Goal: Information Seeking & Learning: Learn about a topic

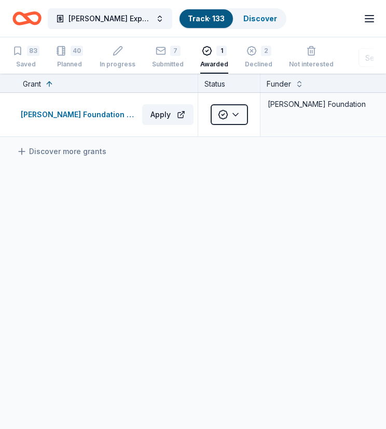
click at [200, 18] on link "Track · 133" at bounding box center [206, 18] width 37 height 9
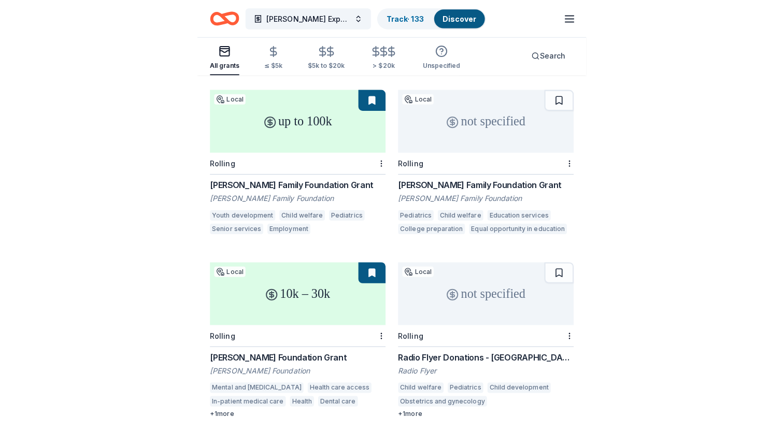
scroll to position [516, 0]
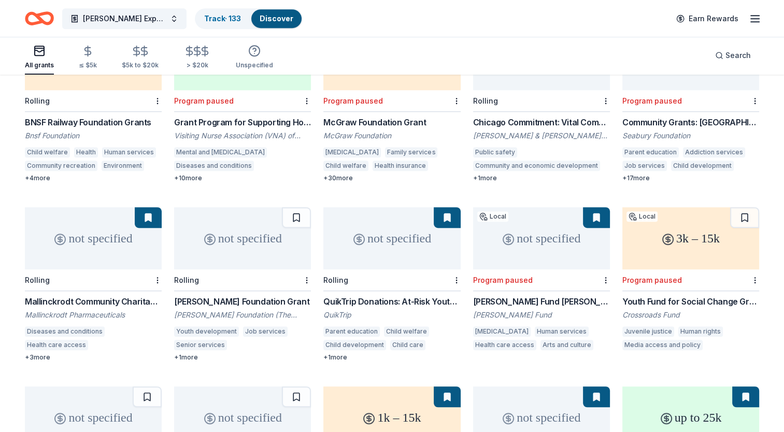
click at [148, 207] on button at bounding box center [148, 217] width 27 height 21
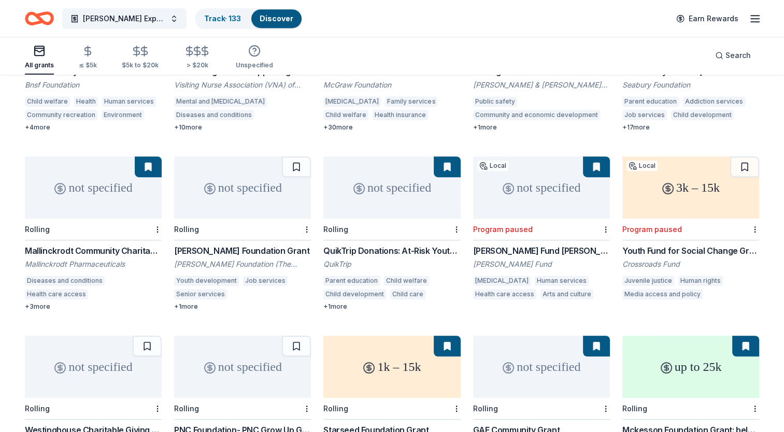
scroll to position [723, 0]
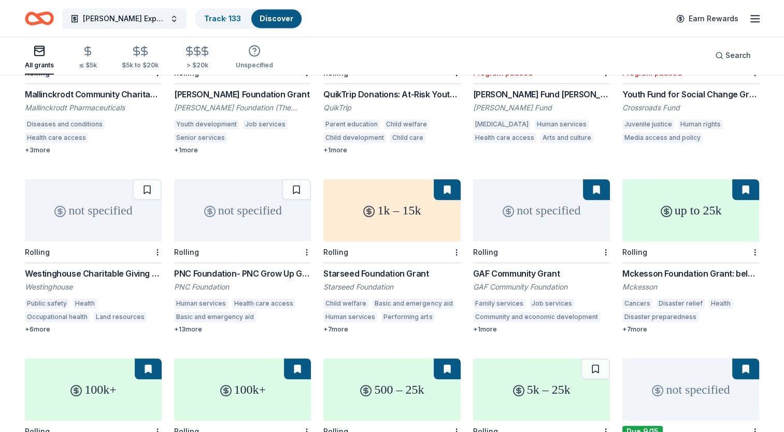
click at [385, 179] on button at bounding box center [447, 189] width 27 height 21
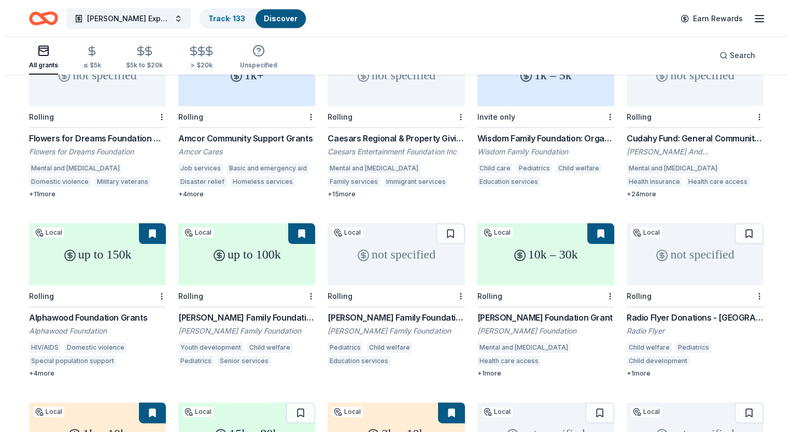
scroll to position [0, 0]
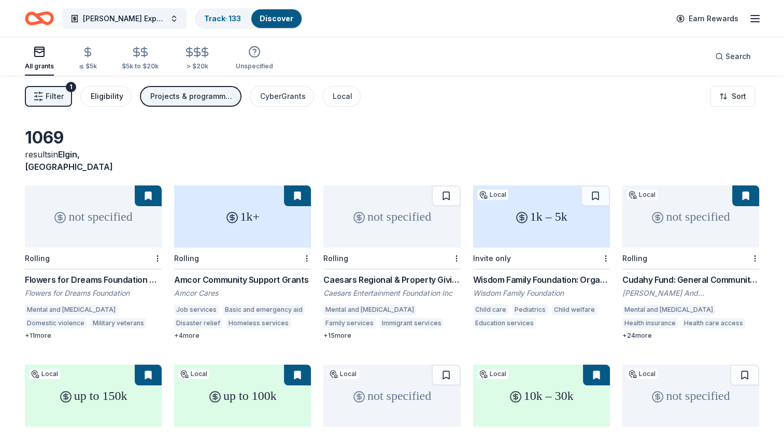
click at [109, 96] on div "Eligibility" at bounding box center [107, 96] width 33 height 12
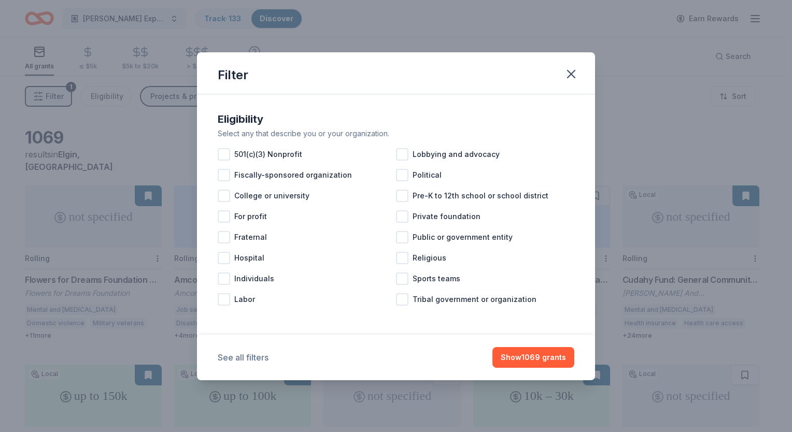
click at [252, 359] on button "See all filters" at bounding box center [243, 357] width 51 height 12
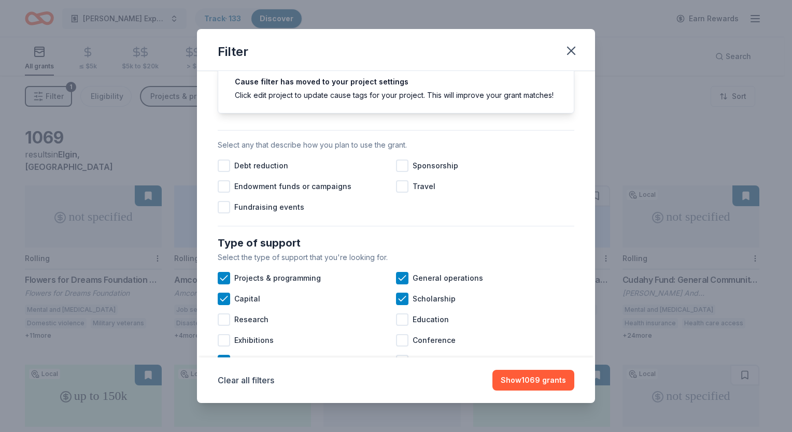
scroll to position [311, 0]
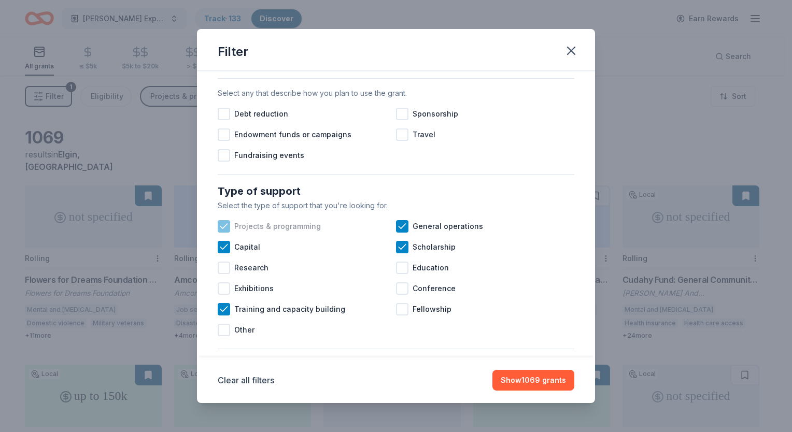
drag, startPoint x: 220, startPoint y: 238, endPoint x: 303, endPoint y: 236, distance: 82.4
click at [223, 232] on icon at bounding box center [224, 226] width 10 height 10
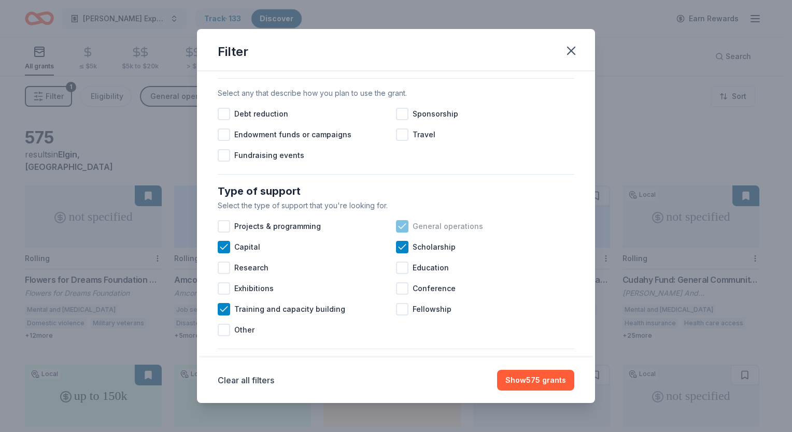
click at [385, 232] on icon at bounding box center [402, 226] width 10 height 10
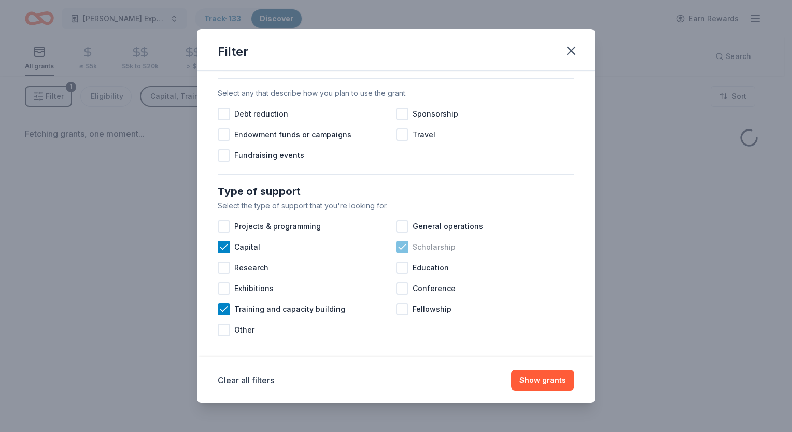
click at [385, 252] on icon at bounding box center [402, 247] width 10 height 10
click at [221, 315] on icon at bounding box center [224, 309] width 10 height 10
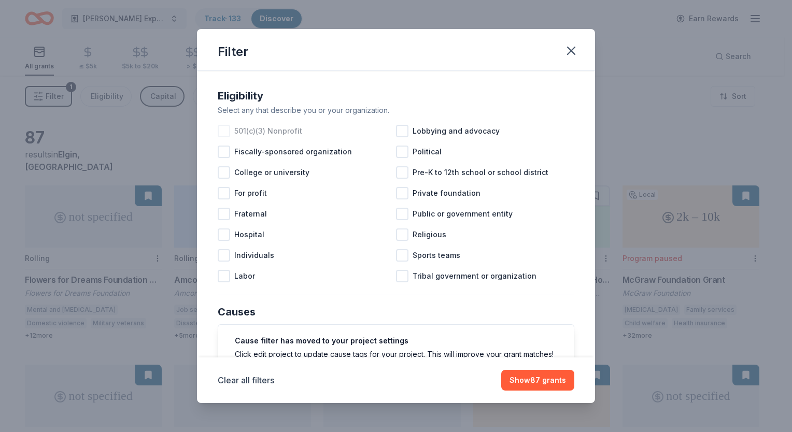
click at [221, 133] on div at bounding box center [224, 131] width 12 height 12
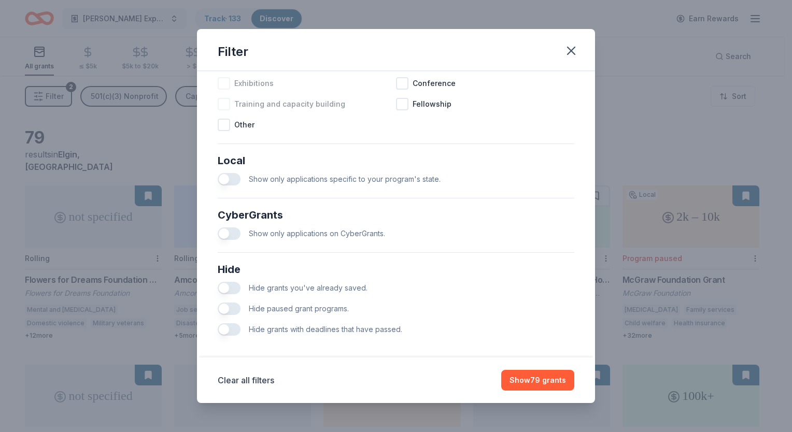
scroll to position [518, 0]
click at [228, 183] on button "button" at bounding box center [229, 177] width 23 height 12
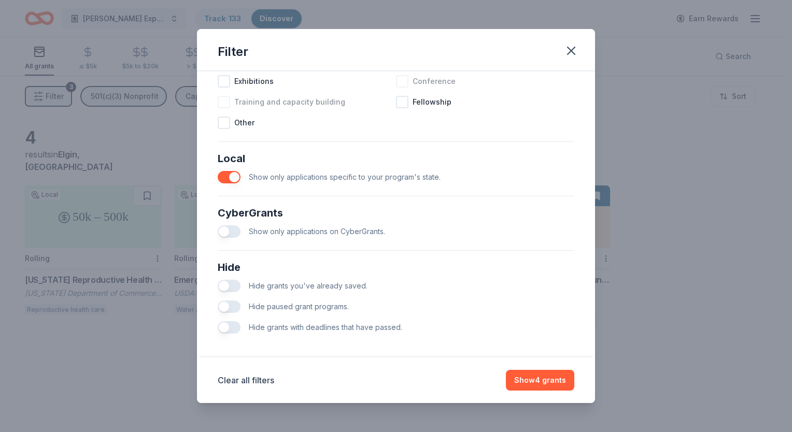
drag, startPoint x: 390, startPoint y: 55, endPoint x: 564, endPoint y: 88, distance: 176.7
click at [385, 88] on div "Filter Eligibility Select any that describe you or your organization. 501(c)(3)…" at bounding box center [396, 216] width 398 height 374
click at [385, 380] on button "Show 4 grants" at bounding box center [540, 380] width 68 height 21
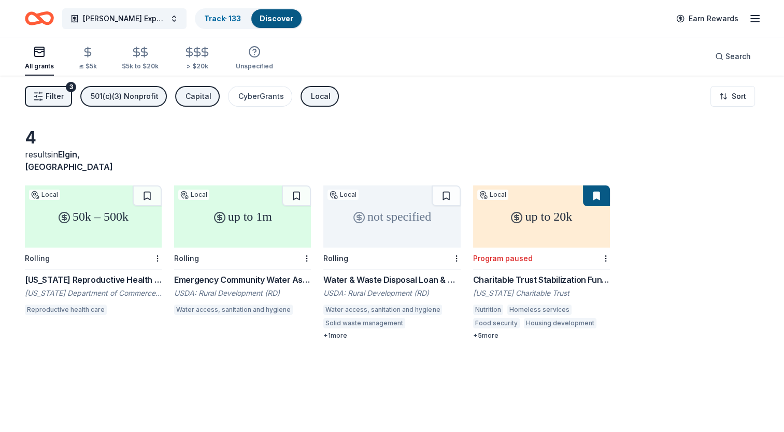
click at [50, 95] on span "Filter" at bounding box center [55, 96] width 18 height 12
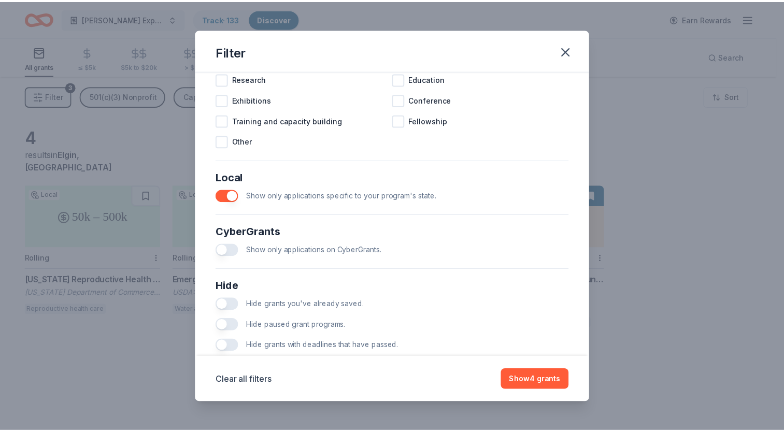
scroll to position [533, 0]
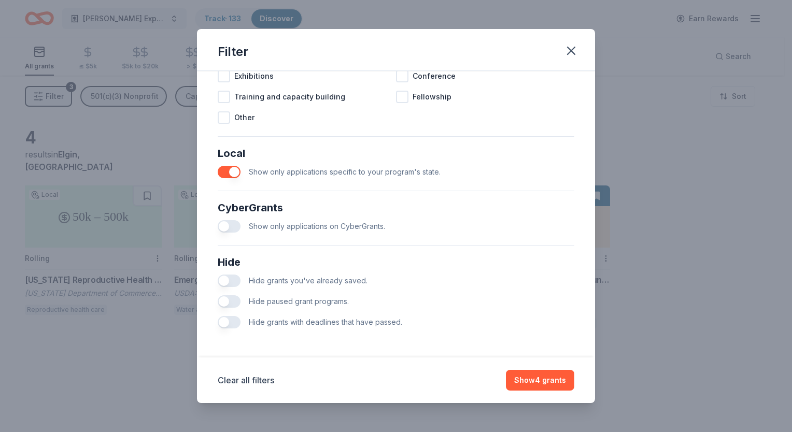
click at [234, 173] on button "button" at bounding box center [229, 172] width 23 height 12
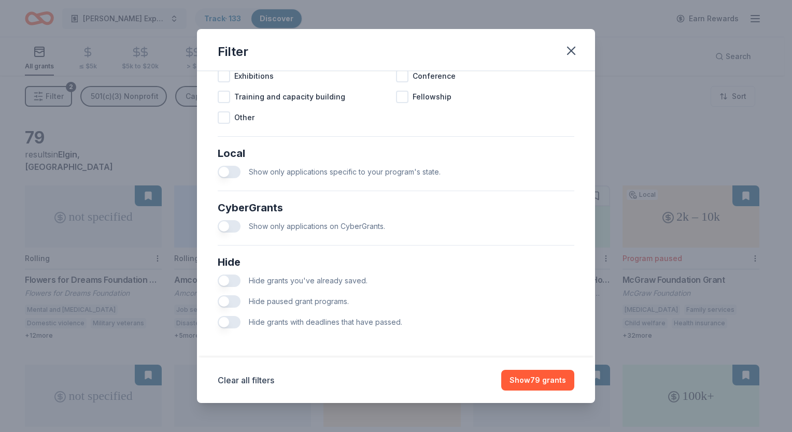
click at [222, 228] on button "button" at bounding box center [229, 226] width 23 height 12
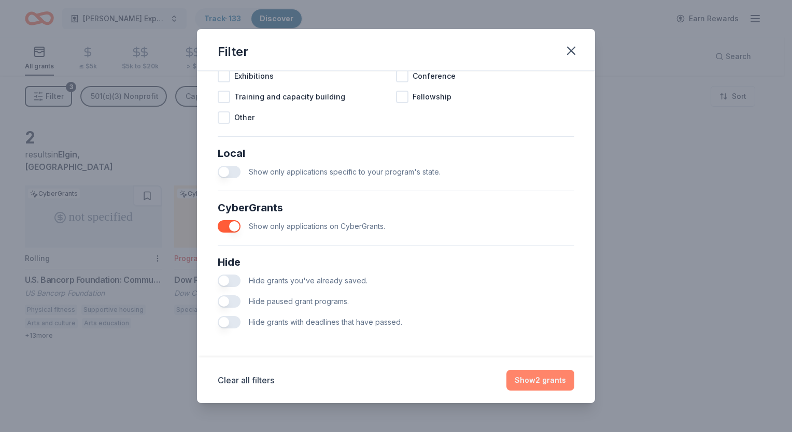
click at [385, 382] on button "Show 2 grants" at bounding box center [540, 380] width 68 height 21
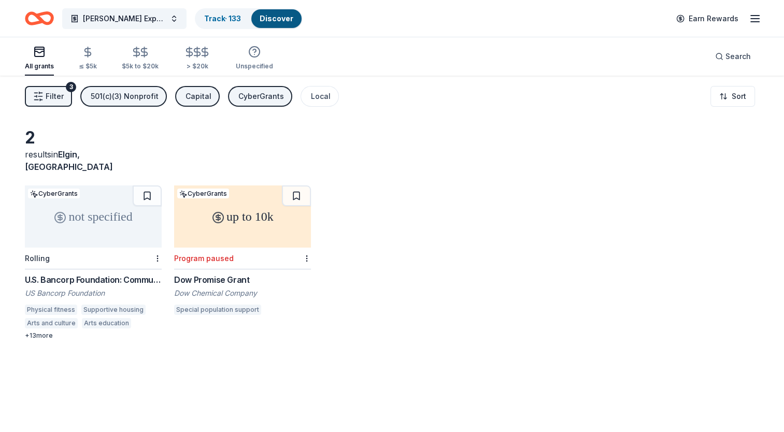
click at [97, 214] on div "not specified" at bounding box center [93, 217] width 137 height 62
click at [226, 209] on div "up to 10k" at bounding box center [242, 217] width 137 height 62
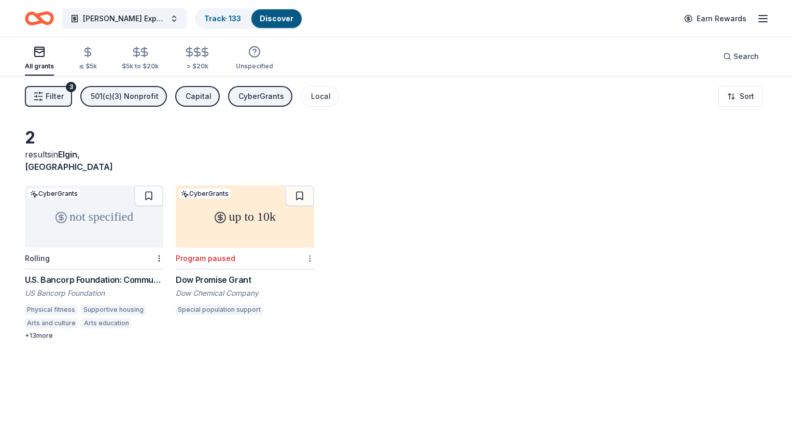
click at [305, 246] on html "Ecker Expansion 2025 Track · 133 Discover Earn Rewards All grants ≤ $5k $5k to …" at bounding box center [396, 216] width 792 height 432
click at [285, 265] on div "Not interested" at bounding box center [274, 263] width 69 height 19
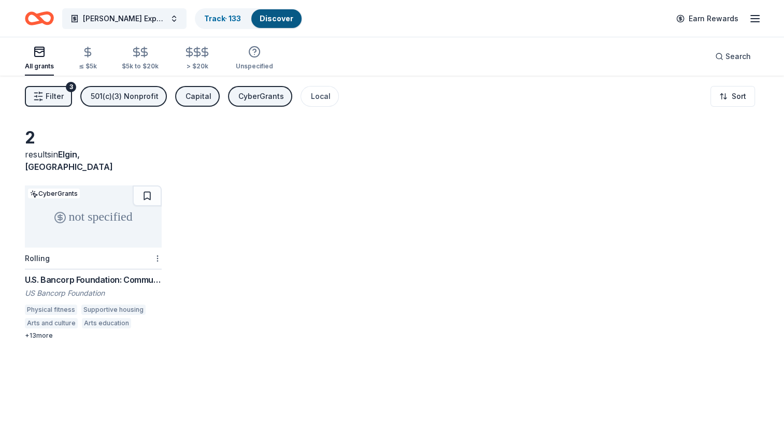
click at [155, 244] on html "Ecker Expansion 2025 Track · 133 Discover Earn Rewards All grants ≤ $5k $5k to …" at bounding box center [392, 216] width 784 height 432
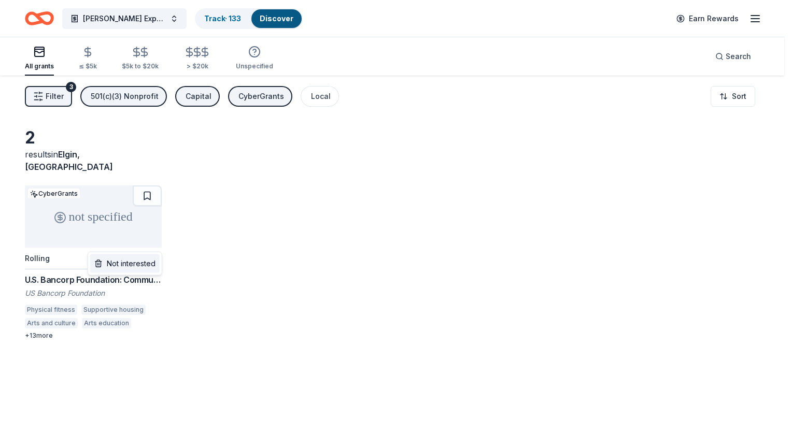
click at [148, 261] on div "Not interested" at bounding box center [124, 263] width 69 height 19
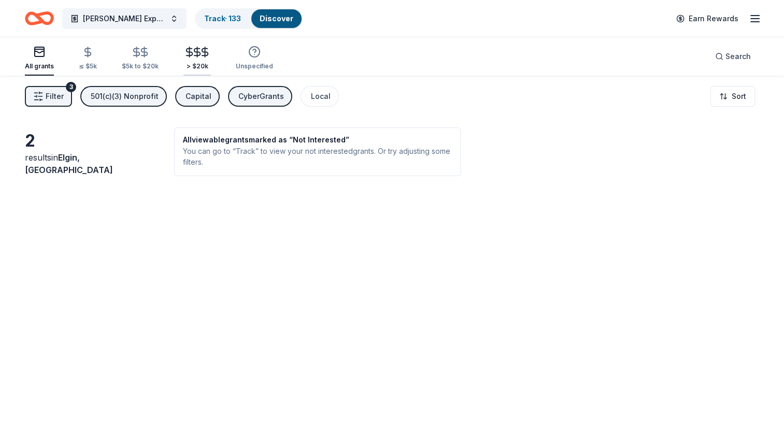
click at [195, 53] on icon "button" at bounding box center [197, 52] width 12 height 12
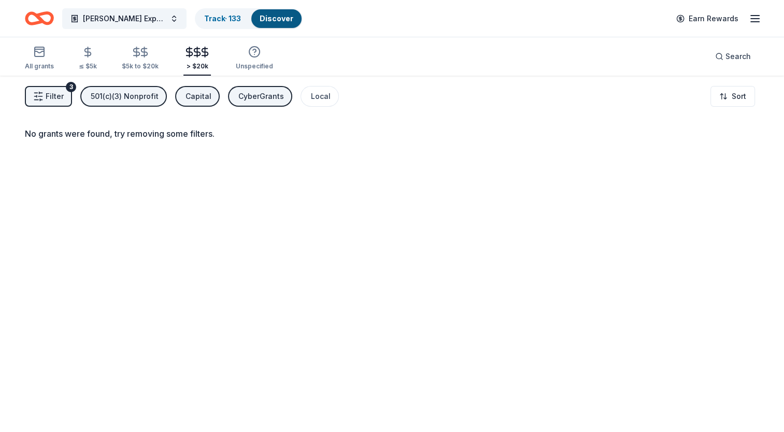
click at [238, 93] on div "CyberGrants" at bounding box center [261, 96] width 46 height 12
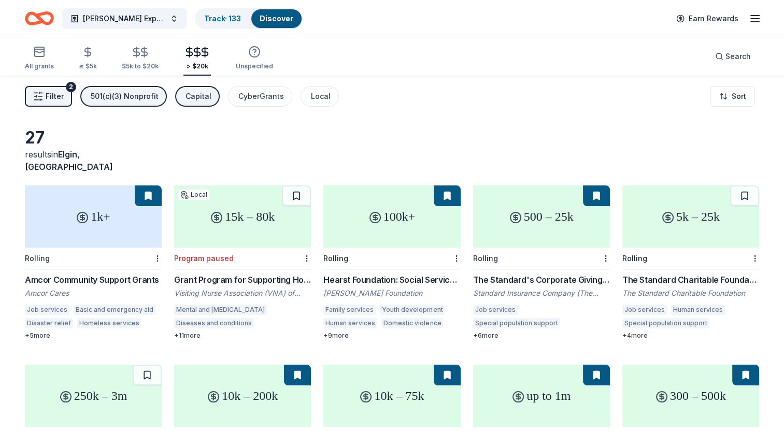
click at [282, 218] on div "15k – 80k" at bounding box center [242, 217] width 137 height 62
click at [299, 186] on button at bounding box center [296, 196] width 29 height 21
click at [301, 186] on button at bounding box center [297, 196] width 27 height 21
click at [295, 186] on button at bounding box center [297, 196] width 27 height 21
click at [385, 186] on button at bounding box center [744, 196] width 29 height 21
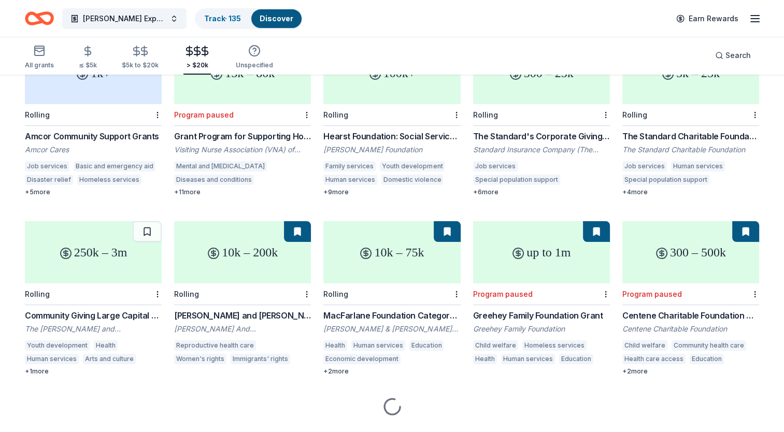
scroll to position [158, 0]
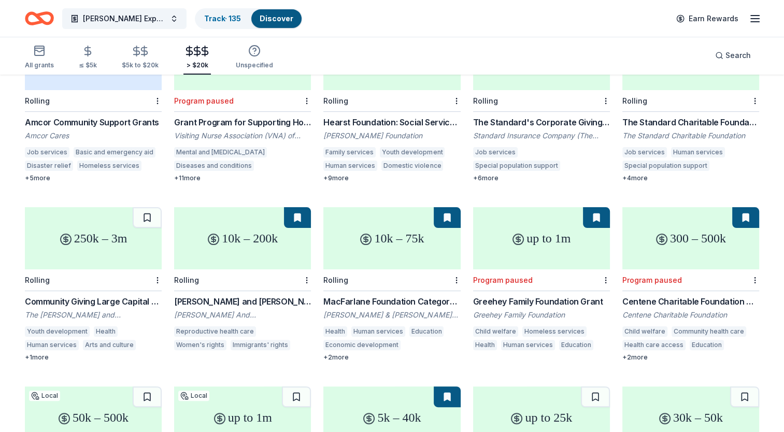
click at [88, 241] on div "250k – 3m" at bounding box center [93, 238] width 137 height 62
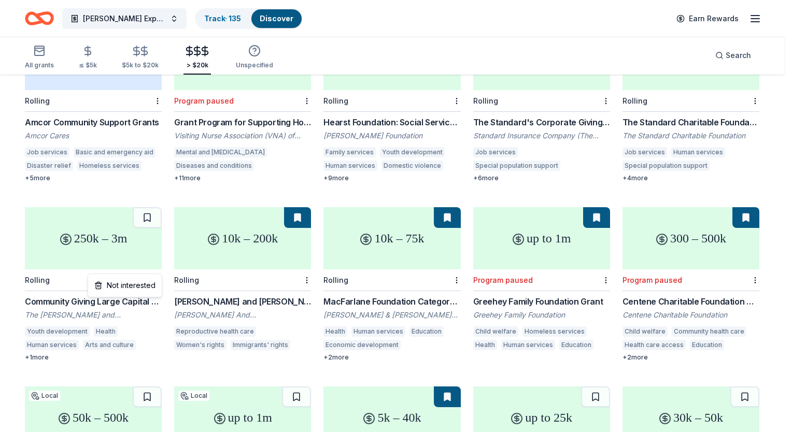
click at [158, 265] on html "Ecker Expansion 2025 Track · 135 Discover Earn Rewards All grants ≤ $5k $5k to …" at bounding box center [396, 58] width 792 height 432
click at [130, 289] on div "Not interested" at bounding box center [124, 285] width 69 height 19
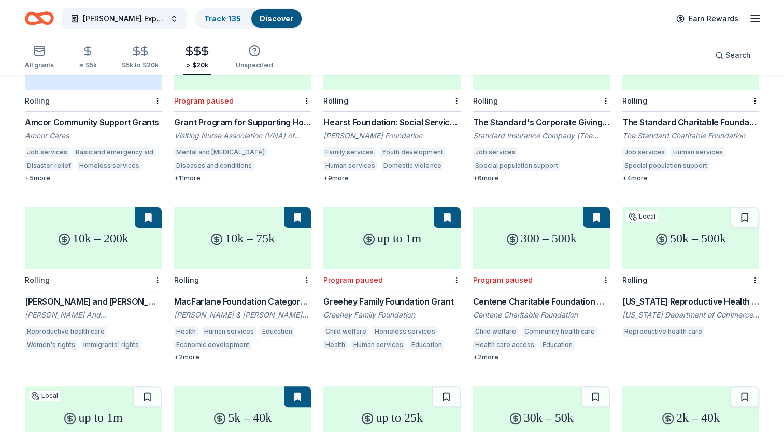
scroll to position [0, 0]
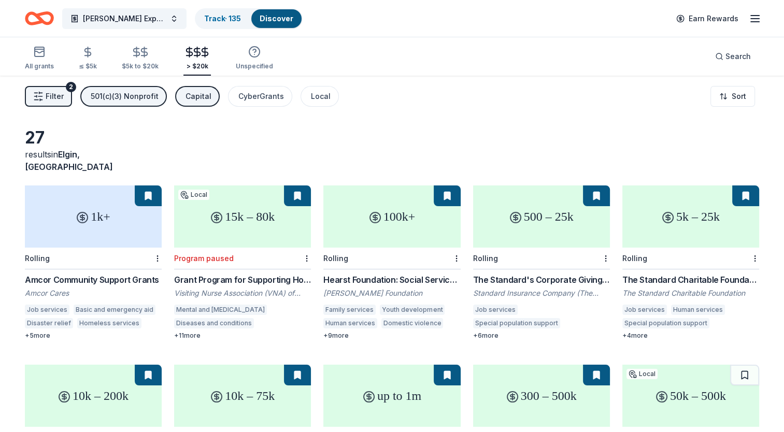
click at [92, 201] on div "1k+" at bounding box center [93, 217] width 137 height 62
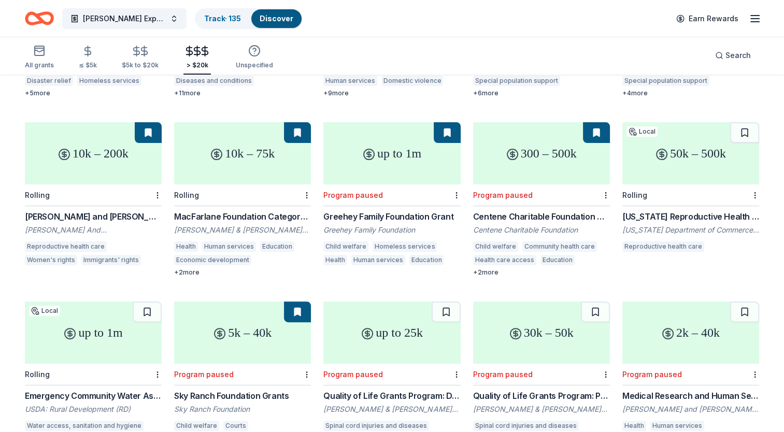
scroll to position [259, 0]
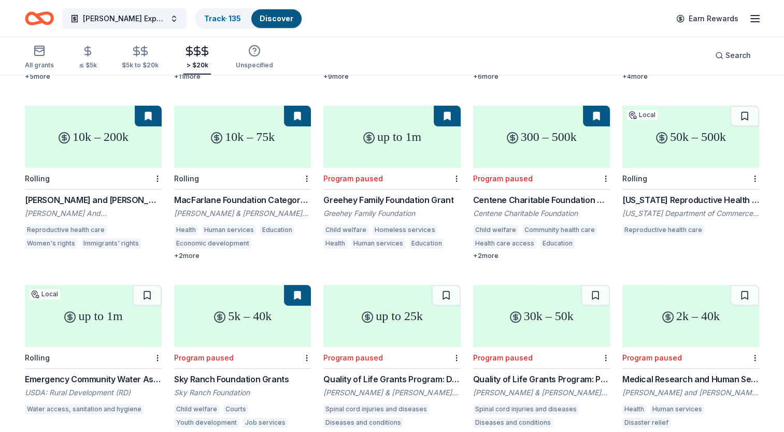
click at [385, 133] on div "50k – 500k" at bounding box center [690, 137] width 137 height 62
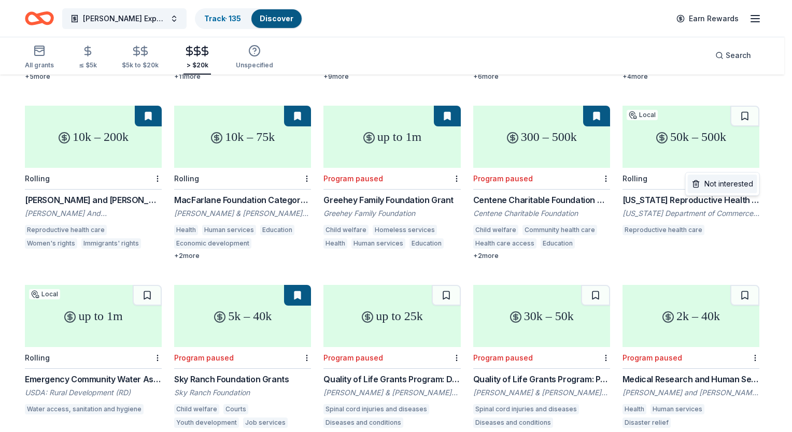
click at [385, 184] on div "Not interested" at bounding box center [722, 184] width 69 height 19
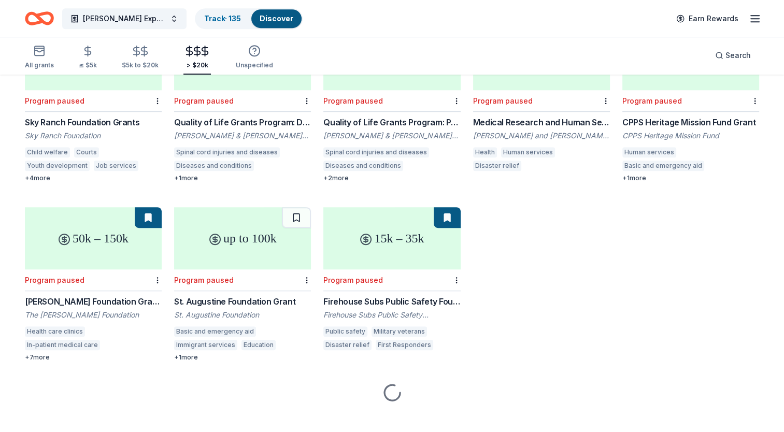
scroll to position [413, 0]
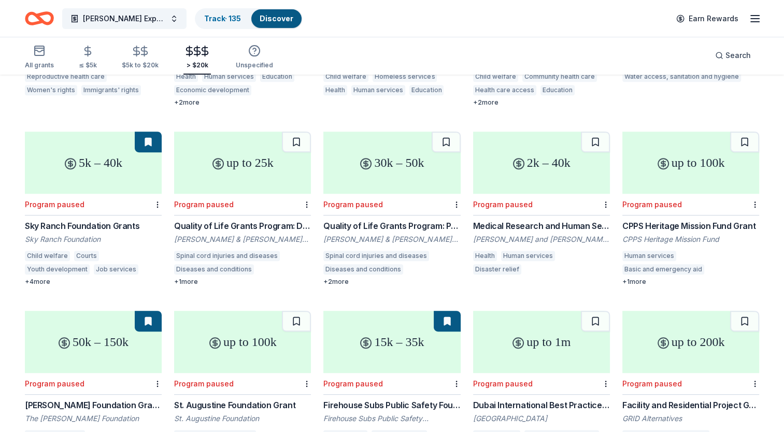
click at [385, 159] on div "2k – 40k" at bounding box center [541, 163] width 137 height 62
click at [385, 194] on div at bounding box center [605, 204] width 10 height 21
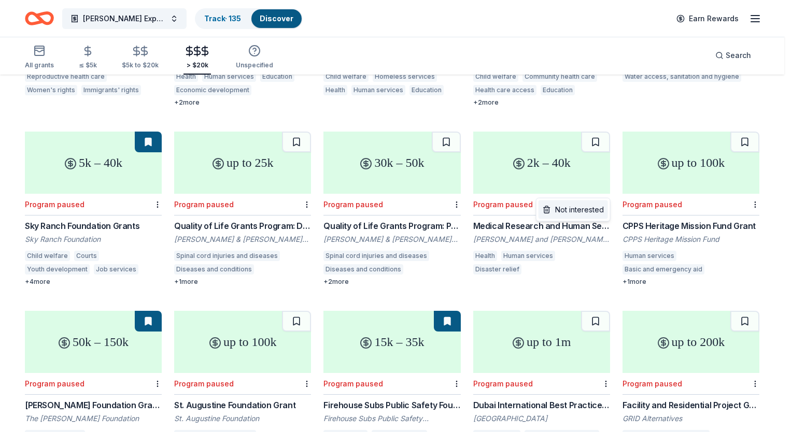
click at [385, 209] on div "Not interested" at bounding box center [572, 210] width 69 height 19
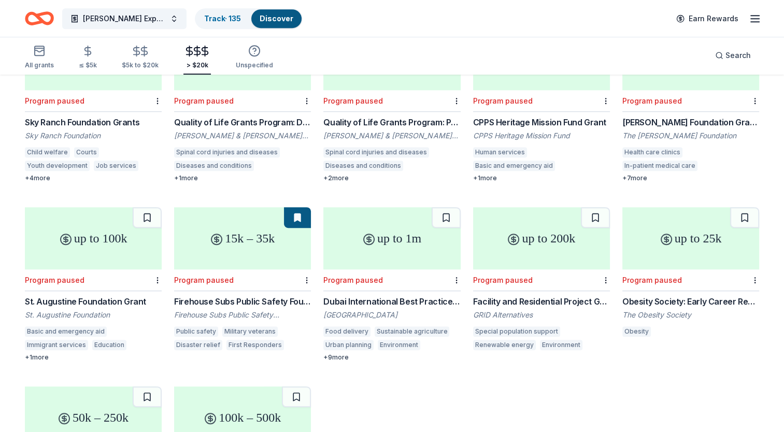
scroll to position [568, 0]
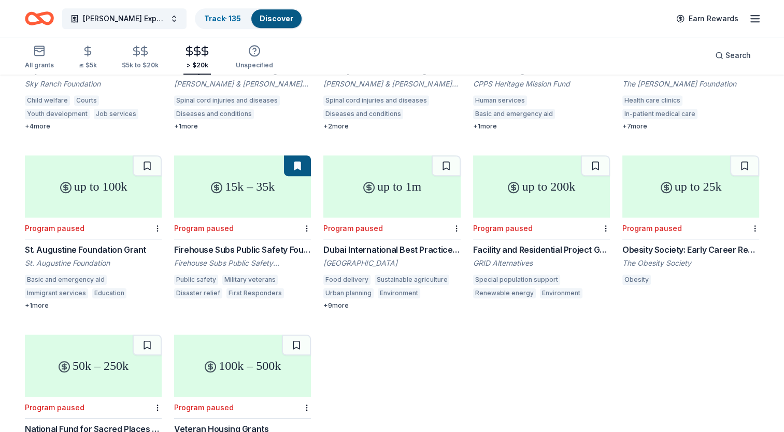
click at [373, 190] on div "up to 1m" at bounding box center [391, 186] width 137 height 62
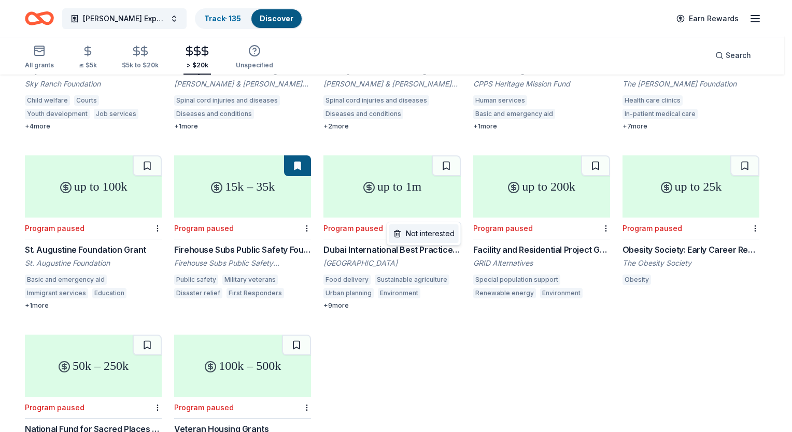
click at [385, 237] on div "Not interested" at bounding box center [423, 233] width 69 height 19
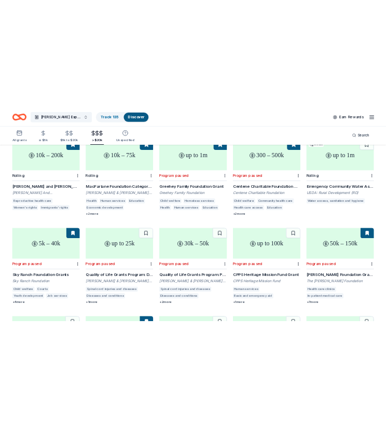
scroll to position [0, 0]
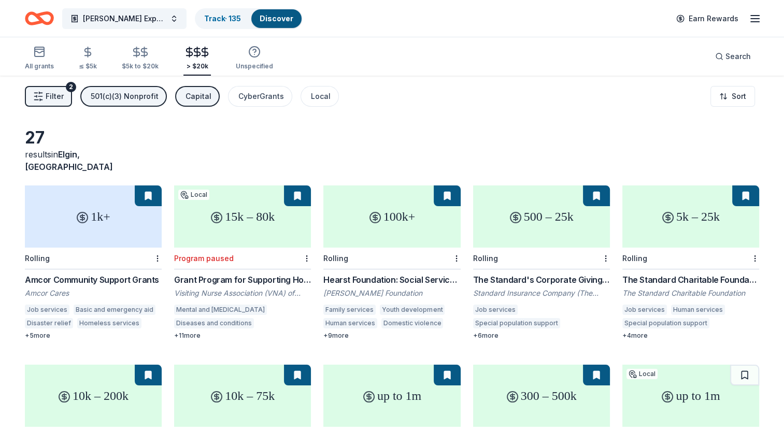
click at [385, 212] on div "100k+" at bounding box center [391, 217] width 137 height 62
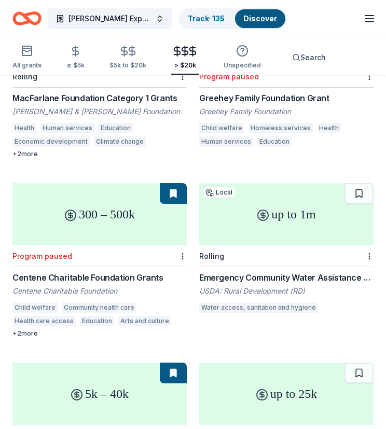
scroll to position [726, 0]
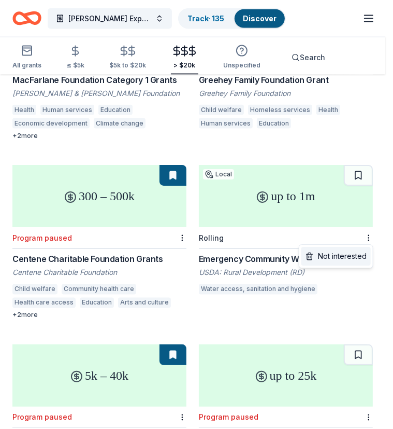
click at [340, 258] on div "Not interested" at bounding box center [336, 256] width 69 height 19
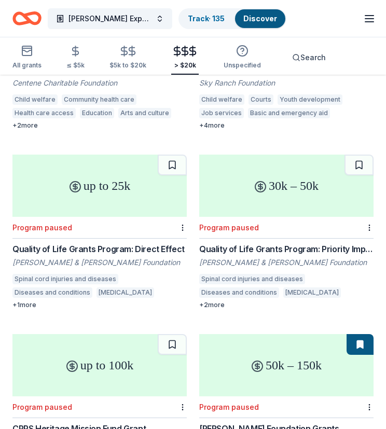
scroll to position [933, 0]
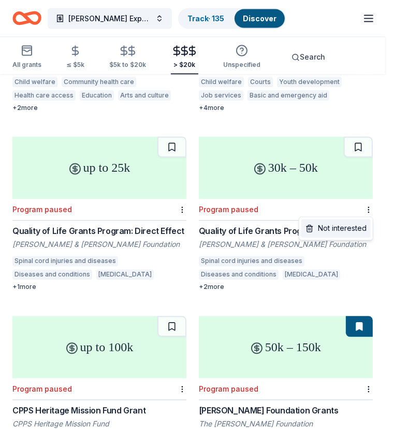
click at [349, 225] on div "Not interested" at bounding box center [336, 228] width 69 height 19
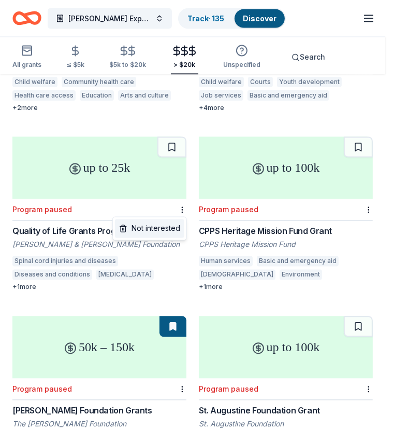
click at [160, 223] on div "Not interested" at bounding box center [149, 228] width 69 height 19
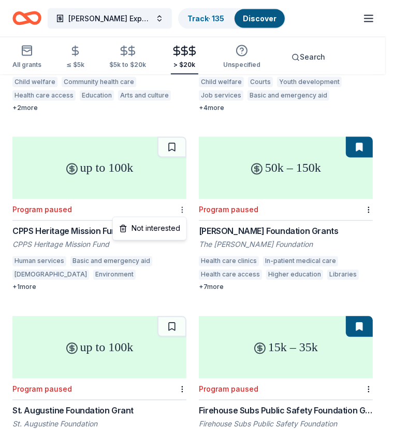
click at [162, 229] on div "Not interested" at bounding box center [149, 228] width 69 height 19
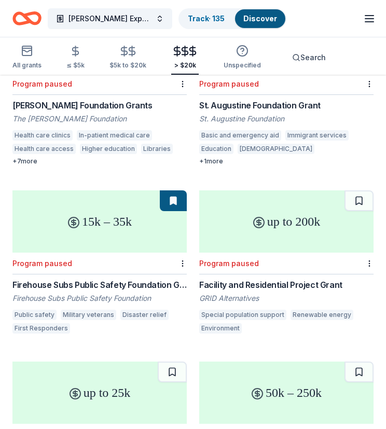
scroll to position [1036, 0]
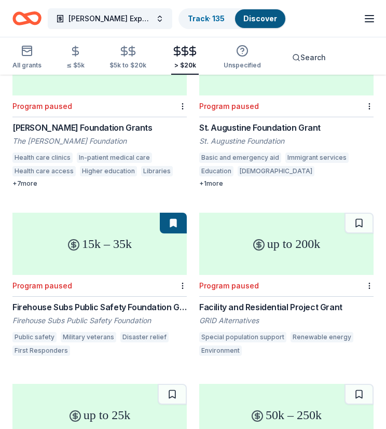
click at [262, 90] on div "up to 100k" at bounding box center [286, 64] width 174 height 62
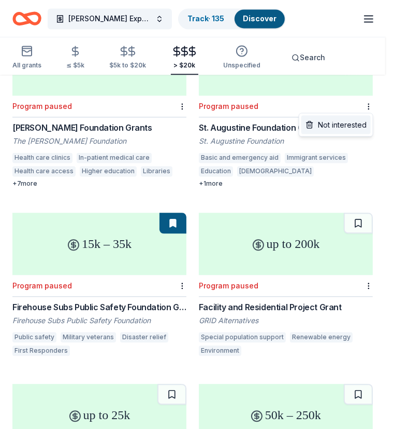
click at [352, 124] on div "Not interested" at bounding box center [336, 125] width 69 height 19
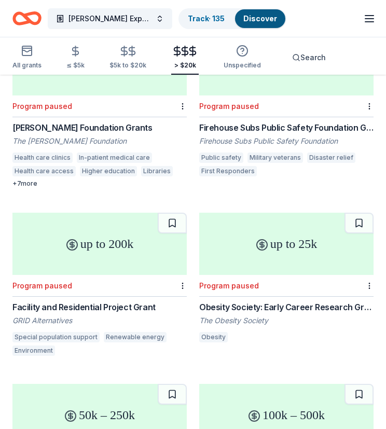
scroll to position [1088, 0]
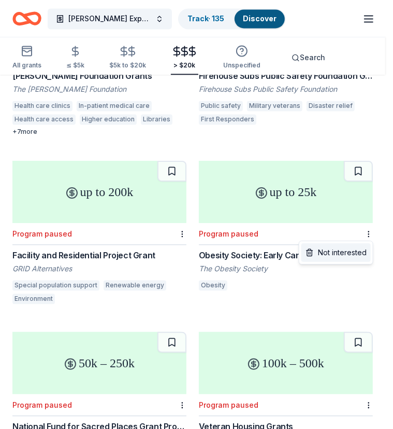
click at [337, 252] on div "Not interested" at bounding box center [336, 252] width 69 height 19
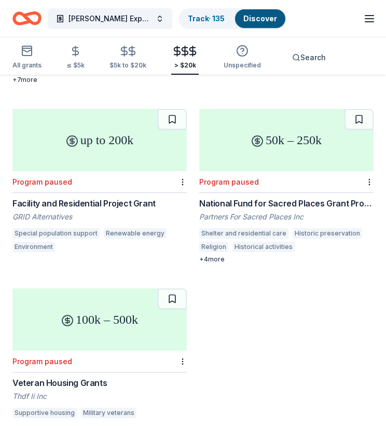
scroll to position [1154, 0]
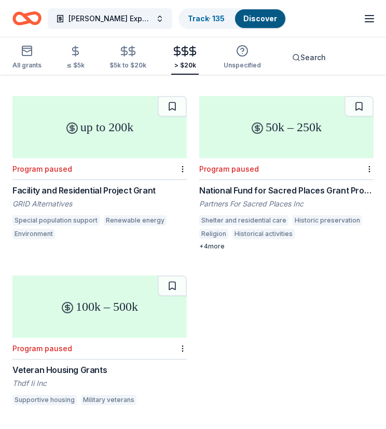
click at [364, 167] on div at bounding box center [368, 168] width 10 height 21
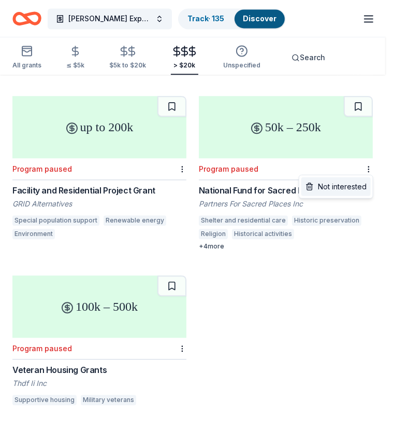
click at [334, 182] on div "Not interested" at bounding box center [336, 186] width 69 height 19
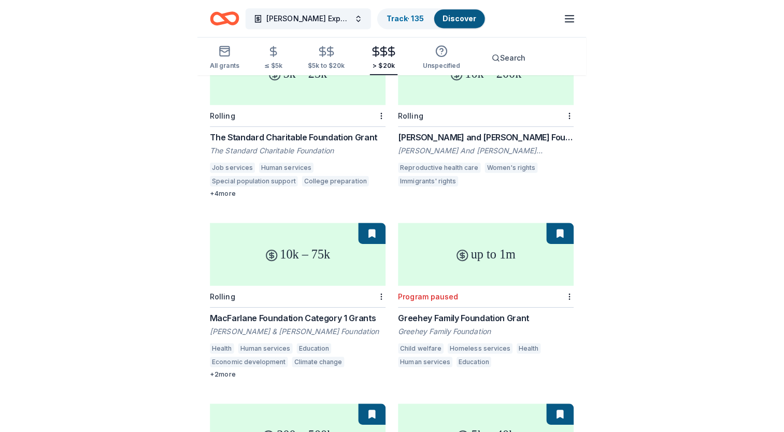
scroll to position [263, 0]
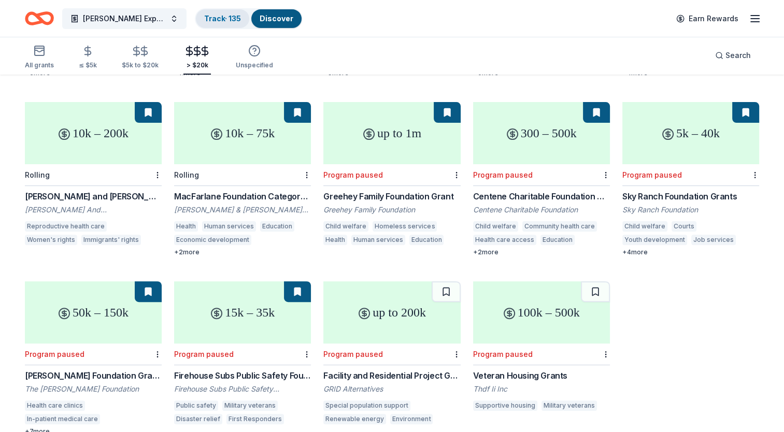
click at [206, 17] on link "Track · 135" at bounding box center [222, 18] width 37 height 9
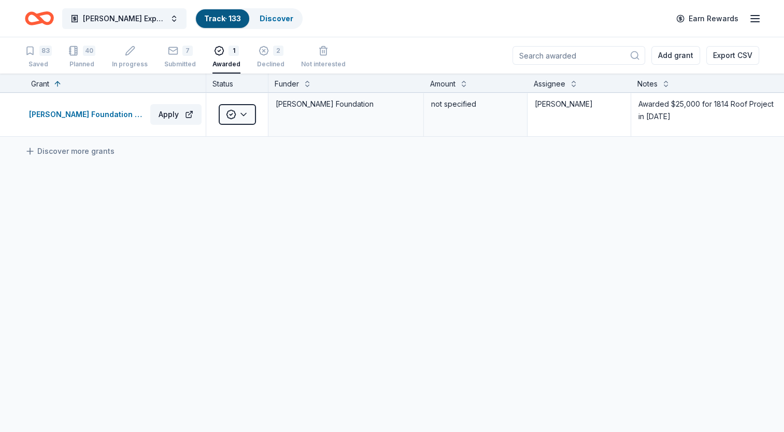
click at [216, 16] on link "Track · 133" at bounding box center [222, 18] width 37 height 9
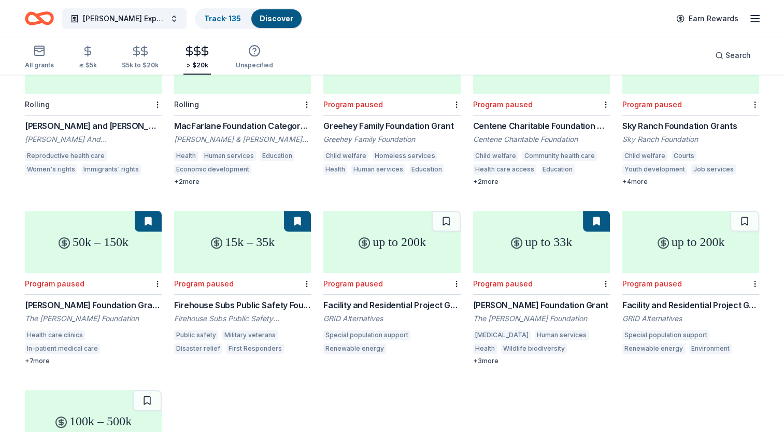
scroll to position [432, 0]
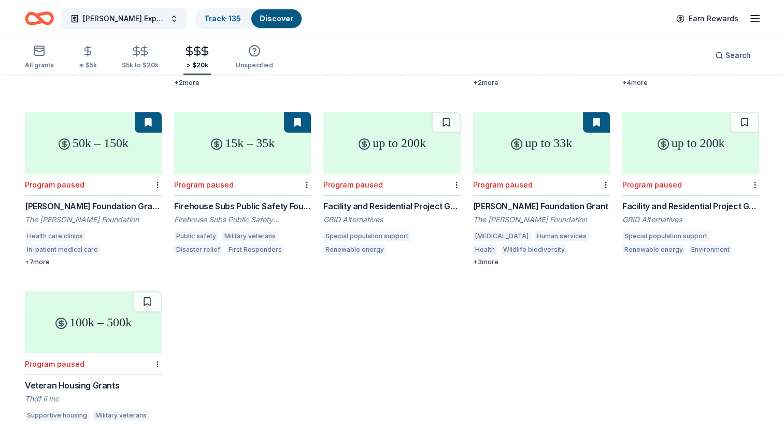
click at [240, 134] on div "15k – 35k" at bounding box center [242, 143] width 137 height 62
click at [385, 141] on div "up to 200k" at bounding box center [391, 143] width 137 height 62
click at [306, 174] on div at bounding box center [306, 184] width 10 height 21
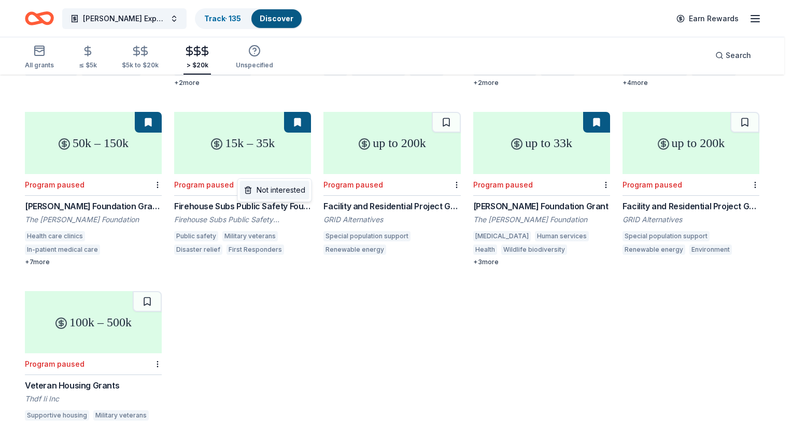
click at [290, 189] on div "Not interested" at bounding box center [274, 190] width 69 height 19
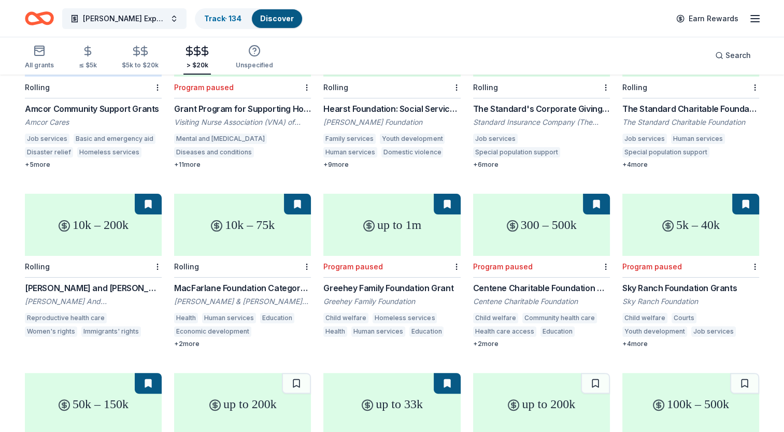
scroll to position [275, 0]
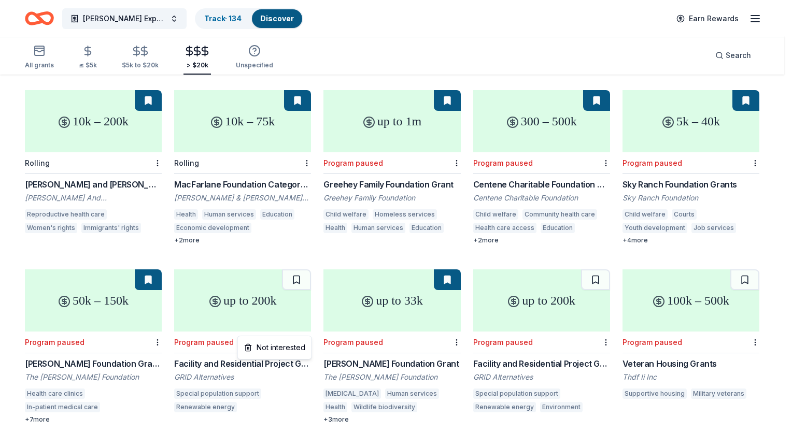
click at [286, 347] on div "Not interested" at bounding box center [274, 347] width 69 height 19
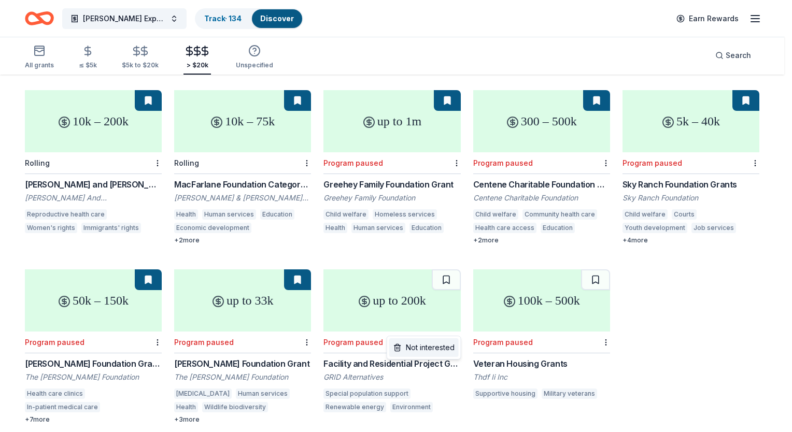
click at [385, 346] on div "Not interested" at bounding box center [423, 347] width 69 height 19
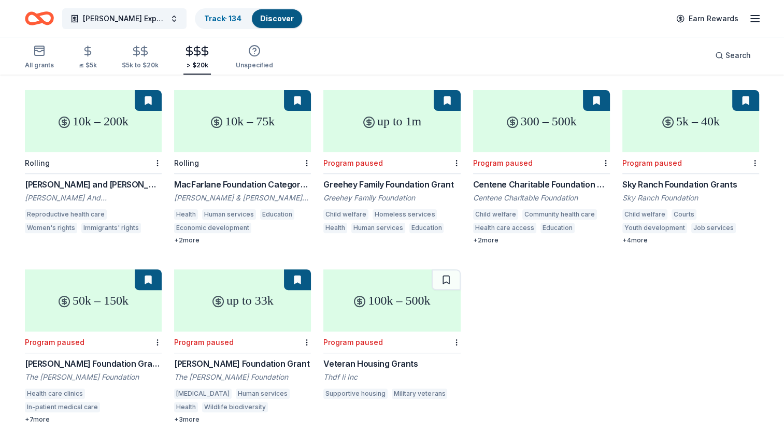
click at [385, 307] on div "100k – 500k" at bounding box center [391, 300] width 137 height 62
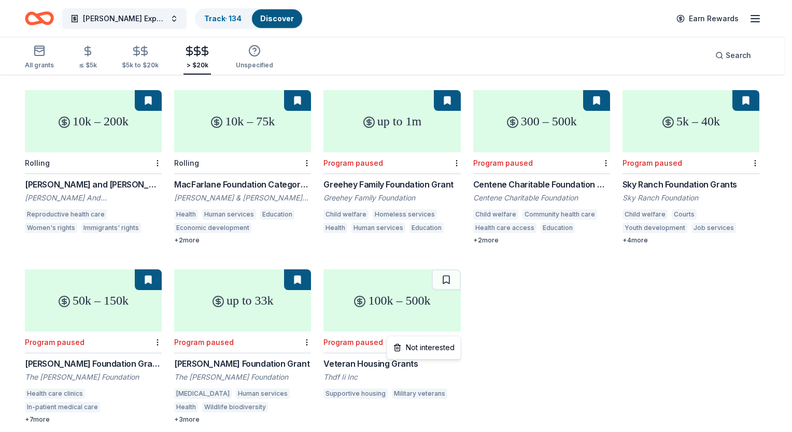
click at [385, 344] on div "Not interested" at bounding box center [423, 347] width 69 height 19
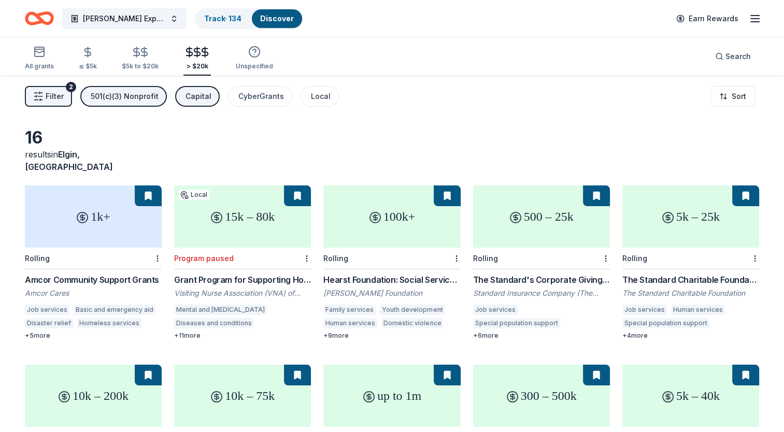
scroll to position [104, 0]
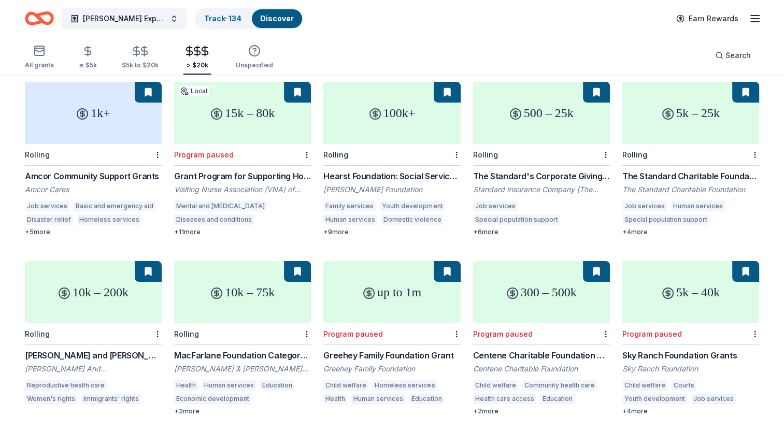
click at [385, 118] on div "500 – 25k" at bounding box center [541, 113] width 137 height 62
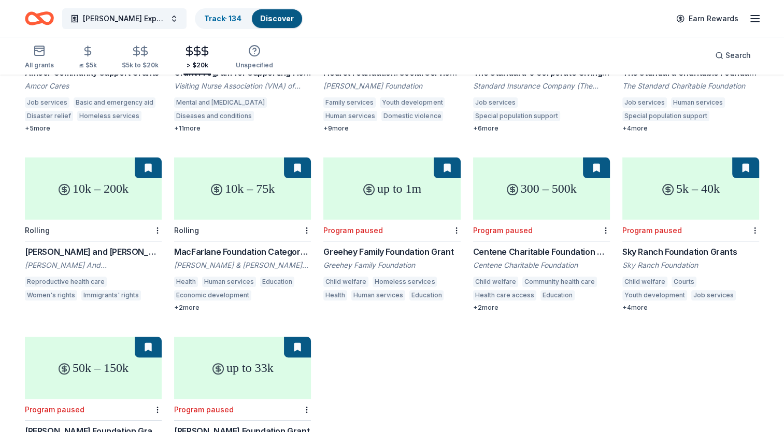
click at [79, 186] on div "10k – 200k" at bounding box center [93, 189] width 137 height 62
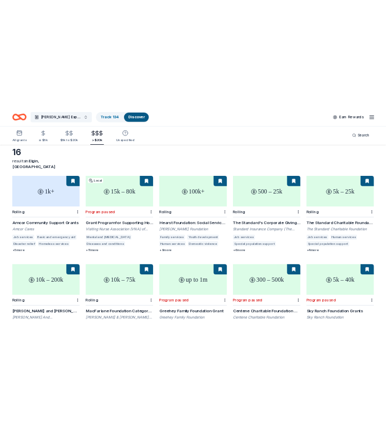
scroll to position [0, 0]
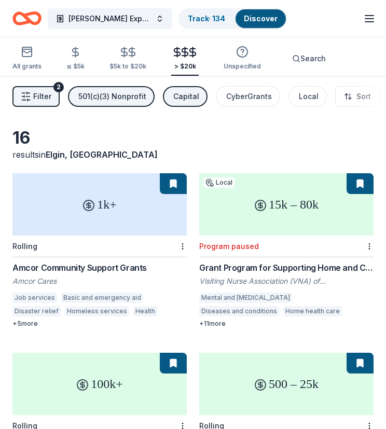
click at [264, 211] on div "15k – 80k" at bounding box center [286, 204] width 174 height 62
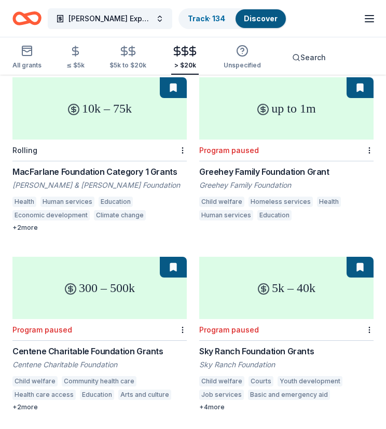
scroll to position [726, 0]
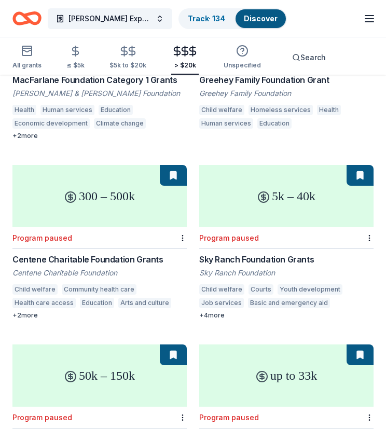
click at [251, 187] on div "5k – 40k" at bounding box center [286, 196] width 174 height 62
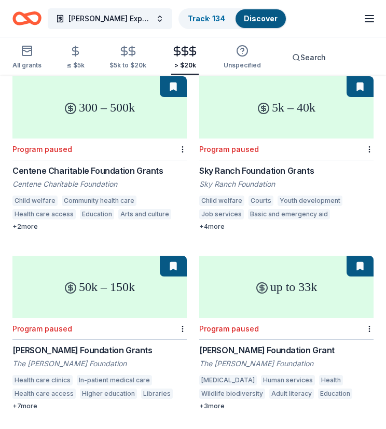
scroll to position [817, 0]
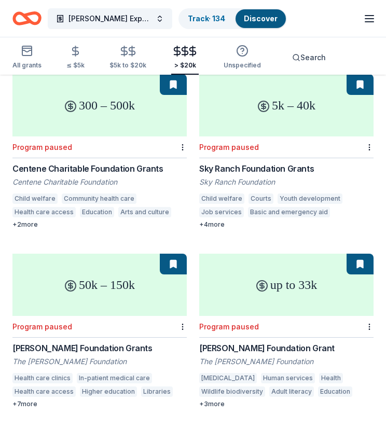
click at [260, 271] on div "up to 33k" at bounding box center [286, 284] width 174 height 62
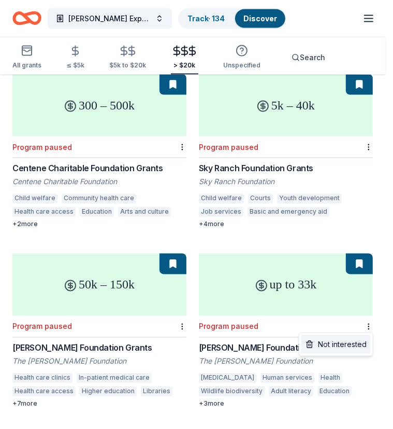
click at [352, 344] on div "Not interested" at bounding box center [336, 344] width 69 height 19
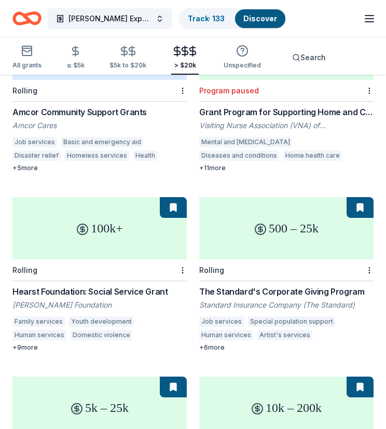
scroll to position [0, 0]
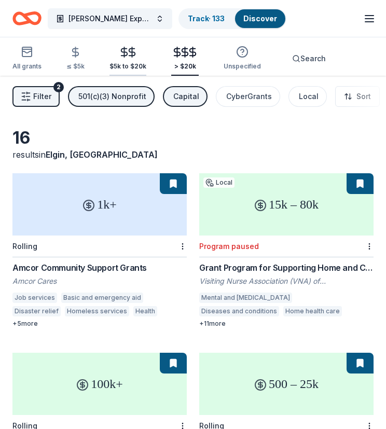
click at [129, 46] on icon "button" at bounding box center [132, 52] width 12 height 12
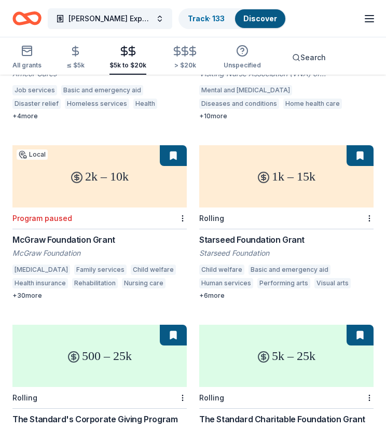
scroll to position [259, 0]
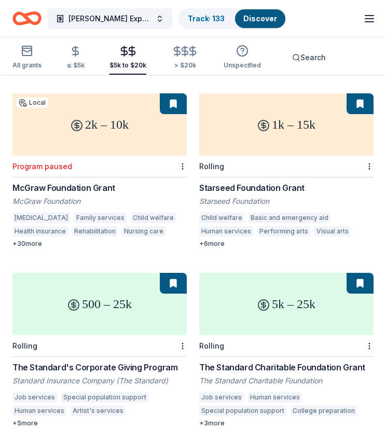
click at [283, 138] on div "1k – 15k" at bounding box center [286, 124] width 174 height 62
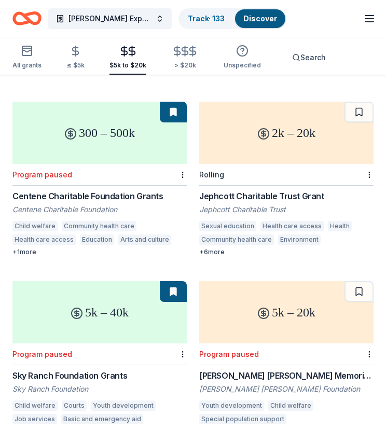
scroll to position [1090, 0]
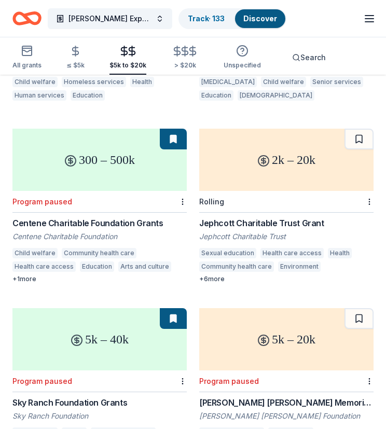
click at [289, 174] on div "2k – 20k" at bounding box center [286, 160] width 174 height 62
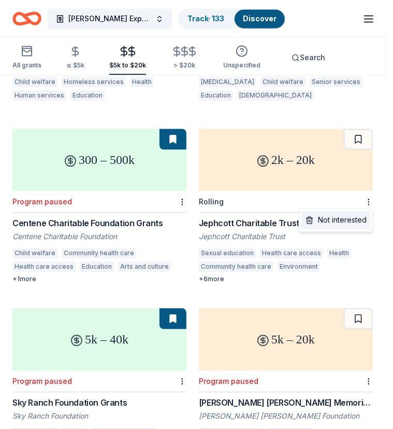
click at [338, 216] on div "Not interested" at bounding box center [336, 220] width 69 height 19
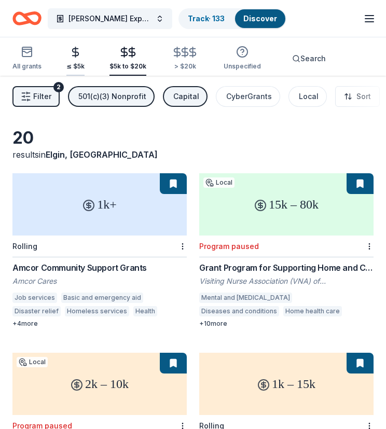
scroll to position [0, 0]
click at [73, 55] on icon "button" at bounding box center [76, 52] width 6 height 7
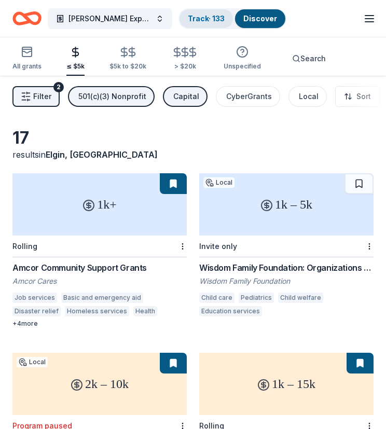
click at [204, 17] on link "Track · 133" at bounding box center [206, 18] width 37 height 9
click at [196, 17] on link "Track · 133" at bounding box center [206, 18] width 37 height 9
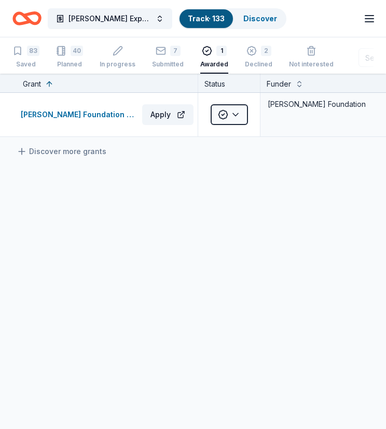
click at [197, 16] on link "Track · 133" at bounding box center [206, 18] width 37 height 9
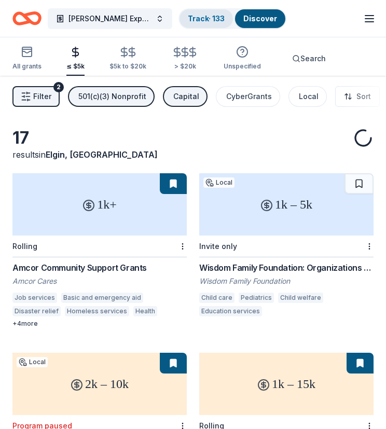
click at [197, 17] on link "Track · 133" at bounding box center [206, 18] width 37 height 9
click at [27, 94] on icon "button" at bounding box center [26, 96] width 10 height 10
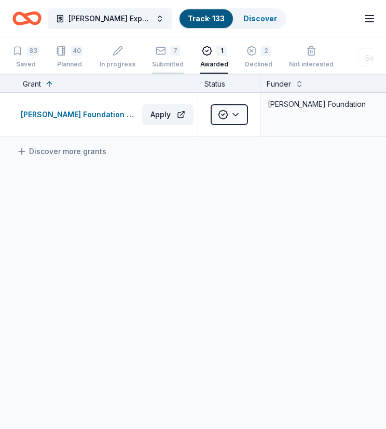
click at [162, 49] on rect "button" at bounding box center [160, 50] width 9 height 7
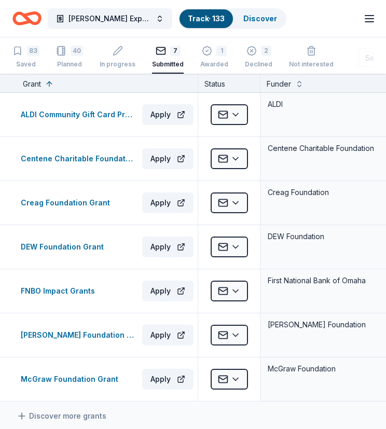
click at [368, 17] on icon "button" at bounding box center [369, 18] width 12 height 12
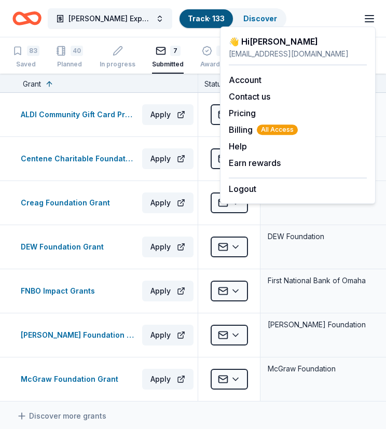
click at [368, 17] on icon "button" at bounding box center [369, 18] width 12 height 12
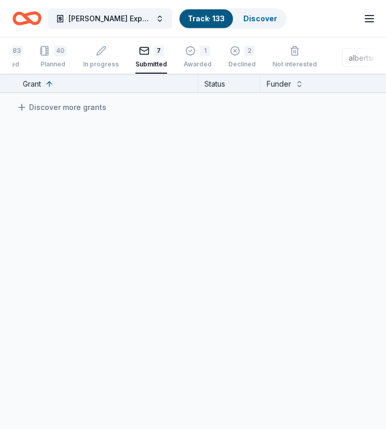
scroll to position [0, 21]
type input "a"
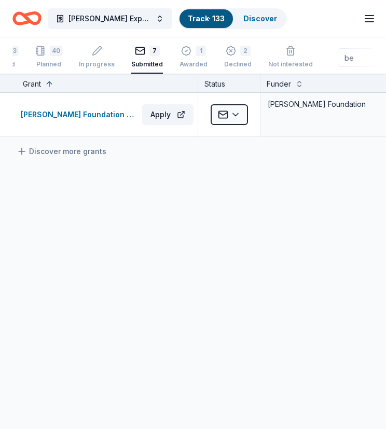
type input "b"
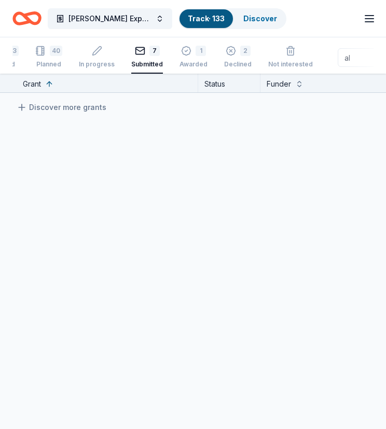
type input "a"
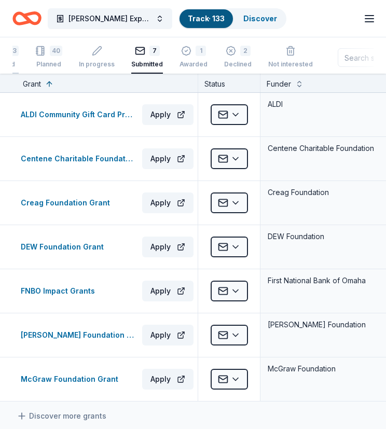
click at [13, 53] on div "83" at bounding box center [12, 51] width 12 height 10
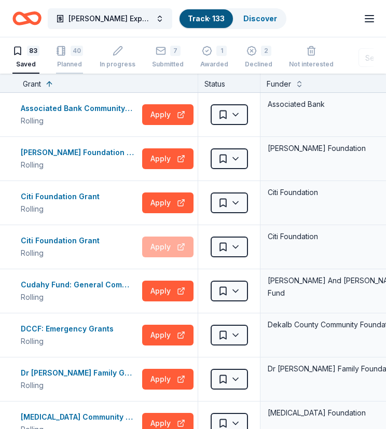
click at [64, 50] on rect "button" at bounding box center [61, 51] width 7 height 9
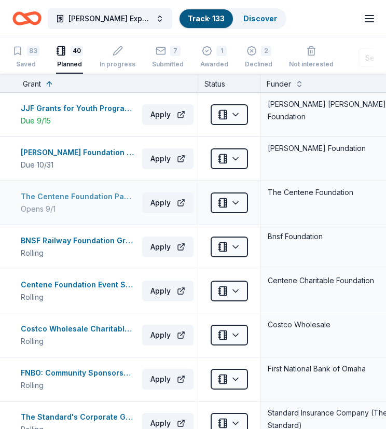
click at [120, 193] on div "The Centene Foundation Partners Program" at bounding box center [79, 196] width 117 height 12
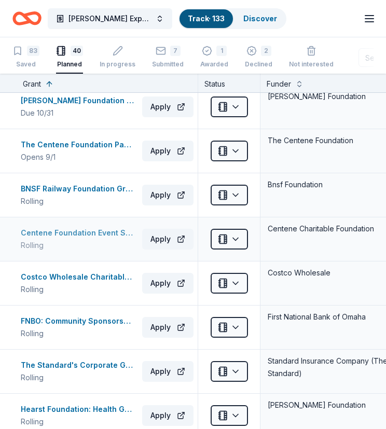
click at [98, 235] on div "Centene Foundation Event Sponsorships" at bounding box center [79, 232] width 117 height 12
click at [78, 183] on div "BNSF Railway Foundation Grants" at bounding box center [79, 188] width 117 height 12
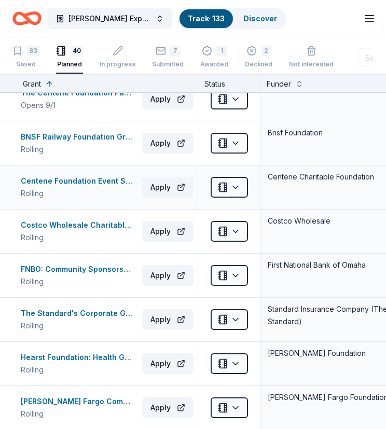
scroll to position [155, 0]
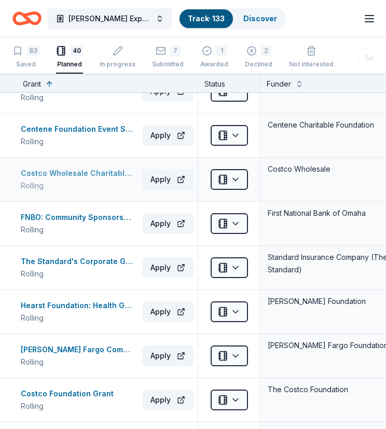
click at [108, 170] on div "Costco Wholesale Charitable Contributions" at bounding box center [79, 173] width 117 height 12
click at [87, 216] on div "FNBO: Community Sponsorships and Capital Donations" at bounding box center [79, 217] width 117 height 12
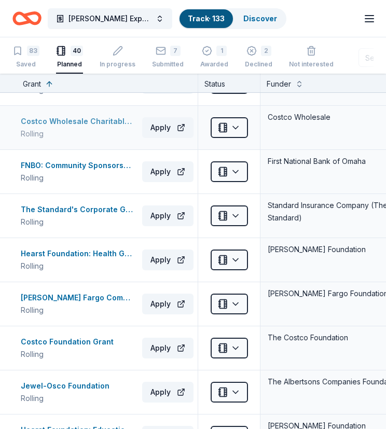
click at [97, 120] on div "Costco Wholesale Charitable Contributions" at bounding box center [79, 121] width 117 height 12
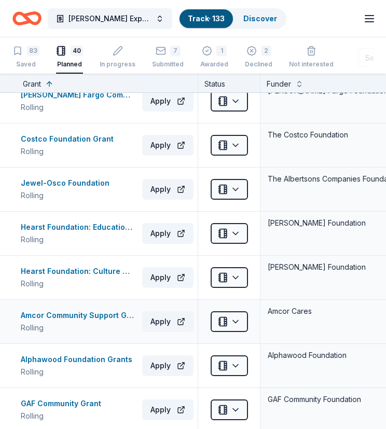
scroll to position [415, 0]
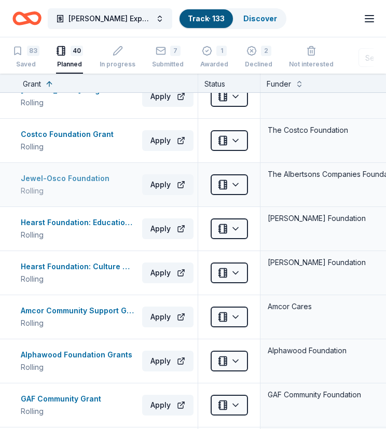
click at [82, 174] on div "Jewel-Osco Foundation" at bounding box center [67, 178] width 93 height 12
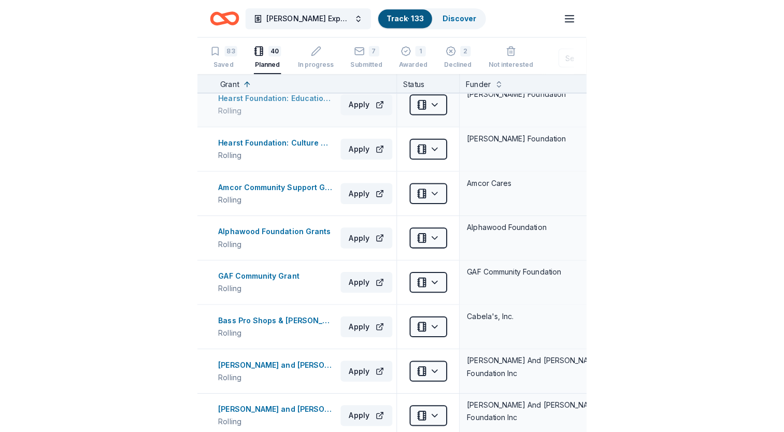
scroll to position [432, 0]
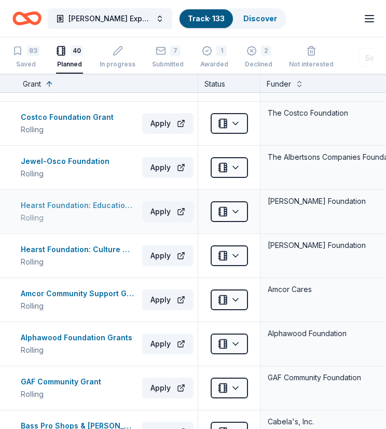
click at [95, 204] on div "Hearst Foundation: Education Grant" at bounding box center [79, 205] width 117 height 12
drag, startPoint x: 102, startPoint y: 204, endPoint x: 105, endPoint y: 215, distance: 10.8
click at [105, 215] on div "Hearst Foundation: Education Grant Rolling" at bounding box center [79, 211] width 117 height 25
click at [89, 248] on div "Hearst Foundation: Culture Grant" at bounding box center [79, 249] width 117 height 12
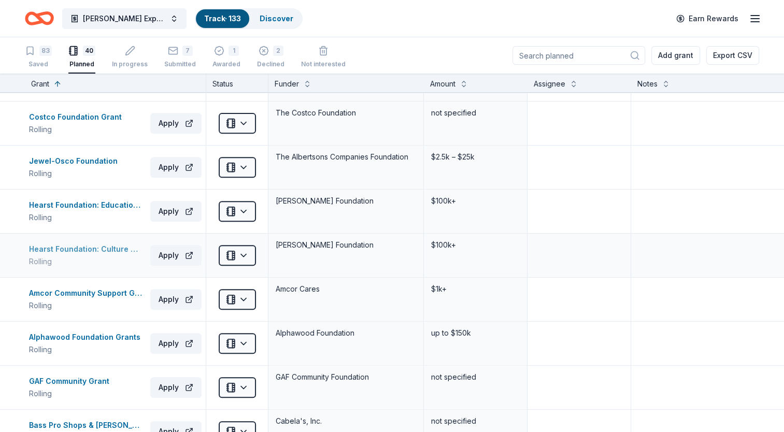
click at [110, 249] on div "Hearst Foundation: Culture Grant" at bounding box center [87, 249] width 117 height 12
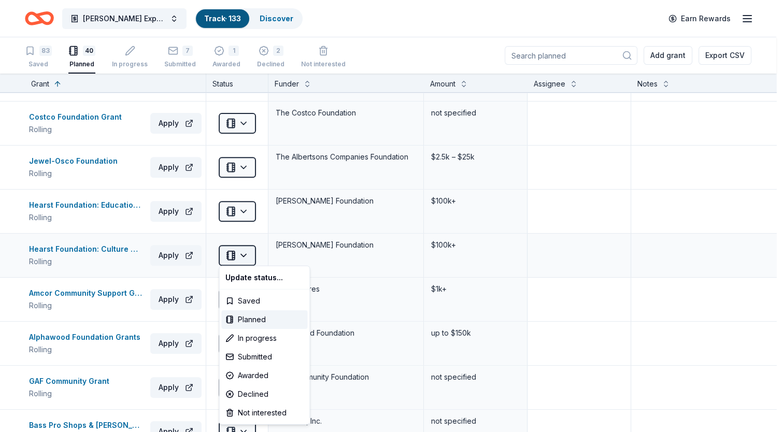
click at [249, 254] on html "Ecker Expansion 2025 Track · 133 Discover Earn Rewards 83 Saved 40 Planned In p…" at bounding box center [392, 216] width 784 height 432
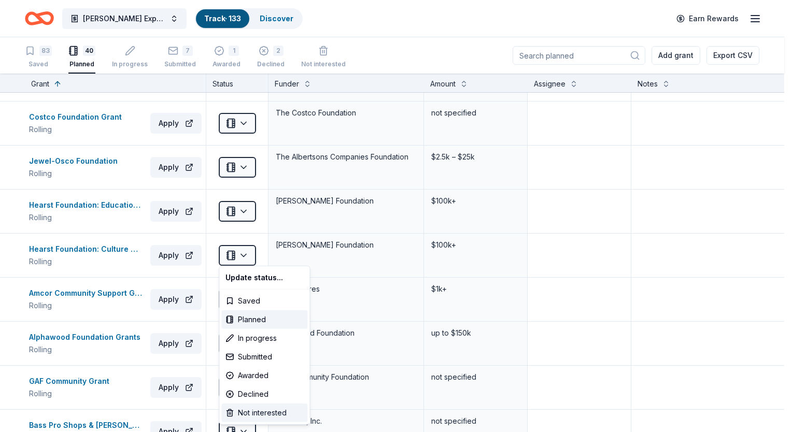
click at [266, 413] on div "Not interested" at bounding box center [264, 413] width 86 height 19
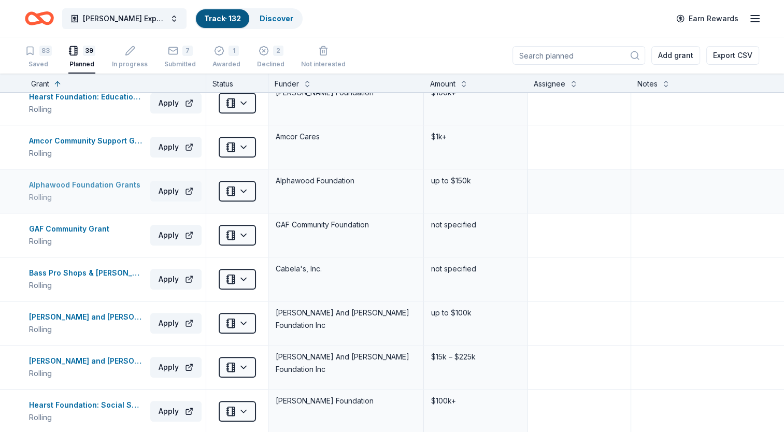
scroll to position [639, 0]
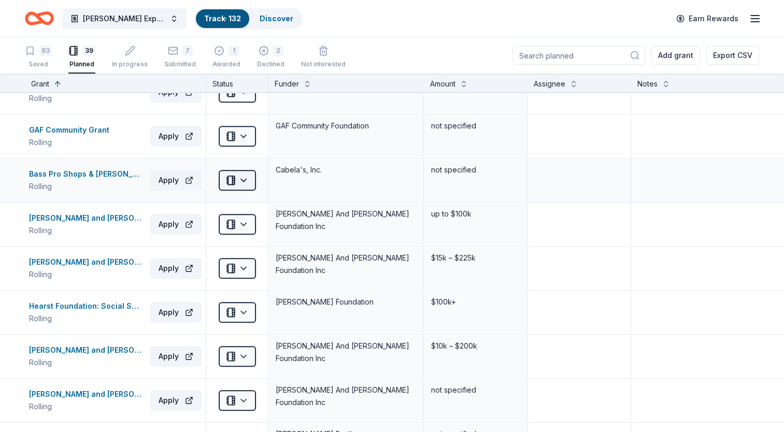
click at [243, 174] on html "Ecker Expansion 2025 Track · 132 Discover Earn Rewards 83 Saved 39 Planned In p…" at bounding box center [392, 216] width 784 height 432
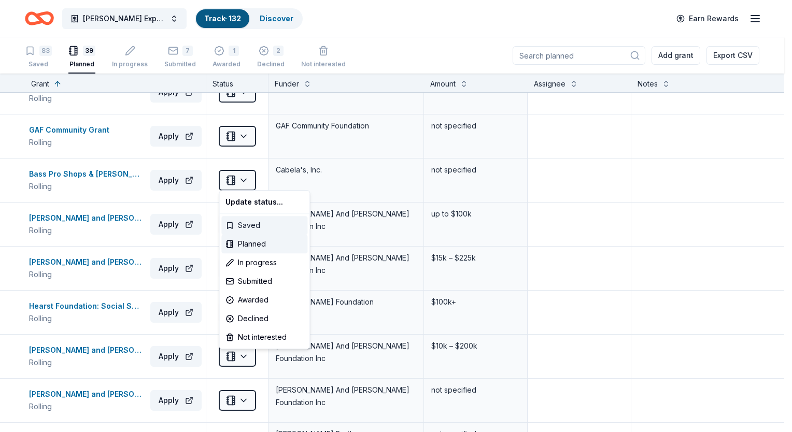
click at [257, 225] on div "Saved" at bounding box center [264, 225] width 86 height 19
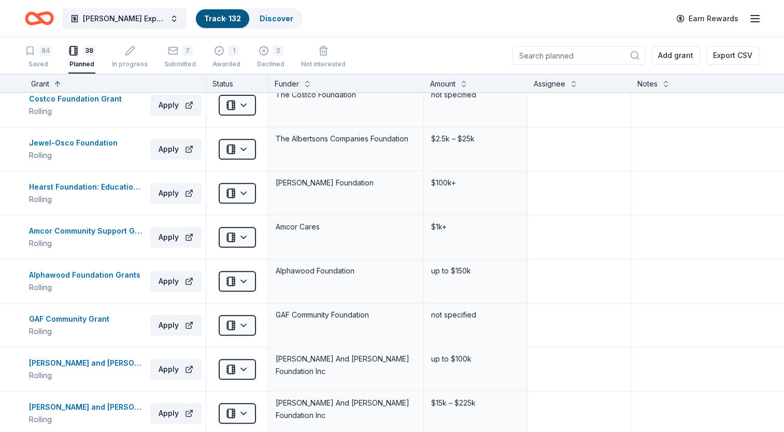
scroll to position [432, 0]
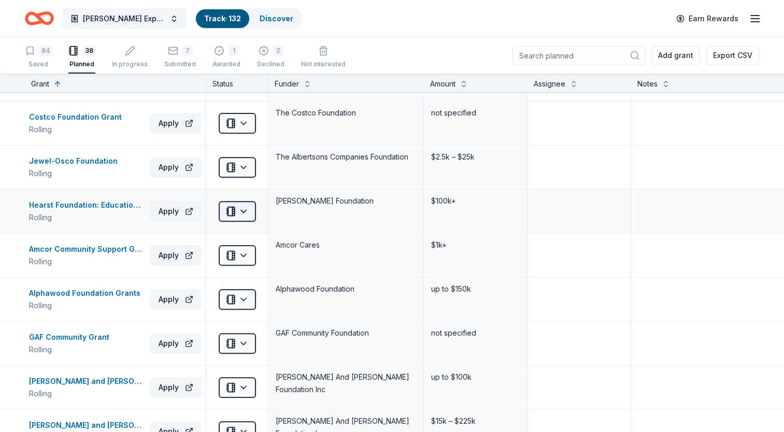
click at [248, 208] on html "Ecker Expansion 2025 Track · 132 Discover Earn Rewards 84 Saved 38 Planned In p…" at bounding box center [392, 216] width 784 height 432
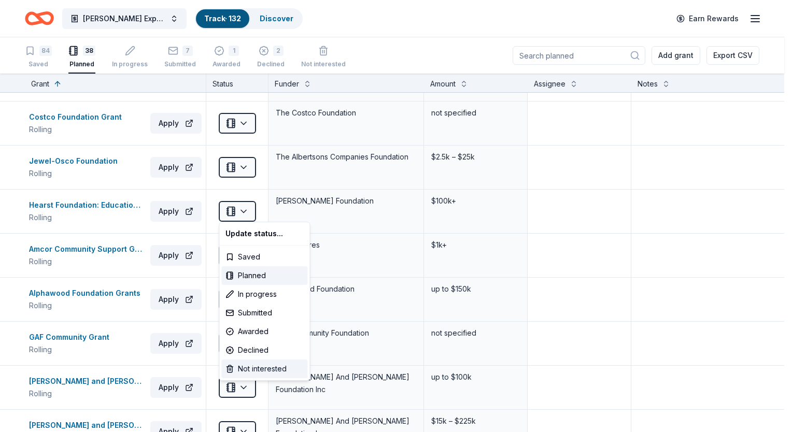
click at [266, 367] on div "Not interested" at bounding box center [264, 369] width 86 height 19
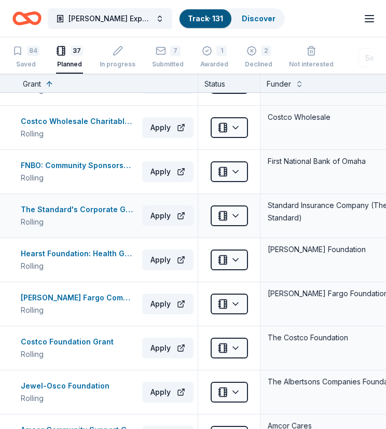
scroll to position [259, 0]
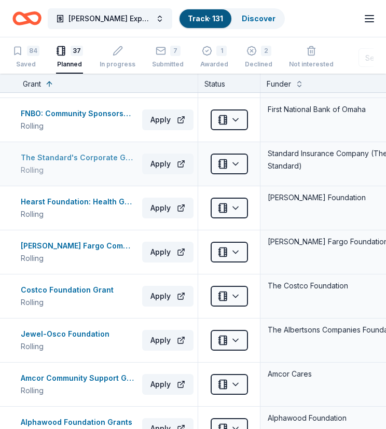
click at [91, 155] on div "The Standard's Corporate Giving Program" at bounding box center [79, 157] width 117 height 12
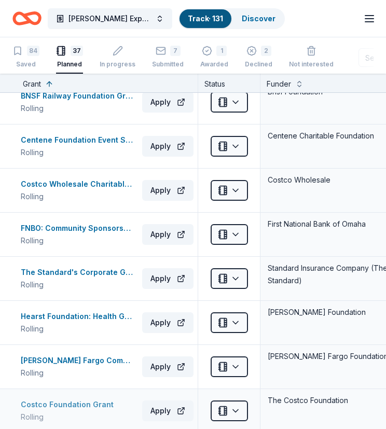
scroll to position [196, 0]
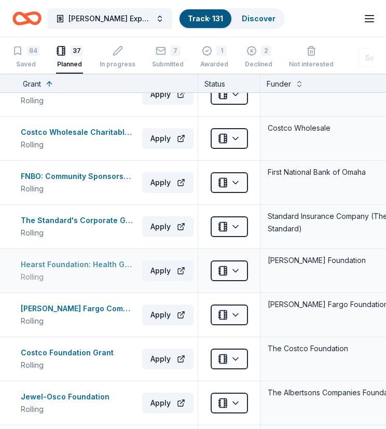
click at [69, 261] on div "Hearst Foundation: Health Grant" at bounding box center [79, 264] width 117 height 12
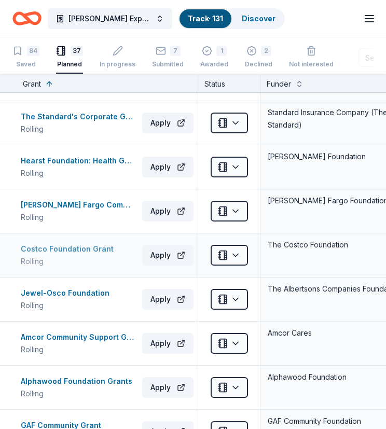
scroll to position [352, 0]
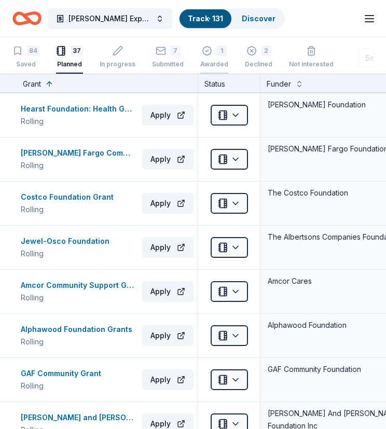
click at [207, 54] on div "1" at bounding box center [214, 51] width 28 height 10
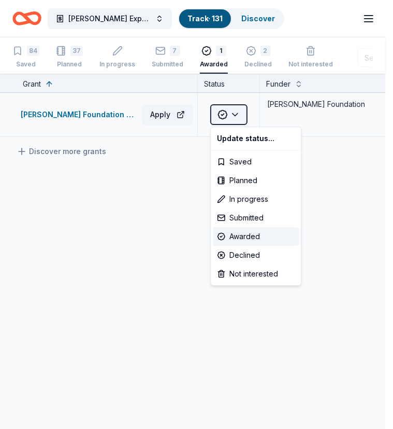
click at [232, 111] on html "Ecker Expansion 2025 Track · 131 Discover Earn Rewards 84 Saved 37 Planned In p…" at bounding box center [196, 214] width 393 height 429
click at [253, 53] on html "Ecker Expansion 2025 Track · 131 Discover Earn Rewards 84 Saved 37 Planned In p…" at bounding box center [196, 214] width 393 height 429
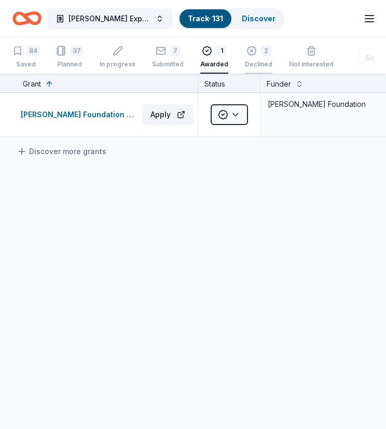
click at [250, 51] on line "button" at bounding box center [251, 51] width 3 height 3
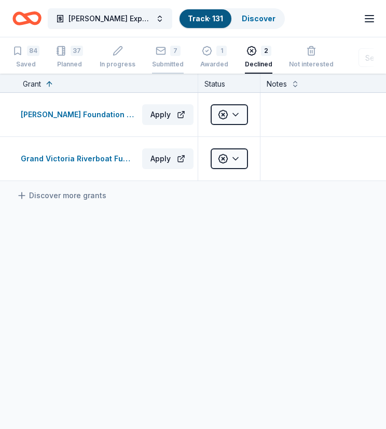
click at [170, 52] on div "7" at bounding box center [175, 51] width 10 height 10
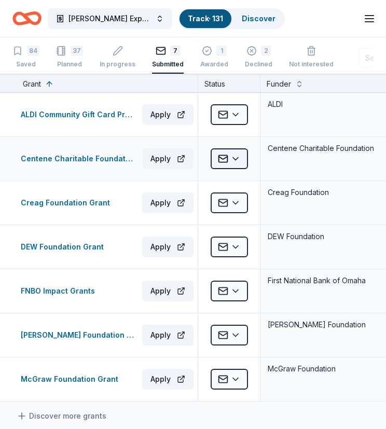
click at [232, 156] on html "Ecker Expansion 2025 Track · 131 Discover Earn Rewards 84 Saved 37 Planned In p…" at bounding box center [193, 214] width 386 height 429
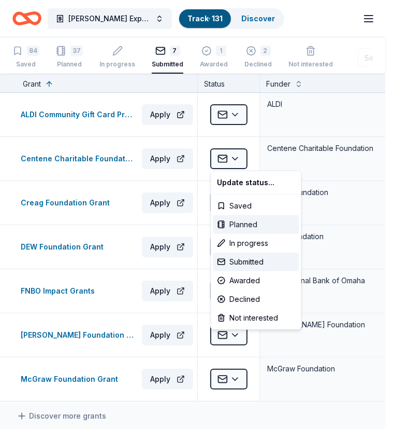
click at [251, 221] on div "Planned" at bounding box center [256, 224] width 86 height 19
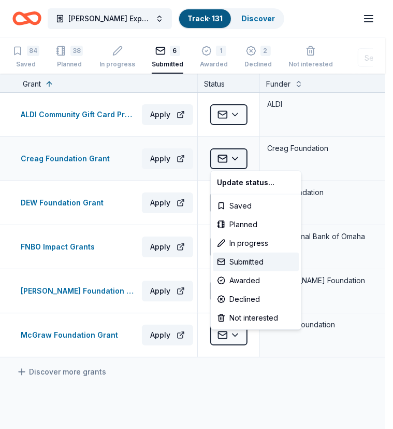
click at [234, 158] on html "Ecker Expansion 2025 Track · 131 Discover Earn Rewards 84 Saved 38 Planned In p…" at bounding box center [196, 214] width 393 height 429
click at [243, 226] on div "Planned" at bounding box center [256, 224] width 86 height 19
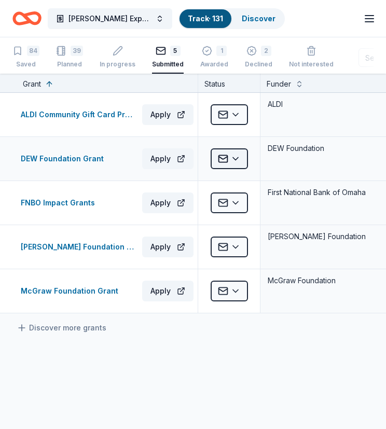
click at [233, 160] on html "Ecker Expansion 2025 Track · 131 Discover Earn Rewards 84 Saved 39 Planned In p…" at bounding box center [193, 214] width 386 height 429
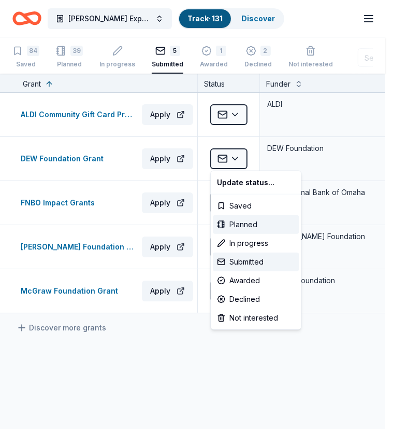
click at [240, 219] on div "Planned" at bounding box center [256, 224] width 86 height 19
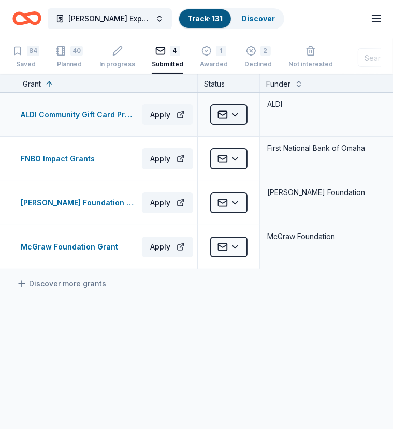
click at [233, 110] on html "Ecker Expansion 2025 Track · 131 Discover Earn Rewards 84 Saved 40 Planned In p…" at bounding box center [196, 214] width 393 height 429
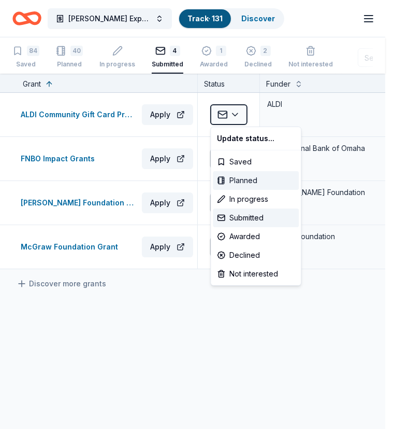
click at [243, 179] on div "Planned" at bounding box center [256, 180] width 86 height 19
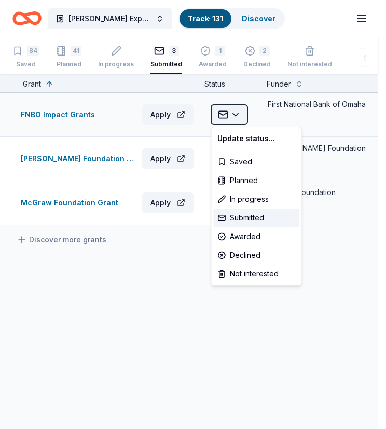
click at [236, 118] on html "Ecker Expansion 2025 Track · 131 Discover Earn Rewards 84 Saved 41 Planned In p…" at bounding box center [193, 214] width 386 height 429
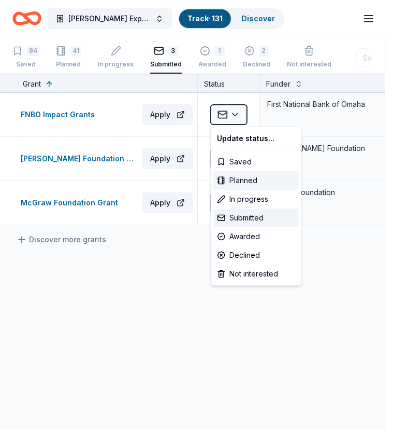
click at [238, 184] on div "Planned" at bounding box center [256, 180] width 86 height 19
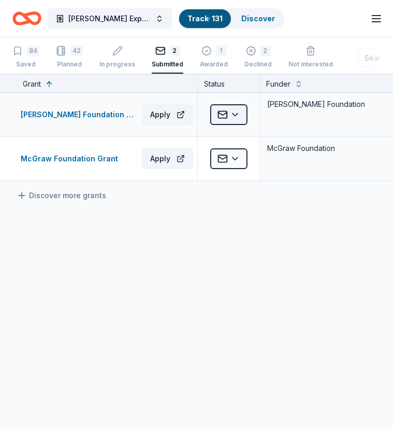
click at [235, 115] on html "Ecker Expansion 2025 Track · 131 Discover Earn Rewards 84 Saved 42 Planned In p…" at bounding box center [196, 214] width 393 height 429
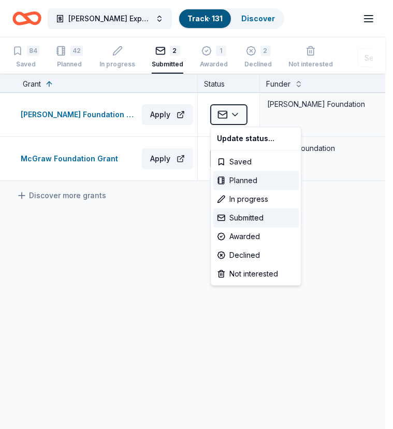
click at [233, 176] on div "Planned" at bounding box center [256, 180] width 86 height 19
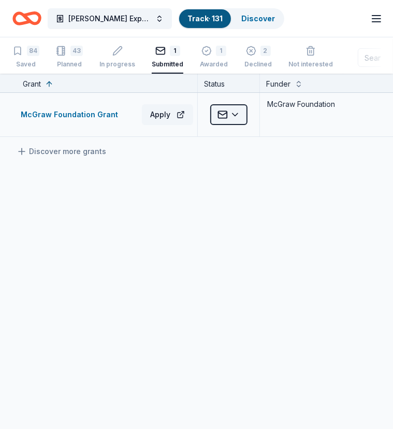
click at [232, 113] on html "Ecker Expansion 2025 Track · 131 Discover Earn Rewards 84 Saved 43 Planned In p…" at bounding box center [196, 214] width 393 height 429
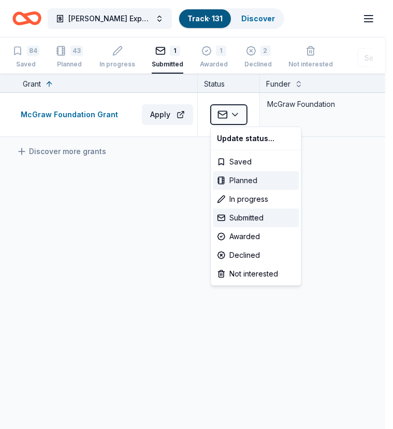
click at [236, 178] on div "Planned" at bounding box center [256, 180] width 86 height 19
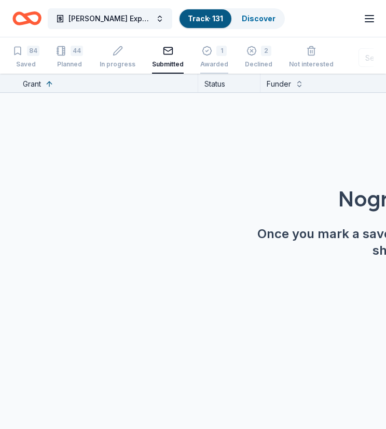
click at [209, 53] on div "1" at bounding box center [214, 51] width 28 height 10
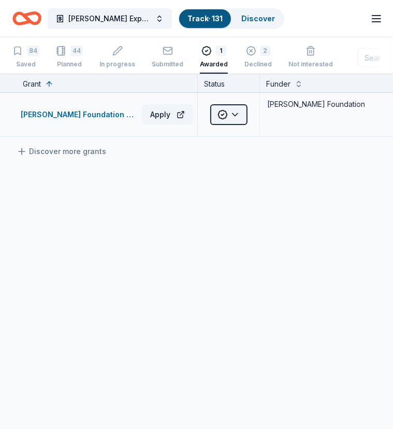
click at [234, 111] on html "Ecker Expansion 2025 Track · 131 Discover Earn Rewards 84 Saved 44 Planned In p…" at bounding box center [196, 214] width 393 height 429
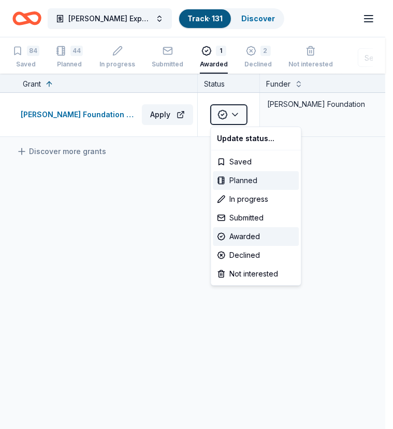
click at [243, 179] on div "Planned" at bounding box center [256, 180] width 86 height 19
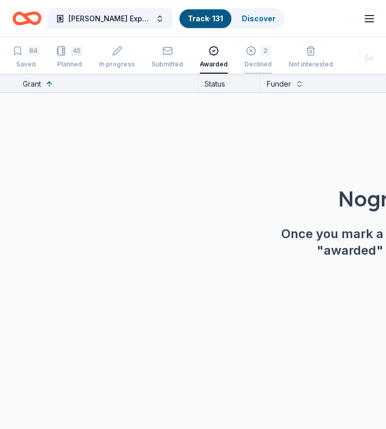
click at [249, 51] on icon "button" at bounding box center [251, 51] width 10 height 10
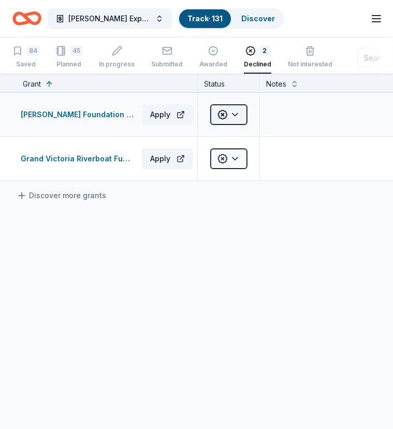
click at [237, 110] on html "Ecker Expansion 2025 Track · 131 Discover Earn Rewards 84 Saved 45 Planned In p…" at bounding box center [196, 214] width 393 height 429
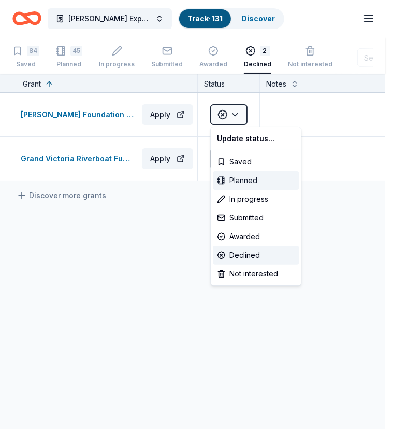
click at [236, 178] on div "Planned" at bounding box center [256, 180] width 86 height 19
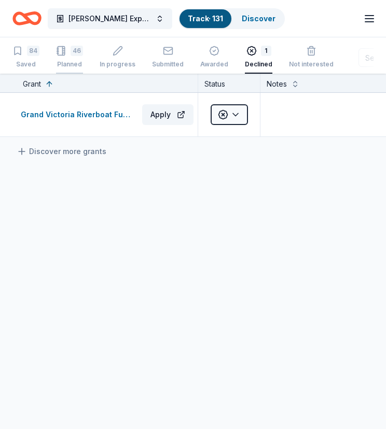
click at [65, 49] on icon "button" at bounding box center [61, 47] width 10 height 10
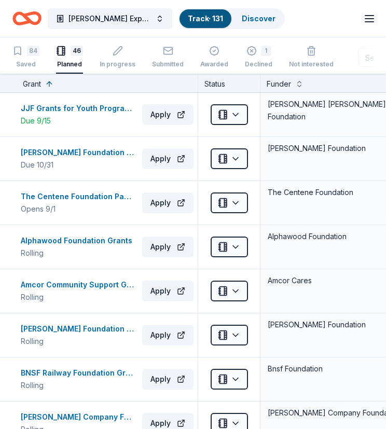
click at [56, 82] on div "Grant" at bounding box center [107, 84] width 168 height 12
click at [47, 84] on button at bounding box center [49, 83] width 8 height 10
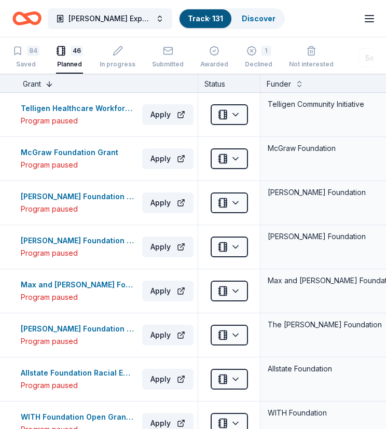
click at [47, 83] on button at bounding box center [49, 83] width 8 height 10
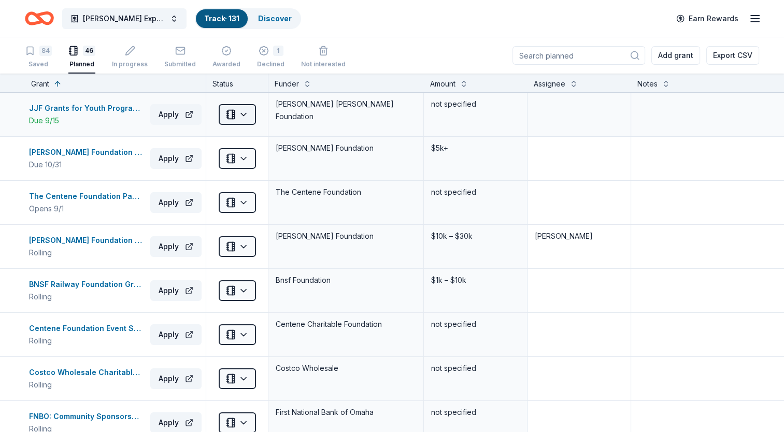
click at [238, 111] on html "Ecker Expansion 2025 Track · 131 Discover Earn Rewards 84 Saved 46 Planned In p…" at bounding box center [392, 216] width 784 height 432
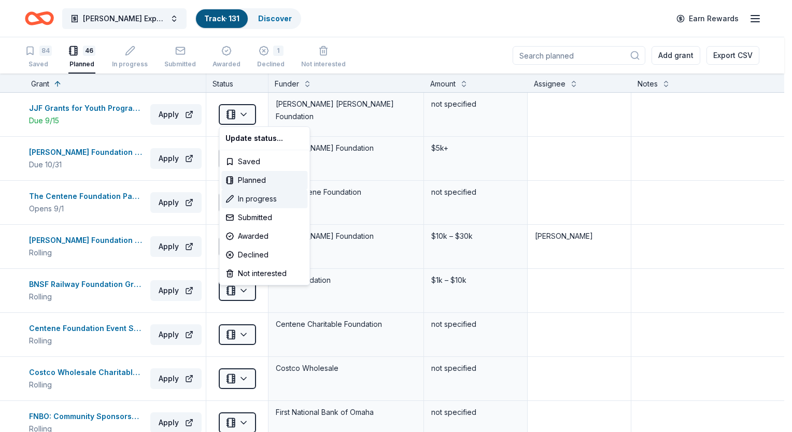
click at [255, 197] on div "In progress" at bounding box center [264, 199] width 86 height 19
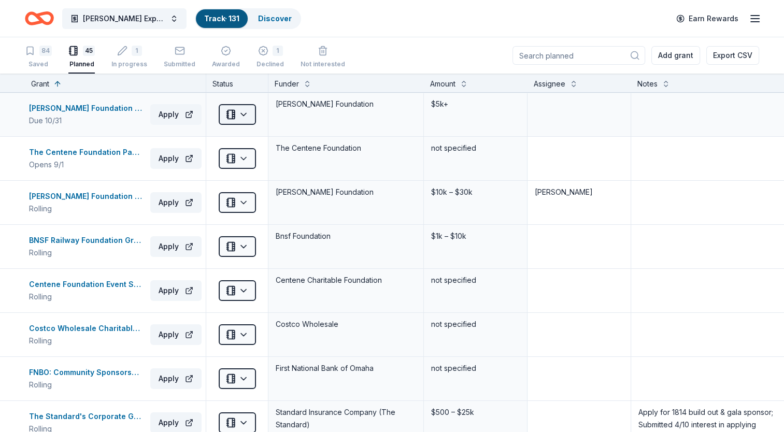
click at [244, 113] on html "Ecker Expansion 2025 Track · 131 Discover Earn Rewards 84 Saved 45 Planned 1 In…" at bounding box center [392, 216] width 784 height 432
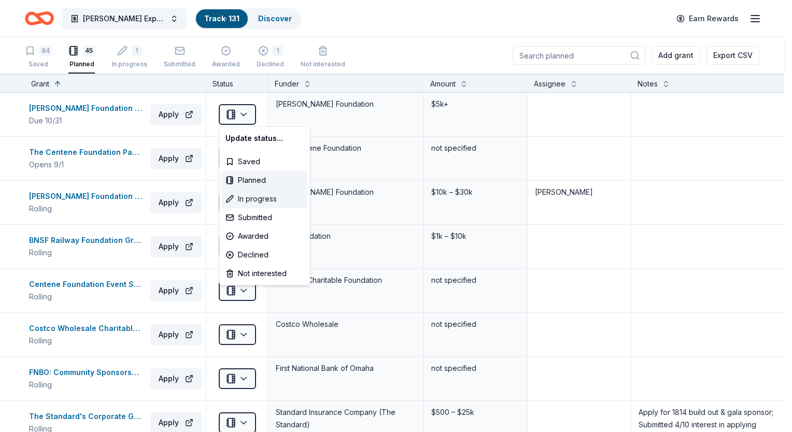
click at [245, 195] on div "In progress" at bounding box center [264, 199] width 86 height 19
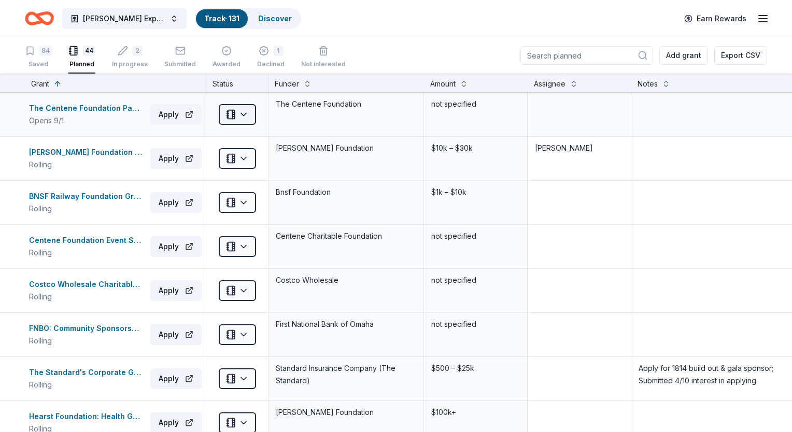
click at [244, 113] on html "Ecker Expansion 2025 Track · 131 Discover Earn Rewards 84 Saved 44 Planned 2 In…" at bounding box center [396, 216] width 792 height 432
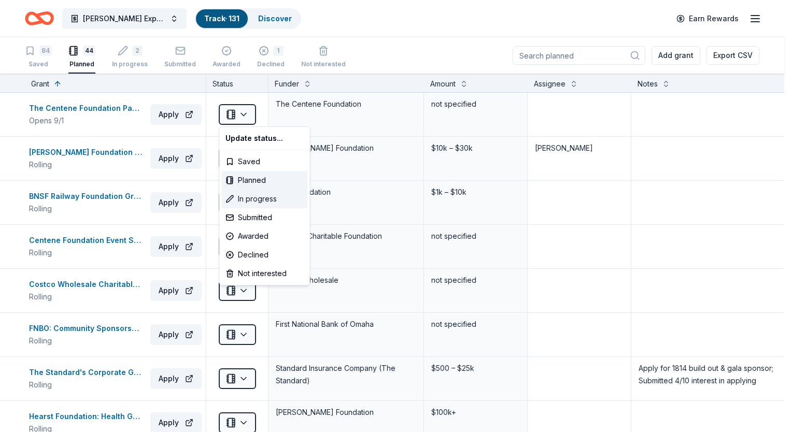
click at [248, 198] on div "In progress" at bounding box center [264, 199] width 86 height 19
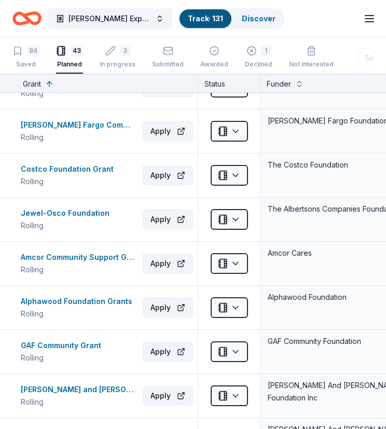
scroll to position [311, 0]
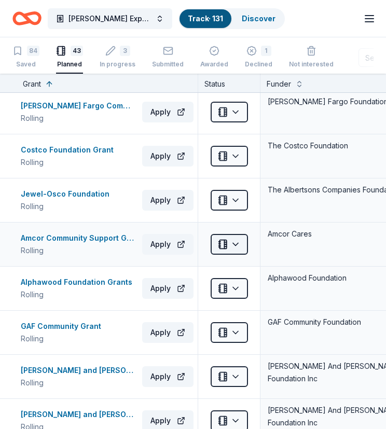
click at [236, 241] on html "Ecker Expansion 2025 Track · 131 Discover Earn Rewards 84 Saved 43 Planned 3 In…" at bounding box center [193, 214] width 386 height 429
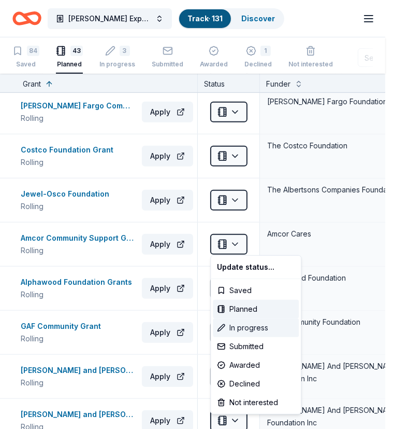
click at [246, 324] on div "In progress" at bounding box center [256, 327] width 86 height 19
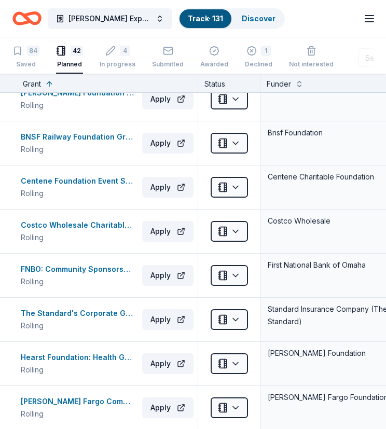
scroll to position [0, 0]
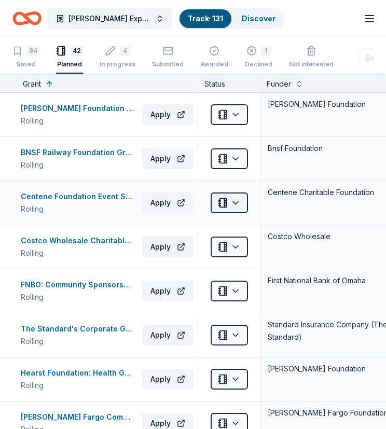
click at [237, 201] on html "Ecker Expansion 2025 Track · 131 Discover Earn Rewards 84 Saved 42 Planned 4 In…" at bounding box center [193, 214] width 386 height 429
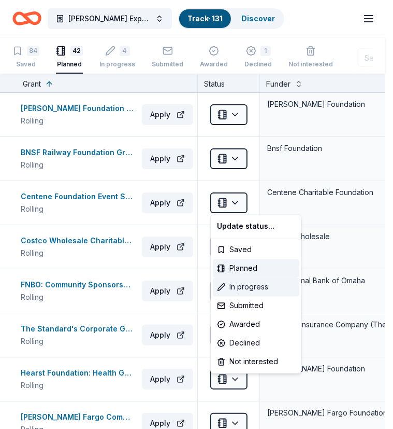
click at [241, 283] on div "In progress" at bounding box center [256, 287] width 86 height 19
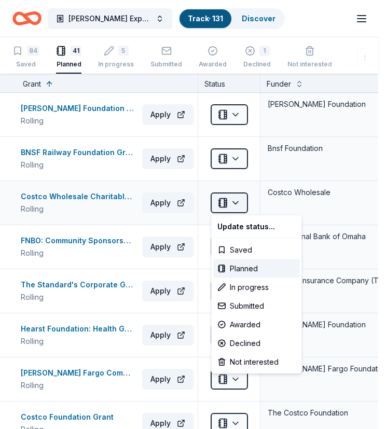
click at [235, 201] on html "Ecker Expansion 2025 Track · 131 Discover Earn Rewards 84 Saved 41 Planned 5 In…" at bounding box center [193, 214] width 386 height 429
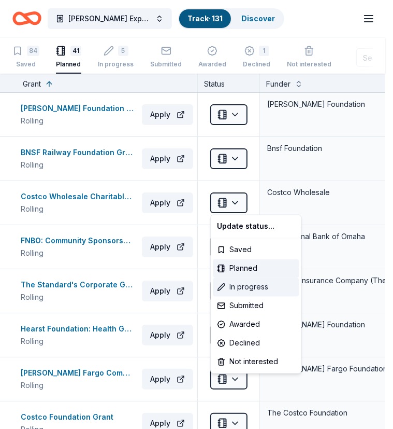
click at [244, 286] on div "In progress" at bounding box center [256, 287] width 86 height 19
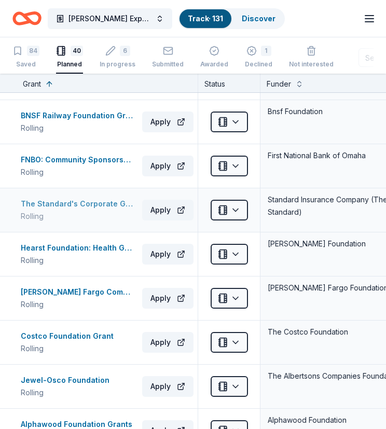
scroll to position [52, 0]
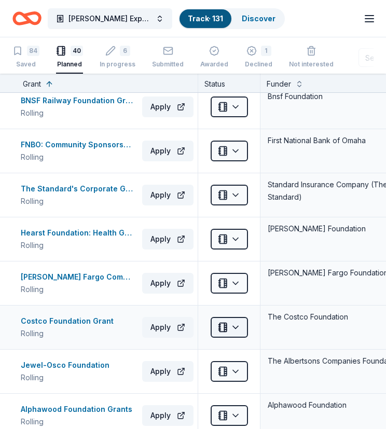
click at [234, 328] on html "Ecker Expansion 2025 Track · 131 Discover Earn Rewards 84 Saved 40 Planned 6 In…" at bounding box center [193, 214] width 386 height 429
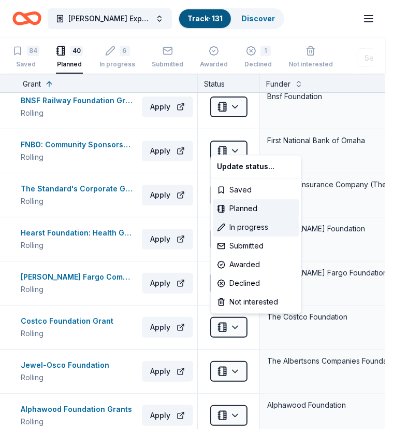
click at [238, 225] on div "In progress" at bounding box center [256, 227] width 86 height 19
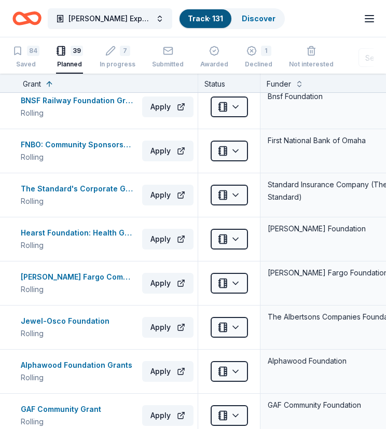
scroll to position [0, 0]
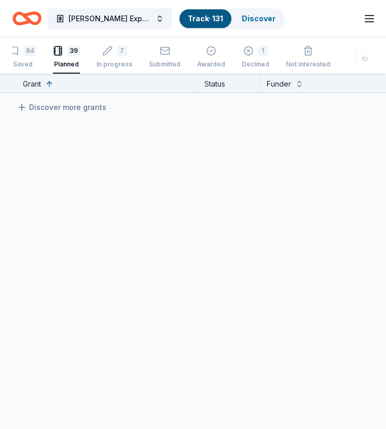
type input "c"
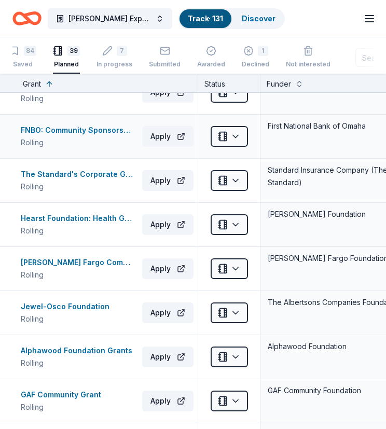
scroll to position [0, 0]
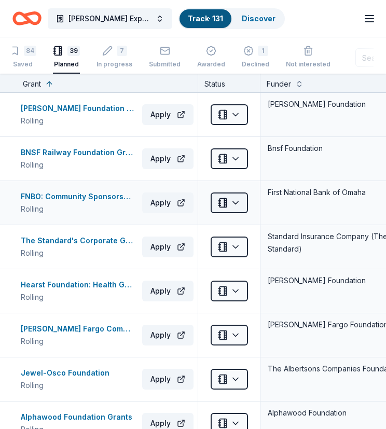
click at [234, 202] on html "Ecker Expansion 2025 Track · 131 Discover Earn Rewards 84 Saved 39 Planned 7 In…" at bounding box center [193, 214] width 386 height 429
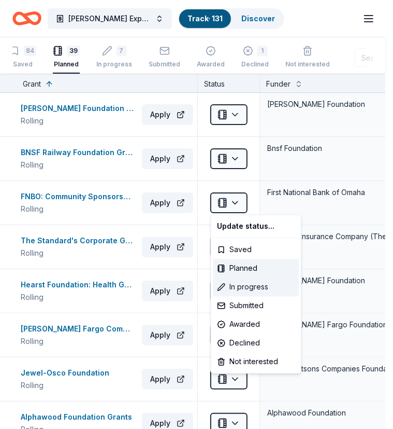
click at [250, 285] on div "In progress" at bounding box center [256, 287] width 86 height 19
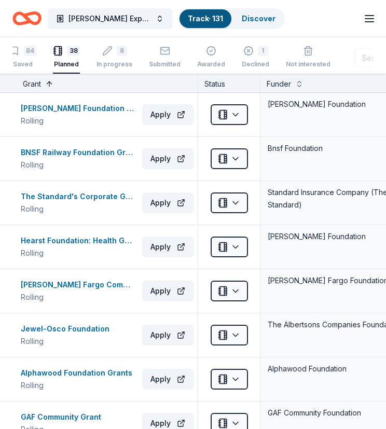
click at [49, 82] on button at bounding box center [49, 83] width 8 height 10
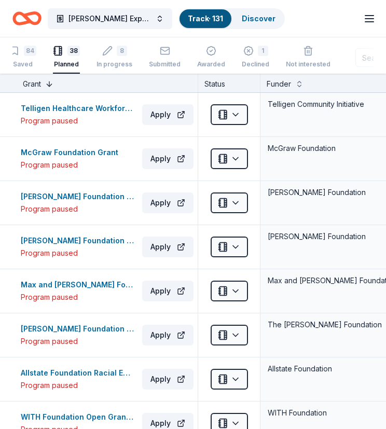
click at [49, 82] on button at bounding box center [49, 83] width 8 height 10
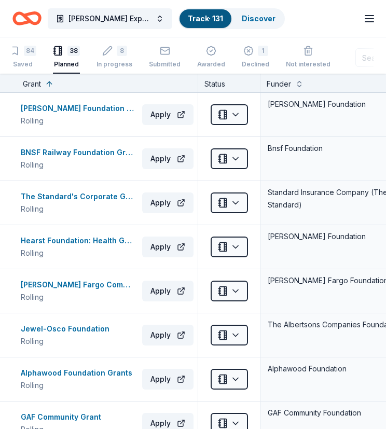
click at [280, 83] on div "Funder" at bounding box center [278, 84] width 24 height 12
click at [301, 84] on button at bounding box center [299, 83] width 8 height 10
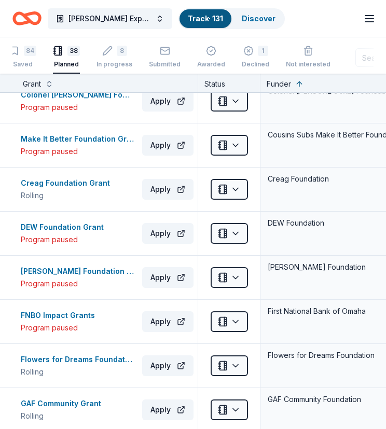
scroll to position [466, 0]
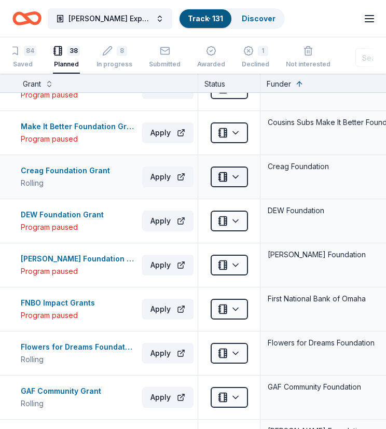
click at [238, 173] on html "Ecker Expansion 2025 Track · 131 Discover Earn Rewards 84 Saved 38 Planned 8 In…" at bounding box center [193, 214] width 386 height 429
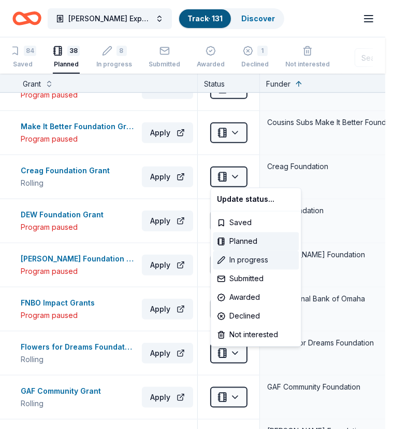
click at [246, 258] on div "In progress" at bounding box center [256, 260] width 86 height 19
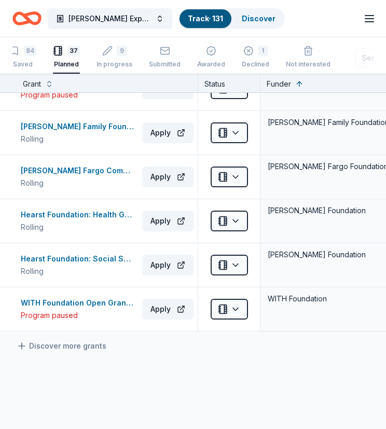
scroll to position [1388, 0]
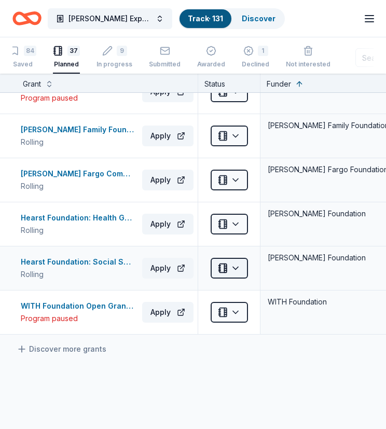
click at [237, 263] on html "Ecker Expansion 2025 Track · 131 Discover Earn Rewards 84 Saved 37 Planned 9 In…" at bounding box center [193, 214] width 386 height 429
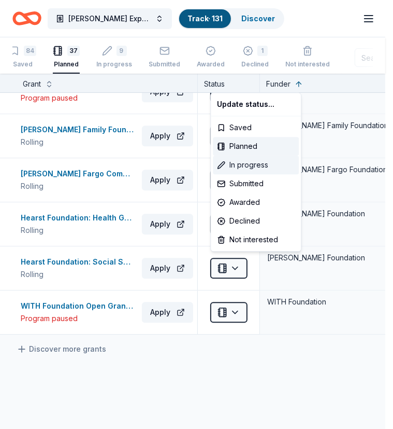
click at [244, 161] on div "In progress" at bounding box center [256, 164] width 86 height 19
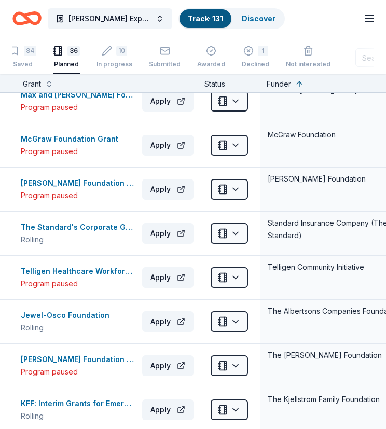
scroll to position [1088, 0]
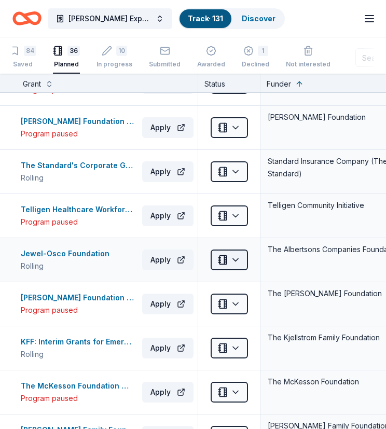
click at [238, 255] on html "Ecker Expansion 2025 Track · 131 Discover Earn Rewards 84 Saved 36 Planned 10 I…" at bounding box center [193, 214] width 386 height 429
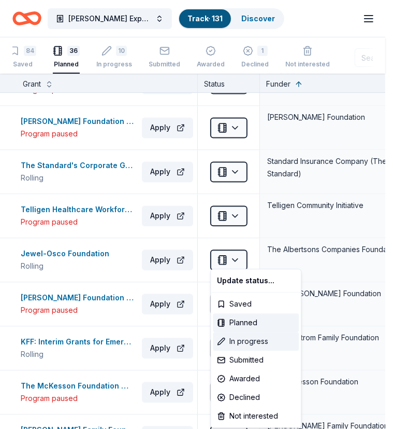
click at [242, 340] on div "In progress" at bounding box center [256, 341] width 86 height 19
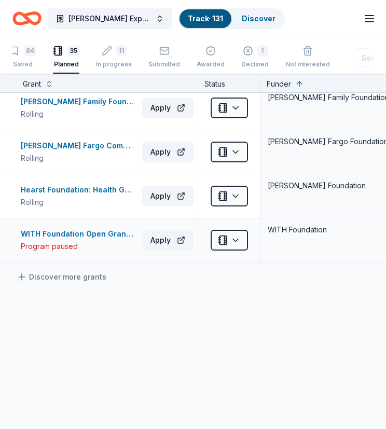
scroll to position [1347, 0]
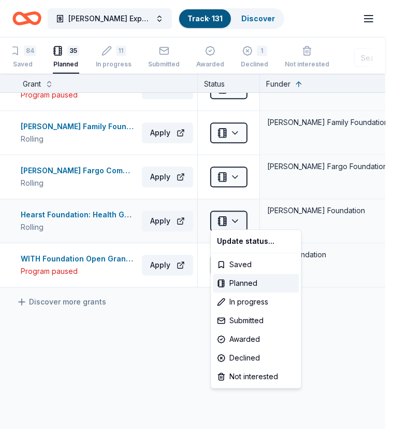
click at [236, 216] on html "Ecker Expansion 2025 Track · 131 Discover Earn Rewards 84 Saved 35 Planned 11 I…" at bounding box center [196, 214] width 393 height 429
click at [246, 303] on div "In progress" at bounding box center [256, 301] width 86 height 19
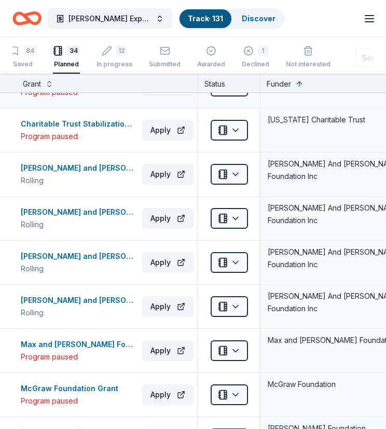
scroll to position [829, 0]
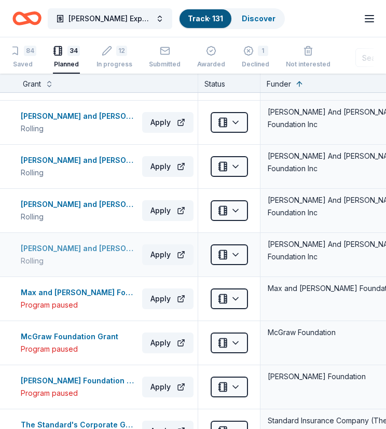
click at [76, 246] on div "Morton K. and Jane Blaustein Foundation Grant" at bounding box center [79, 248] width 117 height 12
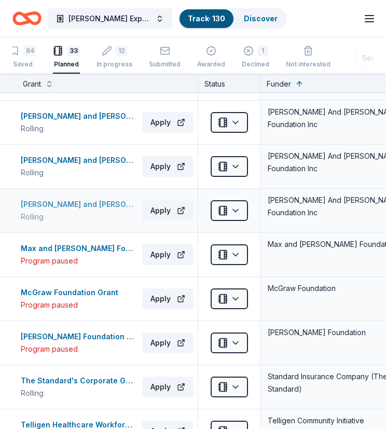
click at [82, 201] on div "Jacob and Hilda Blaustein Foundation: International Human Rights Grant Program" at bounding box center [79, 204] width 117 height 12
click at [239, 206] on html "Ecker Expansion 2025 Track · 130 Discover Earn Rewards 84 Saved 33 Planned 12 I…" at bounding box center [193, 214] width 386 height 429
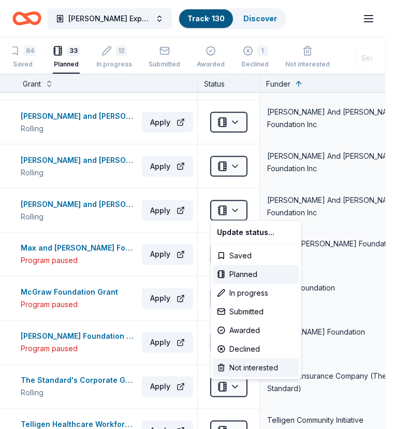
click at [259, 368] on div "Not interested" at bounding box center [256, 367] width 86 height 19
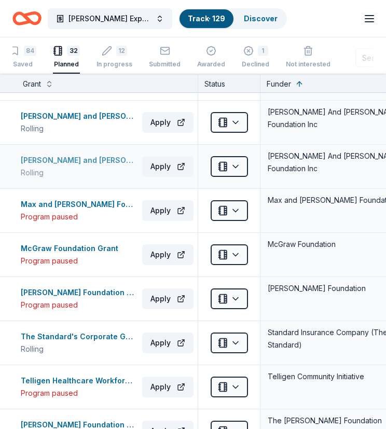
click at [72, 155] on div "Jacob and Hilda Blaustein Foundation: Health & Mental Health and Strengthening …" at bounding box center [79, 160] width 117 height 12
click at [231, 160] on html "Ecker Expansion 2025 Track · 129 Discover Earn Rewards 84 Saved 32 Planned 12 I…" at bounding box center [193, 214] width 386 height 429
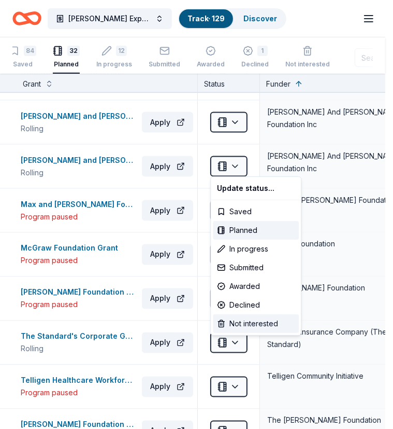
click at [249, 323] on div "Not interested" at bounding box center [256, 323] width 86 height 19
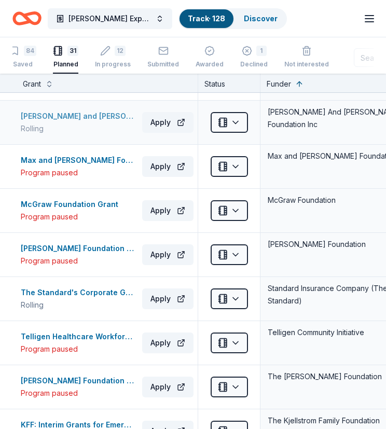
click at [52, 111] on div "Henry and Ruth Blaustein Rosenberg Foundation Grant" at bounding box center [79, 116] width 117 height 12
click at [238, 118] on html "Ecker Expansion 2025 Track · 128 Discover Earn Rewards 84 Saved 31 Planned 12 I…" at bounding box center [193, 214] width 386 height 429
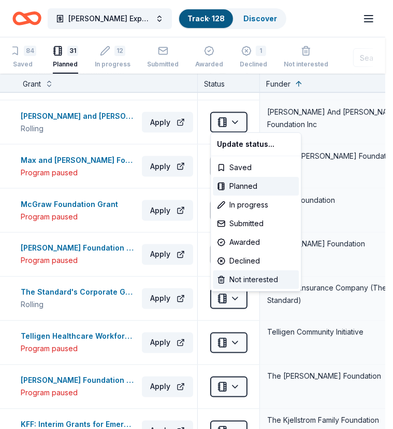
click at [240, 280] on div "Not interested" at bounding box center [256, 279] width 86 height 19
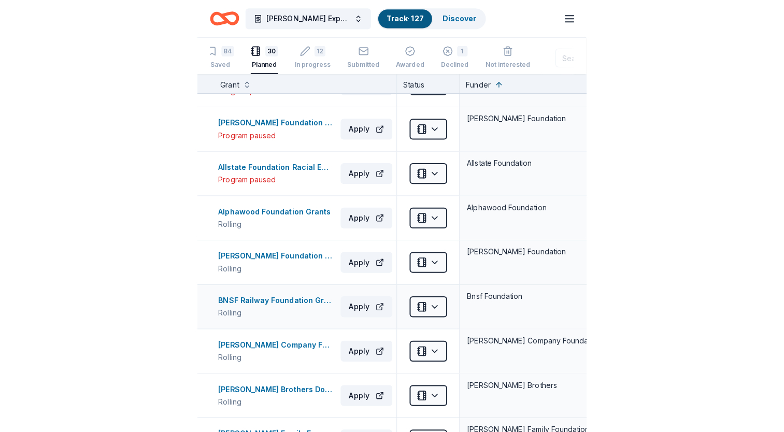
scroll to position [0, 0]
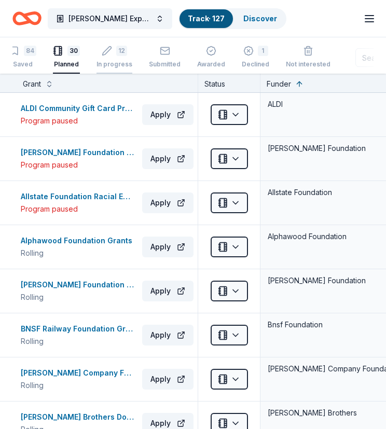
click at [110, 50] on icon "button" at bounding box center [107, 45] width 10 height 10
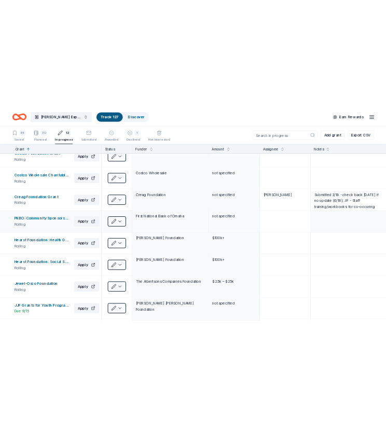
scroll to position [155, 0]
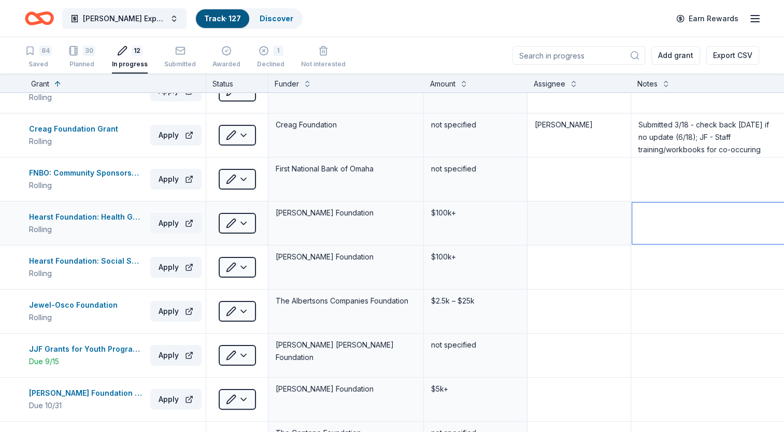
click at [385, 220] on textarea at bounding box center [708, 223] width 153 height 41
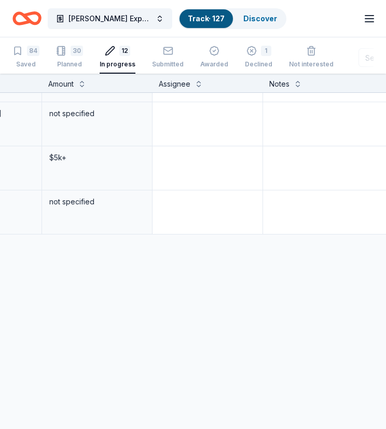
scroll to position [393, 451]
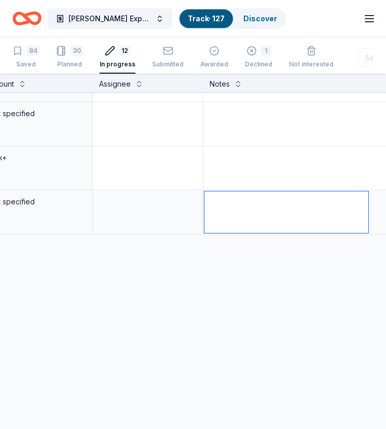
click at [228, 201] on textarea at bounding box center [286, 211] width 164 height 41
click at [220, 198] on textarea at bounding box center [286, 211] width 164 height 41
click at [300, 208] on textarea "Applied March 2024 for 1814 Roof $100K - denied; applied" at bounding box center [286, 211] width 164 height 41
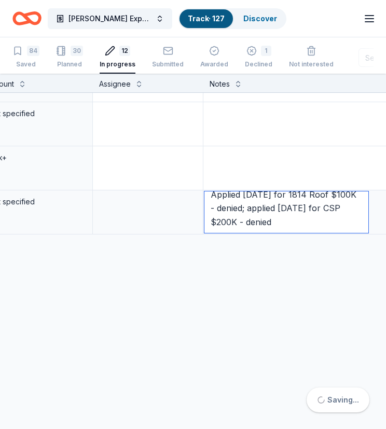
scroll to position [8, 0]
type textarea "Applied March 2024 for 1814 Roof $100K - denied; applied April 2025 for CSP $20…"
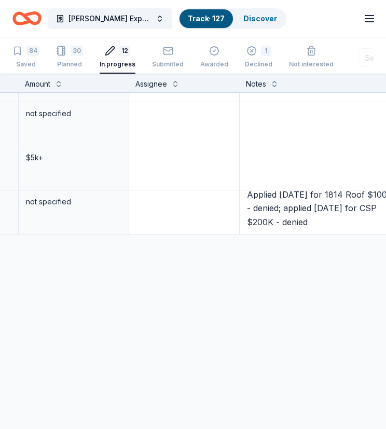
scroll to position [393, 451]
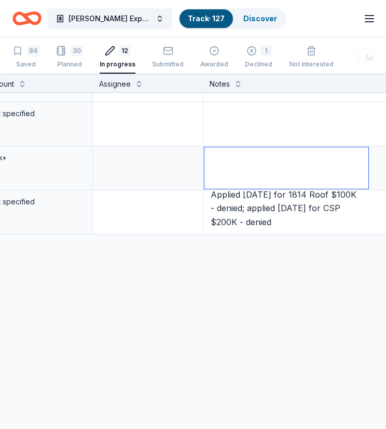
click at [253, 151] on textarea at bounding box center [286, 167] width 164 height 41
type textarea "Applied 2025 for CSP?"
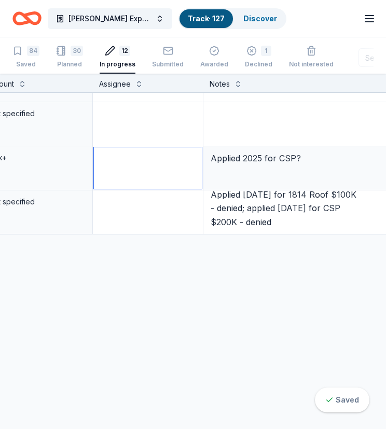
click at [141, 161] on textarea at bounding box center [148, 167] width 108 height 41
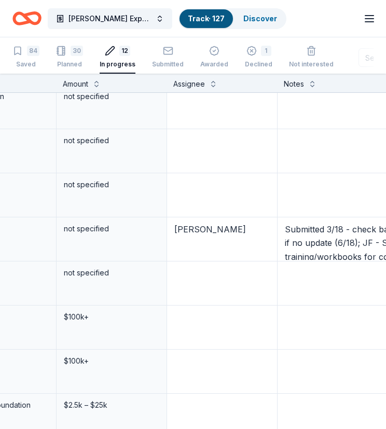
scroll to position [52, 451]
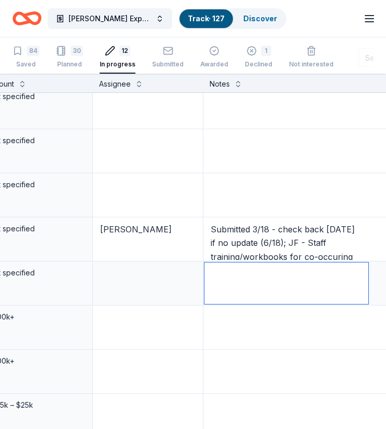
click at [244, 276] on textarea at bounding box center [286, 282] width 164 height 41
click at [235, 281] on textarea at bounding box center [286, 282] width 164 height 41
type textarea "a"
click at [322, 286] on textarea "Applied 2024 for 1814 roof $30K - denied; applied 2025 for" at bounding box center [286, 282] width 164 height 41
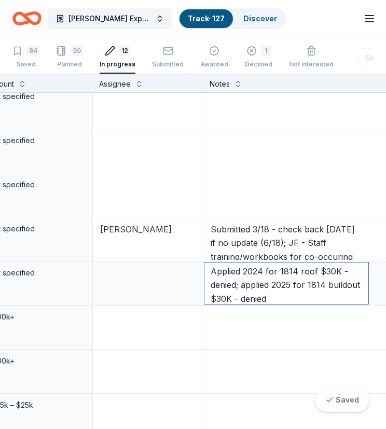
scroll to position [16, 0]
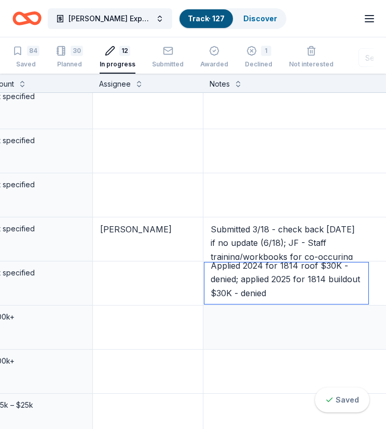
type textarea "Applied 2024 for 1814 roof $30K - denied; applied 2025 for 1814 buildout $30K -…"
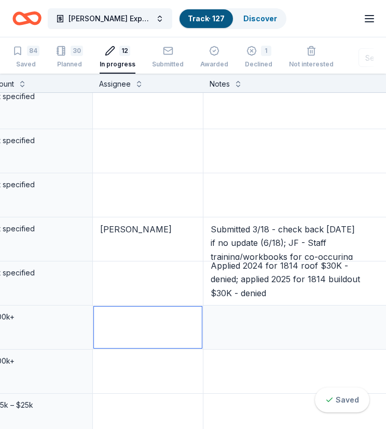
click at [173, 325] on textarea at bounding box center [148, 326] width 108 height 41
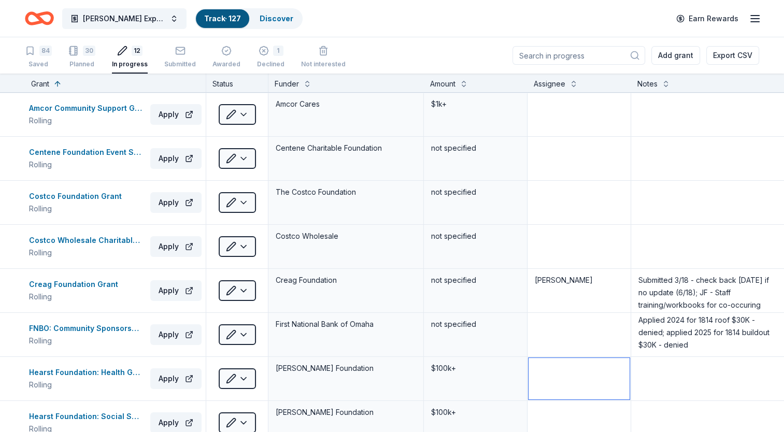
scroll to position [4, 0]
click at [82, 48] on div "30" at bounding box center [81, 45] width 27 height 10
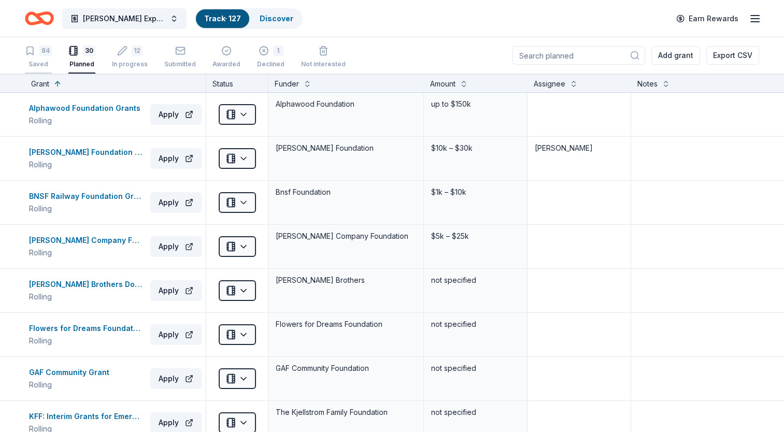
click at [39, 57] on div "84 Saved" at bounding box center [38, 51] width 27 height 23
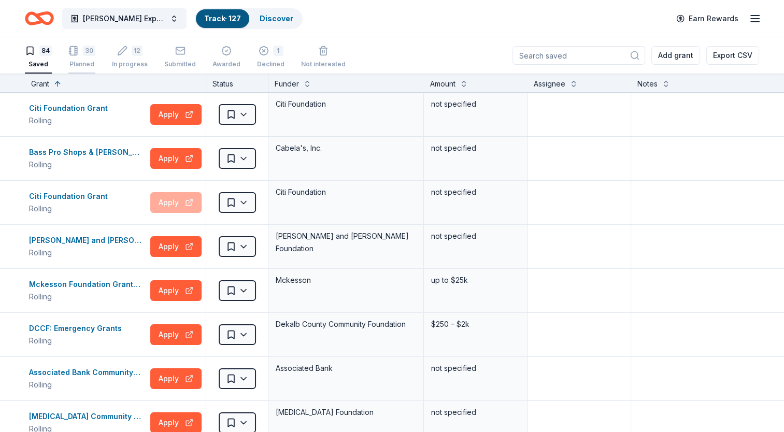
click at [77, 50] on rect "button" at bounding box center [73, 45] width 7 height 9
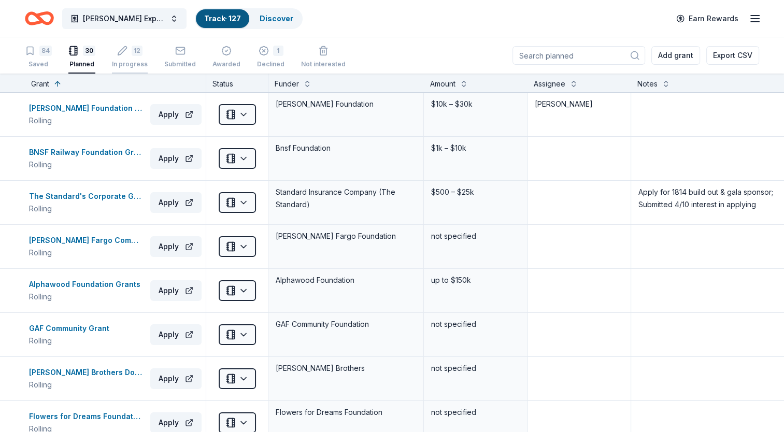
click at [130, 50] on div "12" at bounding box center [130, 45] width 36 height 10
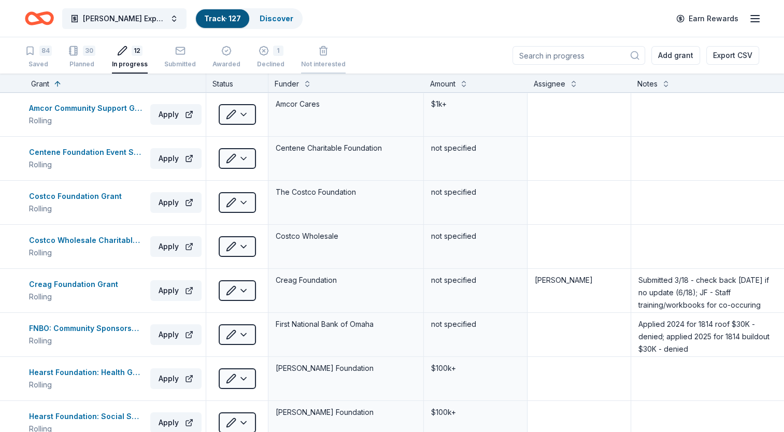
click at [318, 49] on icon "button" at bounding box center [323, 48] width 10 height 10
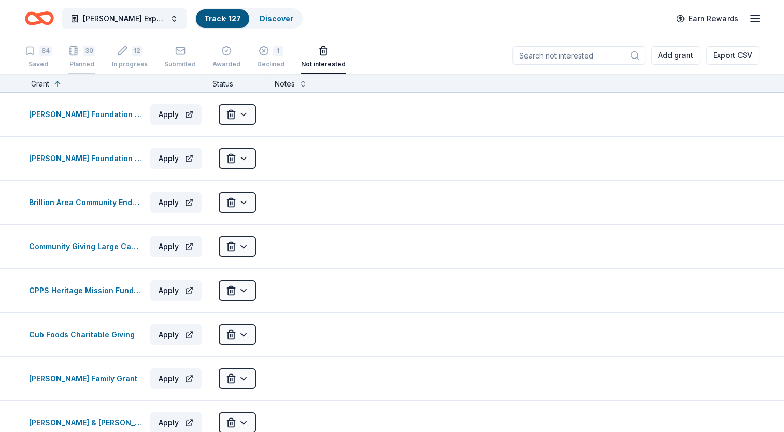
click at [85, 50] on div "30" at bounding box center [89, 45] width 12 height 10
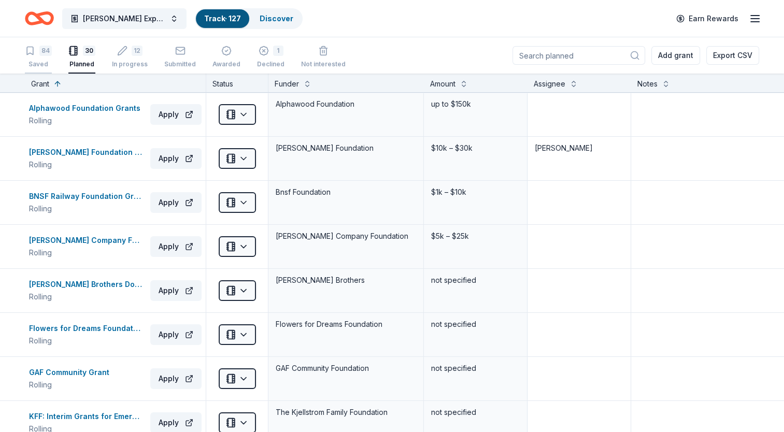
click at [41, 50] on div "84" at bounding box center [45, 45] width 12 height 10
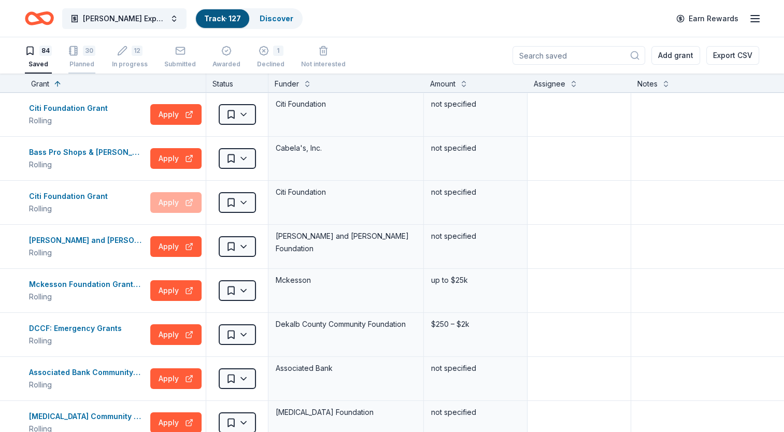
click at [78, 50] on icon "button" at bounding box center [73, 45] width 10 height 10
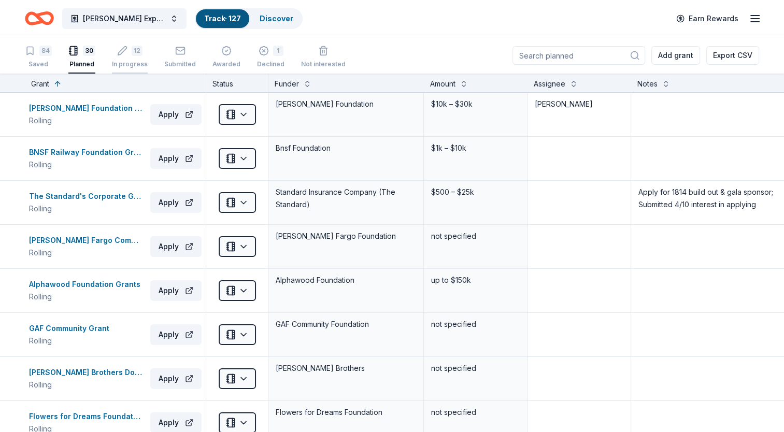
click at [129, 51] on div "12" at bounding box center [130, 45] width 36 height 10
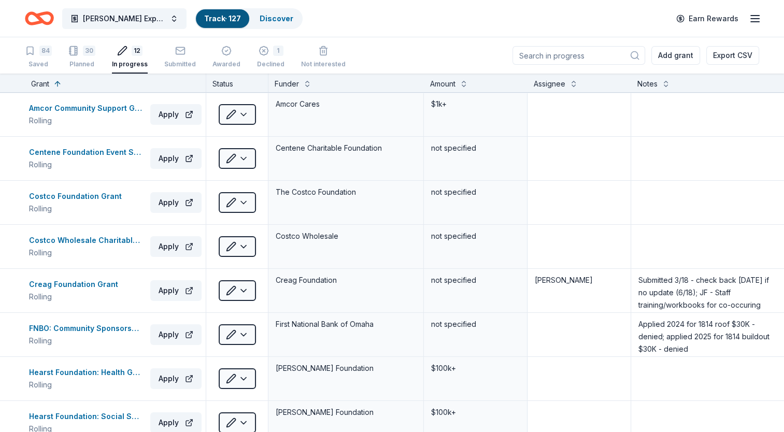
click at [385, 48] on input at bounding box center [579, 55] width 133 height 19
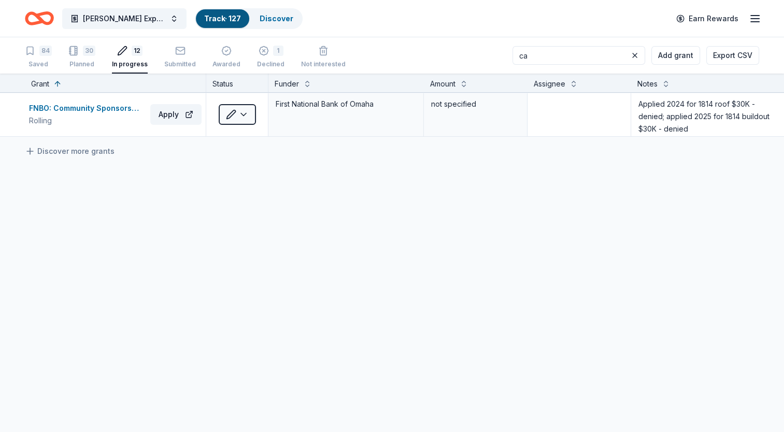
type input "c"
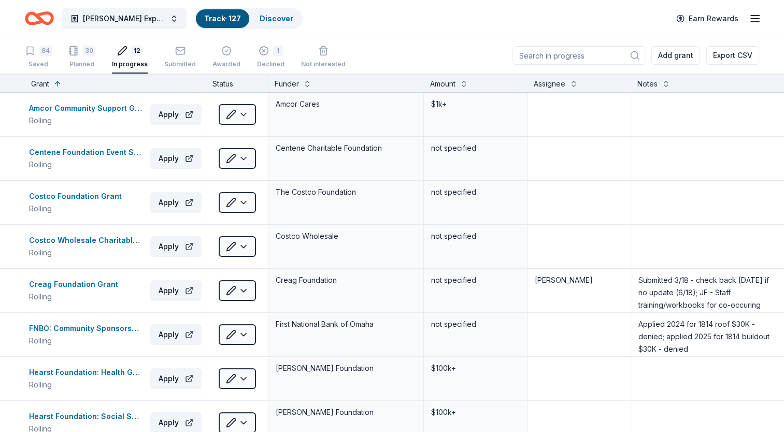
drag, startPoint x: 88, startPoint y: 51, endPoint x: 102, endPoint y: 51, distance: 14.0
click at [88, 51] on div "30" at bounding box center [89, 45] width 12 height 10
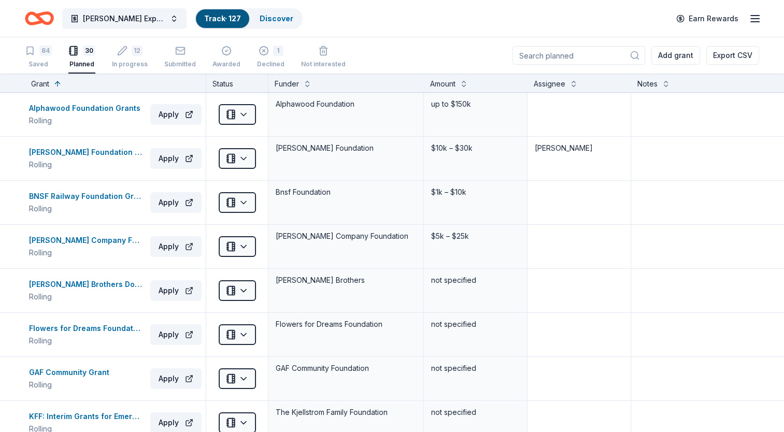
click at [385, 61] on input at bounding box center [579, 55] width 133 height 19
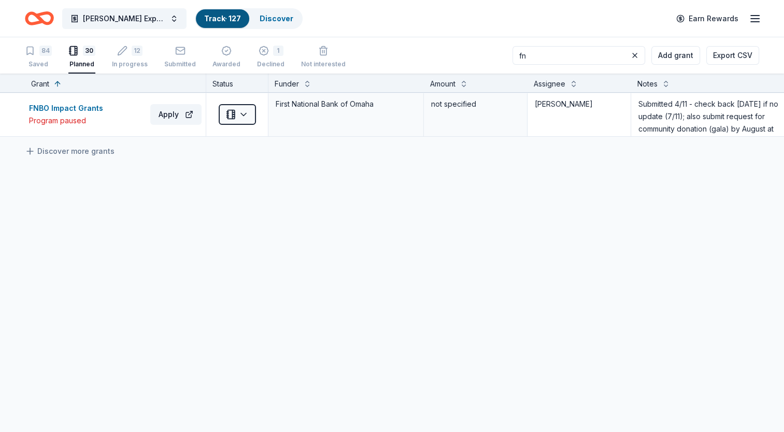
type input "f"
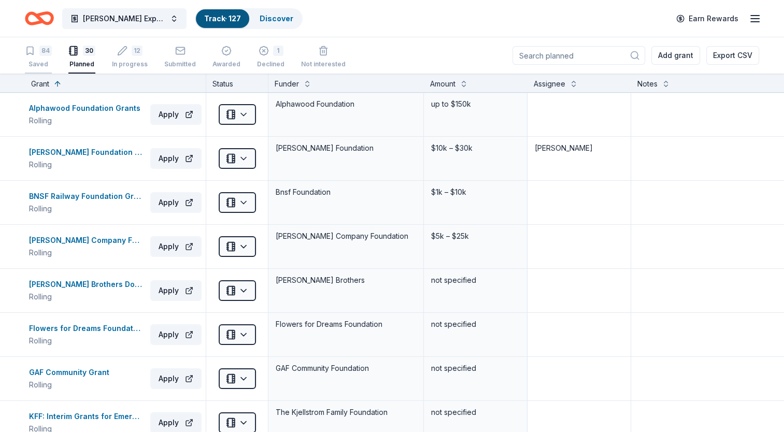
click at [44, 50] on div "84" at bounding box center [45, 45] width 12 height 10
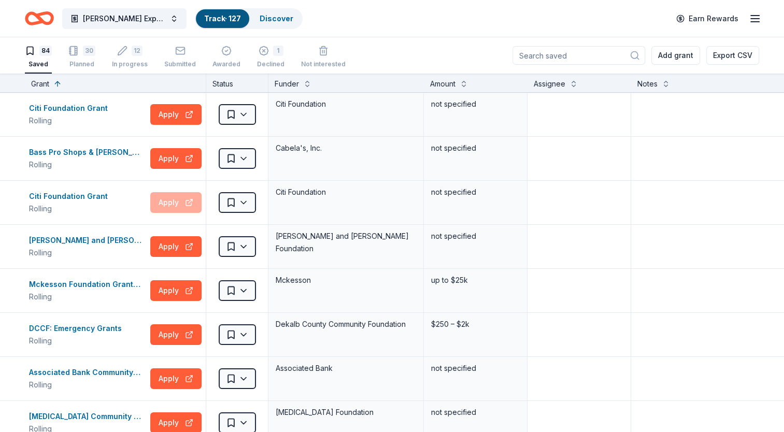
click at [385, 59] on input at bounding box center [579, 55] width 133 height 19
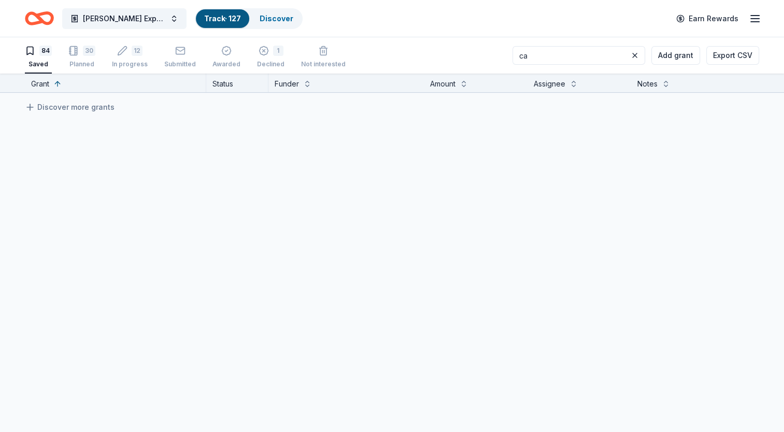
type input "c"
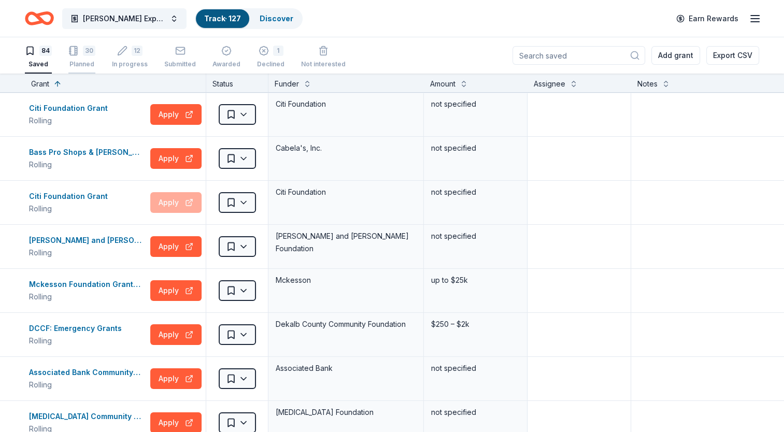
click at [83, 50] on div "30" at bounding box center [89, 45] width 12 height 10
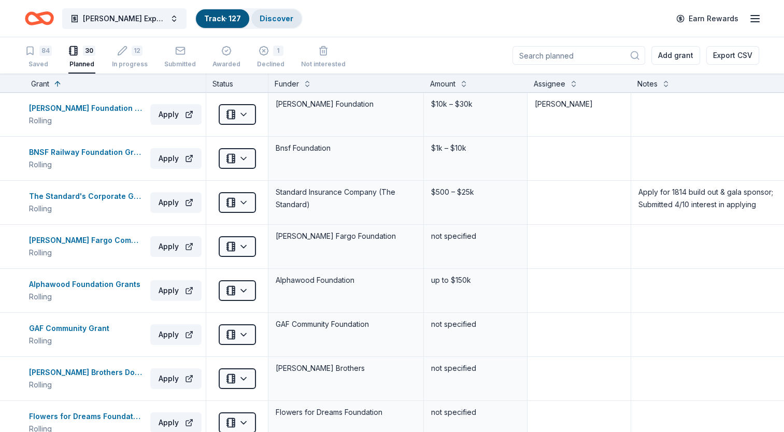
click at [272, 22] on link "Discover" at bounding box center [277, 18] width 34 height 9
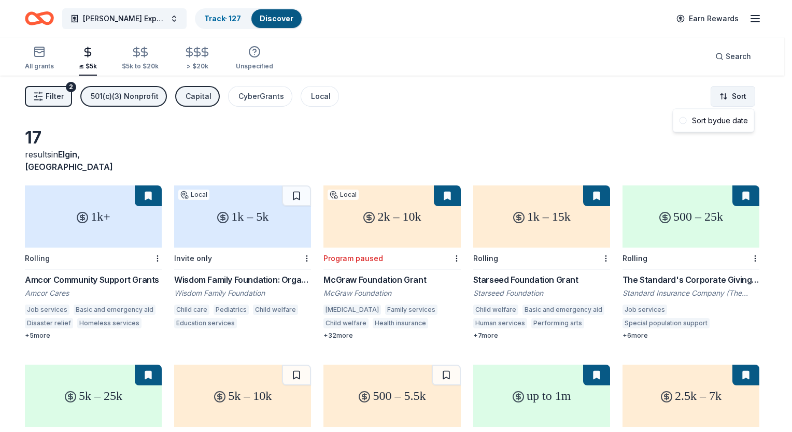
click at [385, 98] on html "Ecker Expansion 2025 Track · 127 Discover Earn Rewards All grants ≤ $5k $5k to …" at bounding box center [396, 216] width 792 height 432
click at [56, 98] on html "Ecker Expansion 2025 Track · 127 Discover Earn Rewards All grants ≤ $5k $5k to …" at bounding box center [396, 216] width 792 height 432
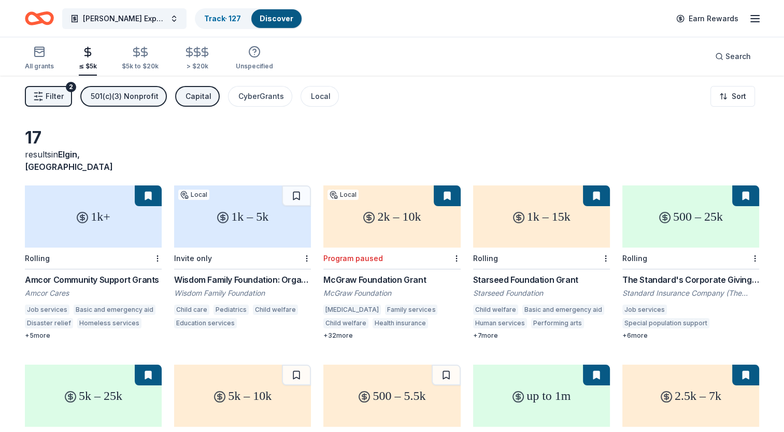
click at [56, 98] on span "Filter" at bounding box center [55, 96] width 18 height 12
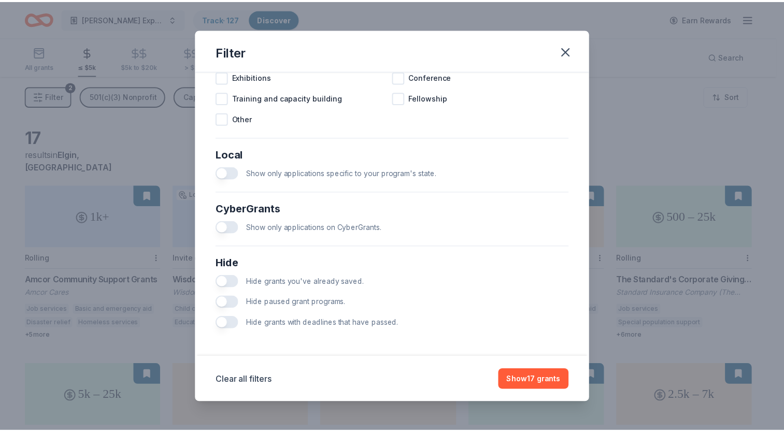
scroll to position [533, 0]
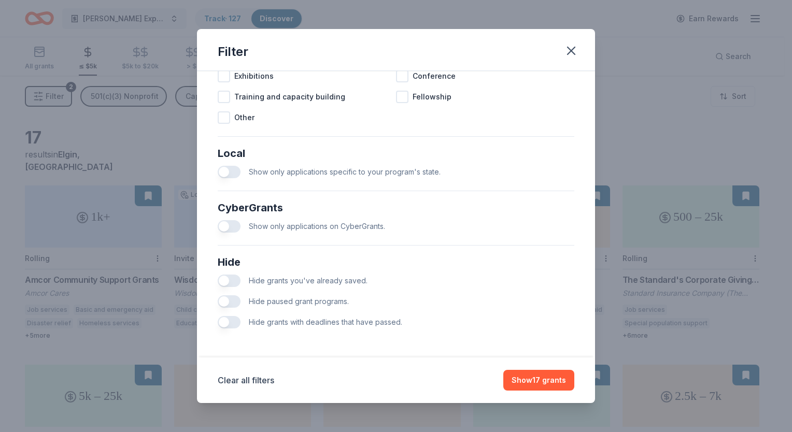
click at [224, 280] on button "button" at bounding box center [229, 281] width 23 height 12
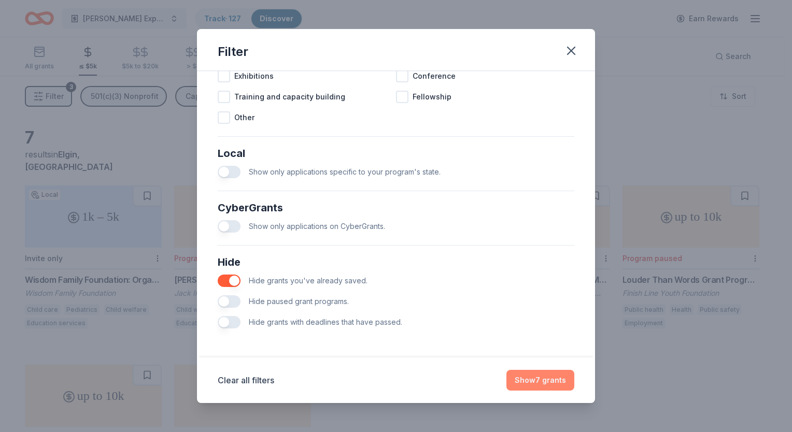
click at [385, 373] on button "Show 7 grants" at bounding box center [540, 380] width 68 height 21
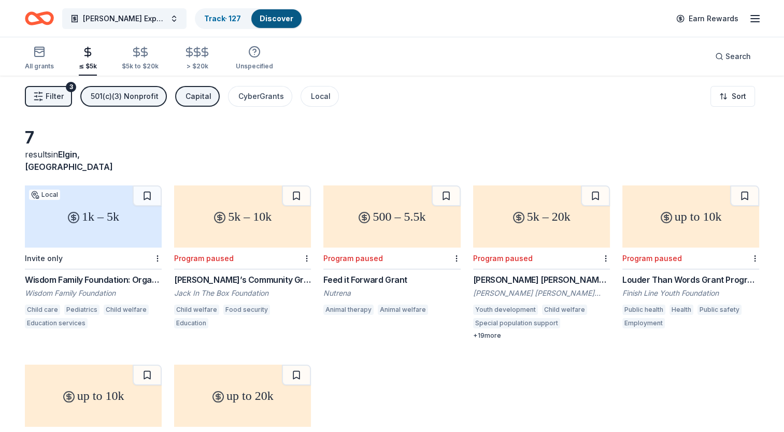
click at [103, 219] on div "1k – 5k" at bounding box center [93, 217] width 137 height 62
click at [60, 89] on button "Filter 3" at bounding box center [48, 96] width 47 height 21
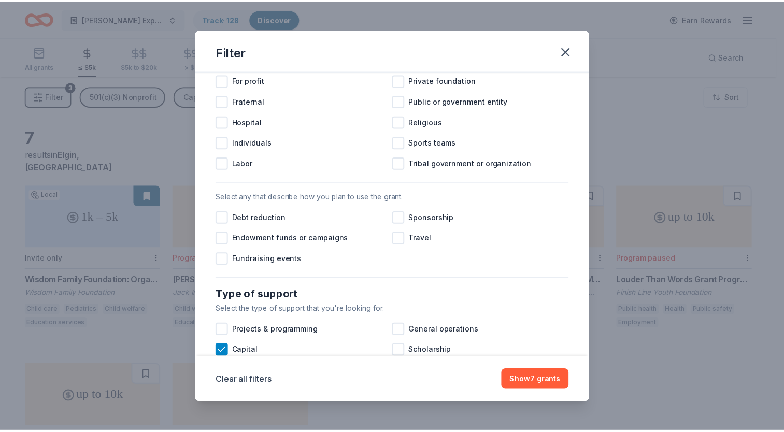
scroll to position [363, 0]
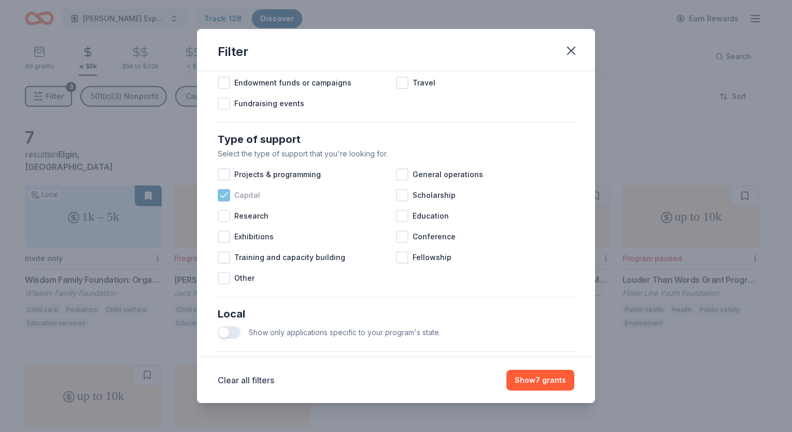
click at [225, 201] on icon at bounding box center [224, 195] width 10 height 10
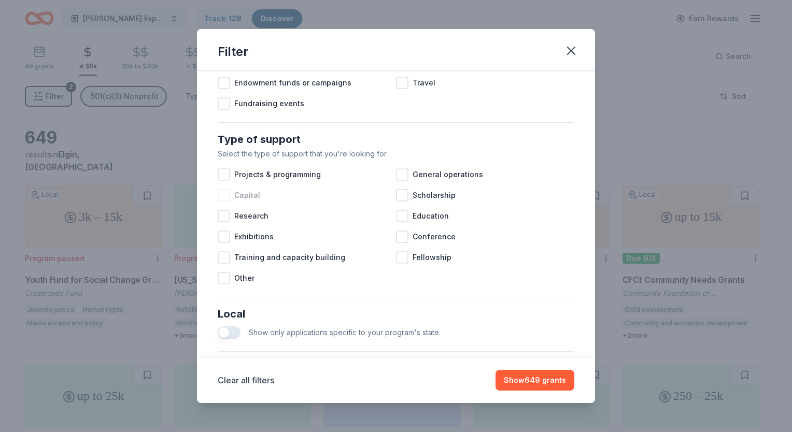
click at [225, 339] on button "button" at bounding box center [229, 332] width 23 height 12
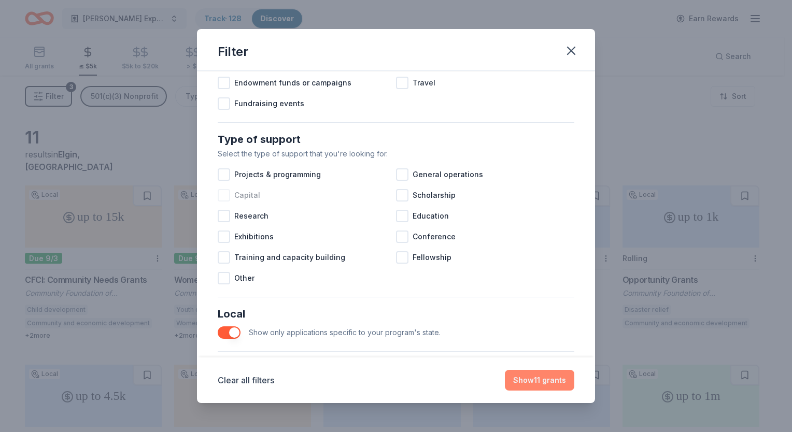
click at [385, 374] on button "Show 11 grants" at bounding box center [539, 380] width 69 height 21
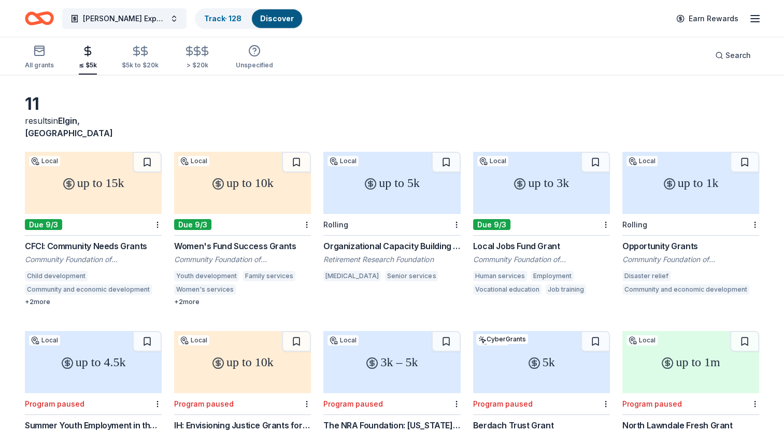
scroll to position [52, 0]
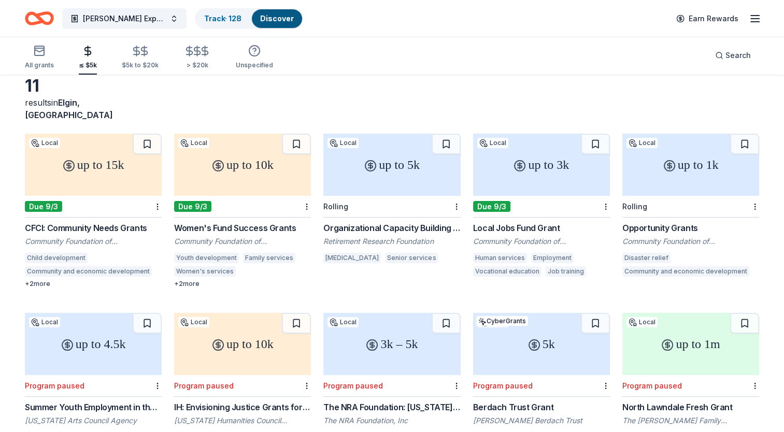
click at [119, 172] on div "up to 15k" at bounding box center [93, 165] width 137 height 62
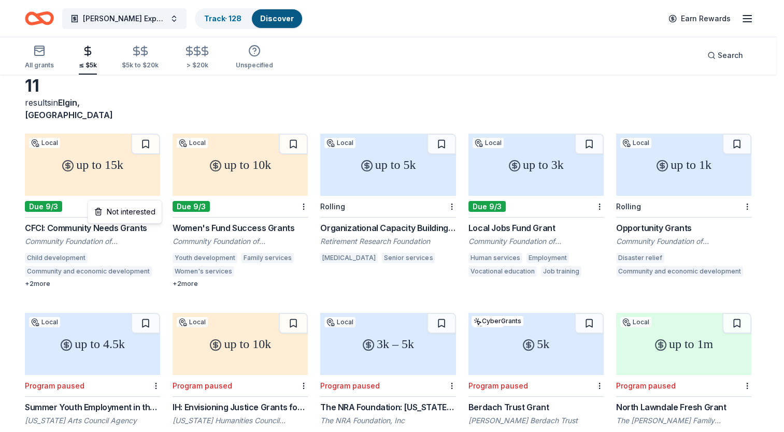
click at [155, 193] on html "Ecker Expansion 2025 Track · 128 Discover Earn Rewards All grants ≤ $5k $5k to …" at bounding box center [392, 164] width 784 height 432
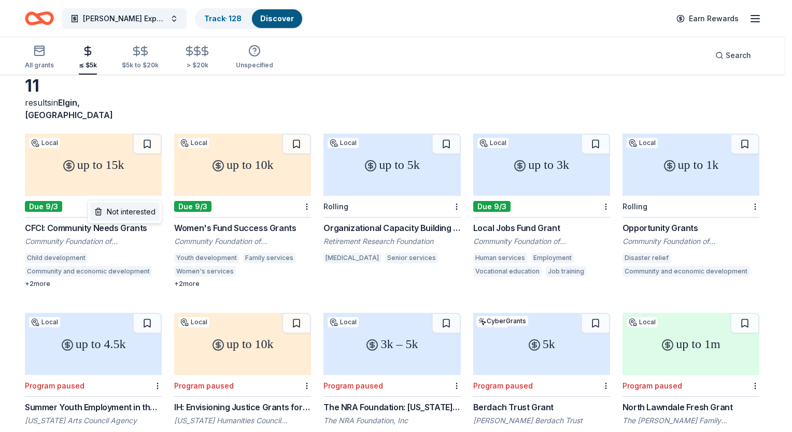
click at [146, 210] on div "Not interested" at bounding box center [124, 212] width 69 height 19
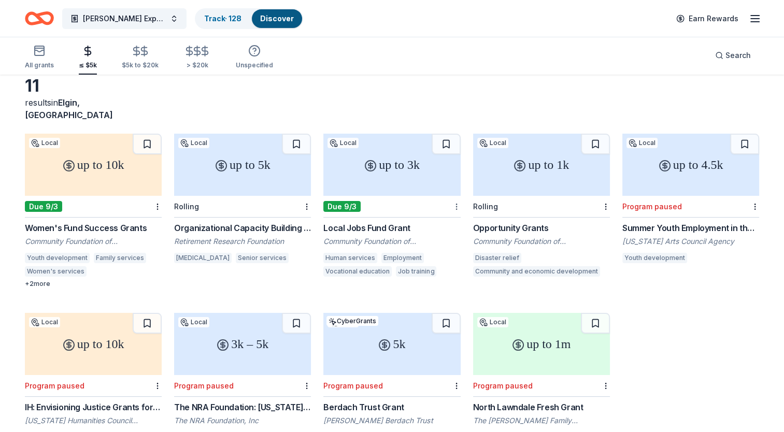
click at [385, 193] on html "Ecker Expansion 2025 Track · 128 Discover Earn Rewards All grants ≤ $5k $5k to …" at bounding box center [392, 164] width 784 height 432
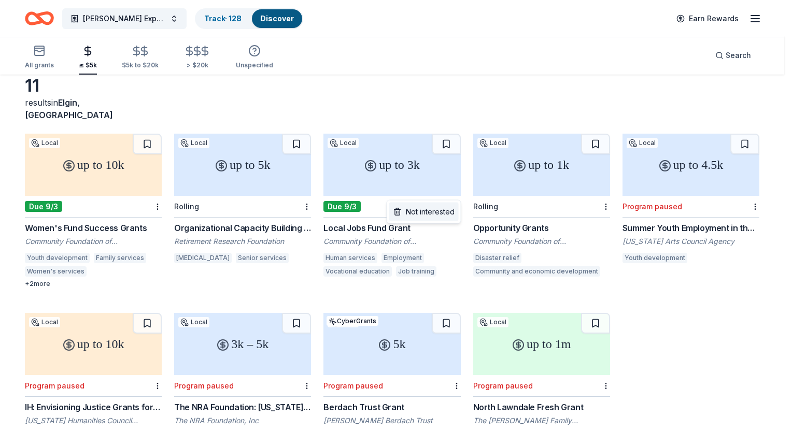
click at [385, 212] on div "Not interested" at bounding box center [423, 212] width 69 height 19
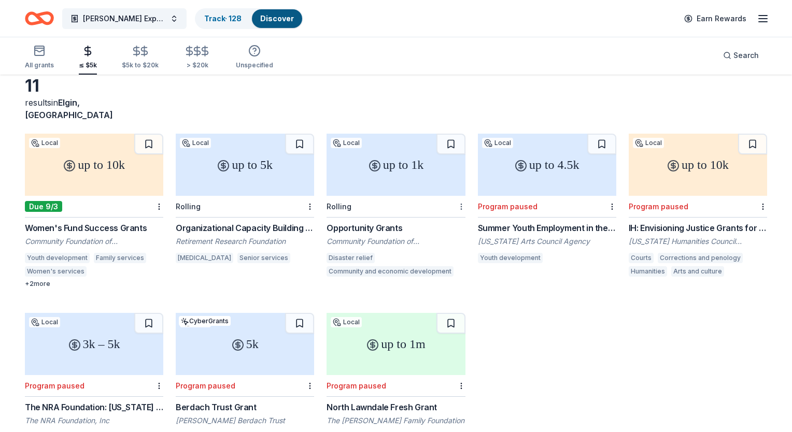
click at [385, 192] on html "Ecker Expansion 2025 Track · 128 Discover Earn Rewards All grants ≤ $5k $5k to …" at bounding box center [396, 164] width 792 height 432
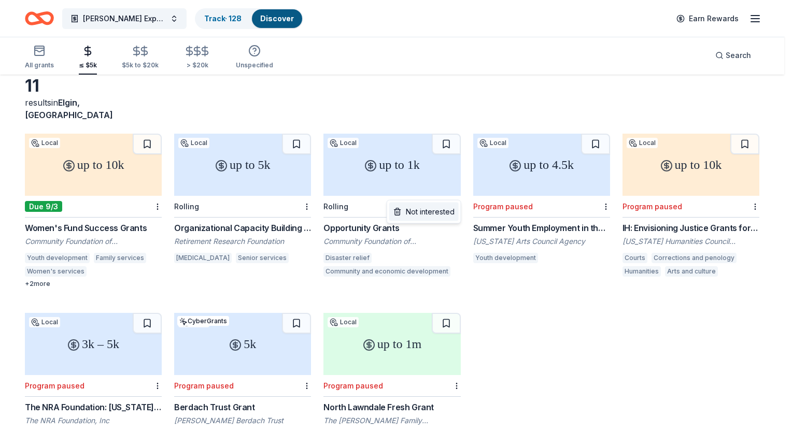
click at [385, 214] on div "Not interested" at bounding box center [423, 212] width 69 height 19
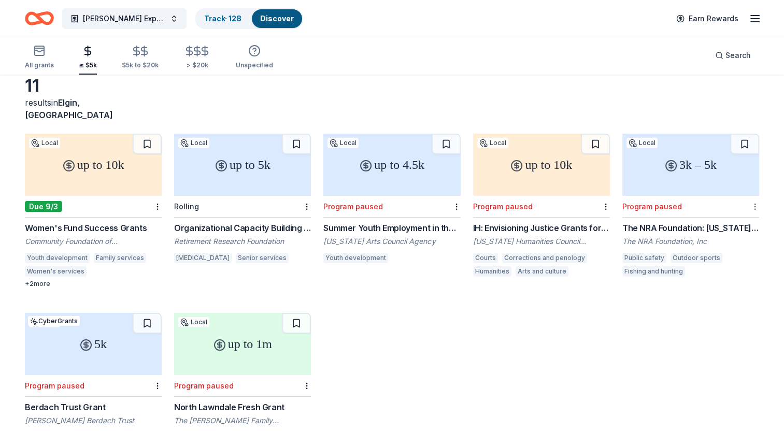
click at [385, 190] on html "Ecker Expansion 2025 Track · 128 Discover Earn Rewards All grants ≤ $5k $5k to …" at bounding box center [392, 164] width 784 height 432
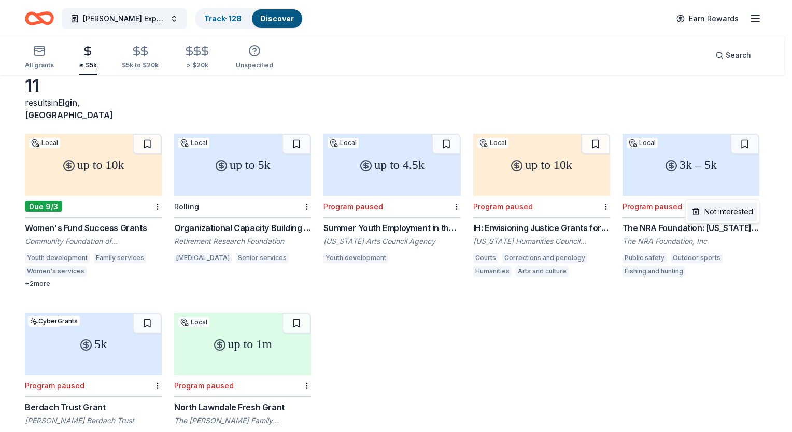
click at [385, 209] on div "Not interested" at bounding box center [722, 212] width 69 height 19
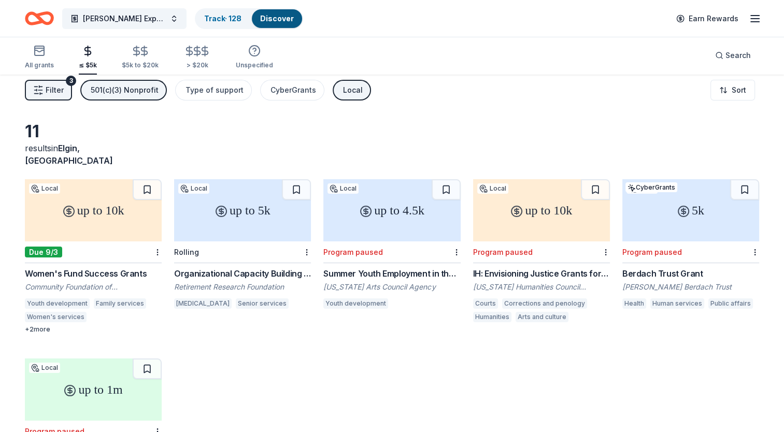
scroll to position [0, 0]
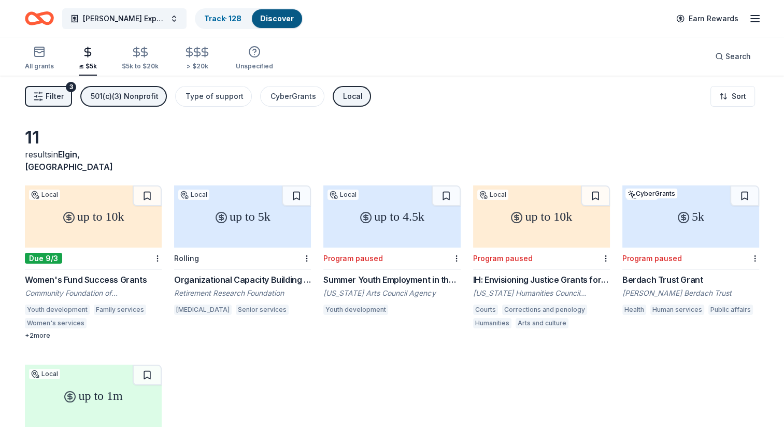
click at [343, 93] on div "Local" at bounding box center [353, 96] width 20 height 12
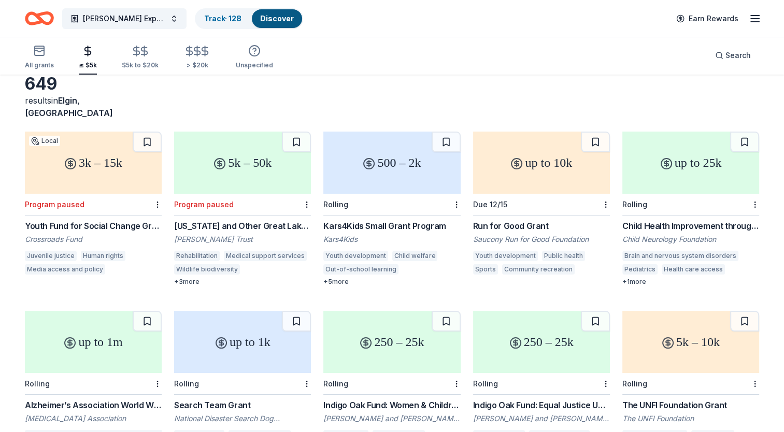
scroll to position [52, 0]
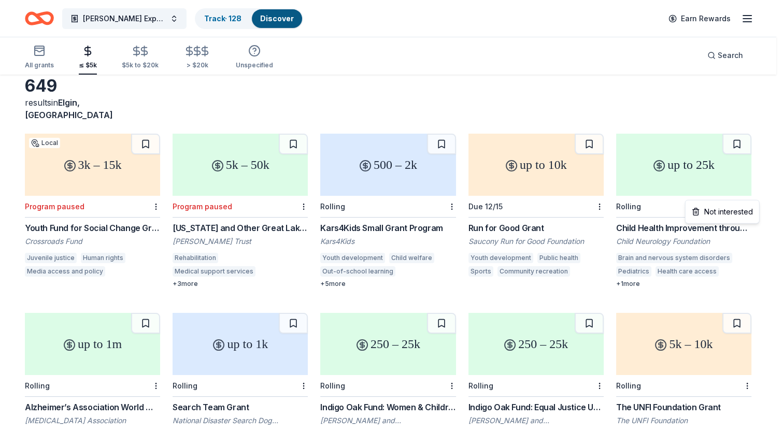
click at [385, 190] on html "Ecker Expansion 2025 Track · 128 Discover Earn Rewards All grants ≤ $5k $5k to …" at bounding box center [392, 164] width 784 height 432
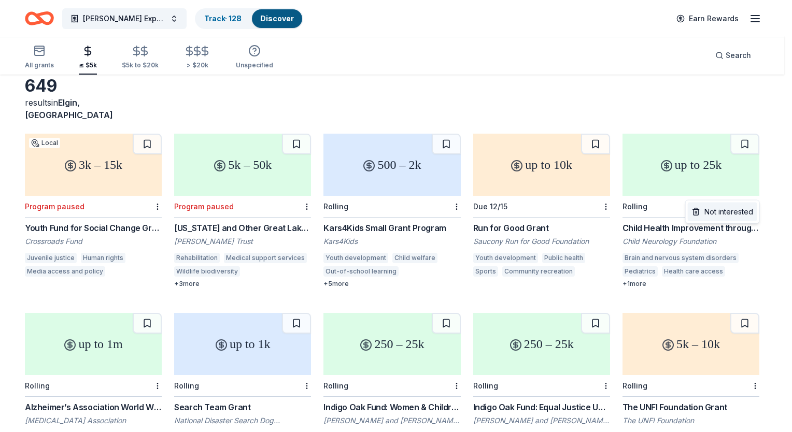
click at [385, 212] on div "Not interested" at bounding box center [722, 212] width 69 height 19
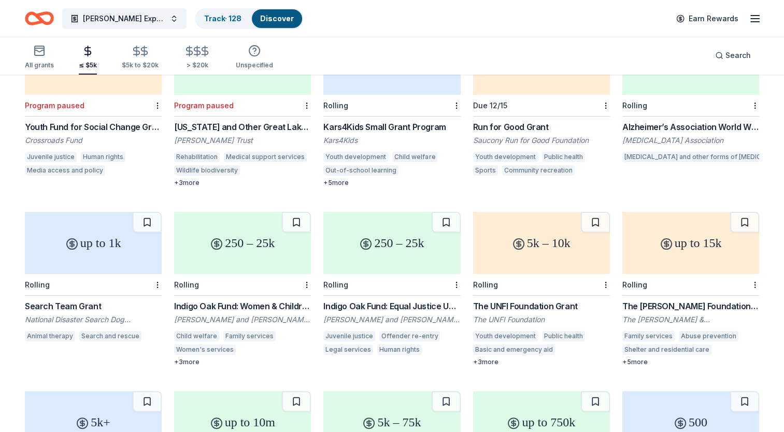
scroll to position [155, 0]
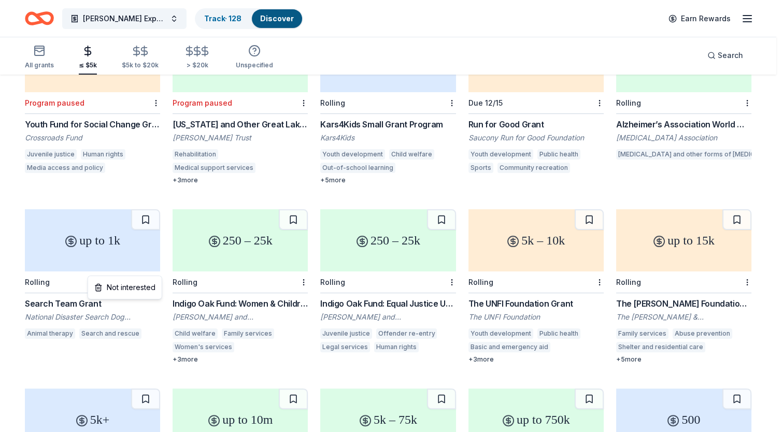
click at [153, 267] on html "Ecker Expansion 2025 Track · 128 Discover Earn Rewards All grants ≤ $5k $5k to …" at bounding box center [392, 61] width 784 height 432
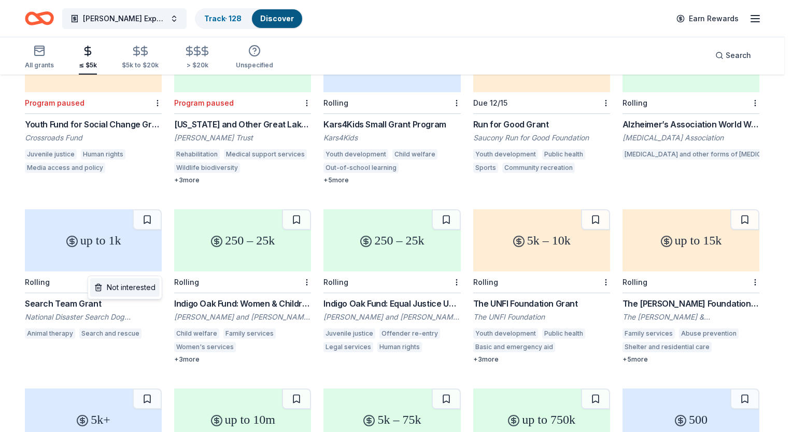
click at [143, 283] on div "Not interested" at bounding box center [124, 287] width 69 height 19
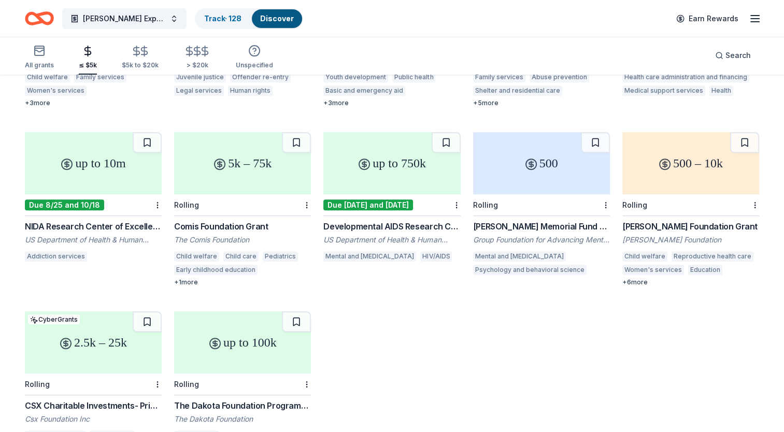
scroll to position [415, 0]
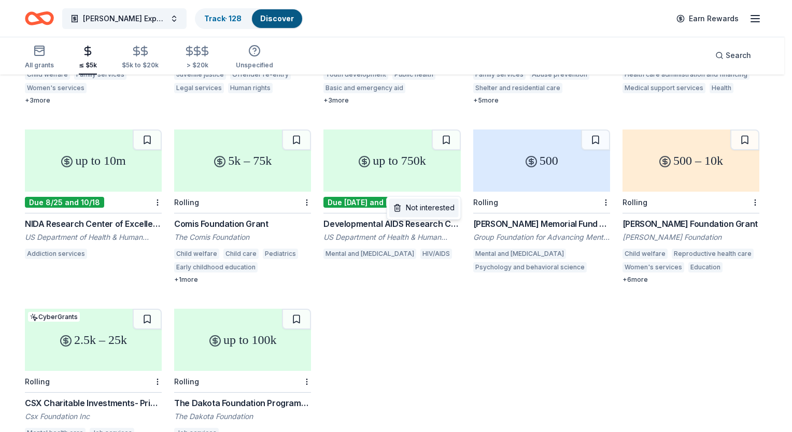
click at [385, 210] on div "Not interested" at bounding box center [423, 207] width 69 height 19
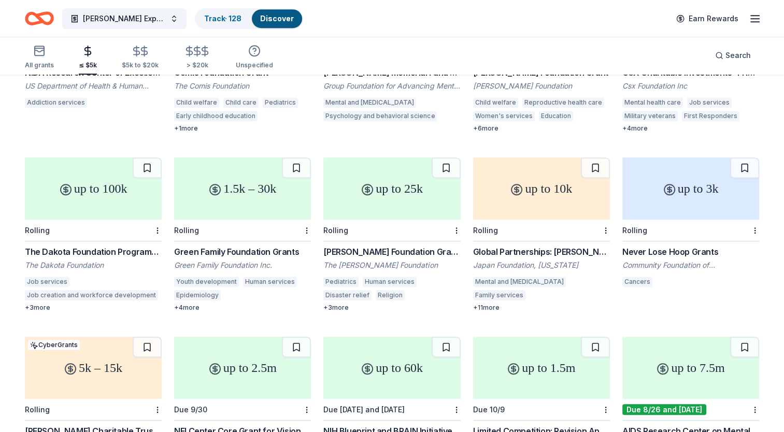
scroll to position [568, 0]
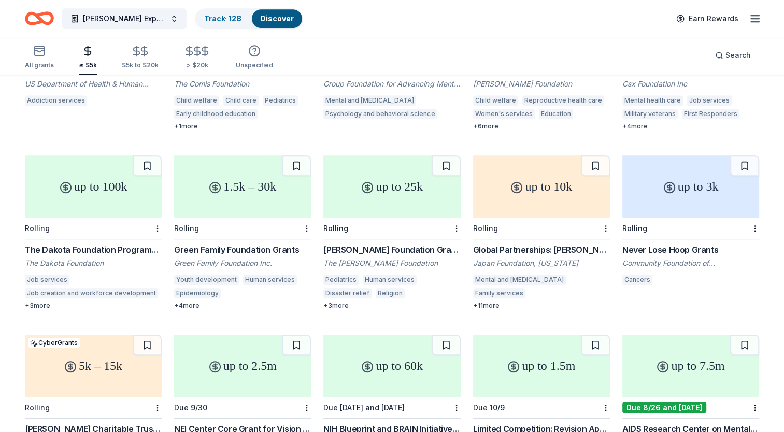
click at [385, 175] on div "up to 10k" at bounding box center [541, 186] width 137 height 62
click at [385, 218] on div "Rolling" at bounding box center [541, 229] width 137 height 22
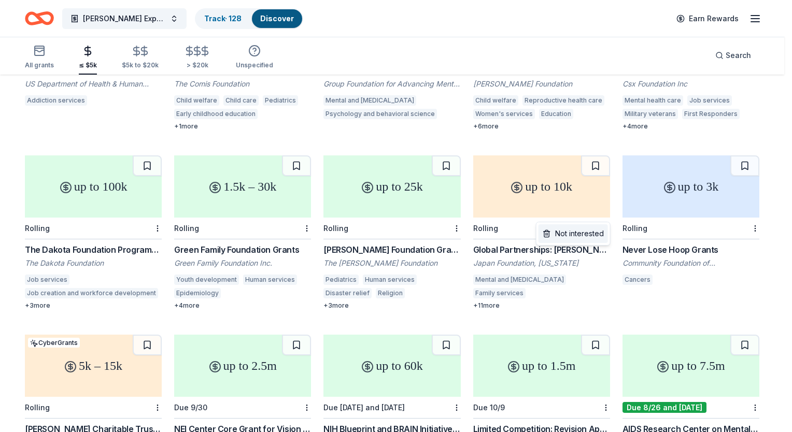
click at [385, 235] on div "Not interested" at bounding box center [572, 233] width 69 height 19
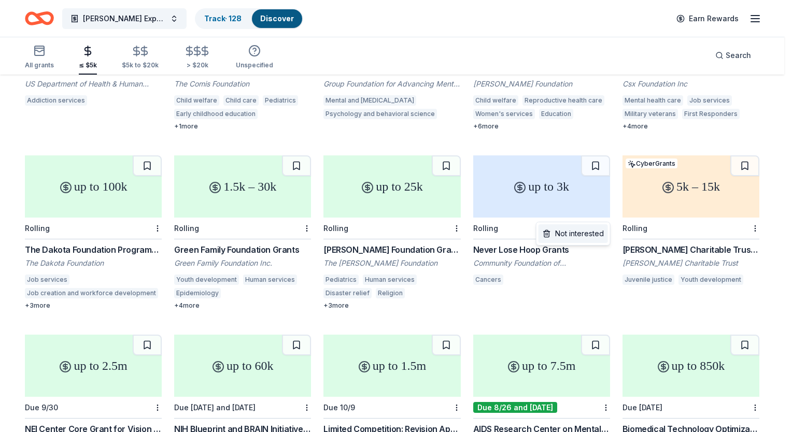
click at [385, 234] on div "Not interested" at bounding box center [572, 233] width 69 height 19
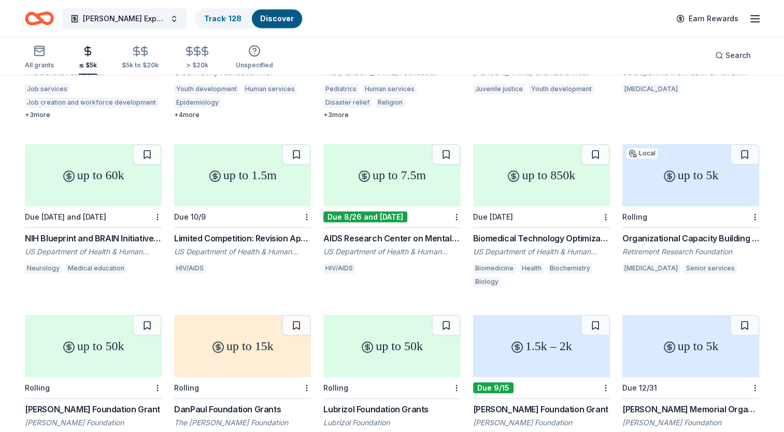
scroll to position [827, 0]
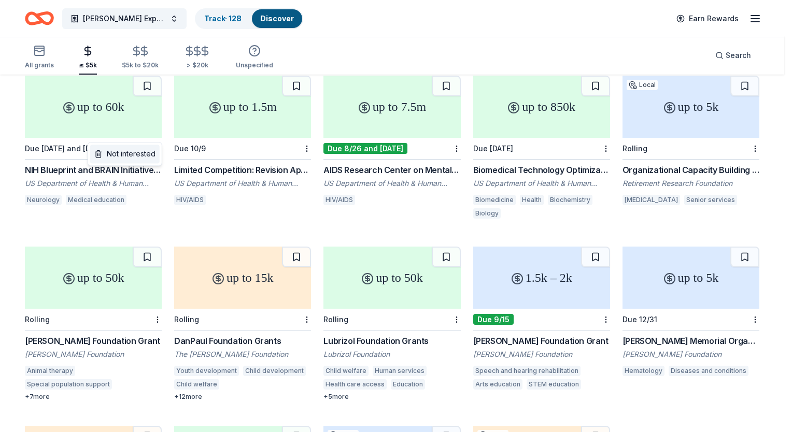
click at [148, 153] on div "Not interested" at bounding box center [124, 154] width 69 height 19
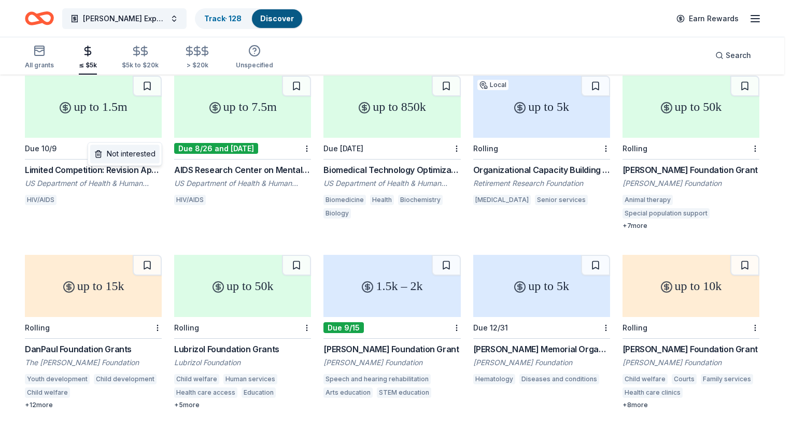
click at [151, 159] on div "Not interested" at bounding box center [124, 154] width 69 height 19
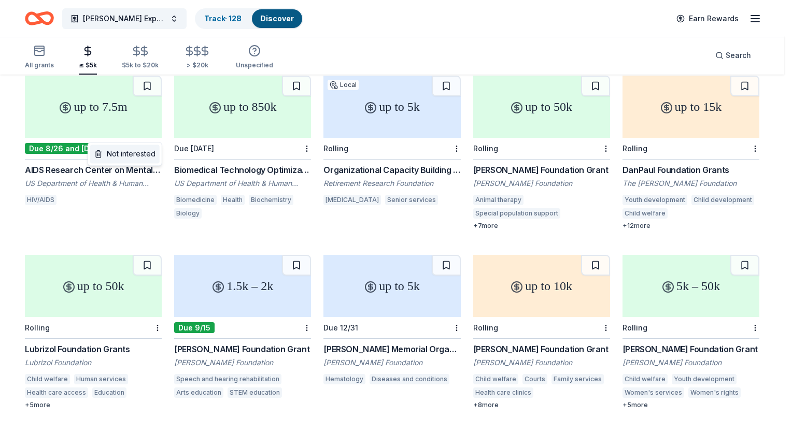
click at [141, 155] on div "Not interested" at bounding box center [124, 154] width 69 height 19
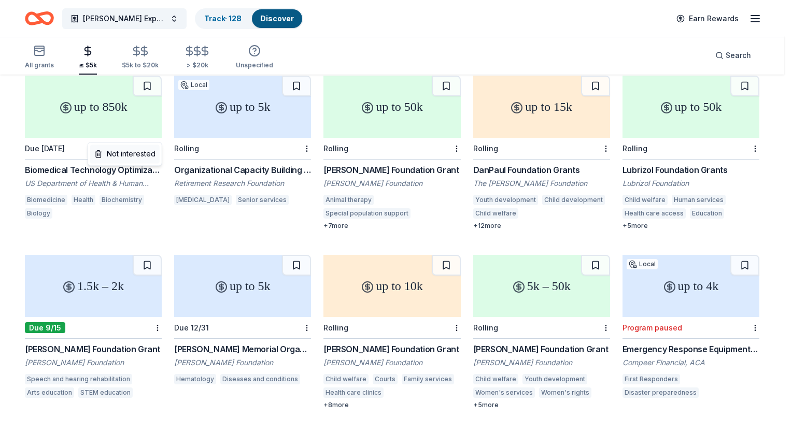
click at [146, 160] on div "Not interested" at bounding box center [124, 154] width 69 height 19
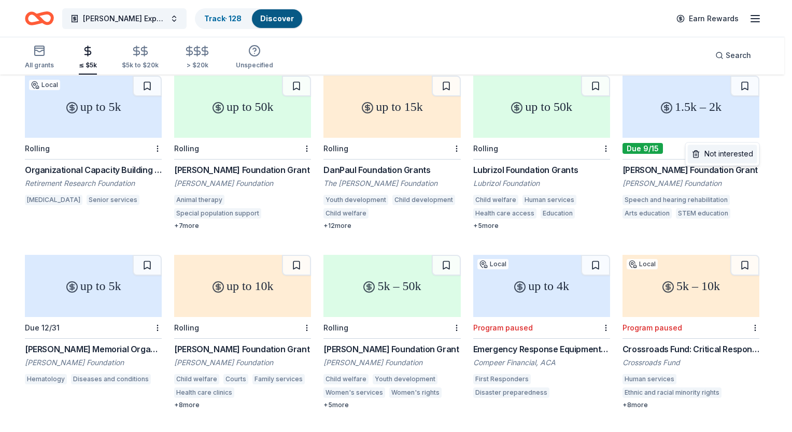
click at [385, 154] on div "Not interested" at bounding box center [722, 154] width 69 height 19
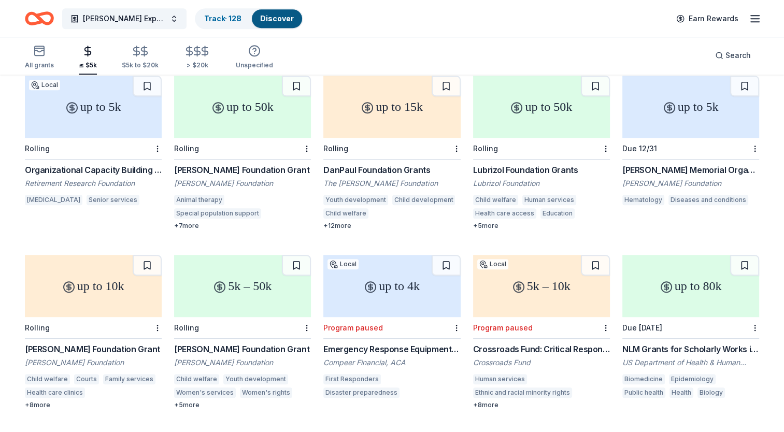
click at [385, 138] on div at bounding box center [754, 148] width 10 height 21
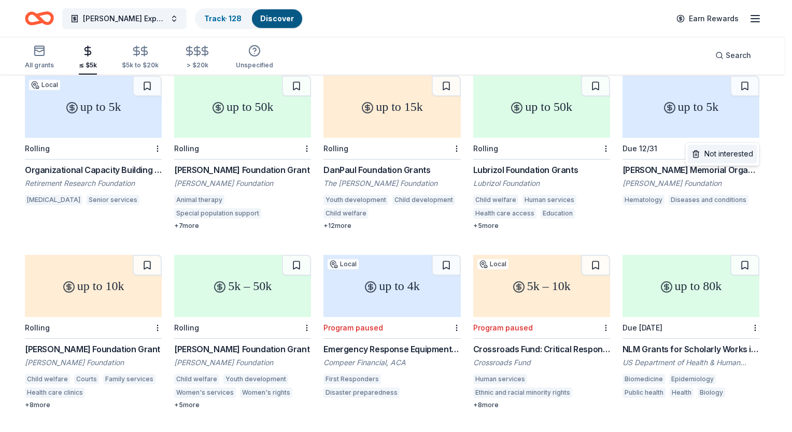
click at [385, 153] on div "Not interested" at bounding box center [722, 154] width 69 height 19
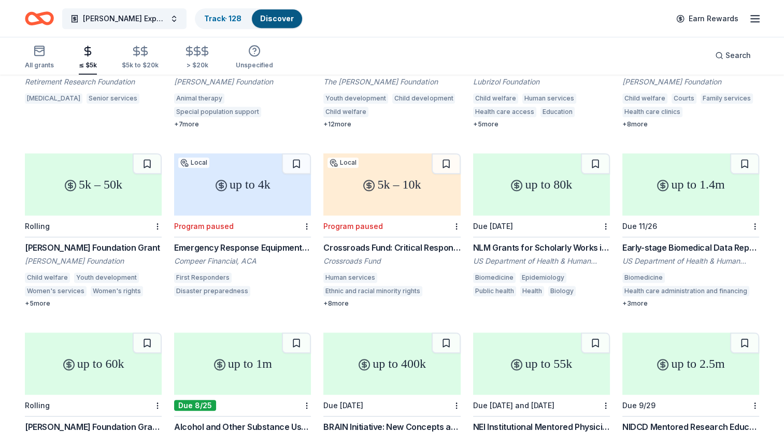
scroll to position [931, 0]
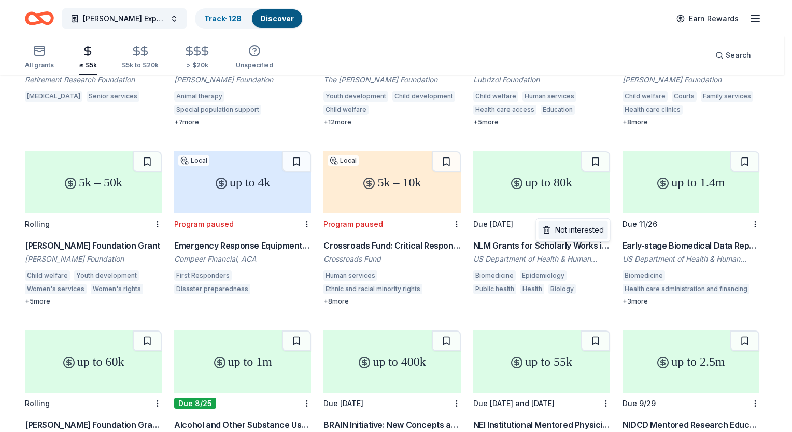
click at [385, 228] on div "Not interested" at bounding box center [572, 230] width 69 height 19
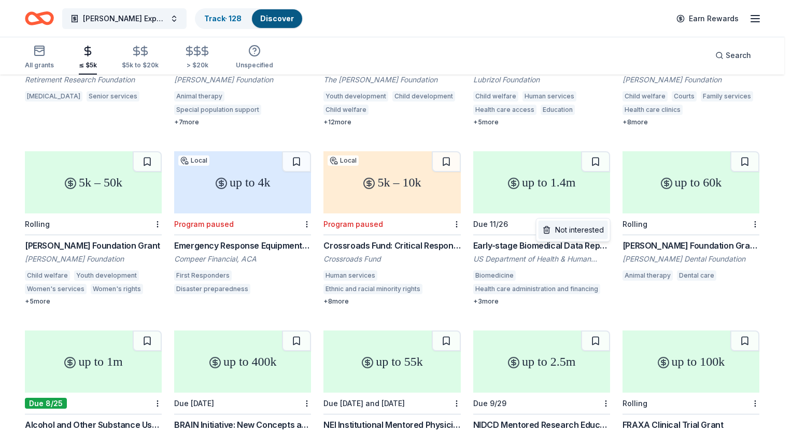
click at [385, 230] on div "Not interested" at bounding box center [572, 230] width 69 height 19
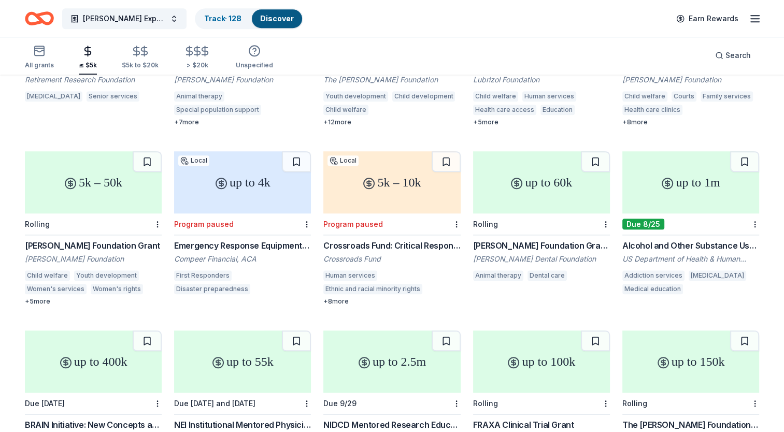
click at [385, 180] on div "up to 1m" at bounding box center [690, 182] width 137 height 62
click at [385, 214] on div at bounding box center [754, 224] width 10 height 21
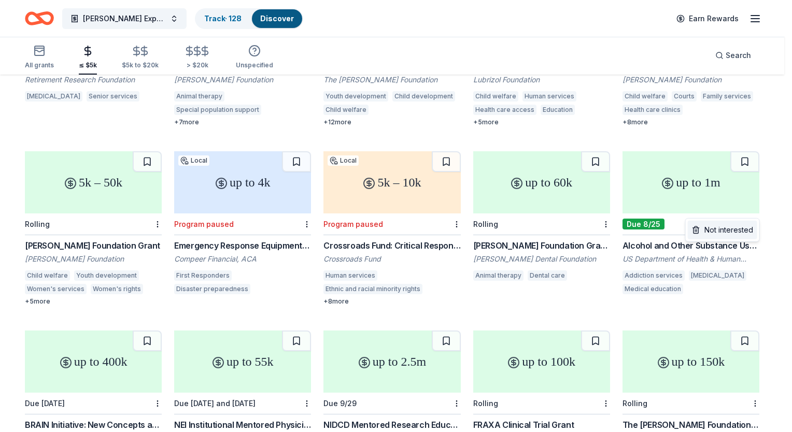
click at [385, 227] on div "Not interested" at bounding box center [722, 230] width 69 height 19
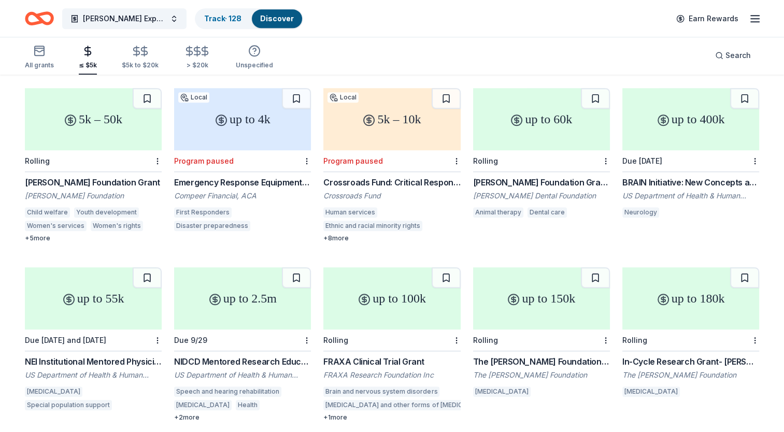
scroll to position [1055, 0]
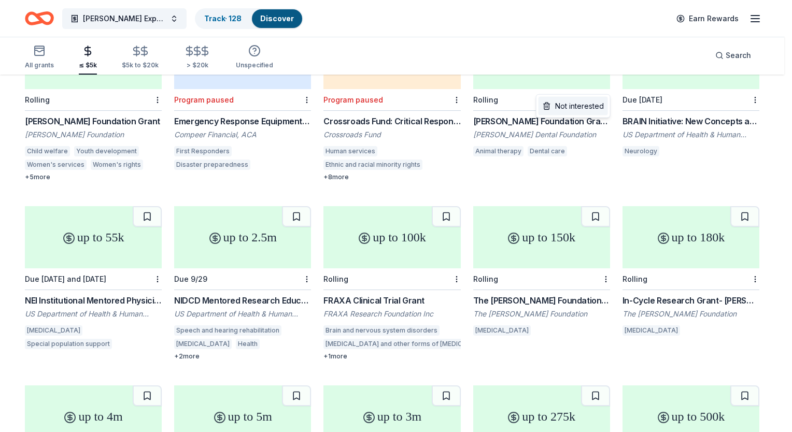
click at [385, 107] on div "Not interested" at bounding box center [572, 106] width 69 height 19
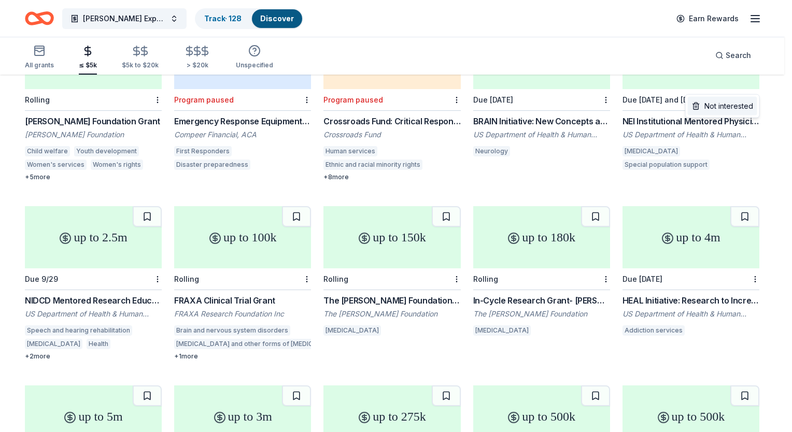
click at [385, 104] on div "Not interested" at bounding box center [722, 106] width 69 height 19
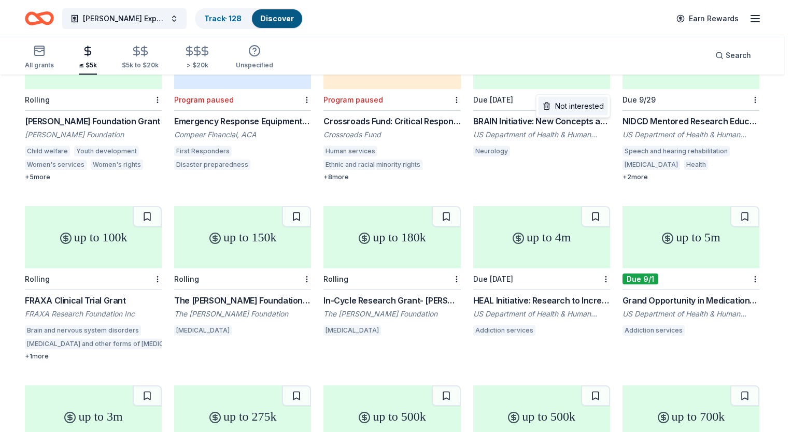
click at [385, 106] on div "Not interested" at bounding box center [572, 106] width 69 height 19
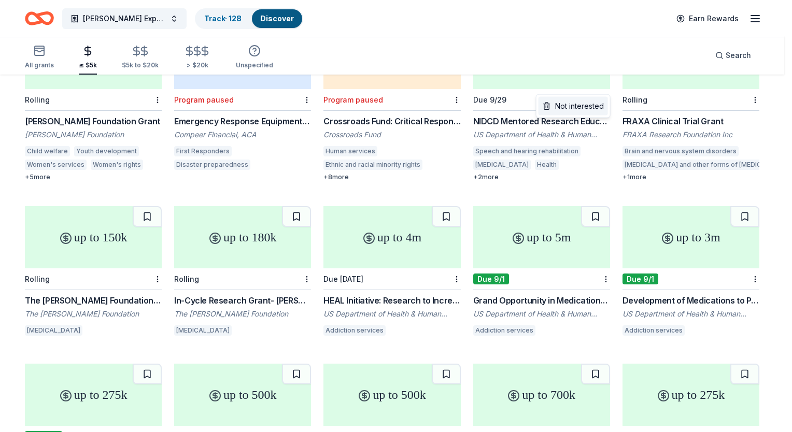
click at [385, 108] on div "Not interested" at bounding box center [572, 106] width 69 height 19
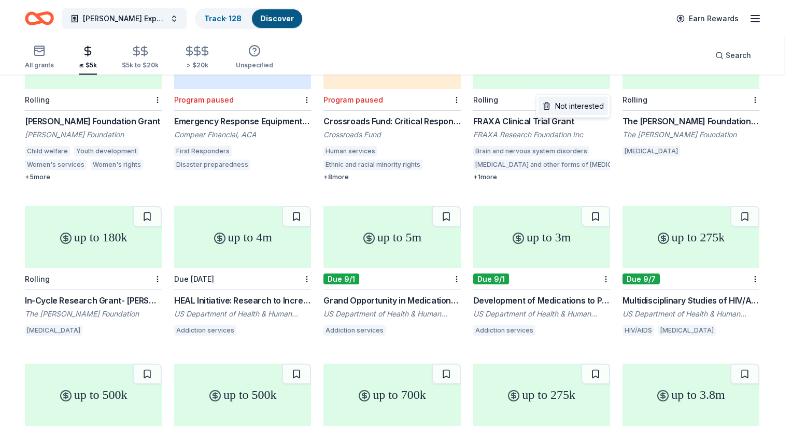
click at [385, 106] on div "Not interested" at bounding box center [572, 106] width 69 height 19
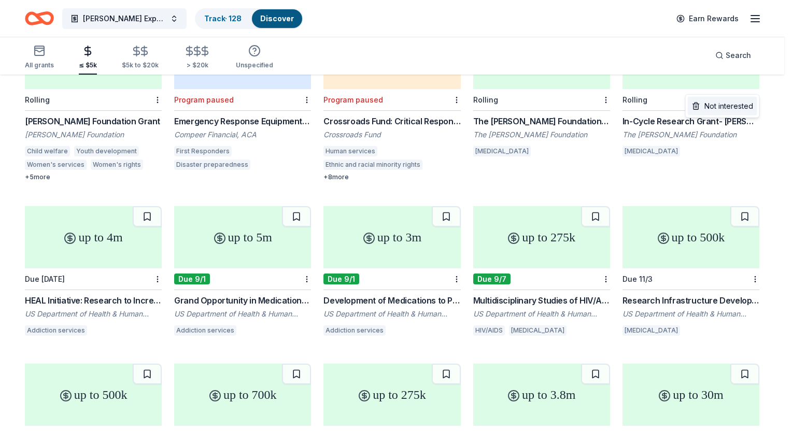
click at [385, 107] on div "Not interested" at bounding box center [722, 106] width 69 height 19
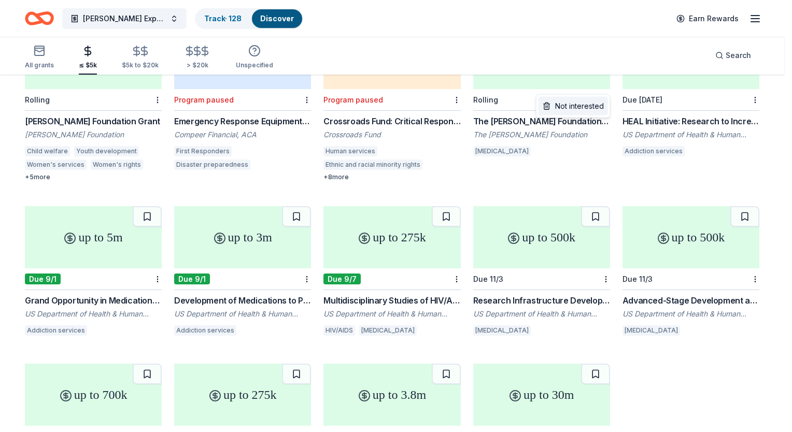
click at [385, 105] on div "Not interested" at bounding box center [572, 106] width 69 height 19
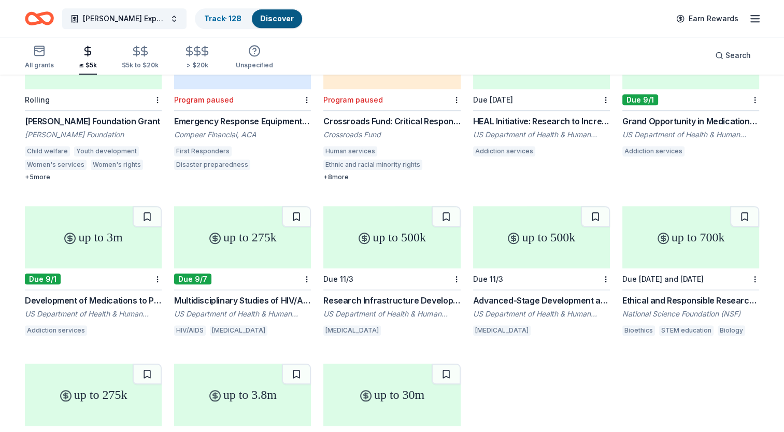
click at [85, 239] on div "up to 3m" at bounding box center [93, 237] width 137 height 62
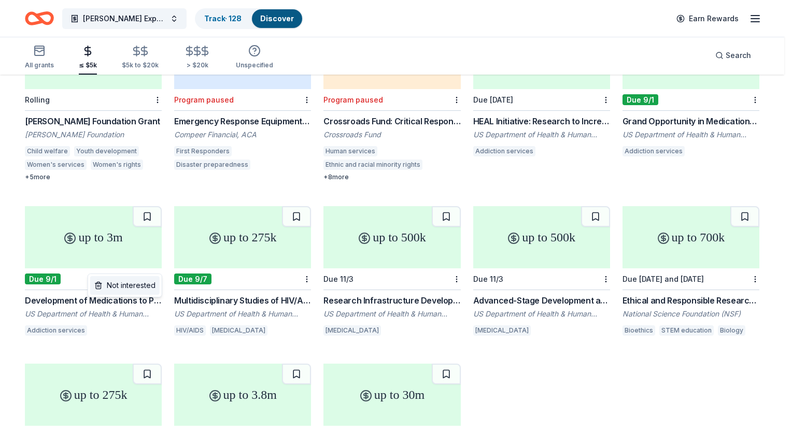
click at [145, 282] on div "Not interested" at bounding box center [124, 285] width 69 height 19
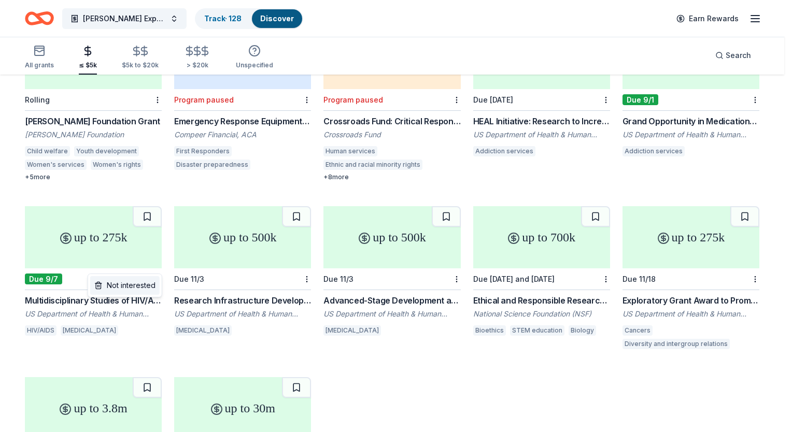
click at [150, 283] on div "Not interested" at bounding box center [124, 285] width 69 height 19
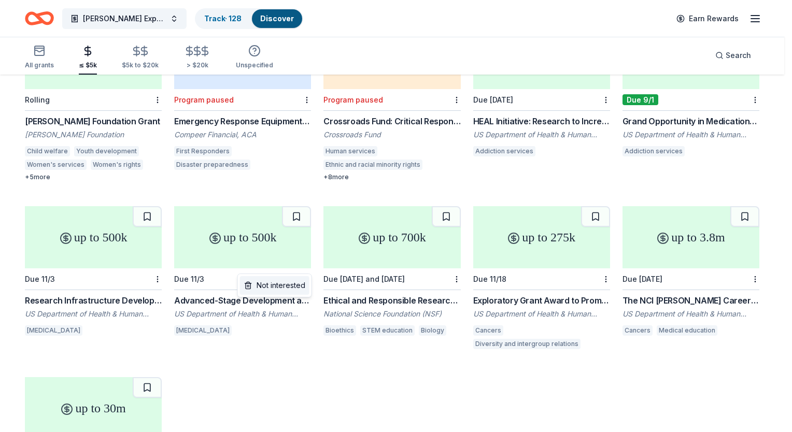
click at [286, 283] on div "Not interested" at bounding box center [274, 285] width 69 height 19
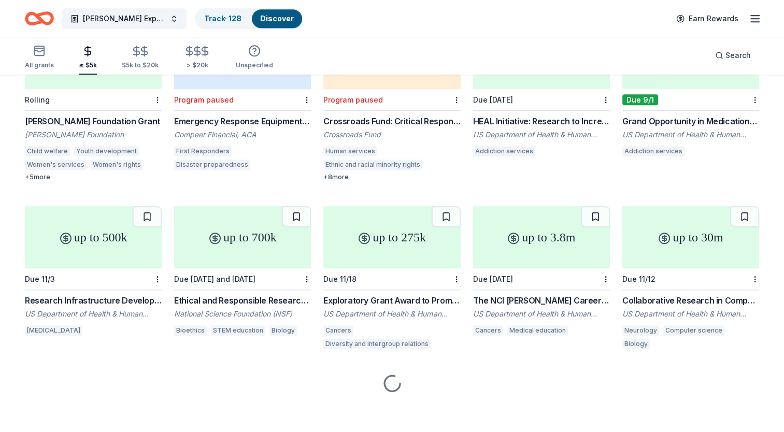
scroll to position [1047, 0]
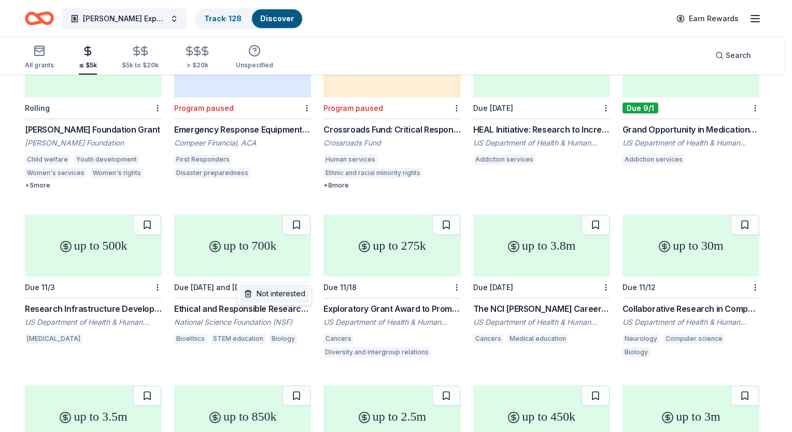
click at [291, 291] on div "Not interested" at bounding box center [274, 294] width 69 height 19
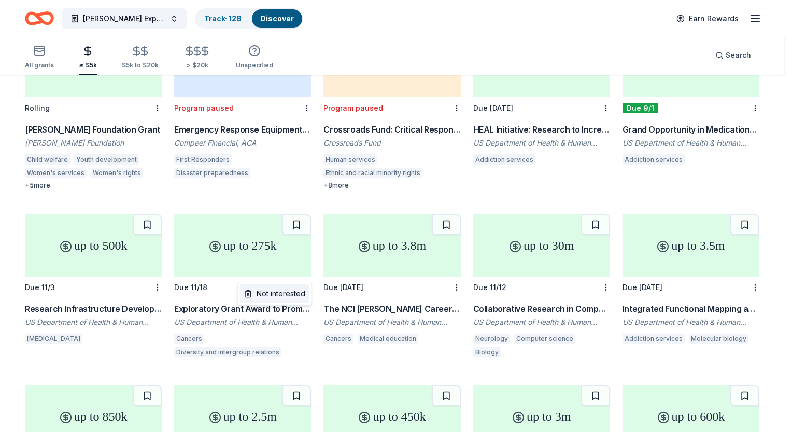
click at [294, 295] on div "Not interested" at bounding box center [274, 294] width 69 height 19
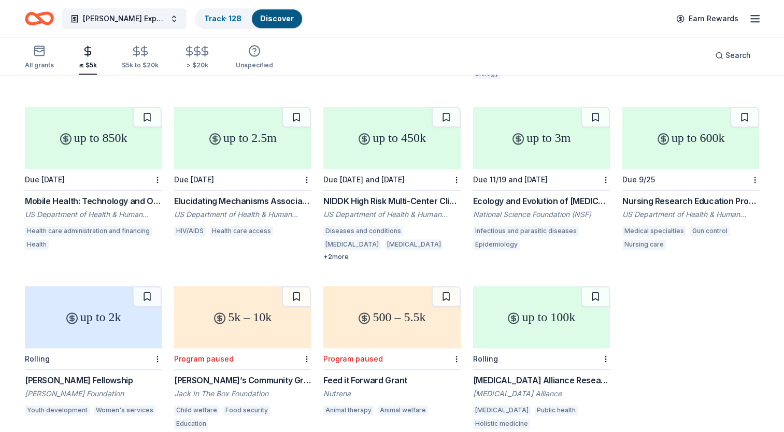
scroll to position [1358, 0]
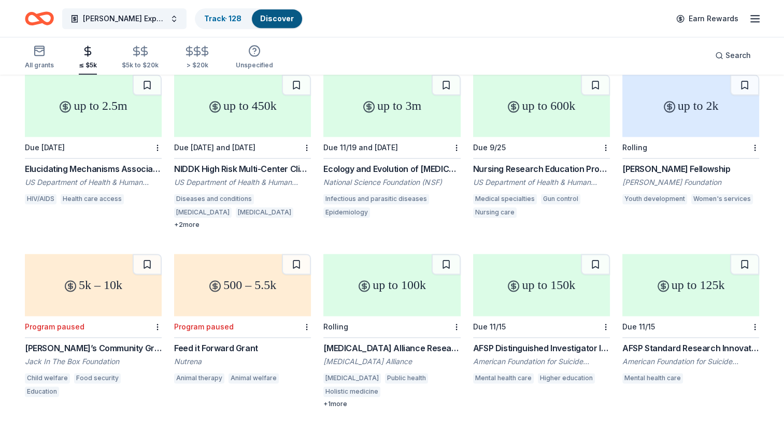
click at [385, 316] on div at bounding box center [455, 326] width 10 height 21
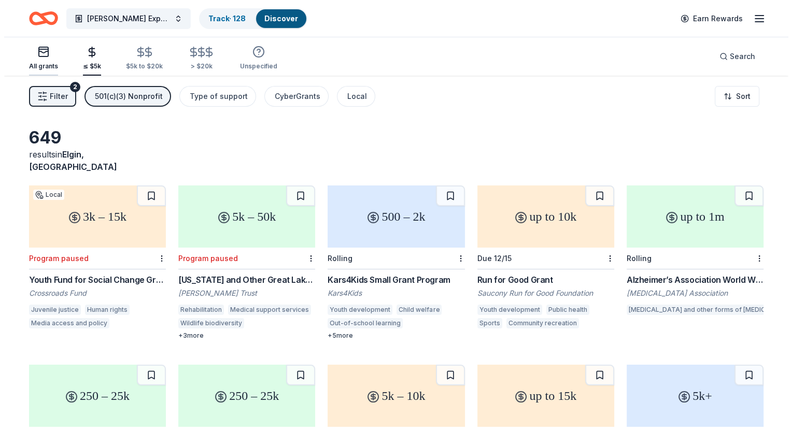
scroll to position [0, 0]
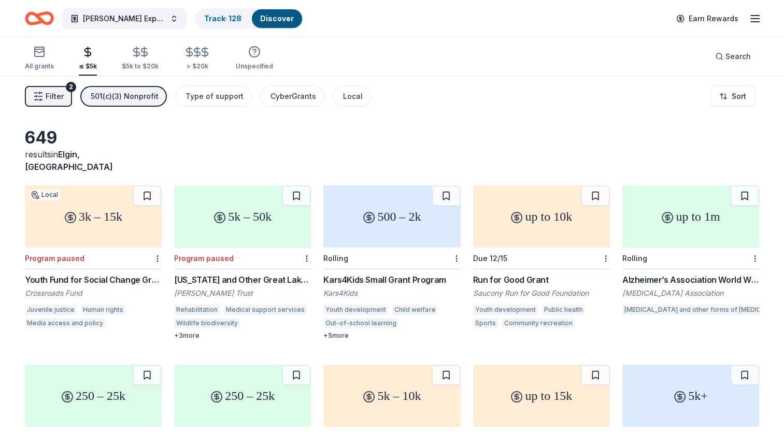
click at [44, 92] on button "Filter 2" at bounding box center [48, 96] width 47 height 21
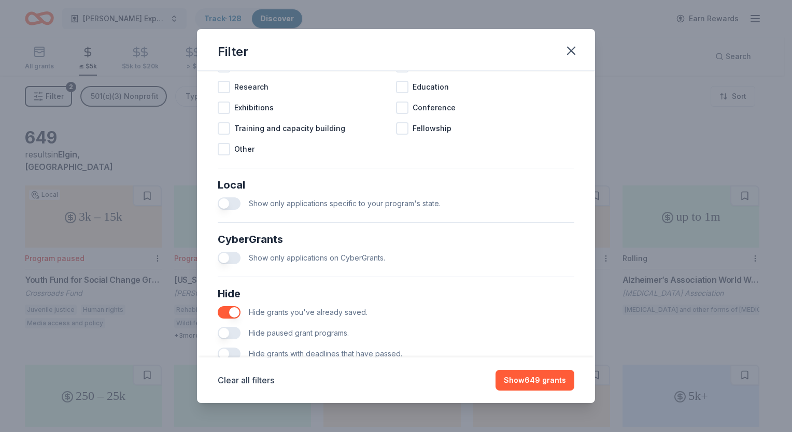
scroll to position [533, 0]
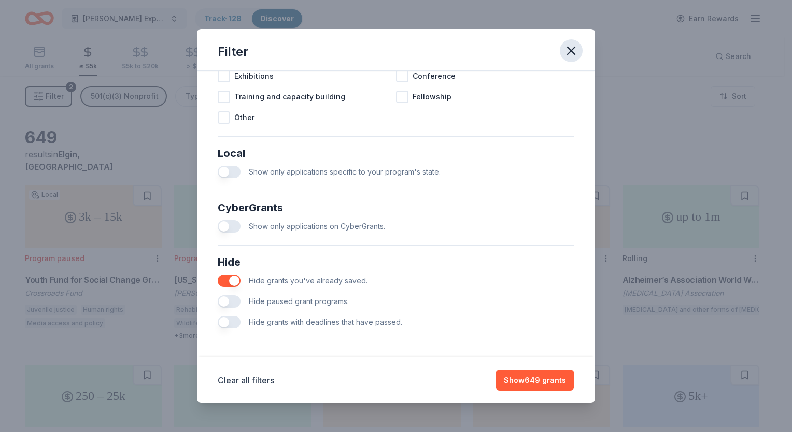
click at [385, 53] on icon "button" at bounding box center [571, 51] width 15 height 15
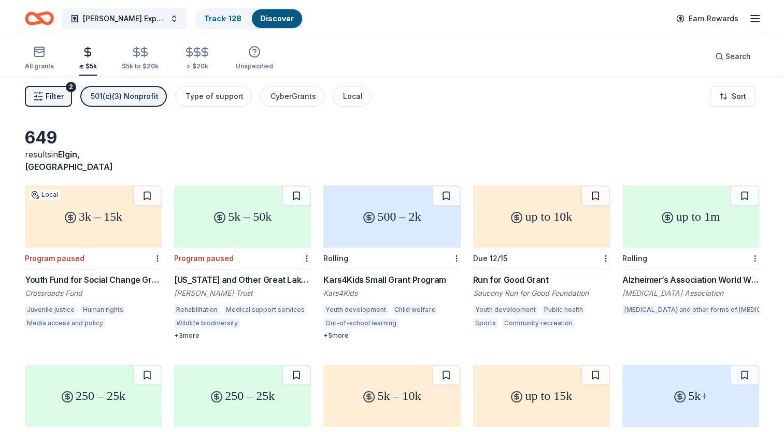
click at [41, 16] on icon "Home" at bounding box center [39, 18] width 29 height 24
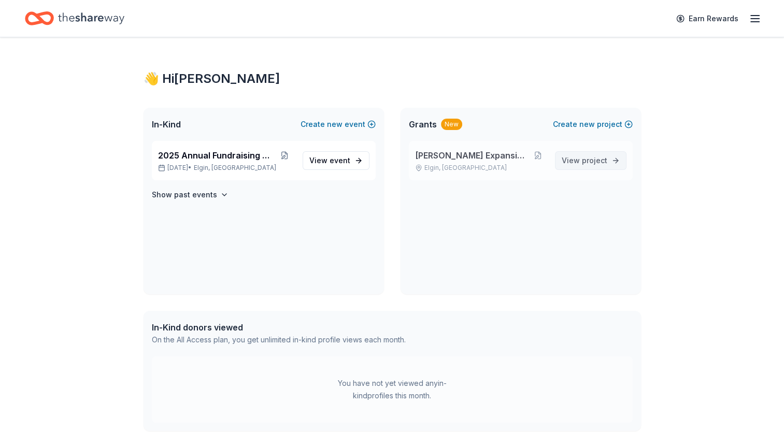
click at [385, 162] on span "project" at bounding box center [594, 160] width 25 height 9
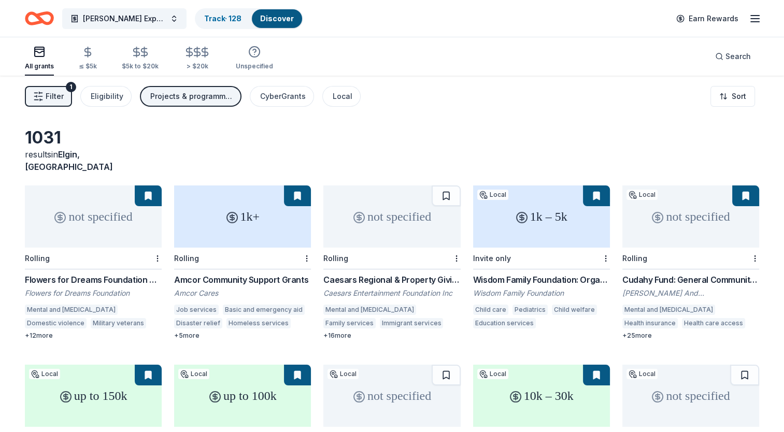
click at [45, 92] on button "Filter 1" at bounding box center [48, 96] width 47 height 21
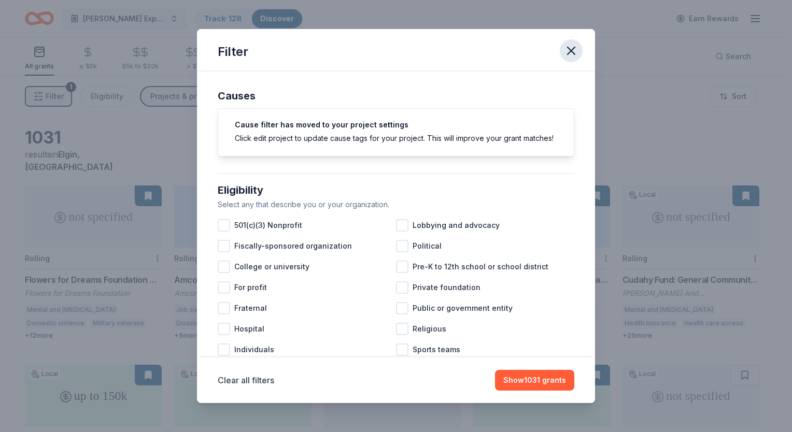
click at [385, 49] on icon "button" at bounding box center [571, 51] width 15 height 15
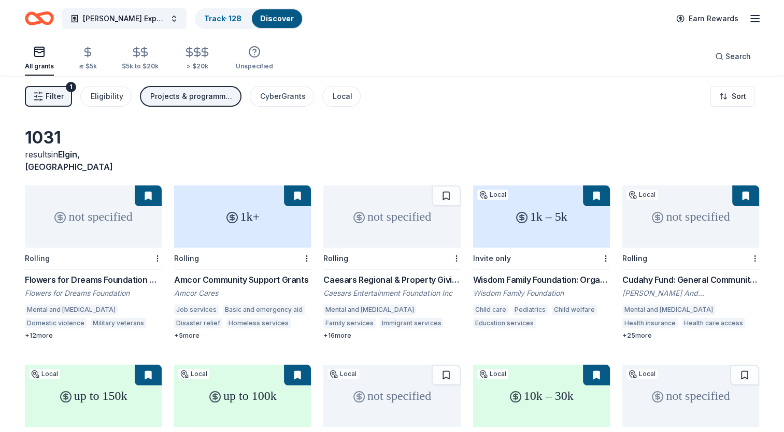
click at [42, 13] on icon "Home" at bounding box center [44, 18] width 16 height 10
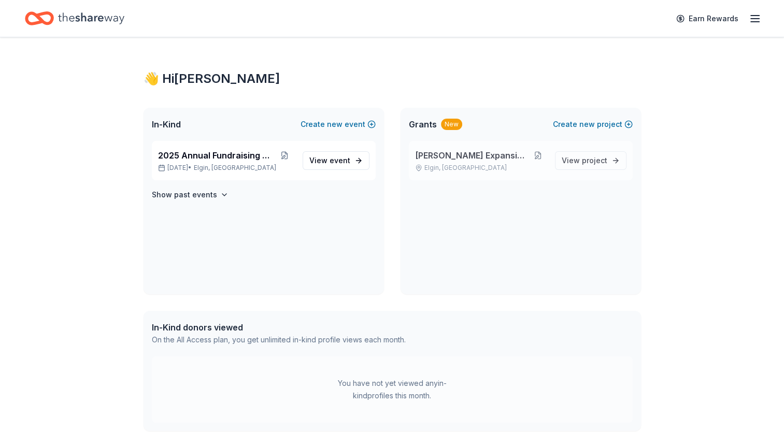
click at [385, 153] on button at bounding box center [538, 155] width 18 height 8
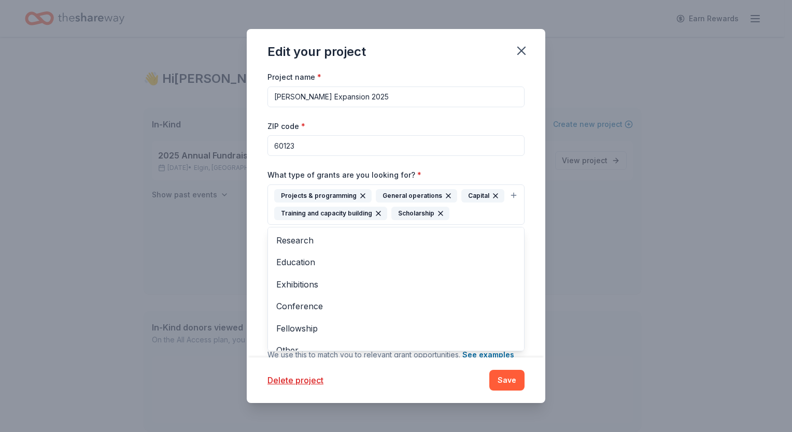
click at [385, 193] on button "Projects & programming General operations Capital Training and capacity buildin…" at bounding box center [395, 204] width 257 height 40
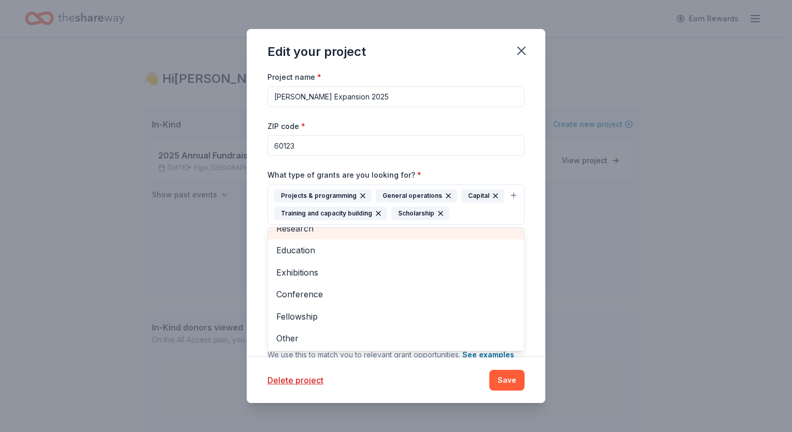
scroll to position [12, 0]
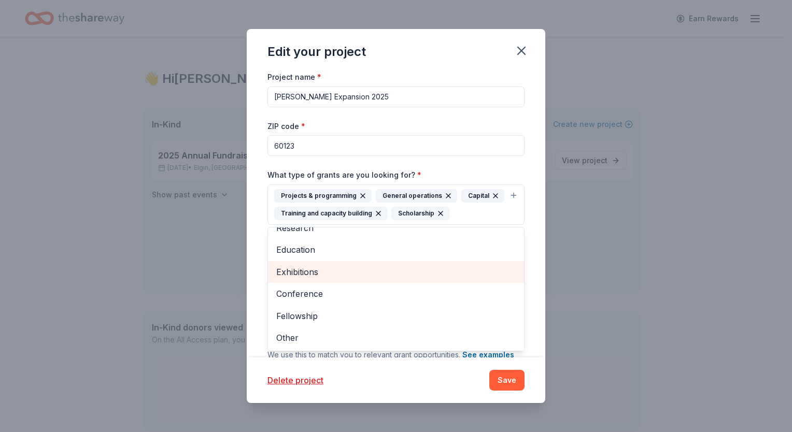
click at [316, 270] on span "Exhibitions" at bounding box center [395, 271] width 239 height 13
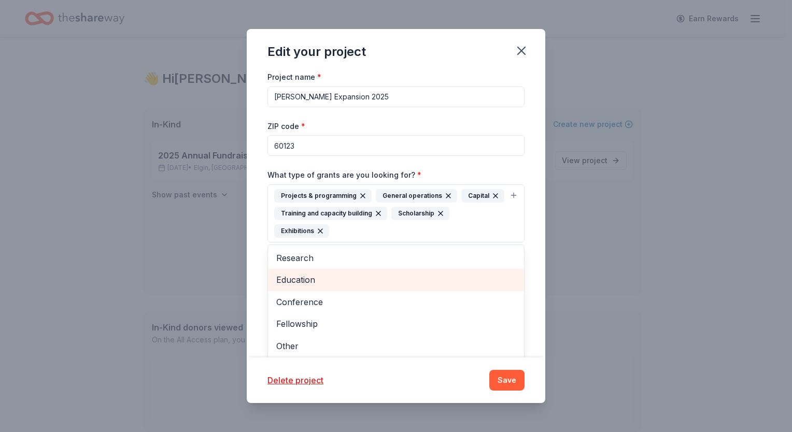
scroll to position [0, 0]
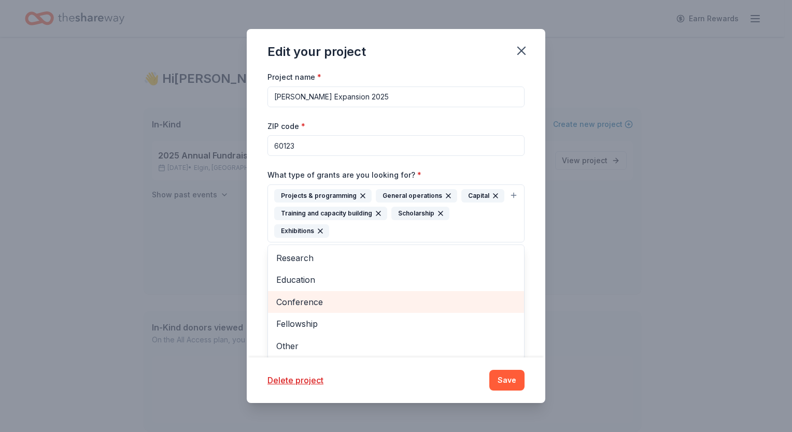
click at [313, 301] on span "Conference" at bounding box center [395, 301] width 239 height 13
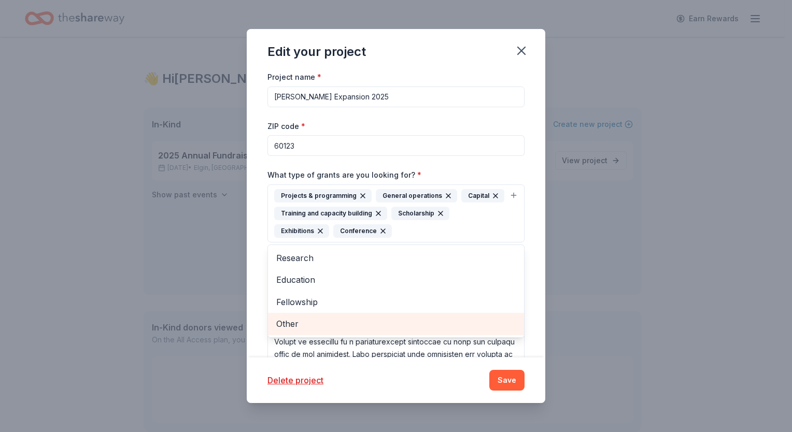
click at [311, 318] on span "Other" at bounding box center [395, 323] width 239 height 13
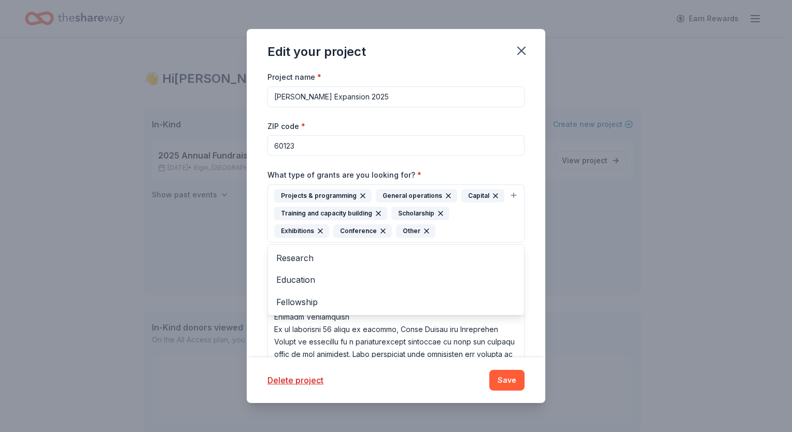
click at [385, 250] on div "Edit your project Project name * Ecker Expansion 2025 ZIP code * 60123 What typ…" at bounding box center [396, 216] width 792 height 432
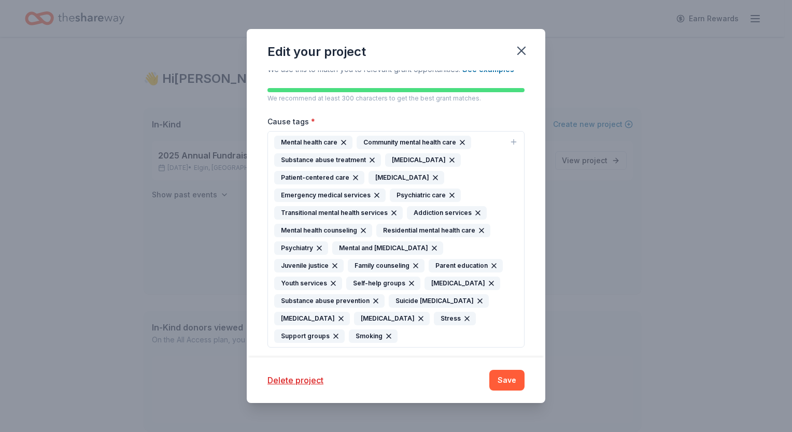
scroll to position [311, 0]
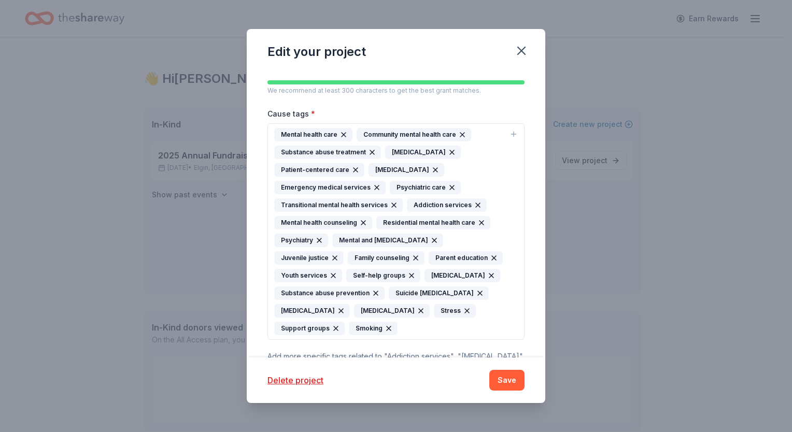
click at [385, 131] on icon "button" at bounding box center [513, 134] width 8 height 8
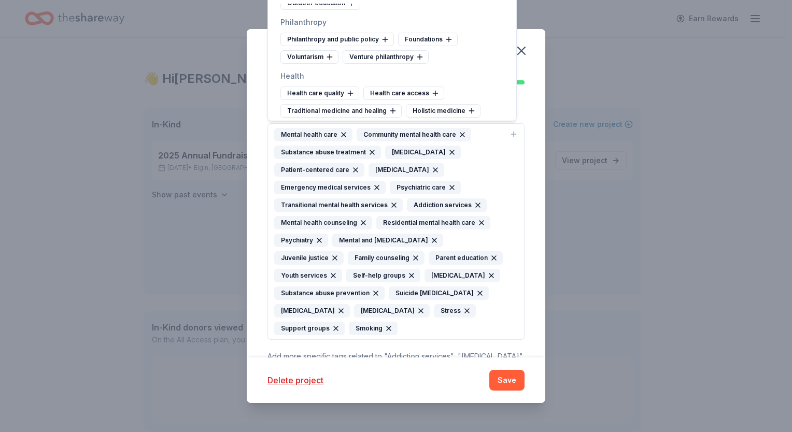
scroll to position [1296, 0]
click at [385, 41] on icon at bounding box center [449, 37] width 8 height 8
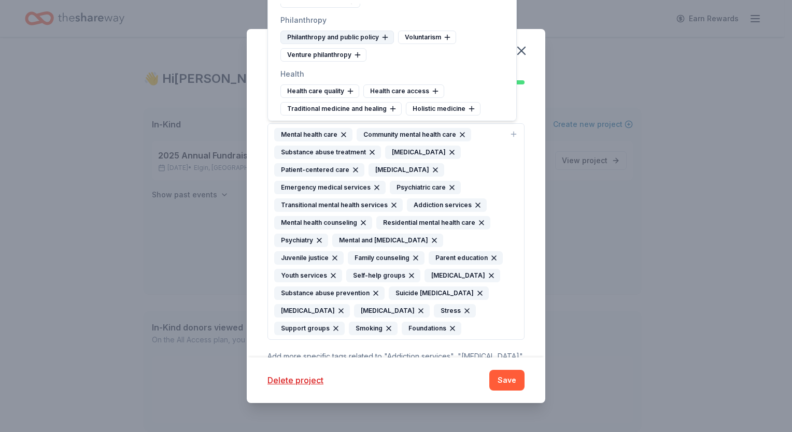
click at [384, 41] on icon at bounding box center [385, 37] width 8 height 8
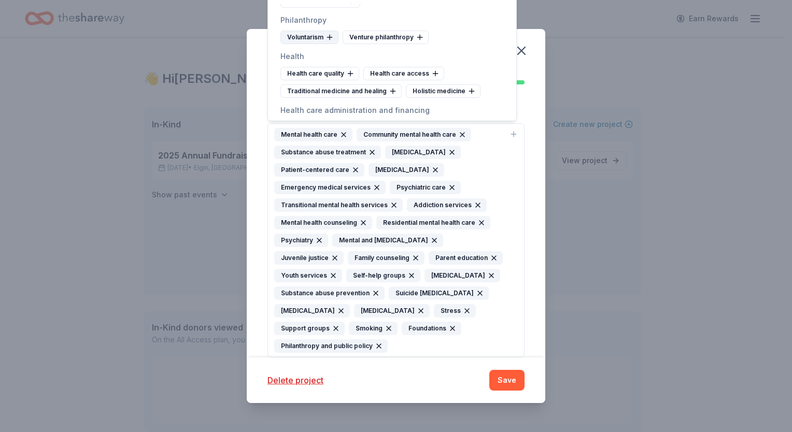
click at [328, 40] on icon at bounding box center [329, 37] width 8 height 8
click at [385, 77] on icon at bounding box center [435, 73] width 8 height 8
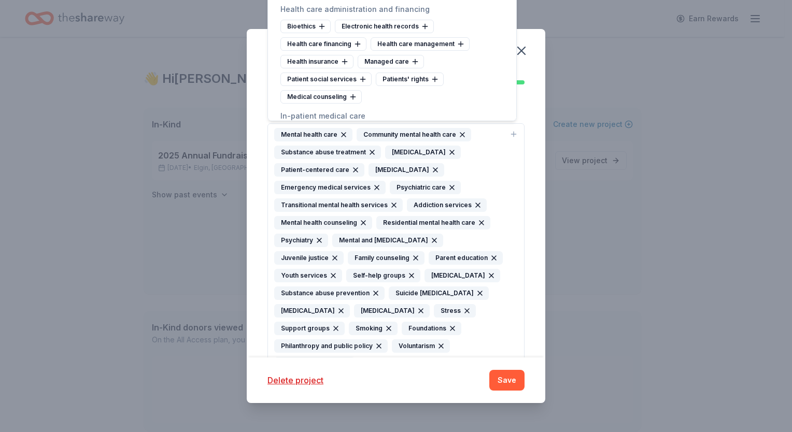
scroll to position [1399, 0]
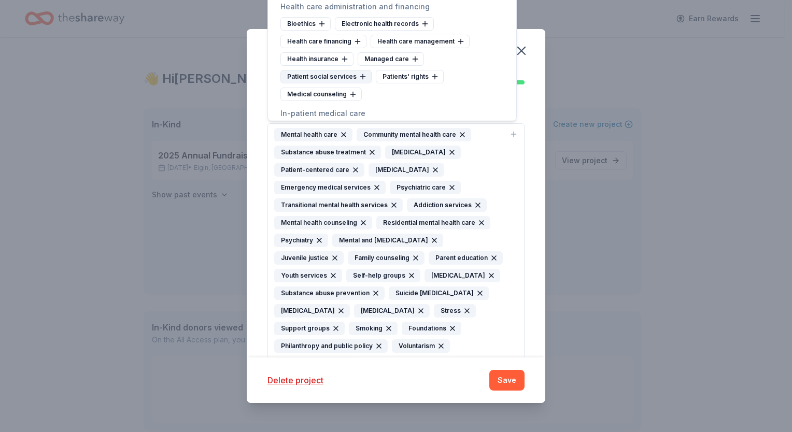
click at [361, 81] on icon at bounding box center [363, 77] width 8 height 8
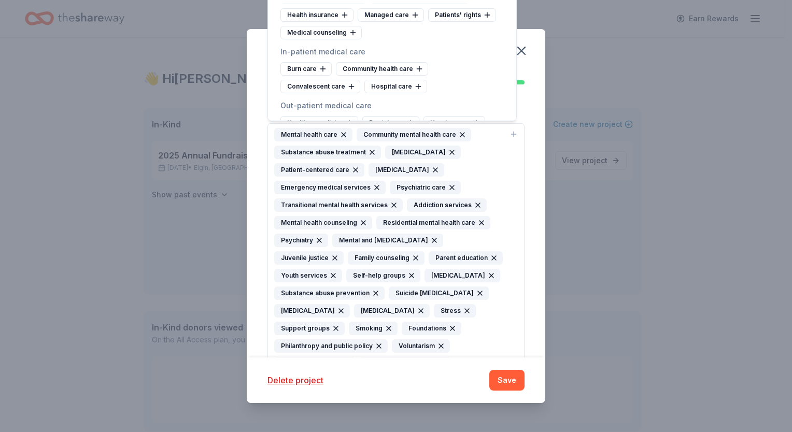
scroll to position [1451, 0]
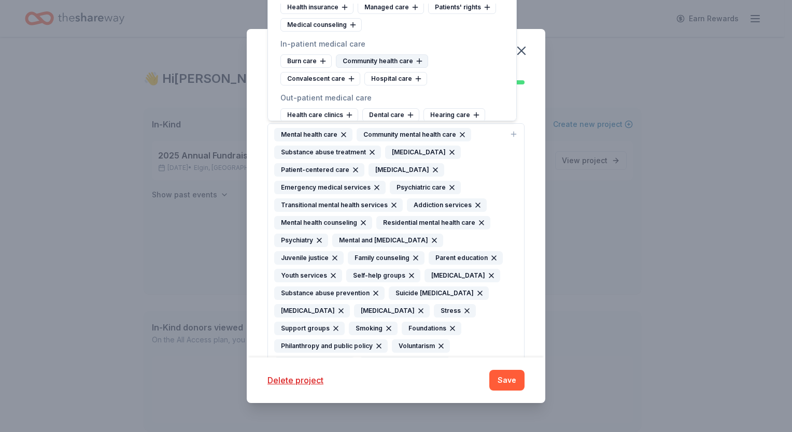
click at [385, 65] on icon at bounding box center [419, 61] width 8 height 8
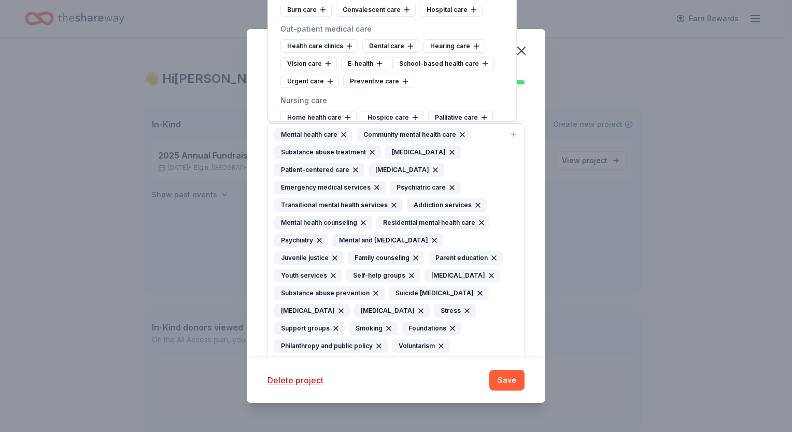
scroll to position [1503, 0]
click at [385, 65] on icon at bounding box center [485, 63] width 8 height 8
click at [385, 65] on icon at bounding box center [442, 63] width 0 height 5
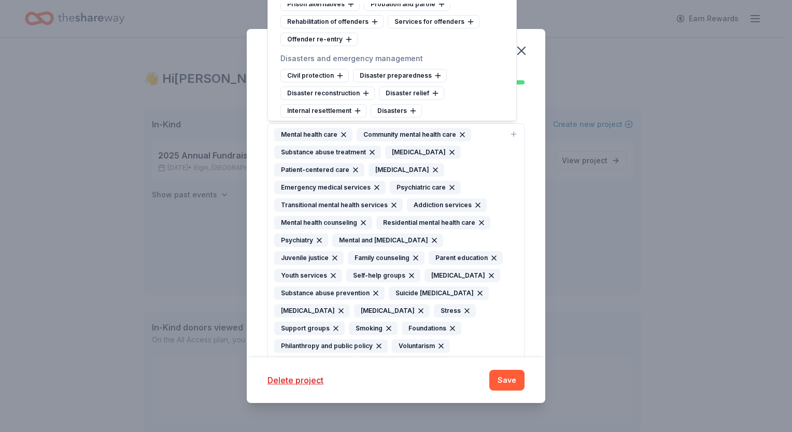
scroll to position [3317, 0]
click at [385, 21] on icon at bounding box center [470, 21] width 5 height 0
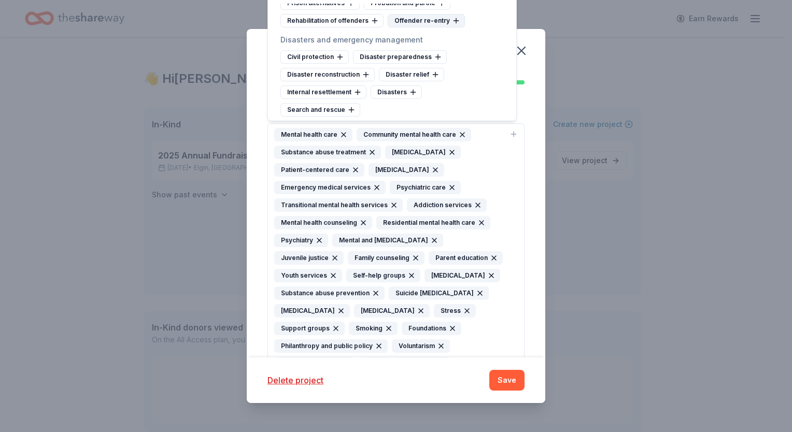
click at [385, 25] on icon at bounding box center [456, 21] width 8 height 8
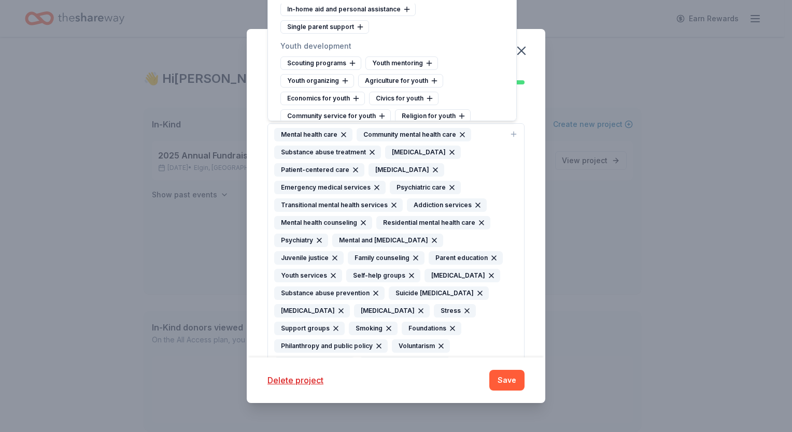
scroll to position [5441, 0]
click at [380, 111] on icon at bounding box center [382, 115] width 8 height 8
click at [385, 58] on icon at bounding box center [429, 62] width 8 height 8
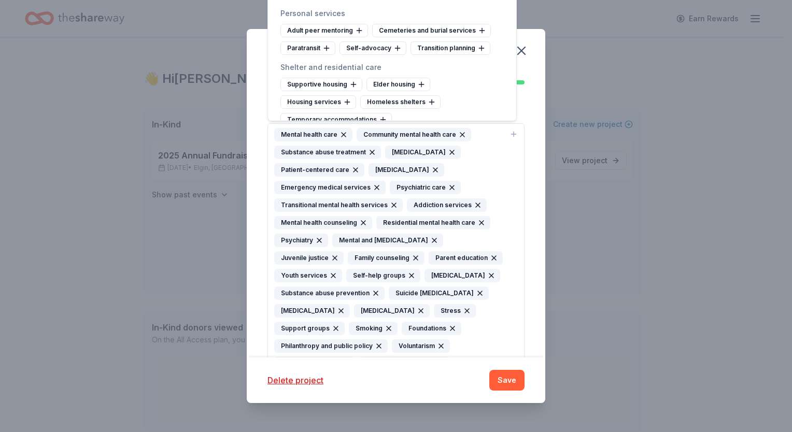
scroll to position [5545, 0]
click at [351, 80] on icon at bounding box center [353, 84] width 8 height 8
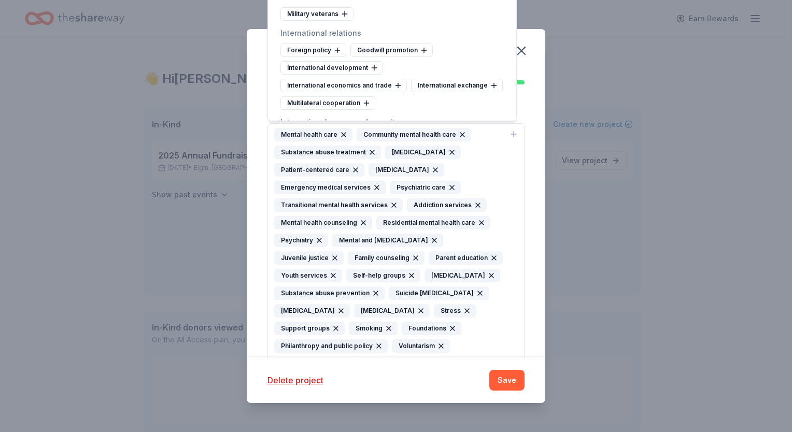
scroll to position [5777, 0]
click at [385, 385] on button "Save" at bounding box center [506, 380] width 35 height 21
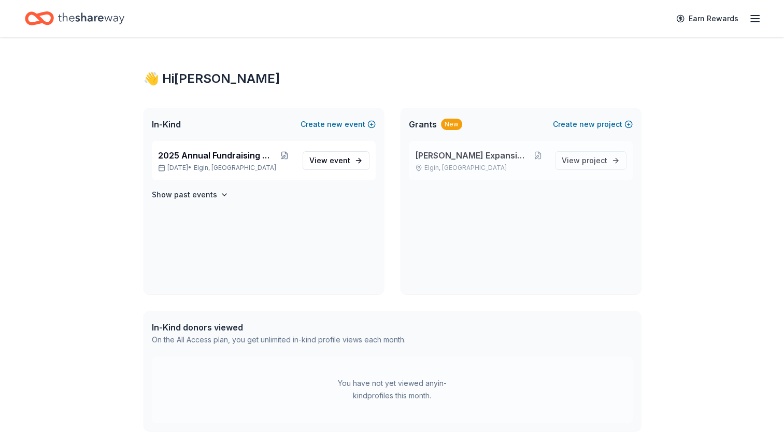
click at [385, 154] on span "[PERSON_NAME] Expansion 2025" at bounding box center [472, 155] width 114 height 12
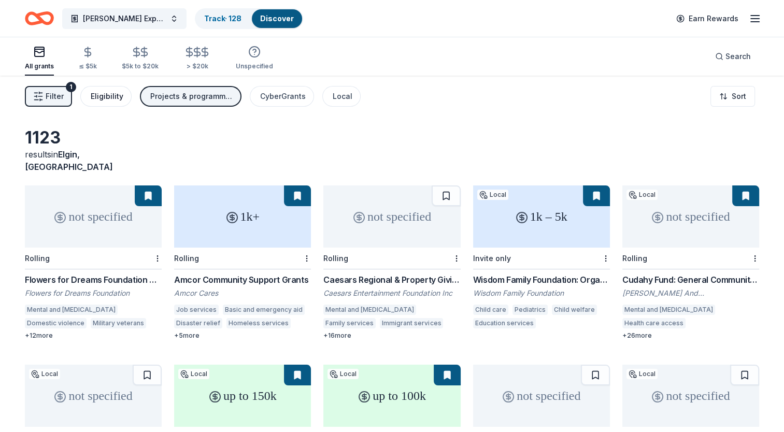
click at [101, 100] on div "Eligibility" at bounding box center [107, 96] width 33 height 12
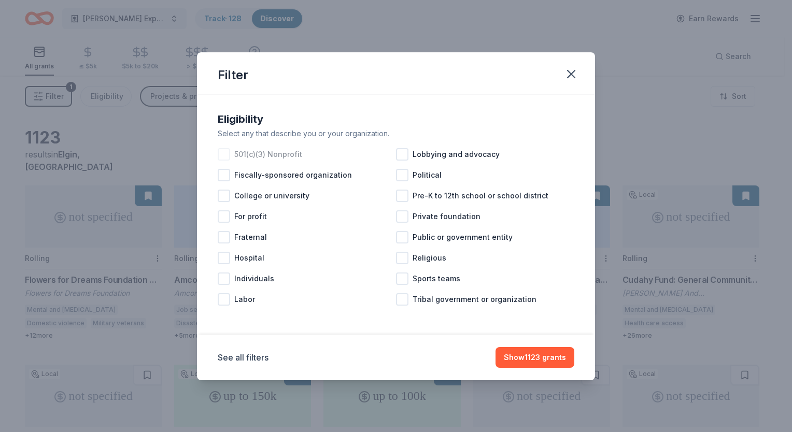
click at [225, 158] on div at bounding box center [224, 154] width 12 height 12
click at [385, 356] on button "Show 849 grants" at bounding box center [534, 357] width 79 height 21
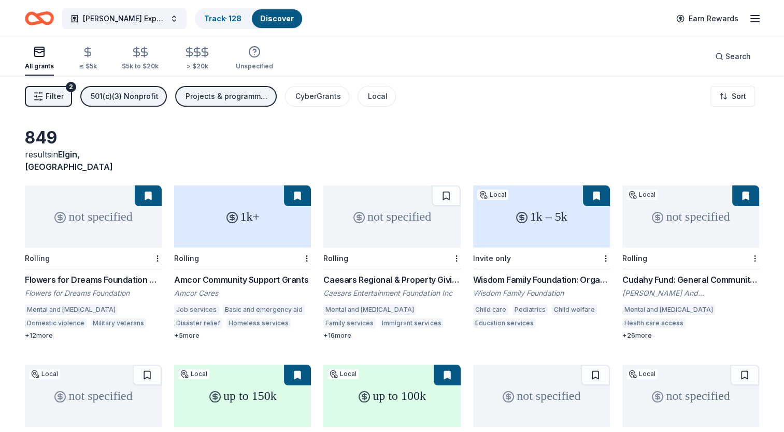
click at [49, 102] on span "Filter" at bounding box center [55, 96] width 18 height 12
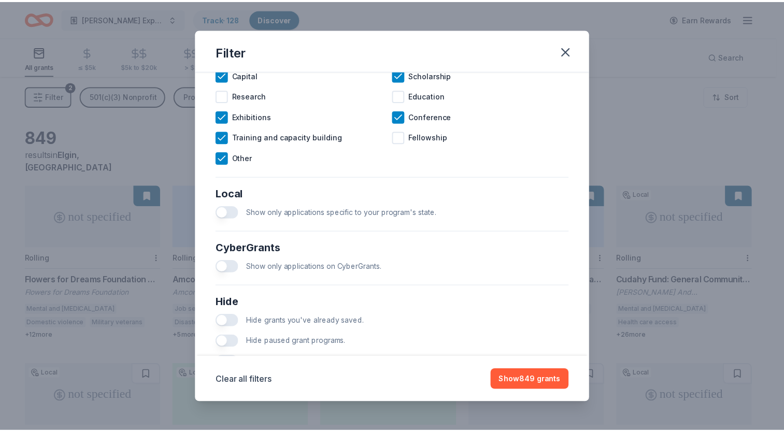
scroll to position [533, 0]
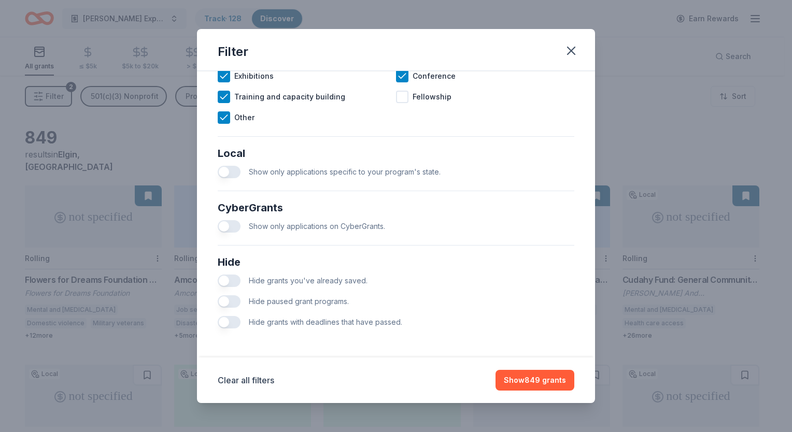
click at [225, 279] on button "button" at bounding box center [229, 281] width 23 height 12
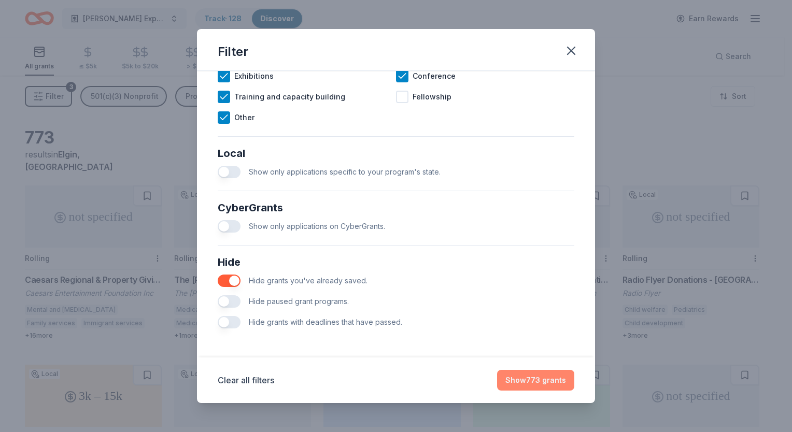
click at [385, 377] on button "Show 773 grants" at bounding box center [535, 380] width 77 height 21
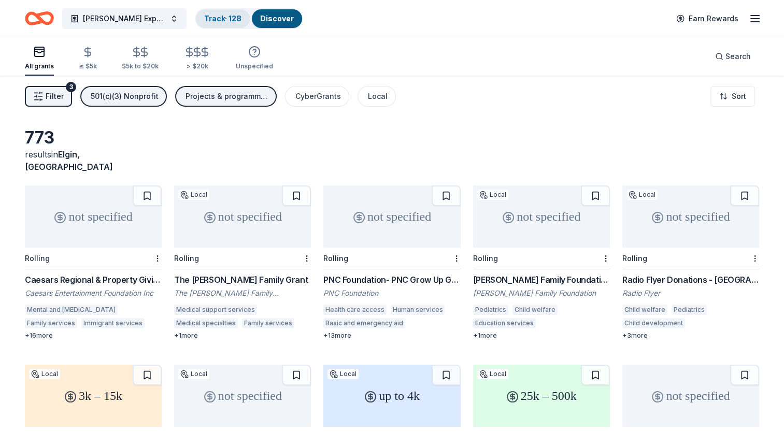
click at [204, 21] on link "Track · 128" at bounding box center [222, 18] width 37 height 9
click at [222, 18] on link "Track · 128" at bounding box center [222, 18] width 37 height 9
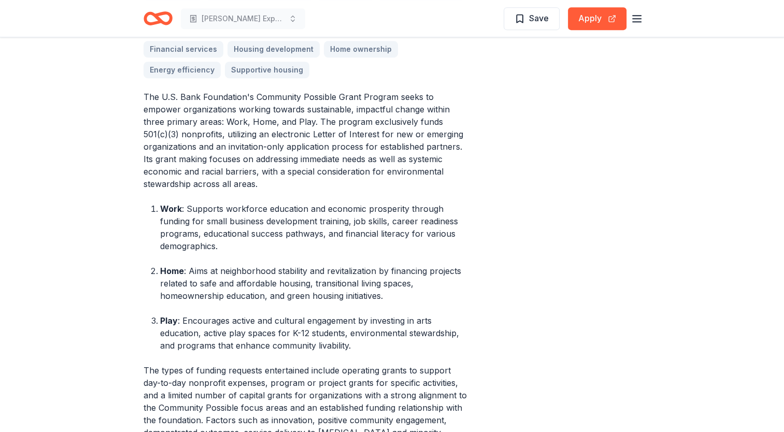
scroll to position [259, 0]
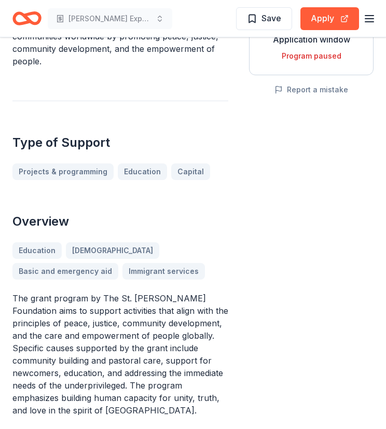
scroll to position [104, 0]
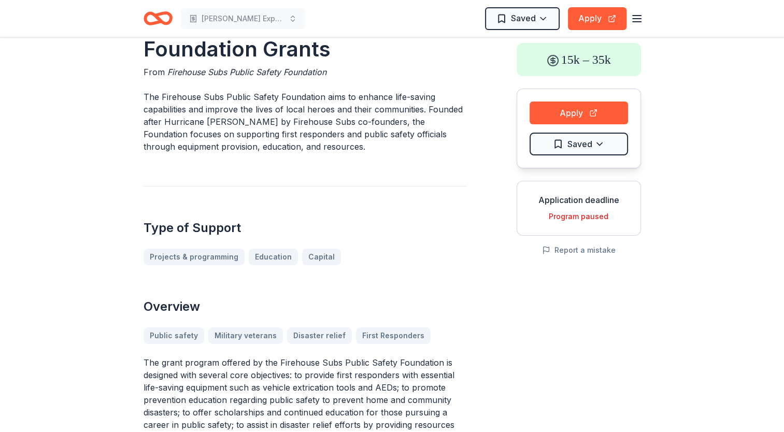
scroll to position [52, 0]
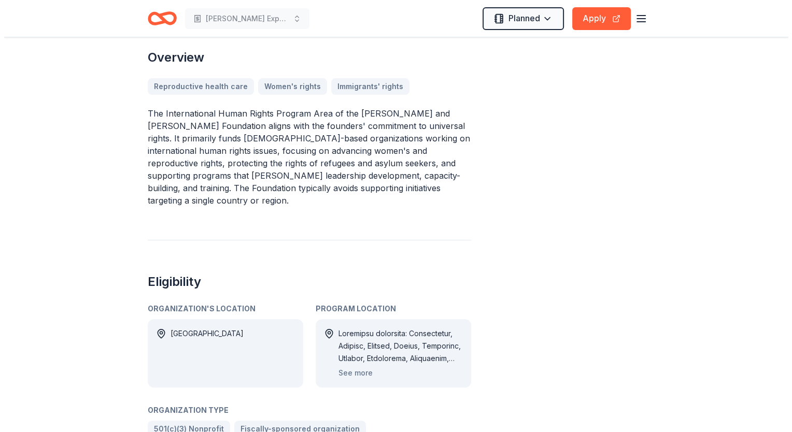
scroll to position [415, 0]
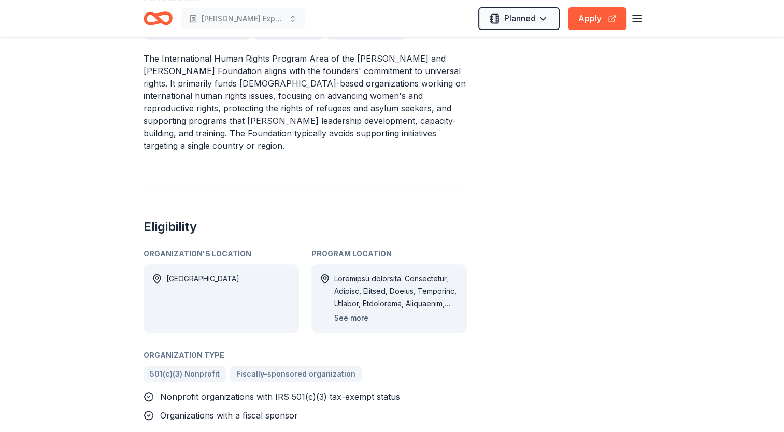
click at [340, 312] on button "See more" at bounding box center [351, 318] width 34 height 12
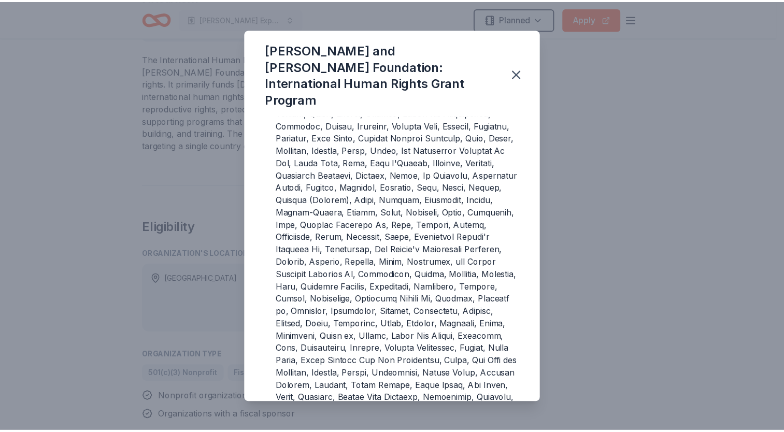
scroll to position [0, 0]
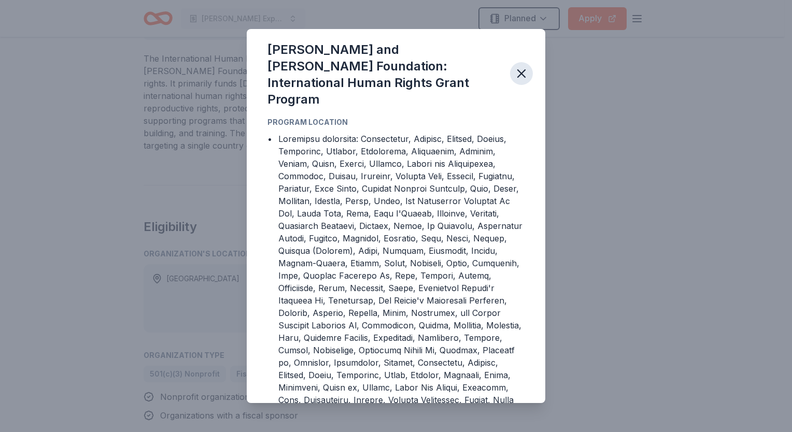
click at [520, 66] on icon "button" at bounding box center [521, 73] width 15 height 15
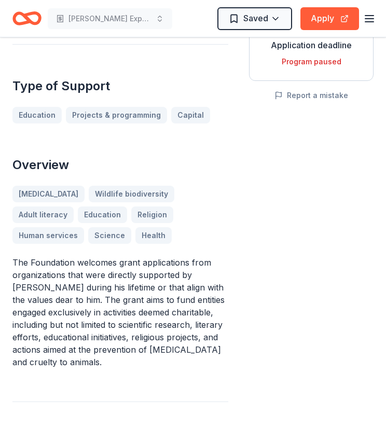
scroll to position [518, 0]
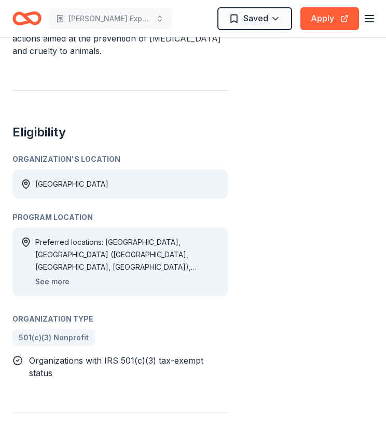
click at [48, 275] on button "See more" at bounding box center [52, 281] width 34 height 12
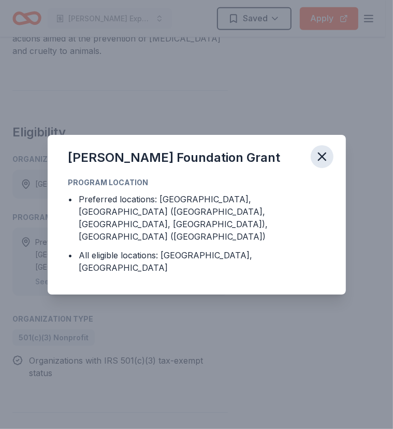
click at [324, 164] on icon "button" at bounding box center [322, 156] width 15 height 15
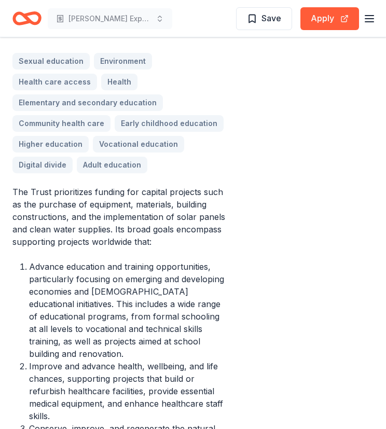
scroll to position [415, 0]
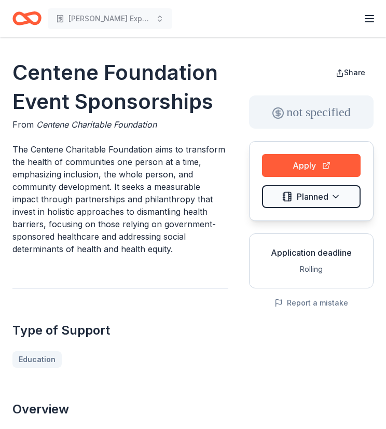
drag, startPoint x: 149, startPoint y: 170, endPoint x: 145, endPoint y: 139, distance: 31.9
click at [149, 170] on p "The Centene Charitable Foundation aims to transform the health of communities o…" at bounding box center [120, 199] width 216 height 112
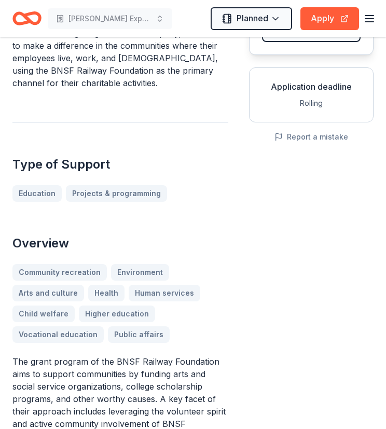
scroll to position [104, 0]
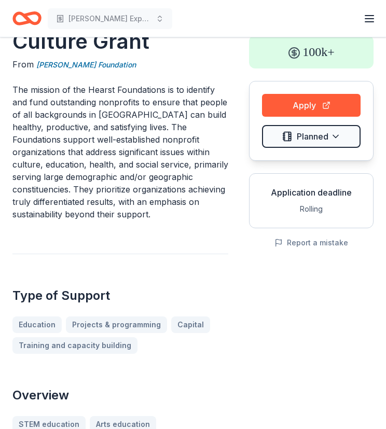
scroll to position [52, 0]
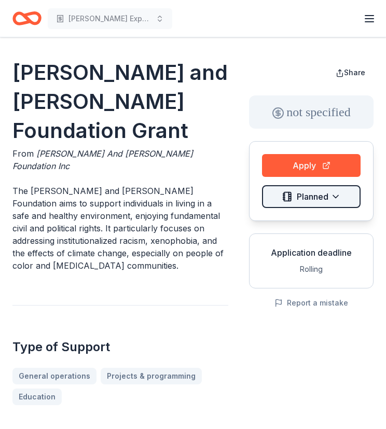
click at [337, 196] on html "[PERSON_NAME] Expansion 2025 Earn Rewards [PERSON_NAME] and [PERSON_NAME] Found…" at bounding box center [193, 214] width 386 height 429
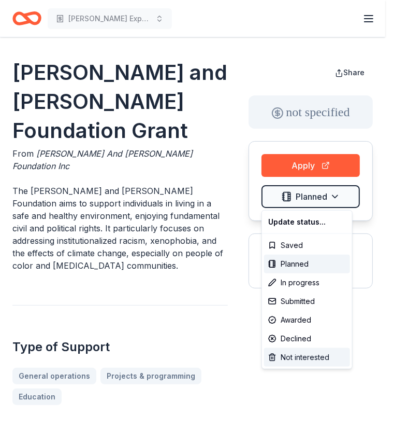
click at [307, 353] on div "Not interested" at bounding box center [307, 357] width 86 height 19
click at [307, 357] on div "Not interested" at bounding box center [307, 357] width 86 height 19
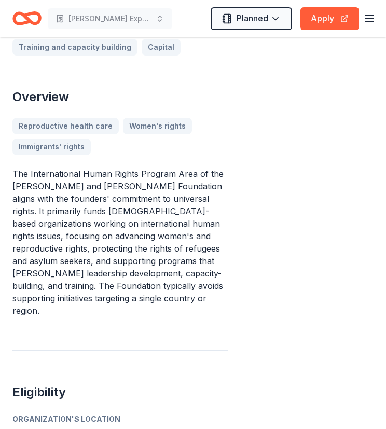
scroll to position [570, 0]
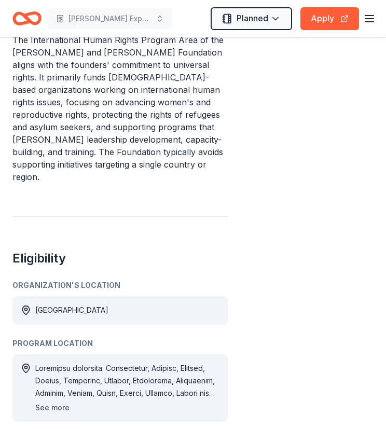
click at [60, 401] on button "See more" at bounding box center [52, 407] width 34 height 12
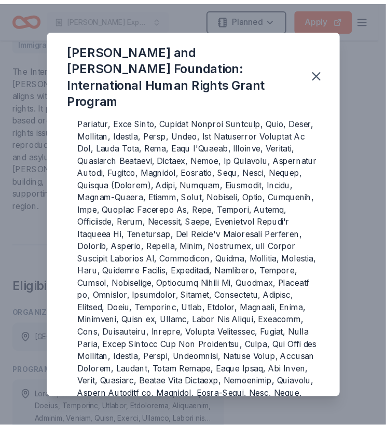
scroll to position [0, 0]
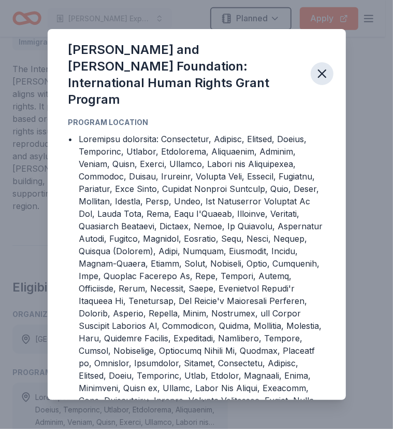
click at [319, 70] on icon "button" at bounding box center [322, 73] width 7 height 7
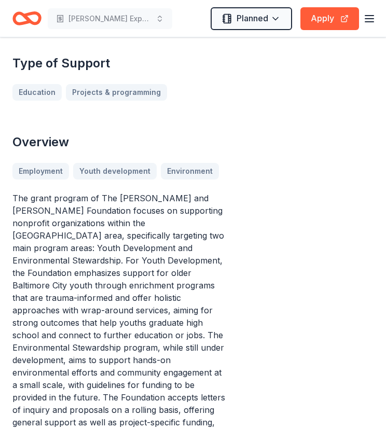
scroll to position [259, 0]
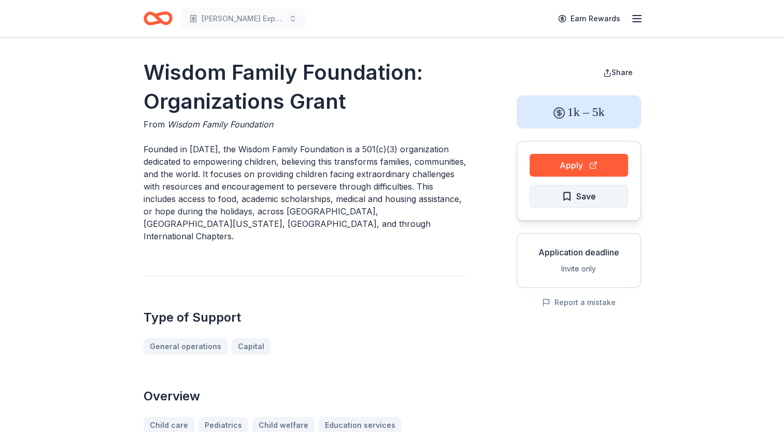
click at [587, 197] on span "Save" at bounding box center [586, 196] width 20 height 13
click at [256, 179] on p "Founded in 2007, the Wisdom Family Foundation is a 501(c)(3) organization dedic…" at bounding box center [305, 193] width 323 height 100
click at [585, 202] on html "Ecker Expansion 2025 Earn Rewards Wisdom Family Foundation: Organizations Grant…" at bounding box center [392, 216] width 784 height 432
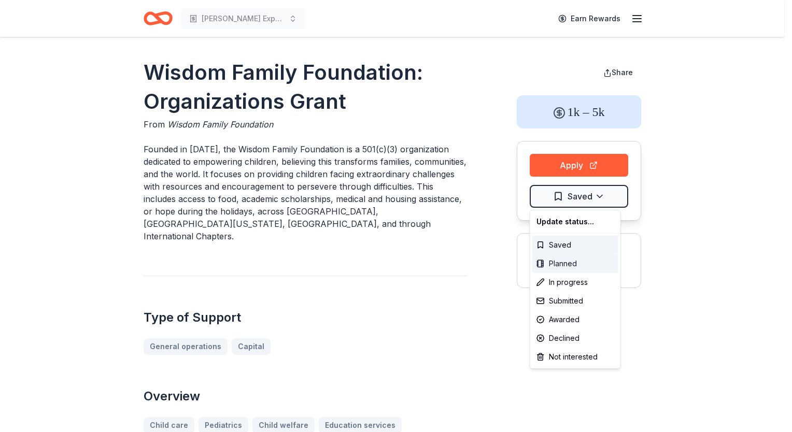
click at [567, 264] on div "Planned" at bounding box center [575, 263] width 86 height 19
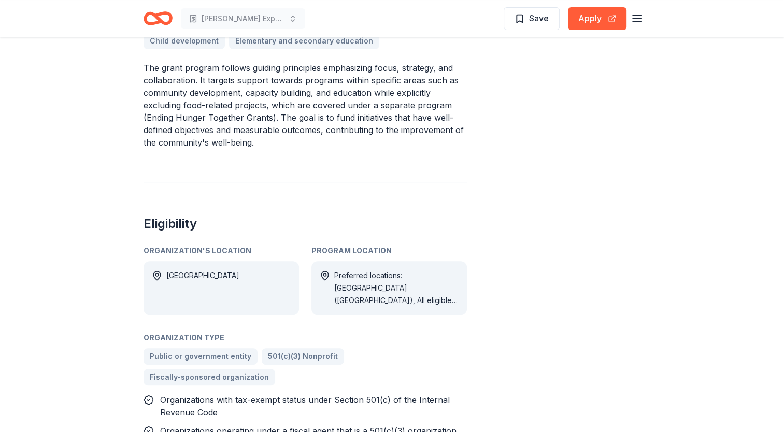
scroll to position [155, 0]
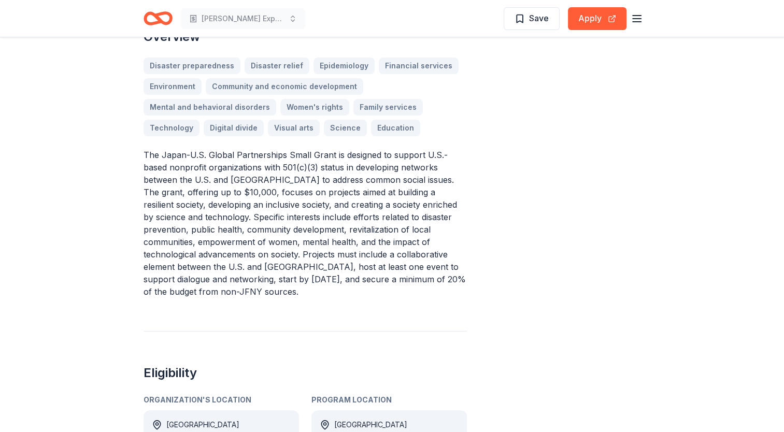
scroll to position [207, 0]
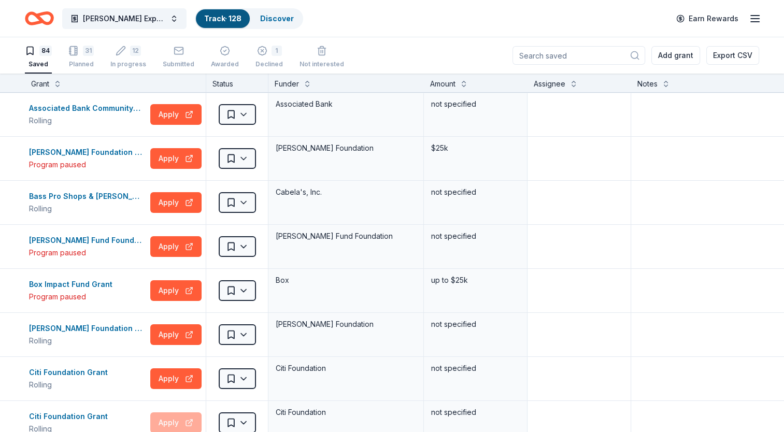
click at [31, 13] on icon "Home" at bounding box center [34, 18] width 16 height 10
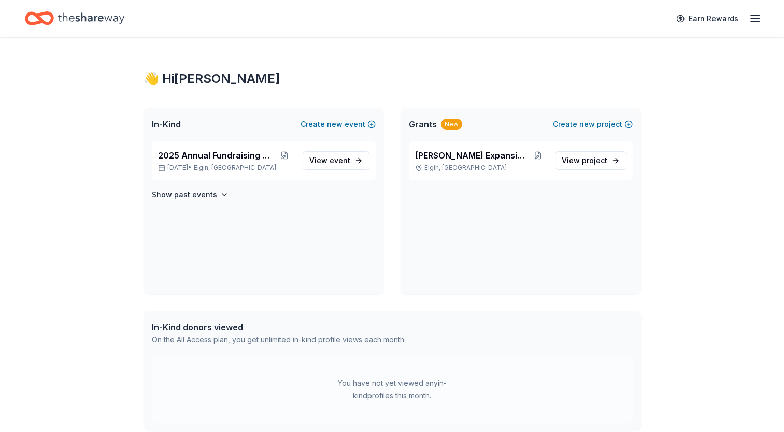
click at [566, 215] on div "Ecker Expansion 2025 Elgin, IL View project" at bounding box center [521, 217] width 240 height 153
click at [586, 161] on span "project" at bounding box center [594, 160] width 25 height 9
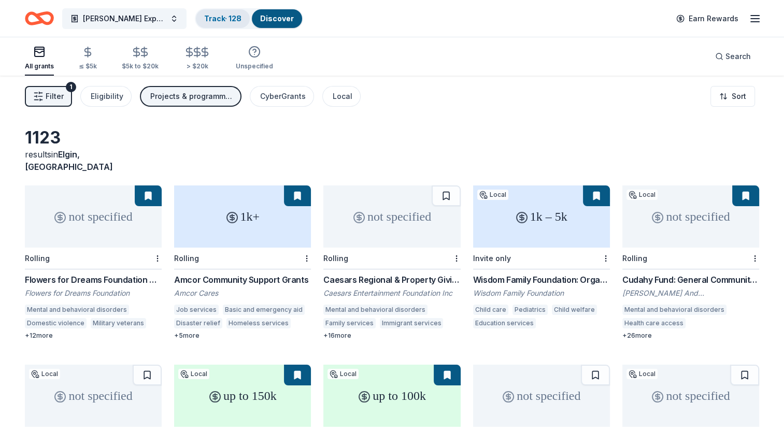
click at [216, 14] on link "Track · 128" at bounding box center [222, 18] width 37 height 9
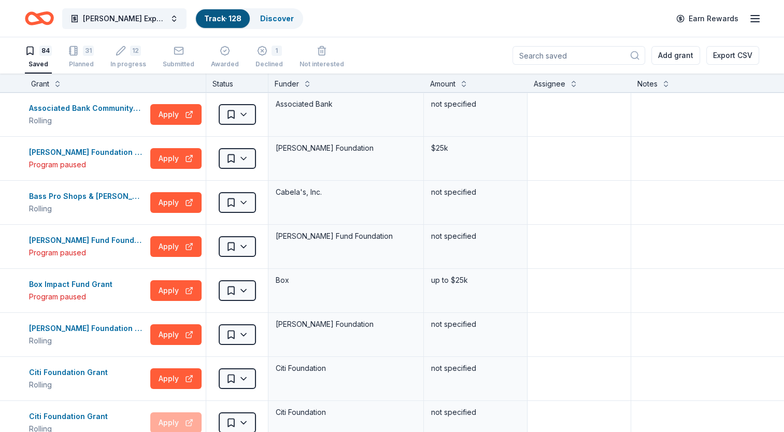
click at [33, 13] on icon "Home" at bounding box center [34, 18] width 16 height 10
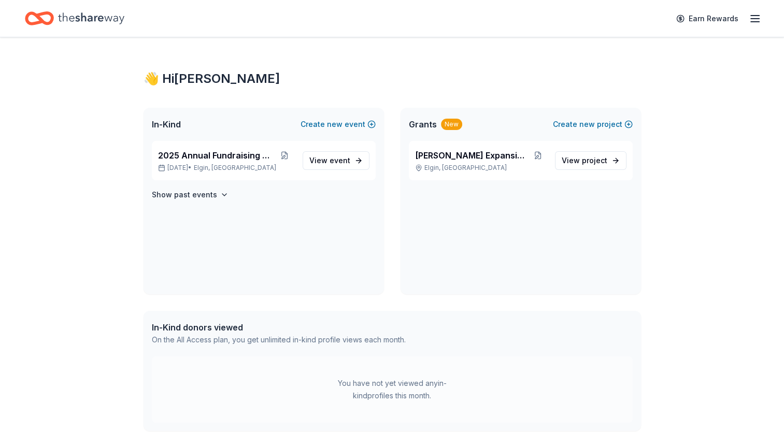
click at [751, 15] on icon "button" at bounding box center [755, 18] width 12 height 12
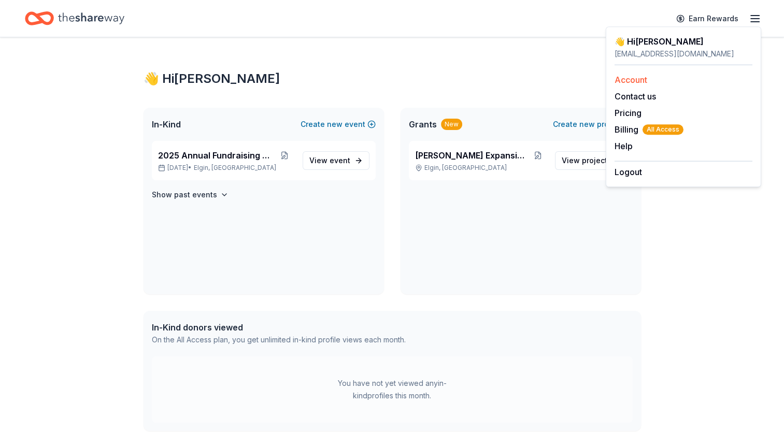
click at [636, 80] on link "Account" at bounding box center [631, 80] width 33 height 10
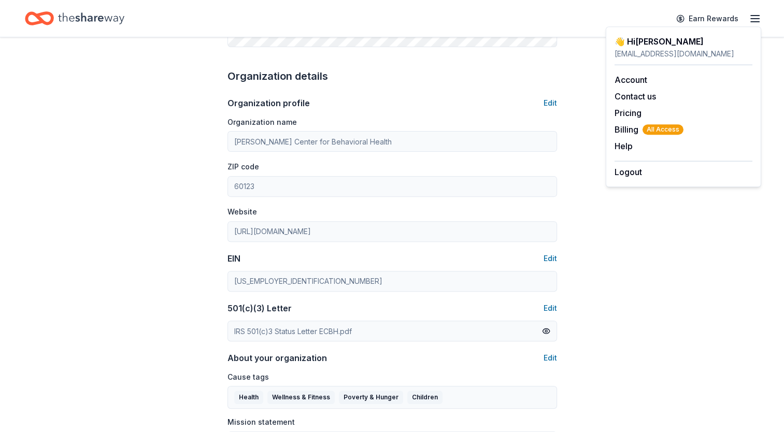
scroll to position [259, 0]
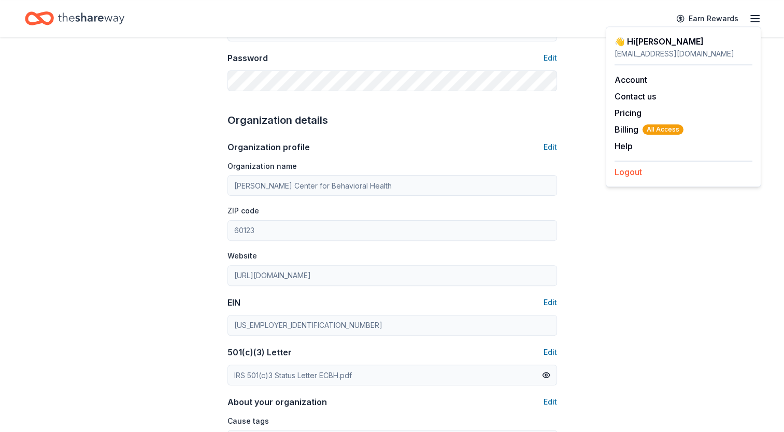
click at [637, 170] on button "Logout" at bounding box center [628, 172] width 27 height 12
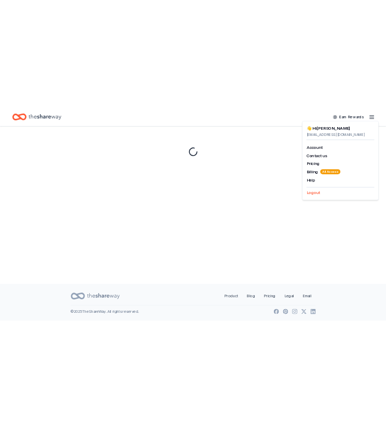
scroll to position [0, 0]
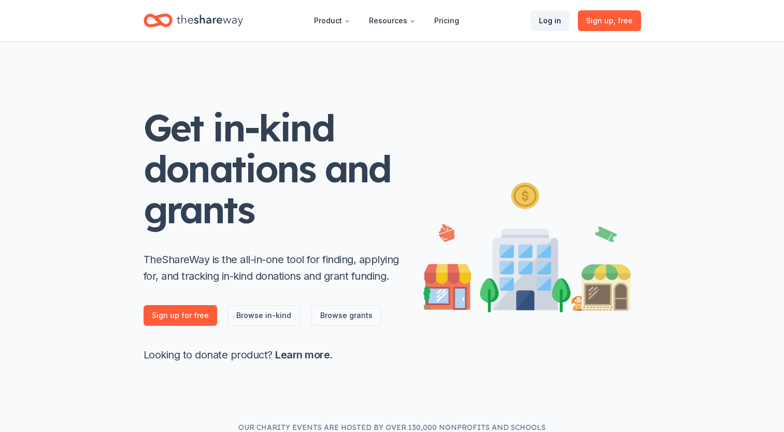
click at [553, 24] on link "Log in" at bounding box center [550, 20] width 39 height 21
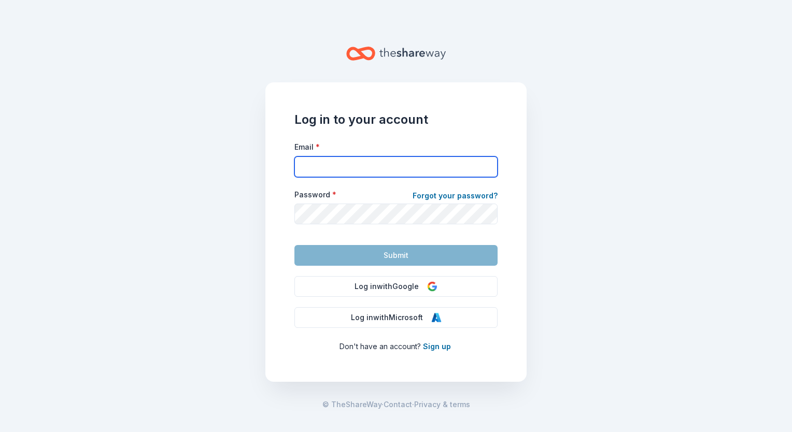
type input "jflory@eckercenter.org"
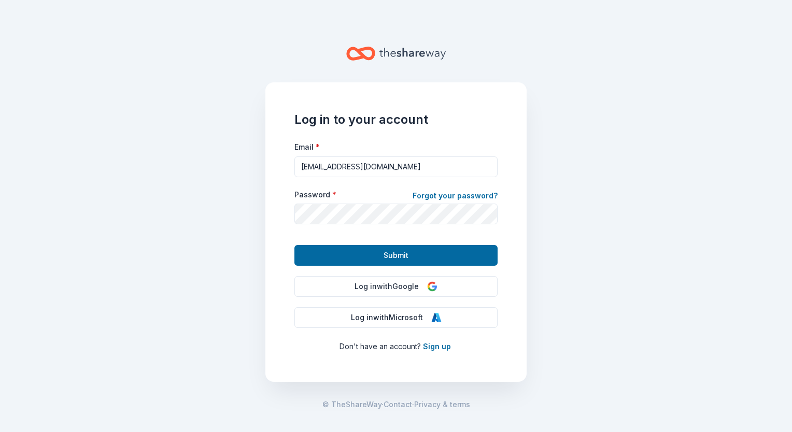
click at [238, 212] on main "Log in to your account Email * jflory@eckercenter.org Password * Forgot your pa…" at bounding box center [396, 216] width 792 height 432
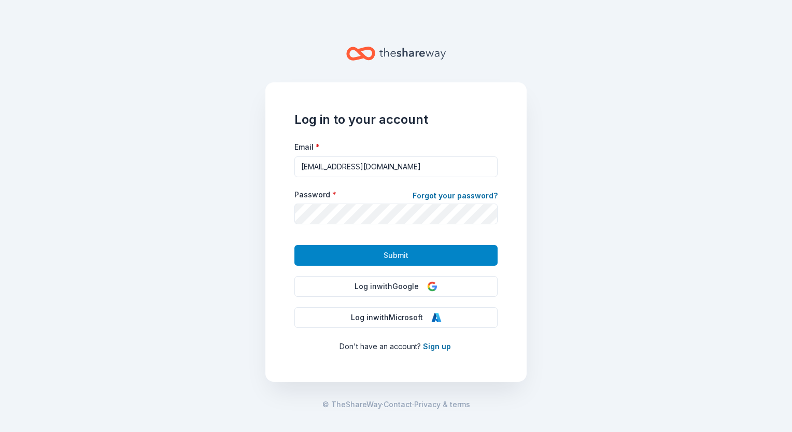
click at [415, 253] on button "Submit" at bounding box center [395, 255] width 203 height 21
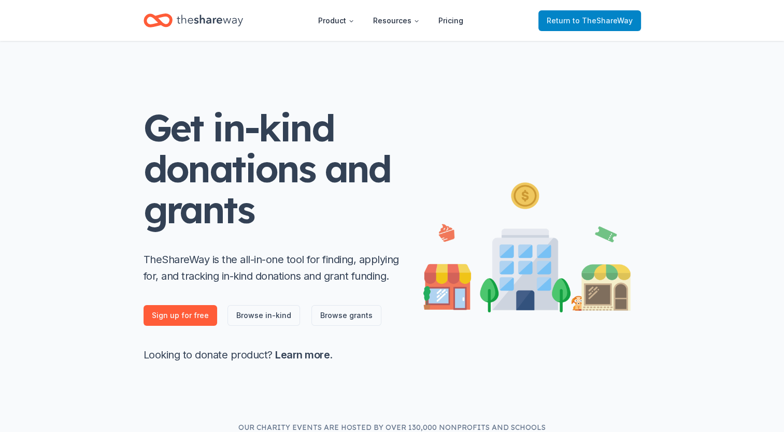
click at [578, 18] on span "to TheShareWay" at bounding box center [603, 20] width 60 height 9
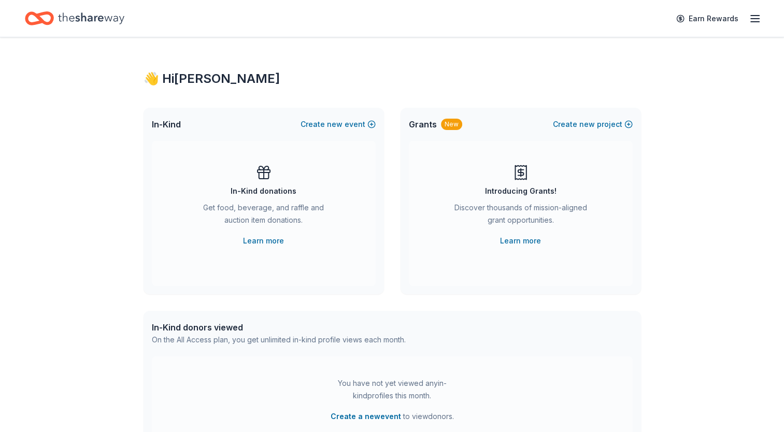
click at [757, 13] on icon "button" at bounding box center [755, 18] width 12 height 12
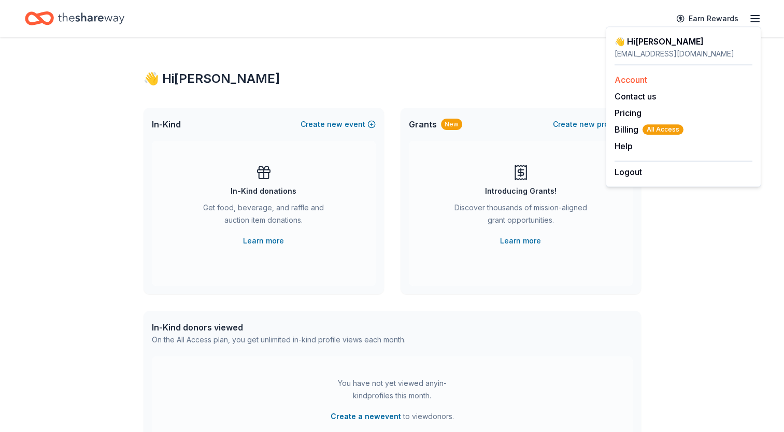
click at [643, 77] on link "Account" at bounding box center [631, 80] width 33 height 10
click at [622, 171] on button "Logout" at bounding box center [628, 172] width 27 height 12
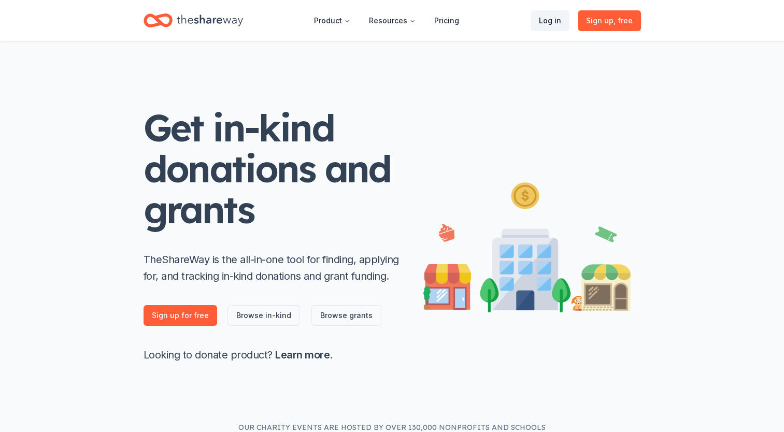
click at [560, 23] on link "Log in" at bounding box center [550, 20] width 39 height 21
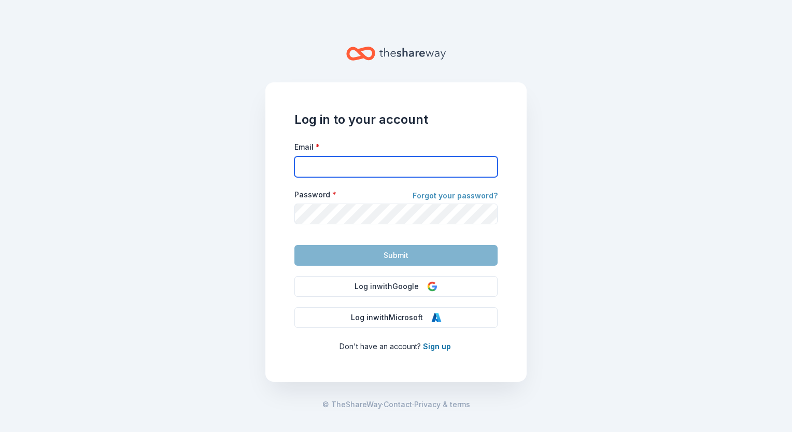
type input "jflory@eckercenter.org"
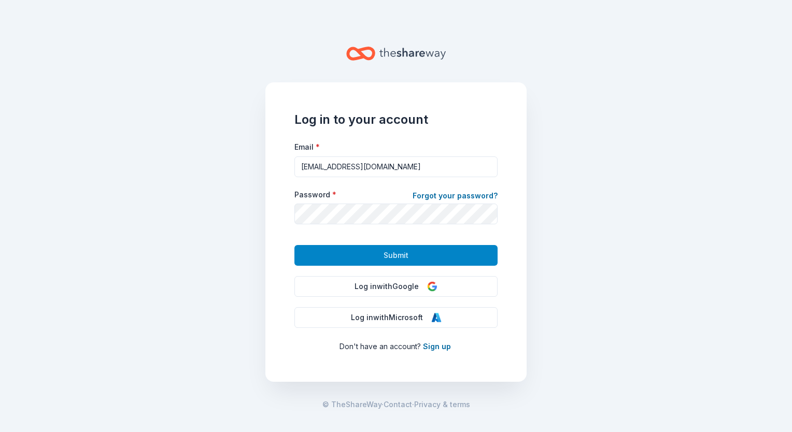
click at [387, 255] on span "Submit" at bounding box center [395, 255] width 25 height 12
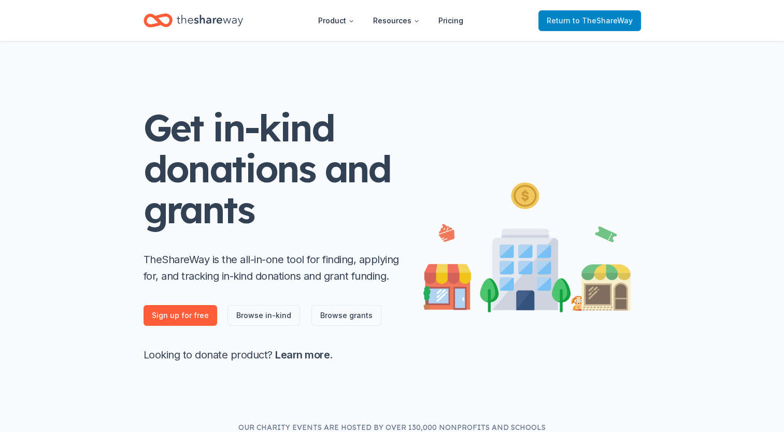
click at [572, 23] on span "Return to TheShareWay" at bounding box center [590, 21] width 86 height 12
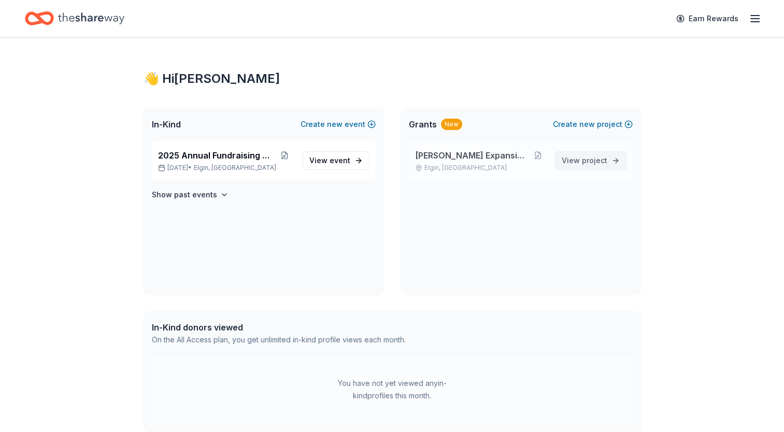
click at [614, 160] on link "View project" at bounding box center [591, 160] width 72 height 19
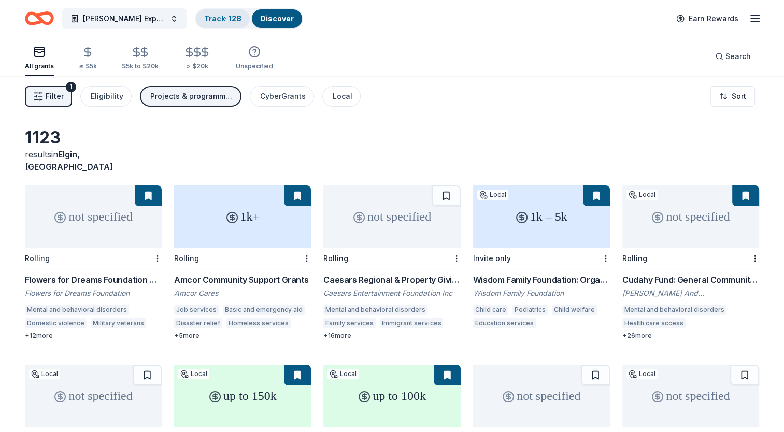
click at [205, 18] on link "Track · 128" at bounding box center [222, 18] width 37 height 9
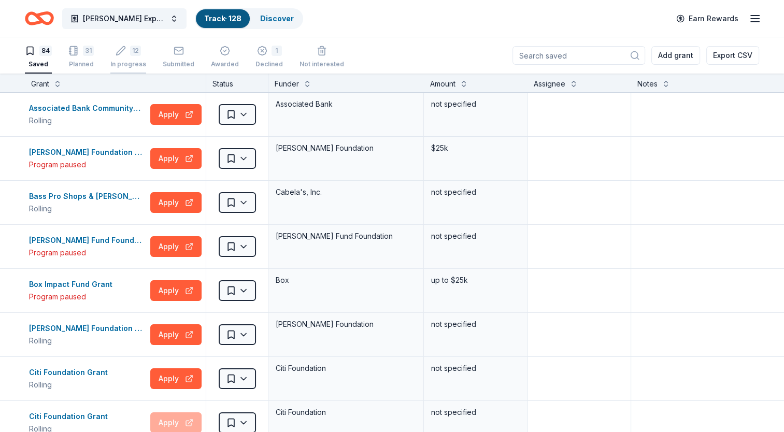
click at [124, 51] on div "12" at bounding box center [128, 51] width 36 height 10
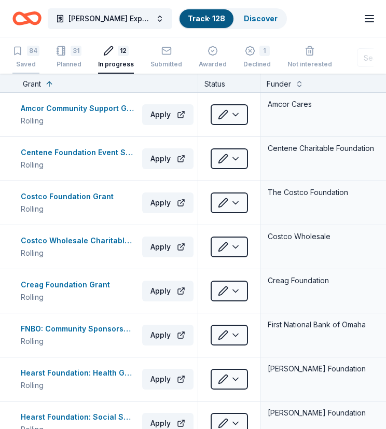
click at [27, 54] on div "84" at bounding box center [33, 51] width 12 height 10
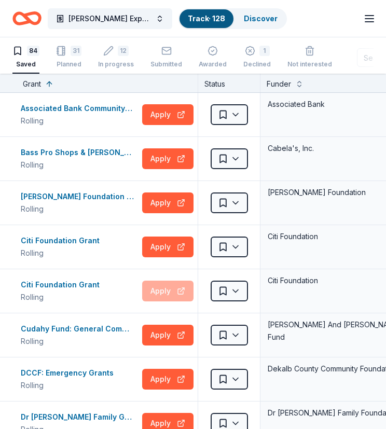
click at [35, 84] on div "Grant" at bounding box center [32, 84] width 18 height 12
click at [49, 83] on button at bounding box center [49, 83] width 8 height 10
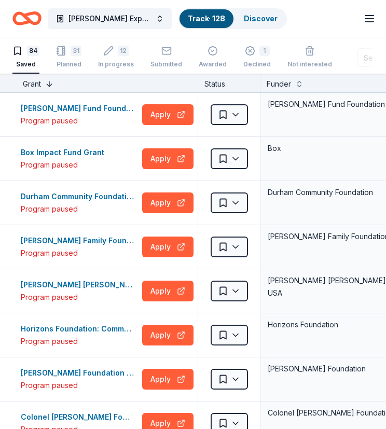
click at [50, 82] on button at bounding box center [49, 83] width 8 height 10
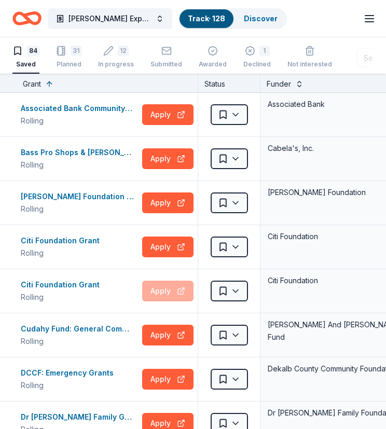
click at [296, 82] on button at bounding box center [299, 83] width 8 height 10
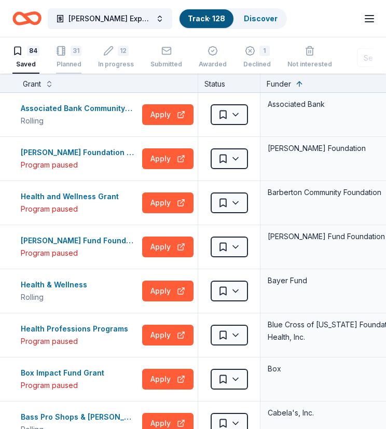
click at [74, 54] on div "31" at bounding box center [75, 51] width 11 height 10
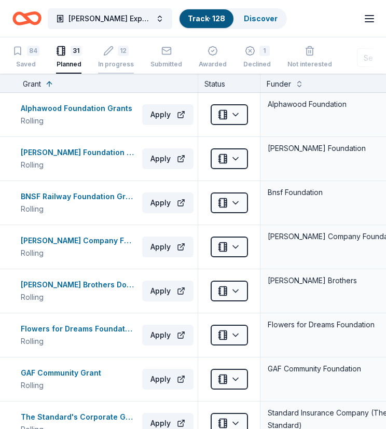
click at [108, 53] on icon "button" at bounding box center [108, 51] width 10 height 10
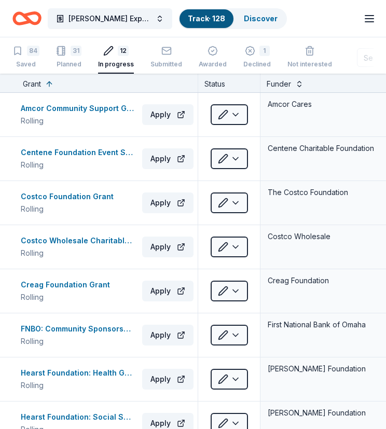
click at [295, 83] on button at bounding box center [299, 83] width 8 height 10
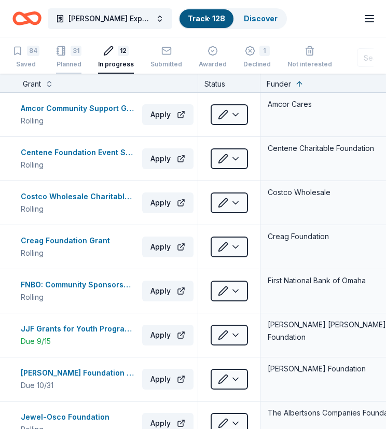
click at [71, 55] on div "31 Planned" at bounding box center [68, 57] width 25 height 23
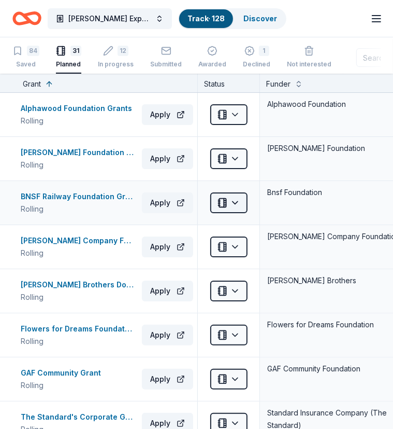
click at [232, 200] on html "Ecker Expansion 2025 Track · 128 Discover Earn Rewards 84 Saved 31 Planned 12 I…" at bounding box center [196, 214] width 393 height 429
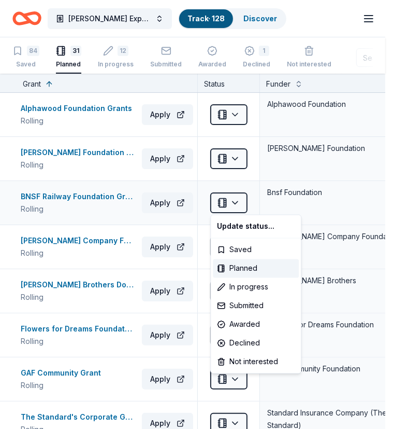
click at [338, 223] on html "Ecker Expansion 2025 Track · 128 Discover Earn Rewards 84 Saved 31 Planned 12 I…" at bounding box center [196, 214] width 393 height 429
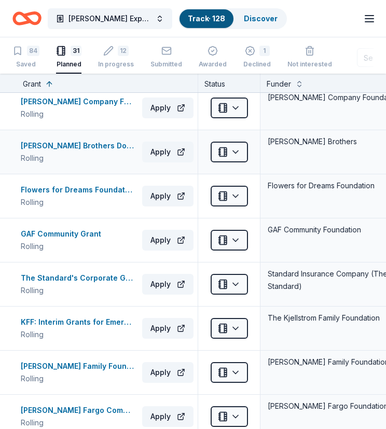
scroll to position [155, 0]
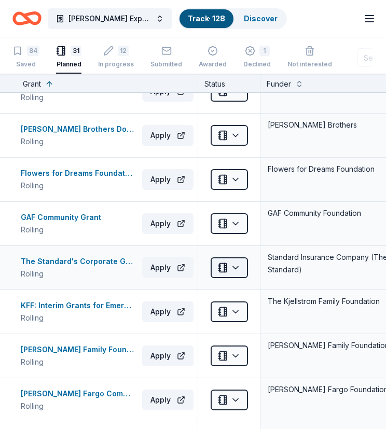
click at [234, 265] on html "Ecker Expansion 2025 Track · 128 Discover Earn Rewards 84 Saved 31 Planned 12 I…" at bounding box center [193, 214] width 386 height 429
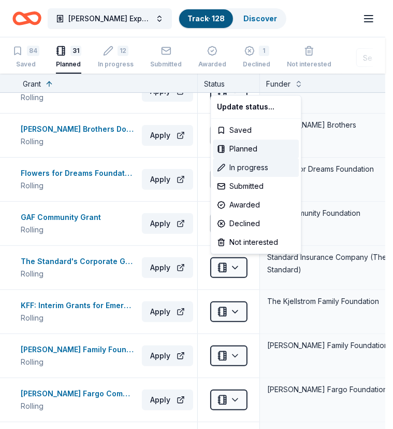
click at [243, 168] on div "In progress" at bounding box center [256, 167] width 86 height 19
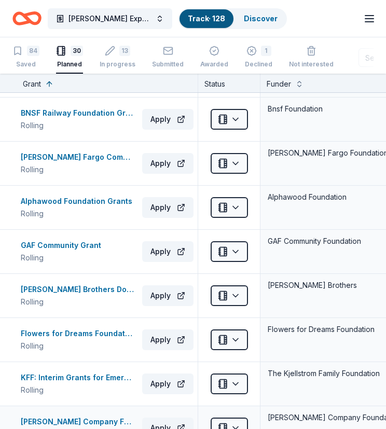
scroll to position [0, 0]
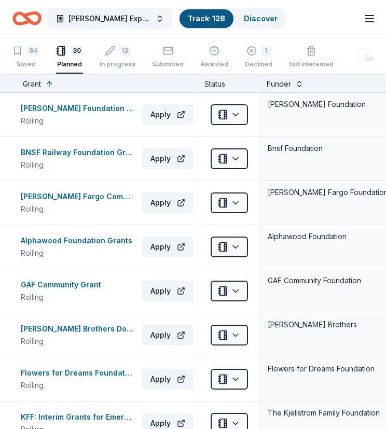
click at [296, 83] on button at bounding box center [299, 83] width 8 height 10
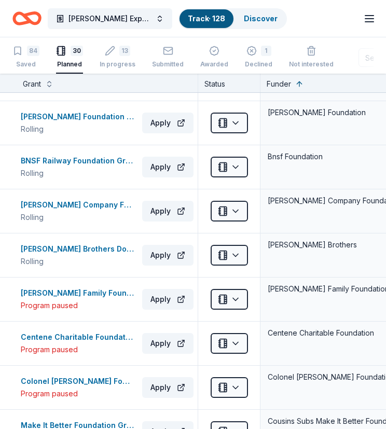
scroll to position [207, 0]
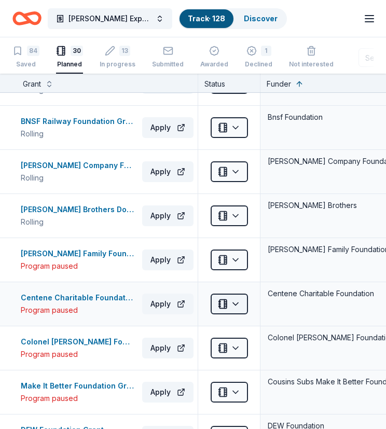
click at [235, 297] on html "Ecker Expansion 2025 Track · 128 Discover Earn Rewards 84 Saved 30 Planned 13 I…" at bounding box center [193, 214] width 386 height 429
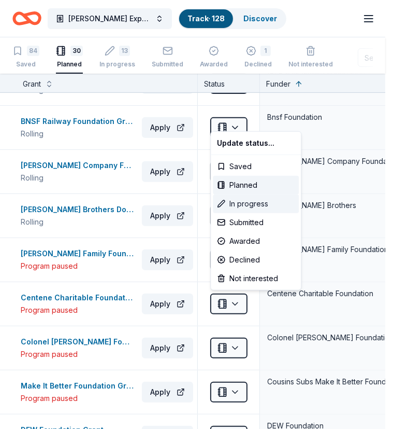
click at [247, 203] on div "In progress" at bounding box center [256, 203] width 86 height 19
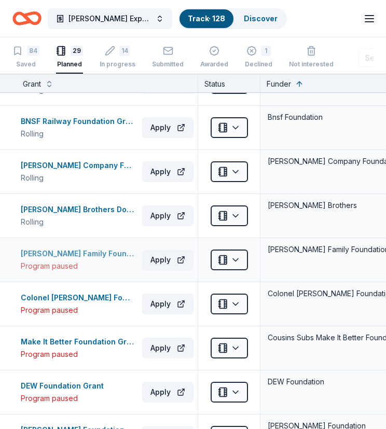
click at [66, 251] on div "Hendrickson Family Foundation Grant" at bounding box center [79, 253] width 117 height 12
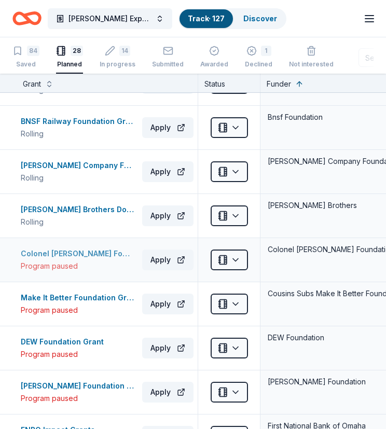
click at [87, 247] on div "Colonel Stanley R. McNeil Foundation Grant" at bounding box center [79, 253] width 117 height 12
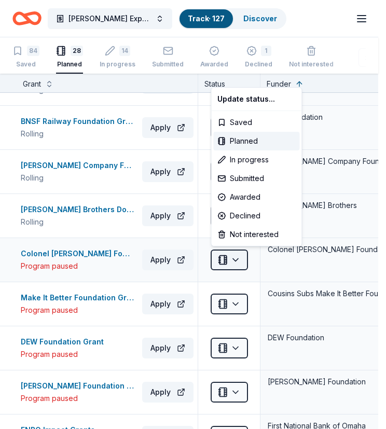
click at [236, 257] on html "Ecker Expansion 2025 Track · 127 Discover Earn Rewards 84 Saved 28 Planned 14 I…" at bounding box center [193, 214] width 386 height 429
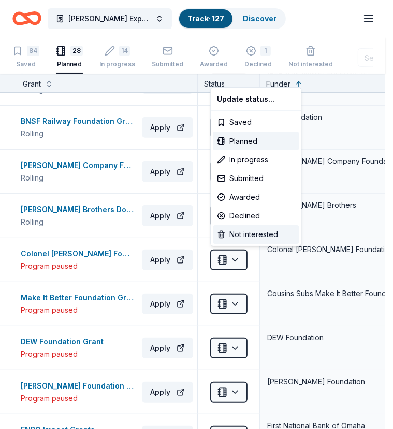
click at [237, 231] on div "Not interested" at bounding box center [256, 234] width 86 height 19
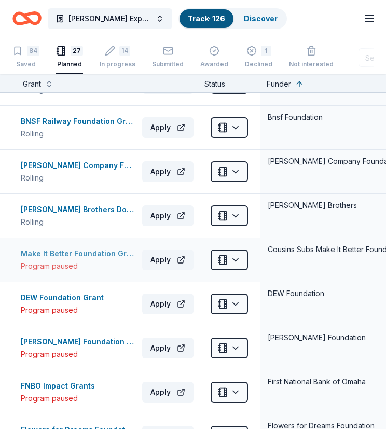
click at [99, 260] on div "Program paused" at bounding box center [79, 266] width 117 height 12
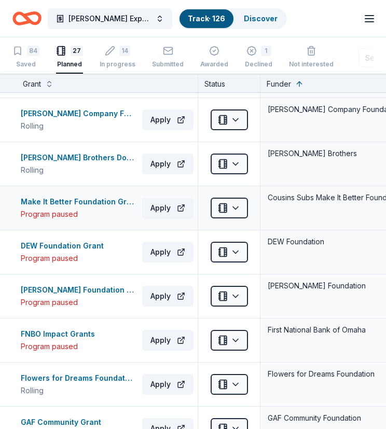
scroll to position [311, 0]
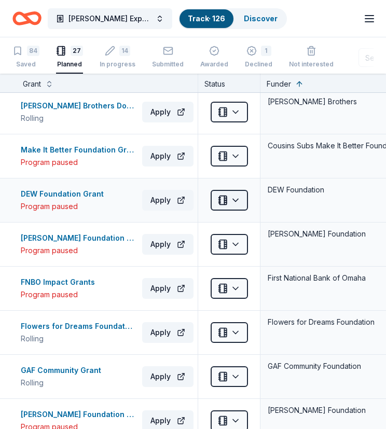
click at [233, 198] on html "Ecker Expansion 2025 Track · 126 Discover Earn Rewards 84 Saved 27 Planned 14 I…" at bounding box center [193, 214] width 386 height 429
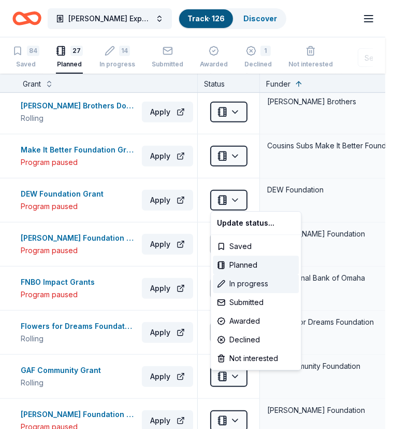
click at [251, 281] on div "In progress" at bounding box center [256, 283] width 86 height 19
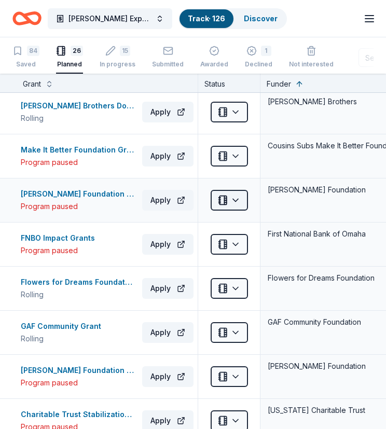
click at [234, 198] on html "Ecker Expansion 2025 Track · 126 Discover Earn Rewards 84 Saved 26 Planned 15 I…" at bounding box center [193, 214] width 386 height 429
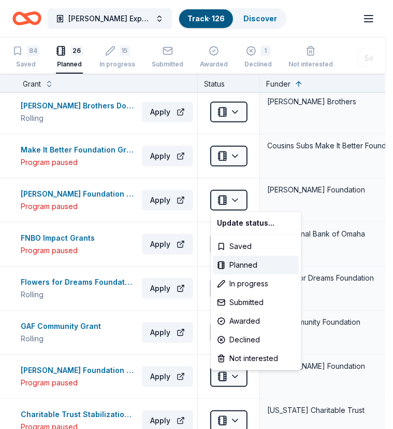
click at [112, 229] on html "Ecker Expansion 2025 Track · 126 Discover Earn Rewards 84 Saved 26 Planned 15 I…" at bounding box center [196, 214] width 393 height 429
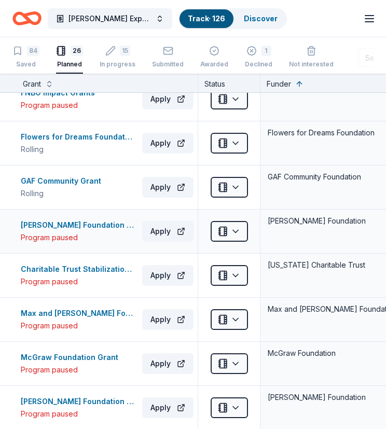
scroll to position [466, 0]
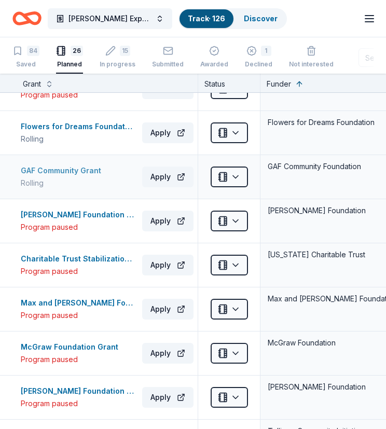
click at [74, 164] on div "GAF Community Grant" at bounding box center [63, 170] width 84 height 12
click at [111, 50] on icon "button" at bounding box center [110, 51] width 10 height 10
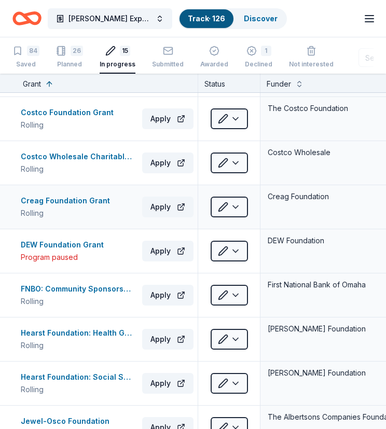
scroll to position [155, 0]
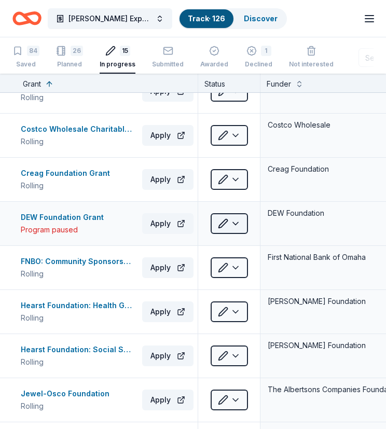
click at [236, 221] on html "Ecker Expansion 2025 Track · 126 Discover Earn Rewards 84 Saved 26 Planned 15 I…" at bounding box center [193, 214] width 386 height 429
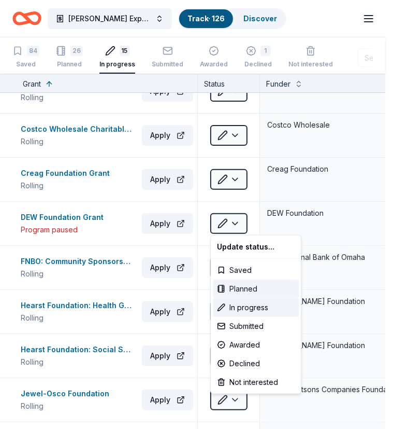
click at [249, 287] on div "Planned" at bounding box center [256, 288] width 86 height 19
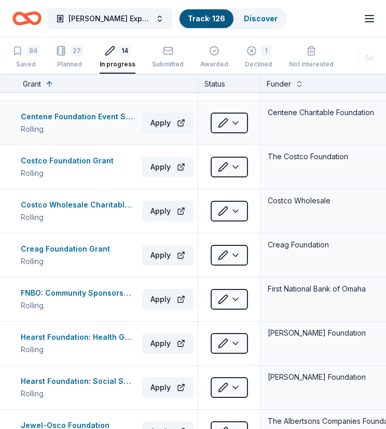
scroll to position [0, 0]
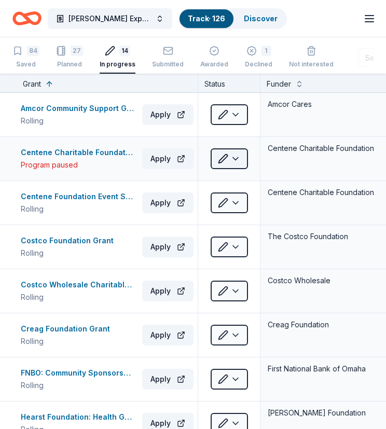
click at [233, 158] on html "Ecker Expansion 2025 Track · 126 Discover Earn Rewards 84 Saved 27 Planned 14 I…" at bounding box center [193, 214] width 386 height 429
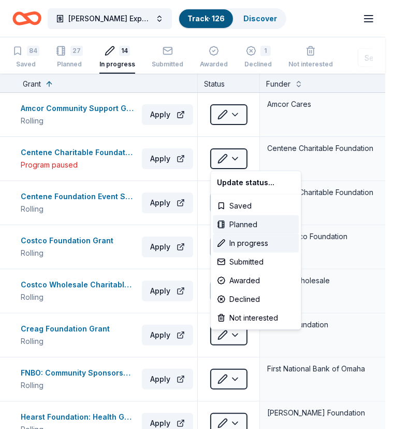
click at [240, 222] on div "Planned" at bounding box center [256, 224] width 86 height 19
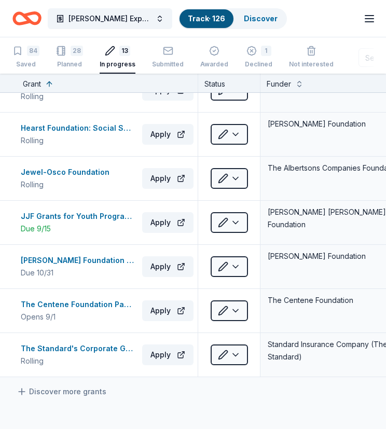
scroll to position [311, 0]
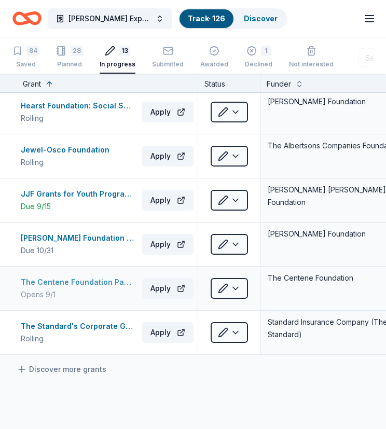
click at [95, 280] on div "The Centene Foundation Partners Program" at bounding box center [79, 282] width 117 height 12
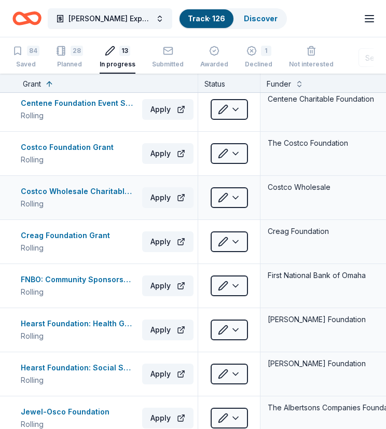
scroll to position [0, 0]
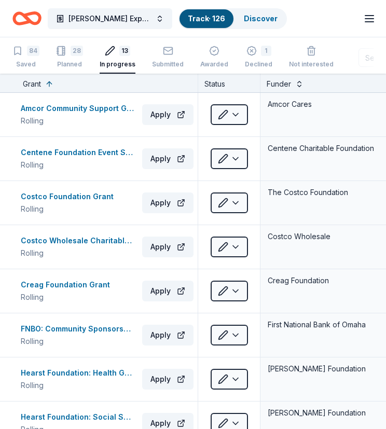
click at [299, 83] on button at bounding box center [299, 83] width 8 height 10
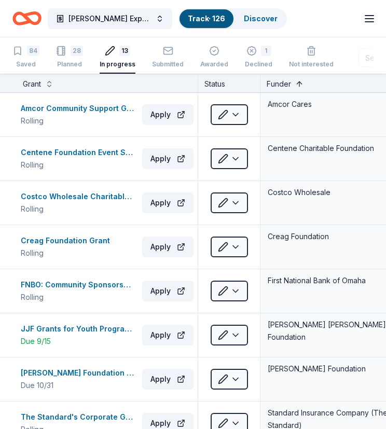
click at [296, 84] on button at bounding box center [299, 83] width 8 height 10
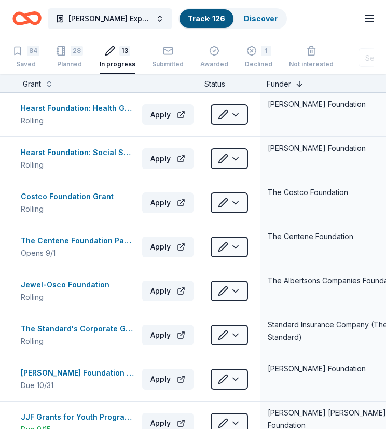
click at [296, 84] on button at bounding box center [299, 83] width 8 height 10
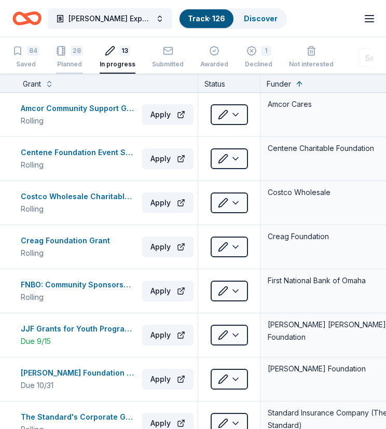
click at [68, 55] on div "28 Planned" at bounding box center [69, 51] width 27 height 23
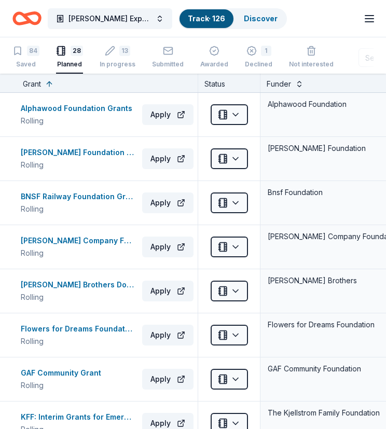
click at [298, 84] on button at bounding box center [299, 83] width 8 height 10
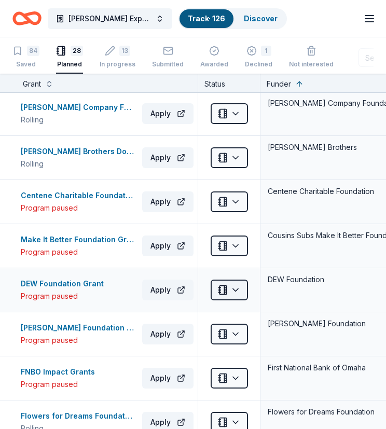
scroll to position [311, 0]
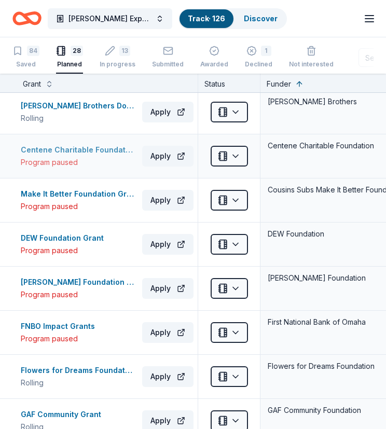
click at [72, 148] on div "Centene Charitable Foundation Grants" at bounding box center [79, 150] width 117 height 12
click at [107, 147] on div "Centene Charitable Foundation Grants" at bounding box center [79, 150] width 117 height 12
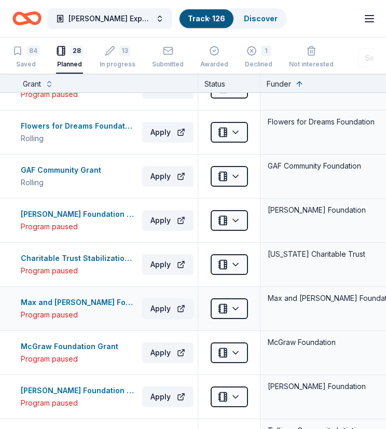
scroll to position [570, 0]
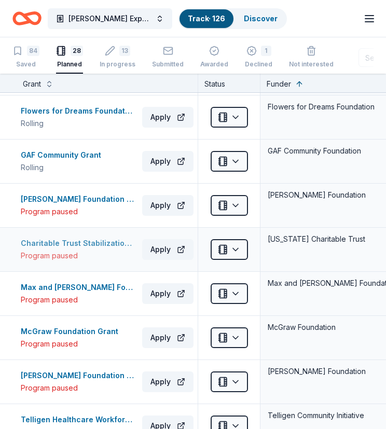
click at [70, 238] on div "Charitable Trust Stabilization Fund Grant" at bounding box center [79, 243] width 117 height 12
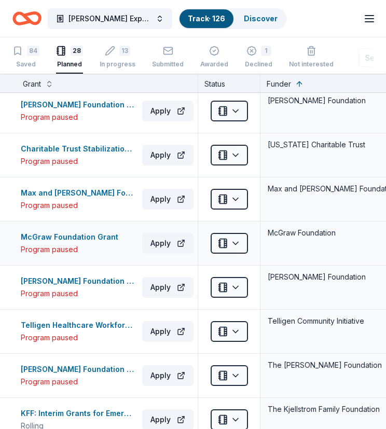
scroll to position [674, 0]
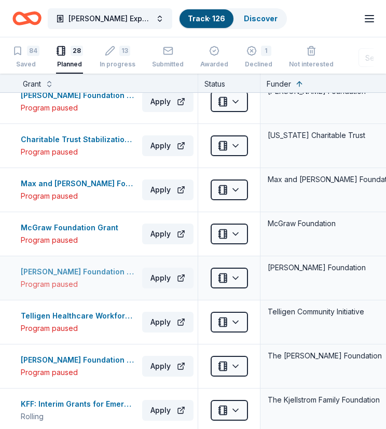
click at [82, 269] on div "Ralph Franzen Charitable Foundation Grant" at bounding box center [79, 271] width 117 height 12
click at [91, 312] on div "Telligen Healthcare Workforce Development Grant" at bounding box center [79, 315] width 117 height 12
click at [63, 312] on div "Telligen Healthcare Workforce Development Grant" at bounding box center [79, 315] width 117 height 12
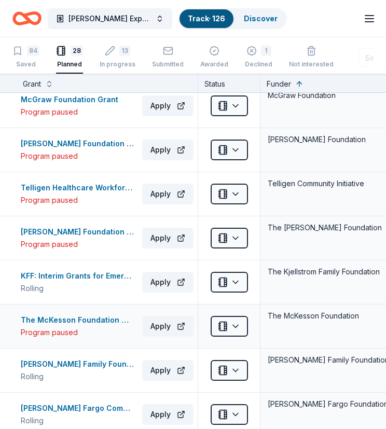
scroll to position [829, 0]
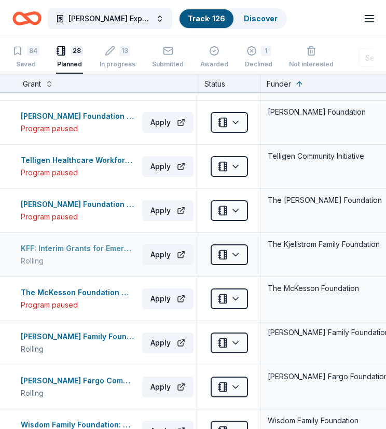
click at [90, 245] on div "KFF: Interim Grants for Emergent Matters" at bounding box center [79, 248] width 117 height 12
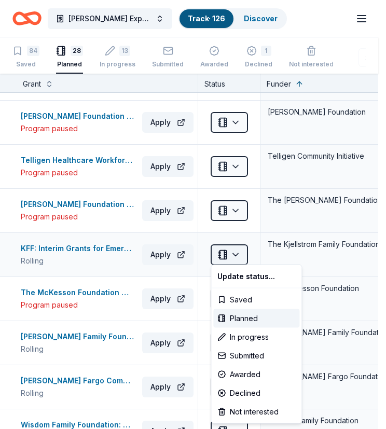
click at [235, 250] on html "Ecker Expansion 2025 Track · 126 Discover Earn Rewards 84 Saved 28 Planned 13 I…" at bounding box center [193, 214] width 386 height 429
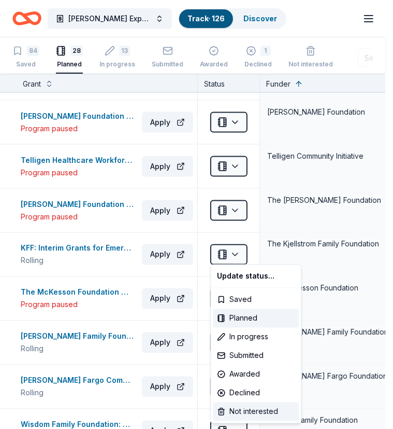
click at [254, 409] on div "Not interested" at bounding box center [256, 411] width 86 height 19
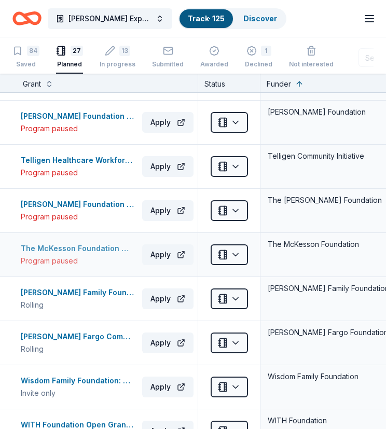
click at [79, 244] on div "The McKesson Foundation Grant" at bounding box center [79, 248] width 117 height 12
click at [94, 246] on div "The McKesson Foundation Grant" at bounding box center [79, 248] width 117 height 12
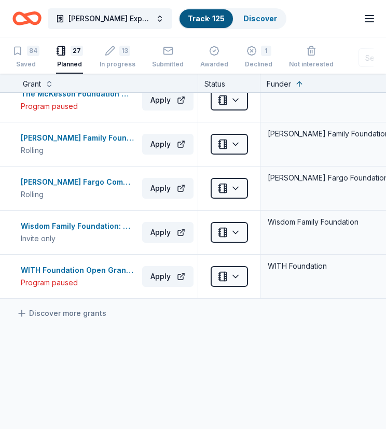
scroll to position [985, 0]
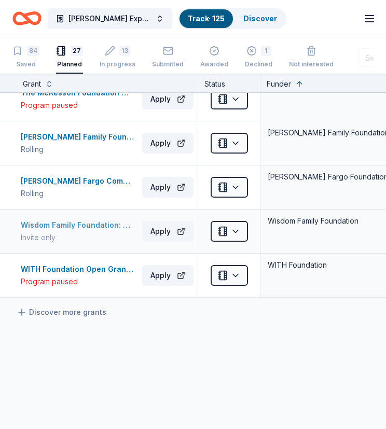
click at [79, 219] on div "Wisdom Family Foundation: Organizations Grant" at bounding box center [79, 225] width 117 height 12
click at [82, 264] on div "WITH Foundation Open Grant Cycles" at bounding box center [79, 269] width 117 height 12
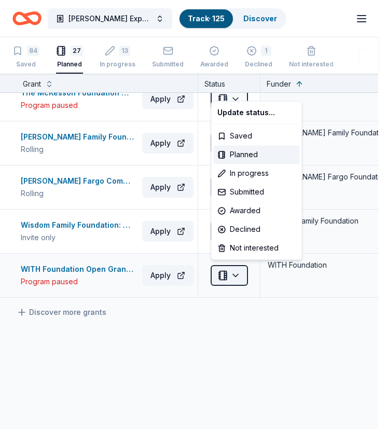
click at [238, 270] on html "Ecker Expansion 2025 Track · 125 Discover Earn Rewards 84 Saved 27 Planned 13 I…" at bounding box center [193, 214] width 386 height 429
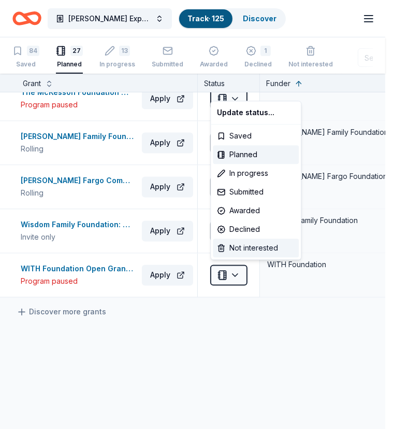
click at [248, 249] on div "Not interested" at bounding box center [256, 247] width 86 height 19
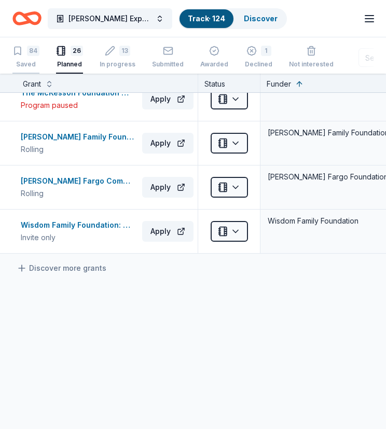
click at [21, 50] on icon "button" at bounding box center [17, 51] width 10 height 10
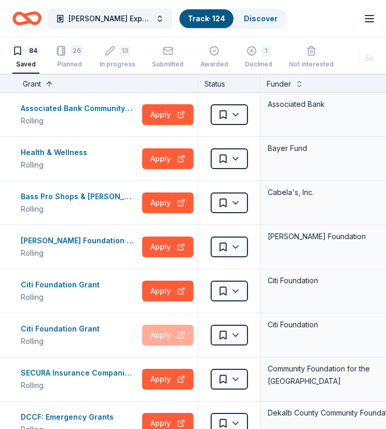
click at [278, 82] on div "Funder" at bounding box center [278, 84] width 24 height 12
click at [295, 84] on button at bounding box center [299, 83] width 8 height 10
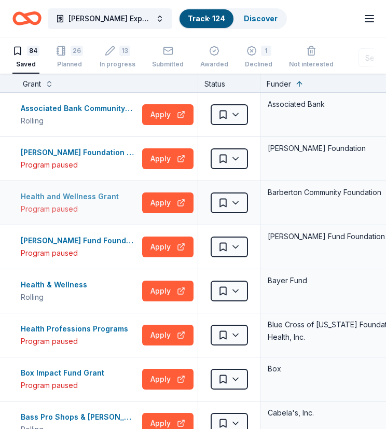
click at [62, 194] on div "Health and Wellness Grant" at bounding box center [72, 196] width 102 height 12
click at [236, 199] on html "Ecker Expansion 2025 Track · 124 Discover Earn Rewards 84 Saved 26 Planned 13 I…" at bounding box center [193, 214] width 386 height 429
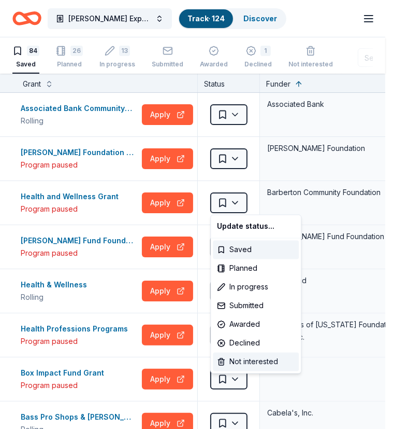
click at [253, 360] on div "Not interested" at bounding box center [256, 361] width 86 height 19
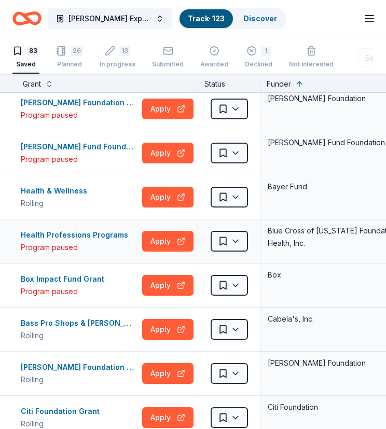
scroll to position [52, 0]
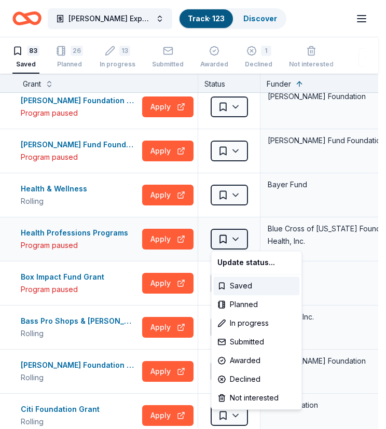
click at [236, 237] on html "Ecker Expansion 2025 Track · 123 Discover Earn Rewards 83 Saved 26 Planned 13 I…" at bounding box center [193, 214] width 386 height 429
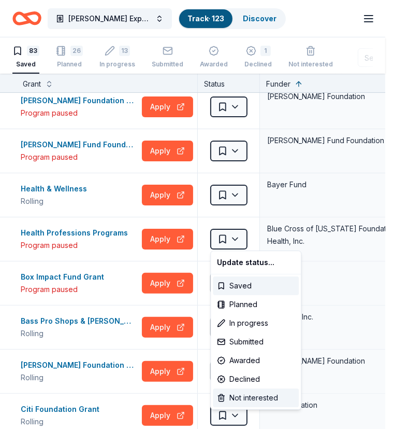
click at [240, 397] on div "Not interested" at bounding box center [256, 397] width 86 height 19
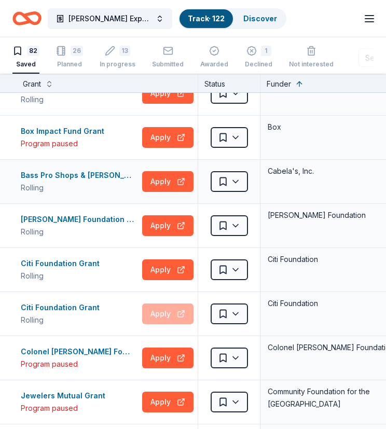
scroll to position [155, 0]
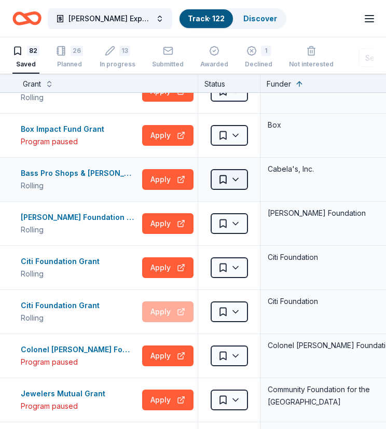
click at [236, 172] on html "Ecker Expansion 2025 Track · 122 Discover Earn Rewards 82 Saved 26 Planned 13 I…" at bounding box center [193, 214] width 386 height 429
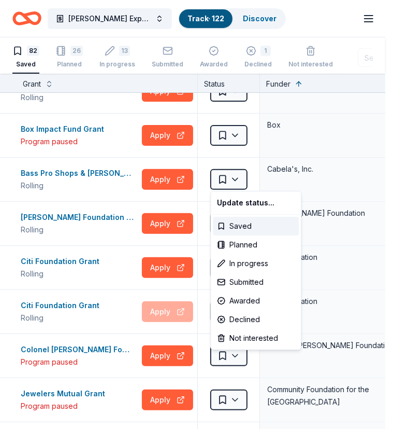
click at [96, 164] on html "Ecker Expansion 2025 Track · 122 Discover Earn Rewards 82 Saved 26 Planned 13 I…" at bounding box center [196, 214] width 393 height 429
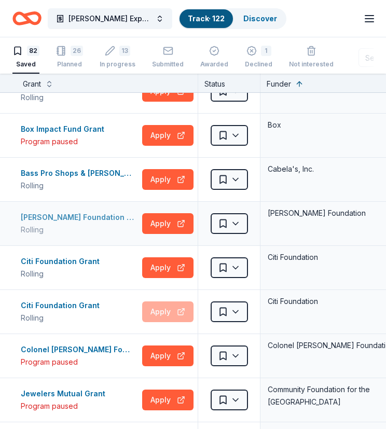
click at [100, 215] on div "Charles Lafitte Foundation Grant" at bounding box center [79, 217] width 117 height 12
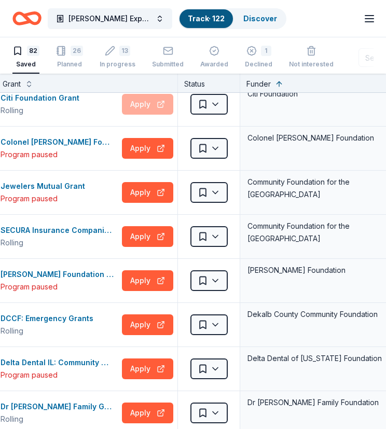
scroll to position [363, 0]
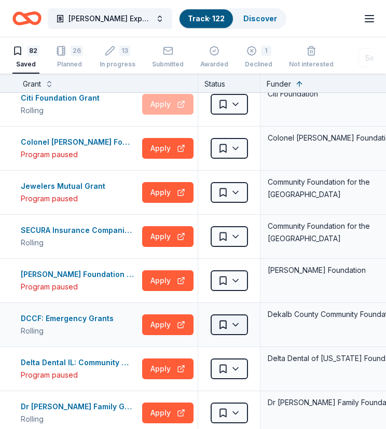
click at [232, 321] on html "Ecker Expansion 2025 Track · 122 Discover Earn Rewards 82 Saved 26 Planned 13 I…" at bounding box center [193, 214] width 386 height 429
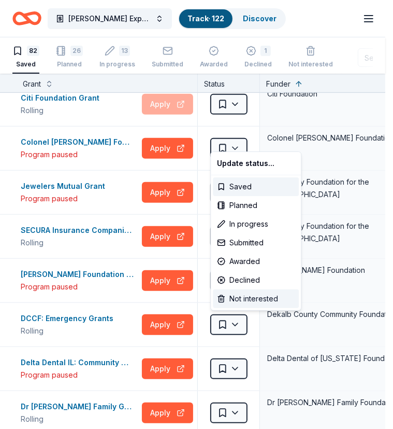
click at [240, 294] on div "Not interested" at bounding box center [256, 298] width 86 height 19
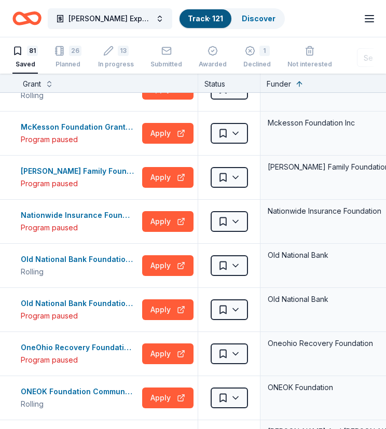
scroll to position [1814, 0]
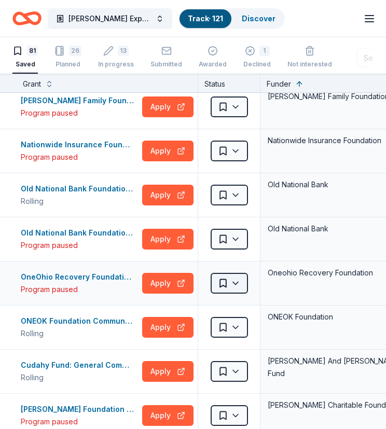
click at [231, 282] on html "Ecker Expansion 2025 Track · 121 Discover Earn Rewards 81 Saved 26 Planned 13 I…" at bounding box center [193, 214] width 386 height 429
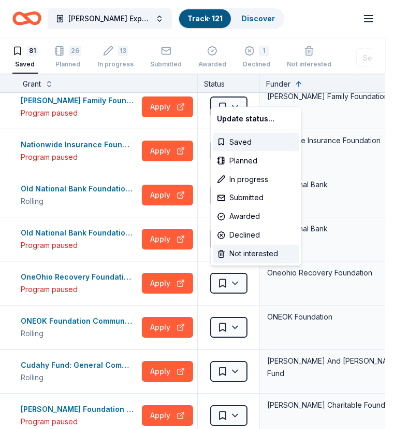
click at [240, 253] on div "Not interested" at bounding box center [256, 254] width 86 height 19
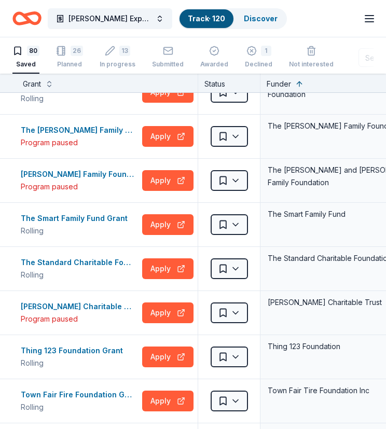
scroll to position [2798, 0]
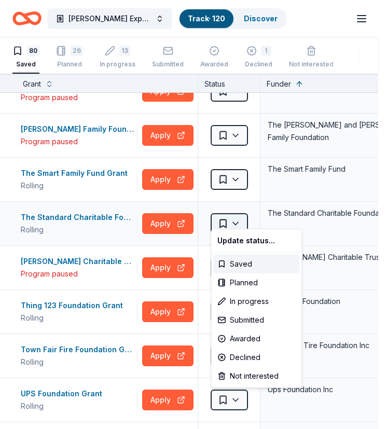
click at [234, 217] on html "Ecker Expansion 2025 Track · 120 Discover Earn Rewards 80 Saved 26 Planned 13 I…" at bounding box center [193, 214] width 386 height 429
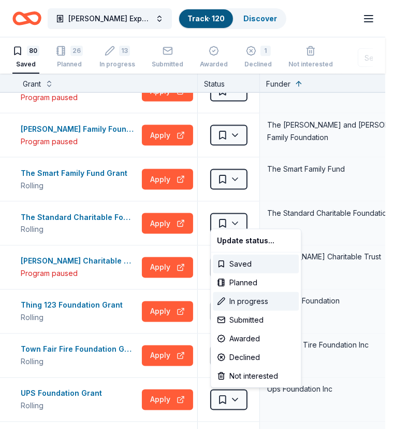
click at [249, 297] on div "In progress" at bounding box center [256, 301] width 86 height 19
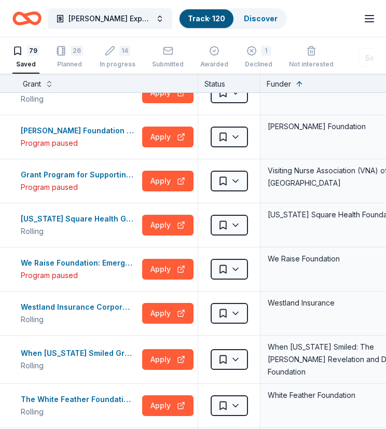
scroll to position [3058, 0]
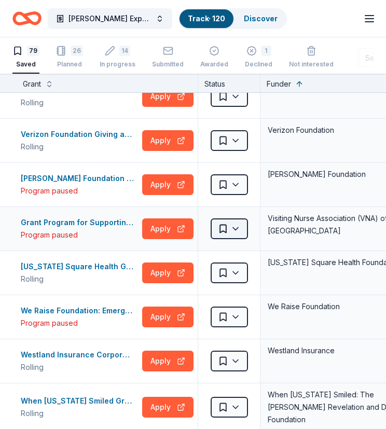
click at [239, 220] on html "Ecker Expansion 2025 Track · 120 Discover Earn Rewards 79 Saved 26 Planned 14 I…" at bounding box center [193, 214] width 386 height 429
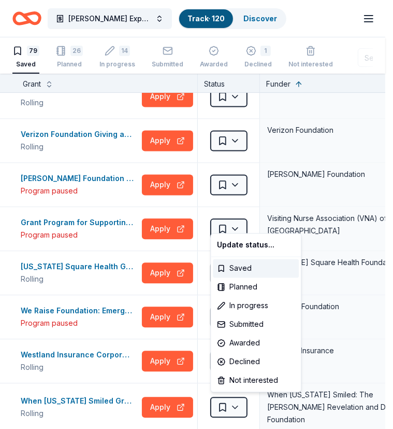
click at [83, 212] on html "Ecker Expansion 2025 Track · 120 Discover Earn Rewards 79 Saved 26 Planned 14 I…" at bounding box center [196, 214] width 393 height 429
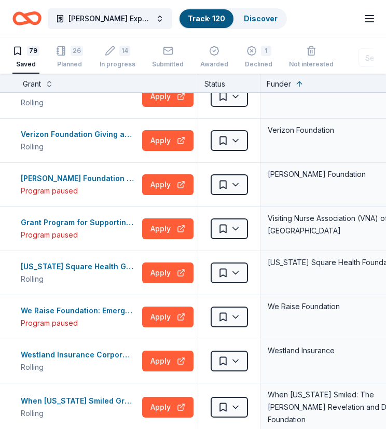
click at [83, 216] on div "Grant Program for Supporting Home and Community-based Health Services for Chica…" at bounding box center [79, 222] width 117 height 12
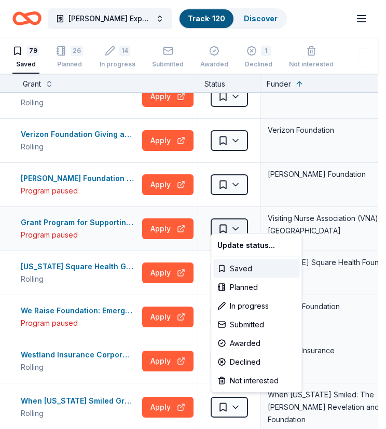
click at [238, 219] on html "Ecker Expansion 2025 Track · 120 Discover Earn Rewards 79 Saved 26 Planned 14 I…" at bounding box center [193, 214] width 386 height 429
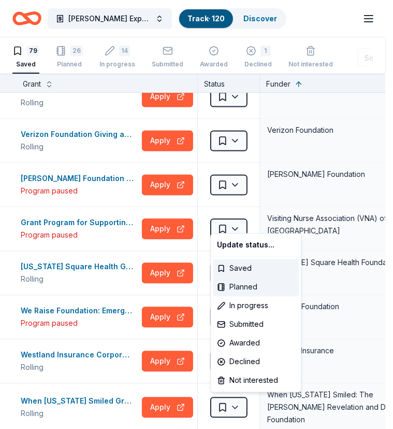
click at [248, 285] on div "Planned" at bounding box center [256, 287] width 86 height 19
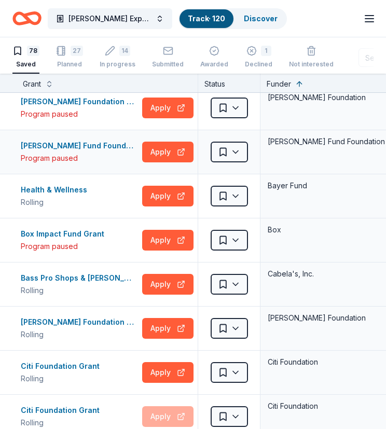
scroll to position [0, 0]
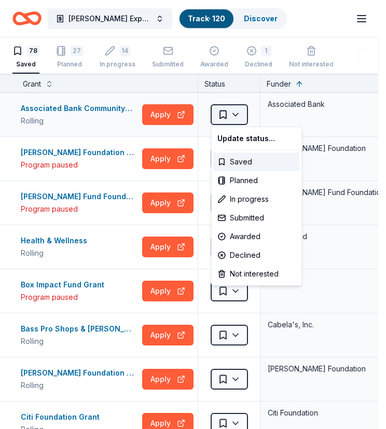
click at [238, 115] on html "Ecker Expansion 2025 Track · 120 Discover Earn Rewards 78 Saved 27 Planned 14 I…" at bounding box center [193, 214] width 386 height 429
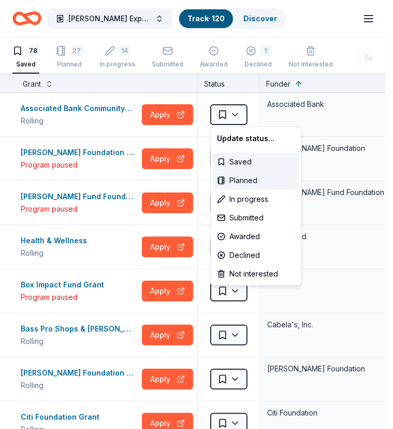
click at [245, 178] on div "Planned" at bounding box center [256, 180] width 86 height 19
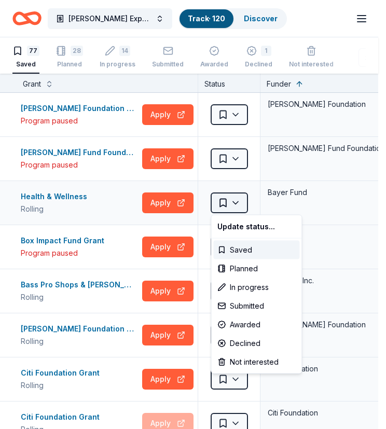
click at [239, 199] on html "Ecker Expansion 2025 Track · 120 Discover Earn Rewards 77 Saved 28 Planned 14 I…" at bounding box center [193, 214] width 386 height 429
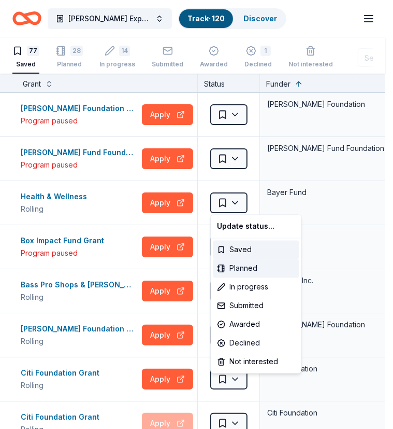
click at [250, 268] on div "Planned" at bounding box center [256, 268] width 86 height 19
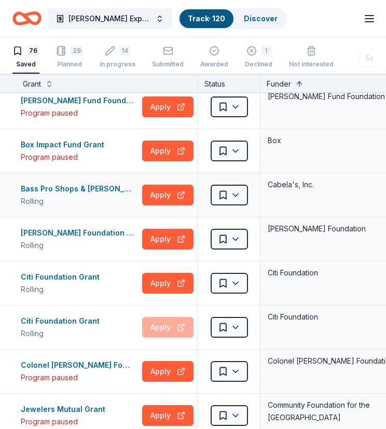
scroll to position [104, 0]
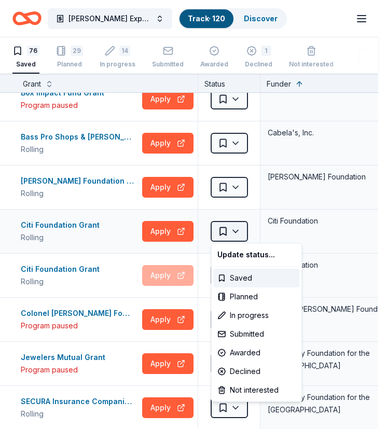
click at [242, 230] on html "Ecker Expansion 2025 Track · 120 Discover Earn Rewards 76 Saved 29 Planned 14 I…" at bounding box center [193, 214] width 386 height 429
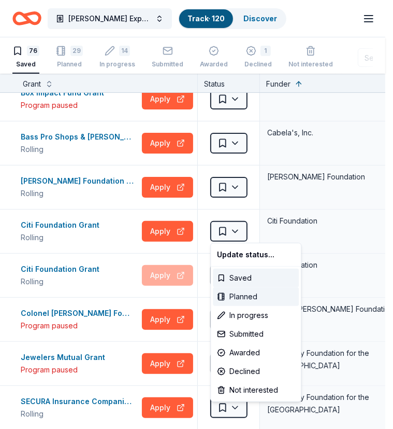
click at [240, 293] on div "Planned" at bounding box center [256, 296] width 86 height 19
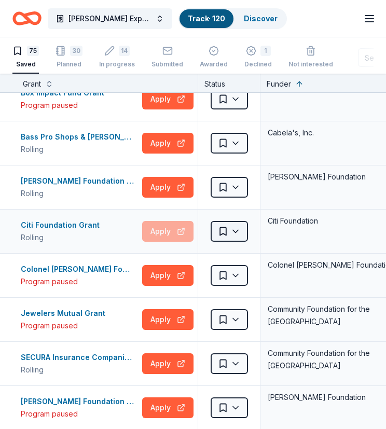
click at [236, 232] on html "Ecker Expansion 2025 Track · 120 Discover Earn Rewards 75 Saved 30 Planned 14 I…" at bounding box center [193, 214] width 386 height 429
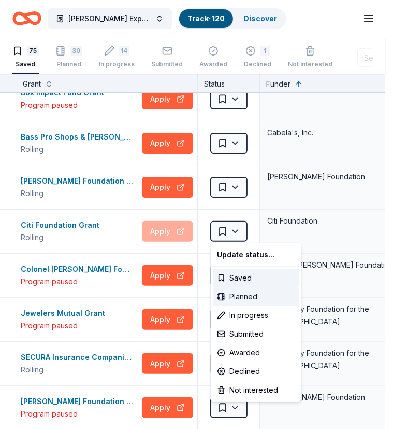
click at [240, 294] on div "Planned" at bounding box center [256, 296] width 86 height 19
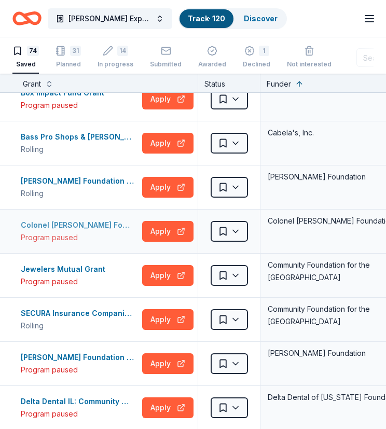
click at [98, 223] on div "Colonel Robert H. Morse Foundation Grant" at bounding box center [79, 225] width 117 height 12
click at [236, 231] on html "Ecker Expansion 2025 Track · 120 Discover Earn Rewards 74 Saved 31 Planned 14 I…" at bounding box center [193, 214] width 386 height 429
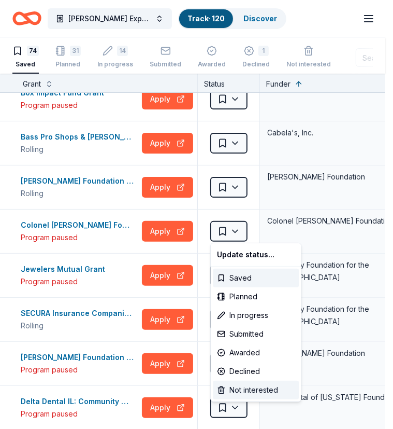
click at [251, 388] on div "Not interested" at bounding box center [256, 389] width 86 height 19
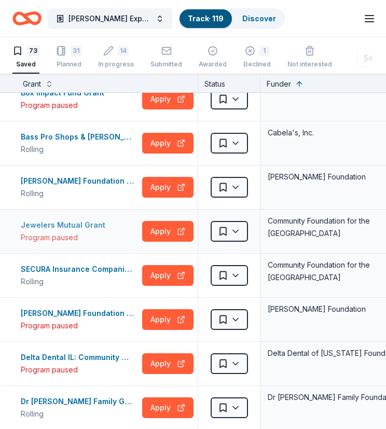
click at [89, 219] on div "Jewelers Mutual Grant" at bounding box center [65, 225] width 89 height 12
click at [238, 227] on html "Ecker Expansion 2025 Track · 119 Discover Earn Rewards 73 Saved 31 Planned 14 I…" at bounding box center [193, 214] width 386 height 429
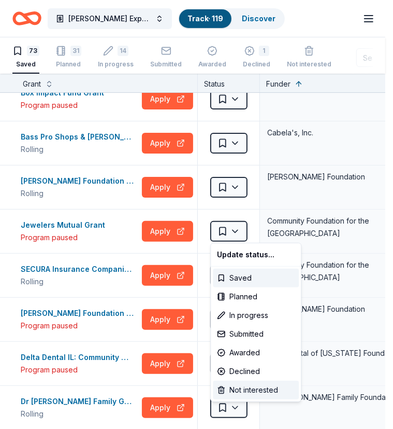
click at [259, 390] on div "Not interested" at bounding box center [256, 389] width 86 height 19
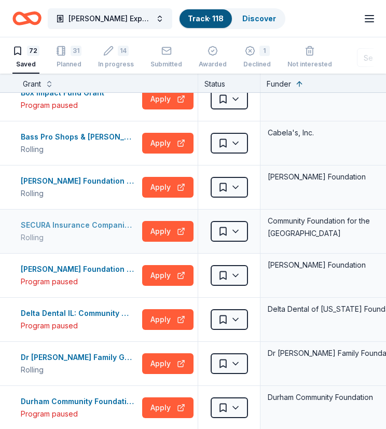
click at [80, 222] on div "SECURA Insurance Companies Charitable Fund Grants" at bounding box center [79, 225] width 117 height 12
drag, startPoint x: 178, startPoint y: 228, endPoint x: 108, endPoint y: 230, distance: 70.0
click at [106, 234] on div "SECURA Insurance Companies Charitable Fund Grants Rolling Apply" at bounding box center [107, 231] width 181 height 44
click at [235, 226] on html "Ecker Expansion 2025 Track · 118 Discover Earn Rewards 72 Saved 31 Planned 14 I…" at bounding box center [193, 214] width 386 height 429
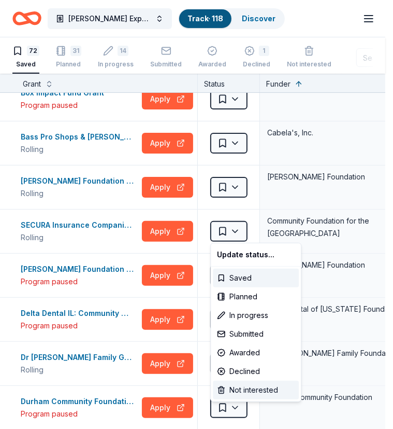
click at [255, 387] on div "Not interested" at bounding box center [256, 389] width 86 height 19
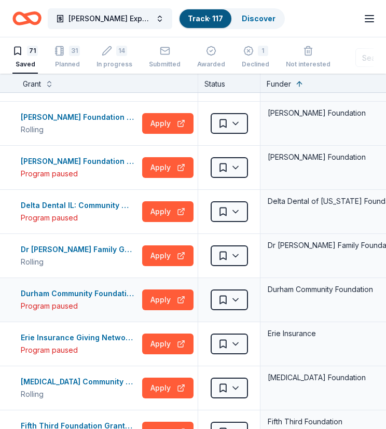
scroll to position [207, 0]
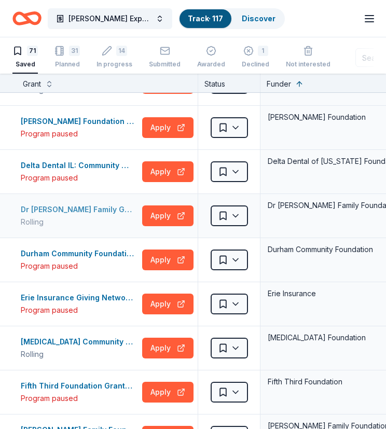
click at [87, 205] on div "Dr Bronners Family Grant" at bounding box center [79, 209] width 117 height 12
click at [235, 214] on html "Ecker Expansion 2025 Track · 117 Discover Earn Rewards 71 Saved 31 Planned 14 I…" at bounding box center [193, 214] width 386 height 429
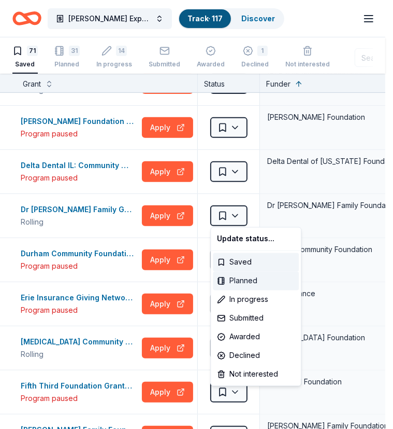
click at [246, 279] on div "Planned" at bounding box center [256, 281] width 86 height 19
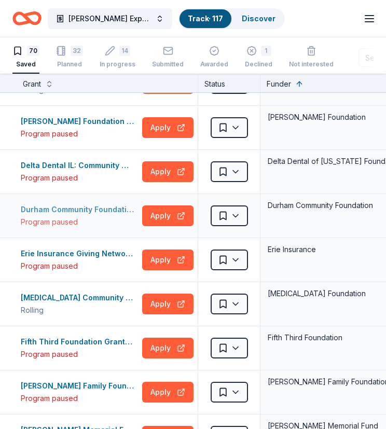
click at [81, 208] on div "Durham Community Foundation - Community Fund(s) Grantstream" at bounding box center [79, 209] width 117 height 12
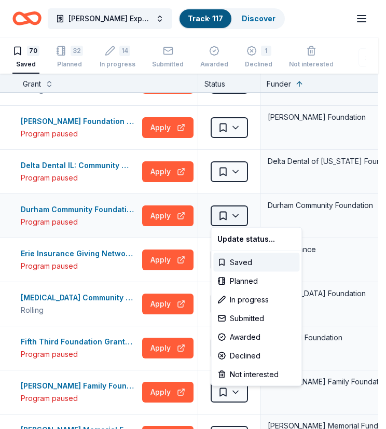
click at [238, 213] on html "Ecker Expansion 2025 Track · 117 Discover Earn Rewards 70 Saved 32 Planned 14 I…" at bounding box center [193, 214] width 386 height 429
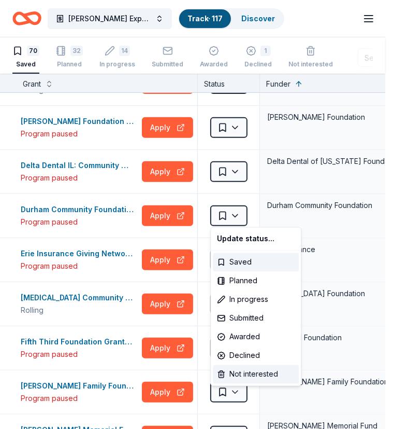
click at [256, 375] on div "Not interested" at bounding box center [256, 374] width 86 height 19
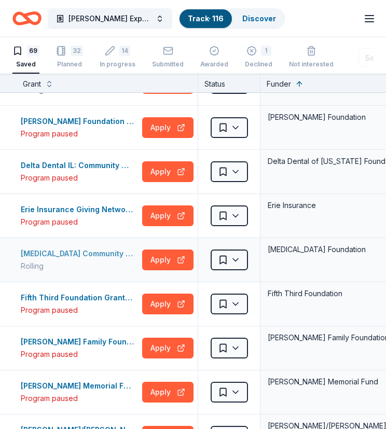
click at [95, 251] on div "Exelon Community Grants Program" at bounding box center [79, 253] width 117 height 12
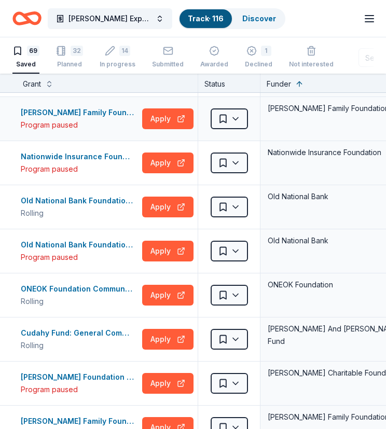
scroll to position [1503, 0]
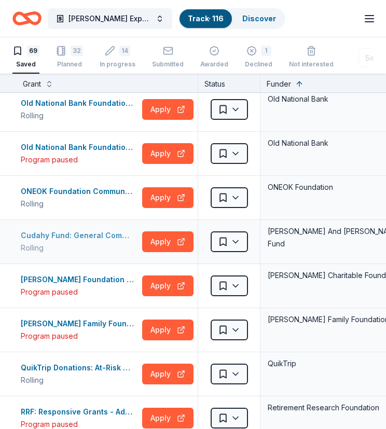
click at [102, 229] on div "Cudahy Fund: General Community Grants" at bounding box center [79, 235] width 117 height 12
click at [85, 232] on div "Cudahy Fund: General Community Grants" at bounding box center [79, 235] width 117 height 12
click at [228, 235] on html "Ecker Expansion 2025 Track · 116 Discover Earn Rewards 69 Saved 32 Planned 14 I…" at bounding box center [193, 214] width 386 height 429
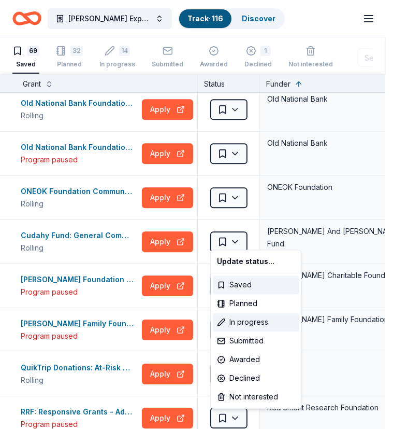
click at [257, 318] on div "In progress" at bounding box center [256, 322] width 86 height 19
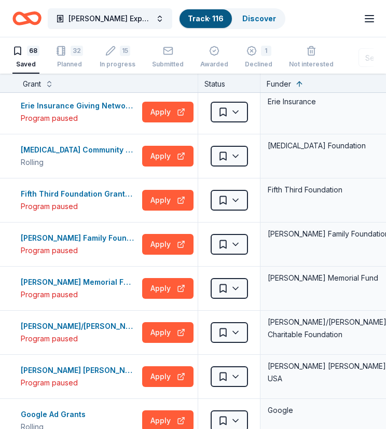
scroll to position [52, 0]
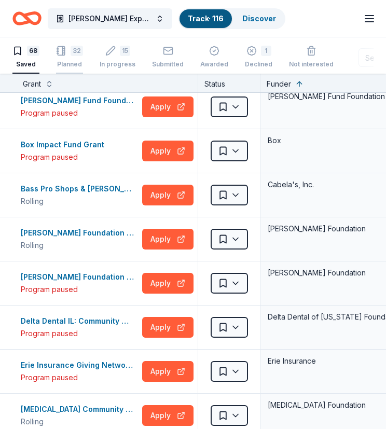
click at [65, 58] on div "32 Planned" at bounding box center [69, 51] width 27 height 23
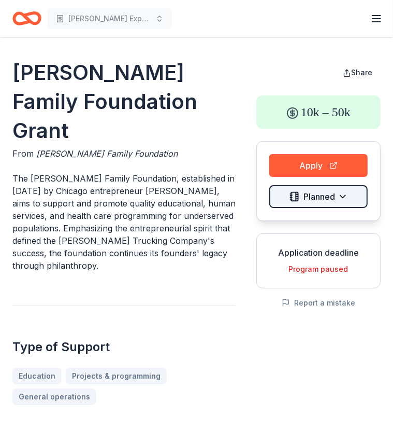
click at [342, 197] on html "[PERSON_NAME] Expansion 2025 Earn Rewards [PERSON_NAME] Family Foundation Grant…" at bounding box center [196, 214] width 393 height 429
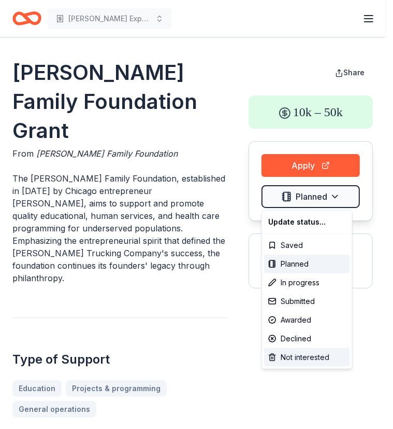
click at [309, 358] on div "Not interested" at bounding box center [307, 357] width 86 height 19
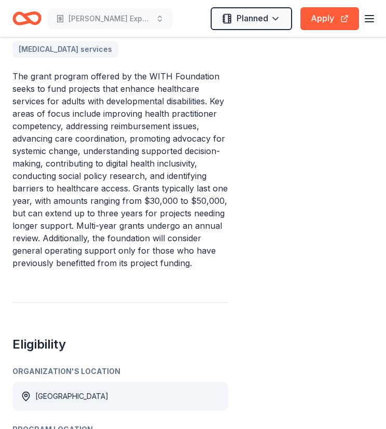
scroll to position [466, 0]
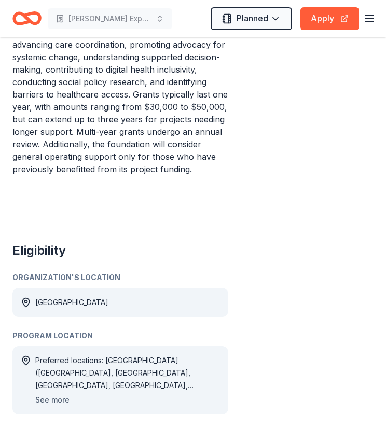
click at [62, 397] on button "See more" at bounding box center [52, 399] width 34 height 12
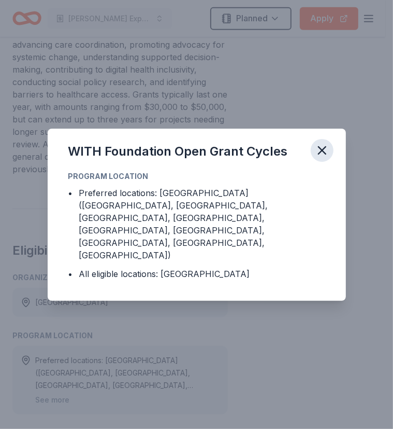
click at [322, 158] on icon "button" at bounding box center [322, 150] width 15 height 15
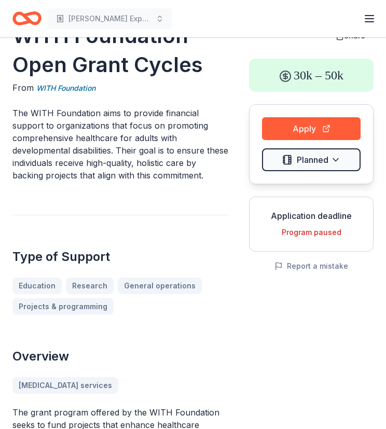
scroll to position [0, 0]
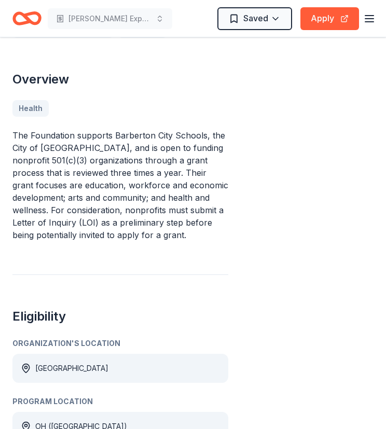
scroll to position [207, 0]
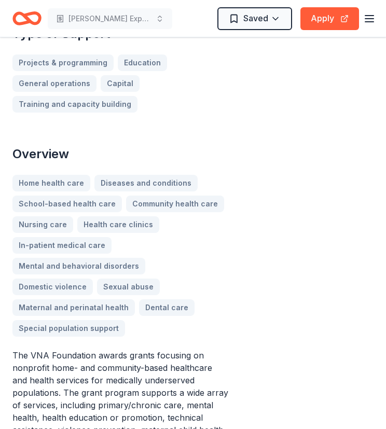
scroll to position [104, 0]
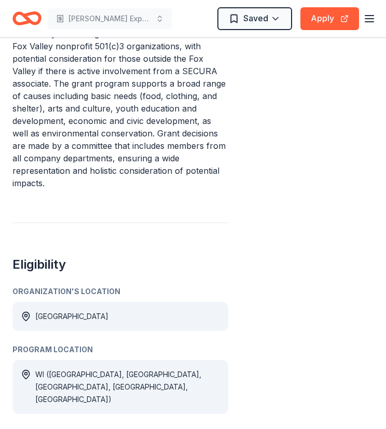
scroll to position [259, 0]
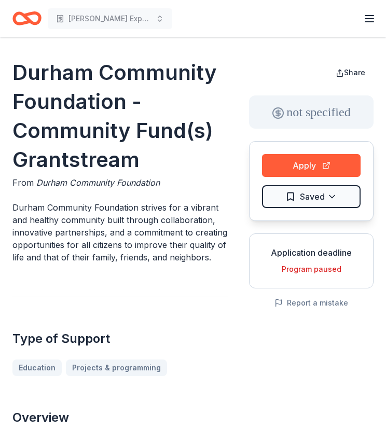
click at [178, 248] on p "Durham Community Foundation strives for a vibrant and healthy community built t…" at bounding box center [120, 232] width 216 height 62
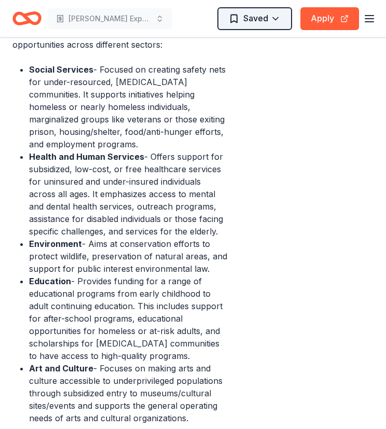
scroll to position [674, 0]
